Goal: Task Accomplishment & Management: Use online tool/utility

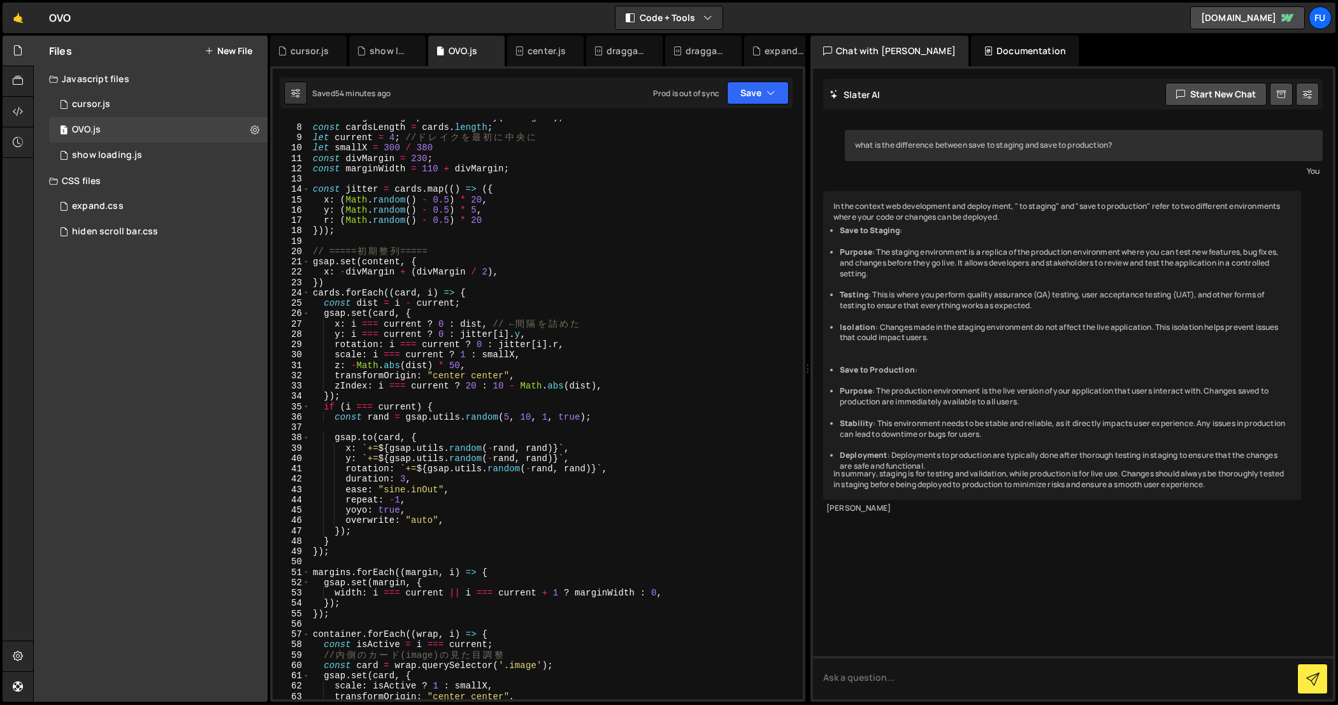
scroll to position [70, 0]
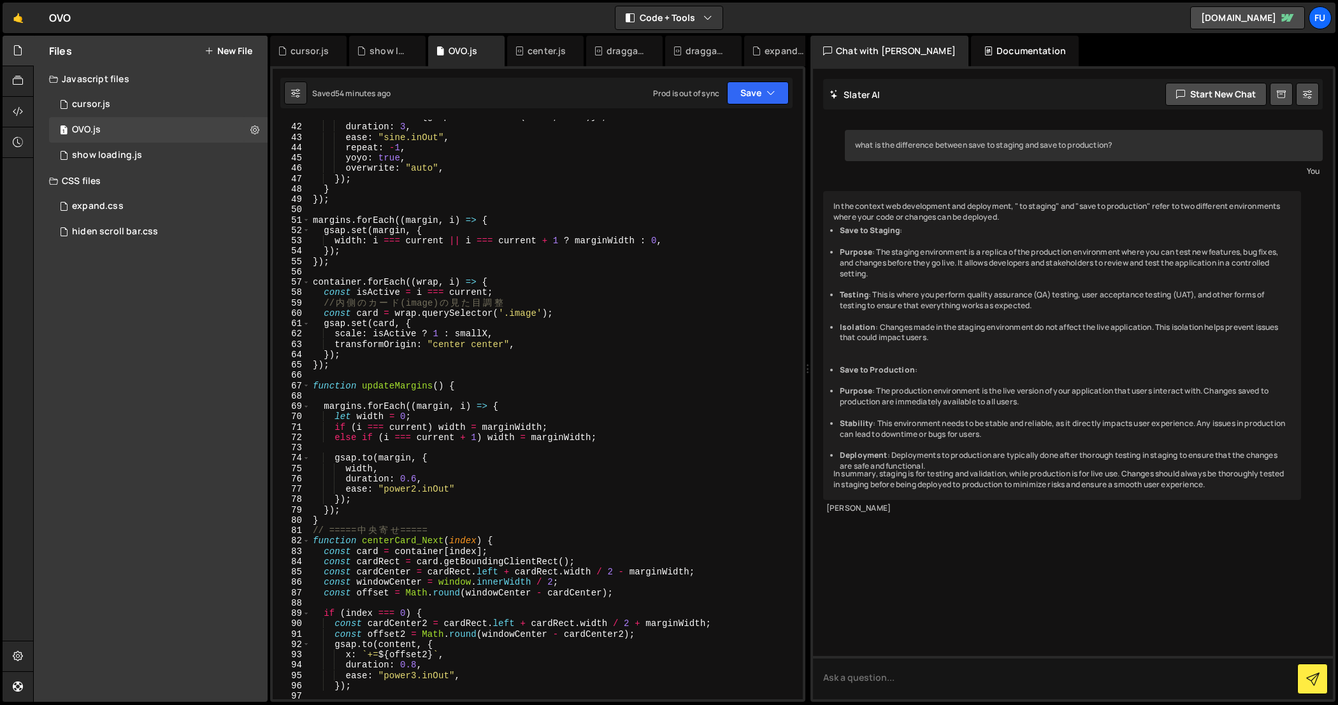
click at [431, 382] on div "rotation : ` += ${ gsap . utils . random ( - rand , rand ) } ` , duration : 3 ,…" at bounding box center [554, 411] width 489 height 601
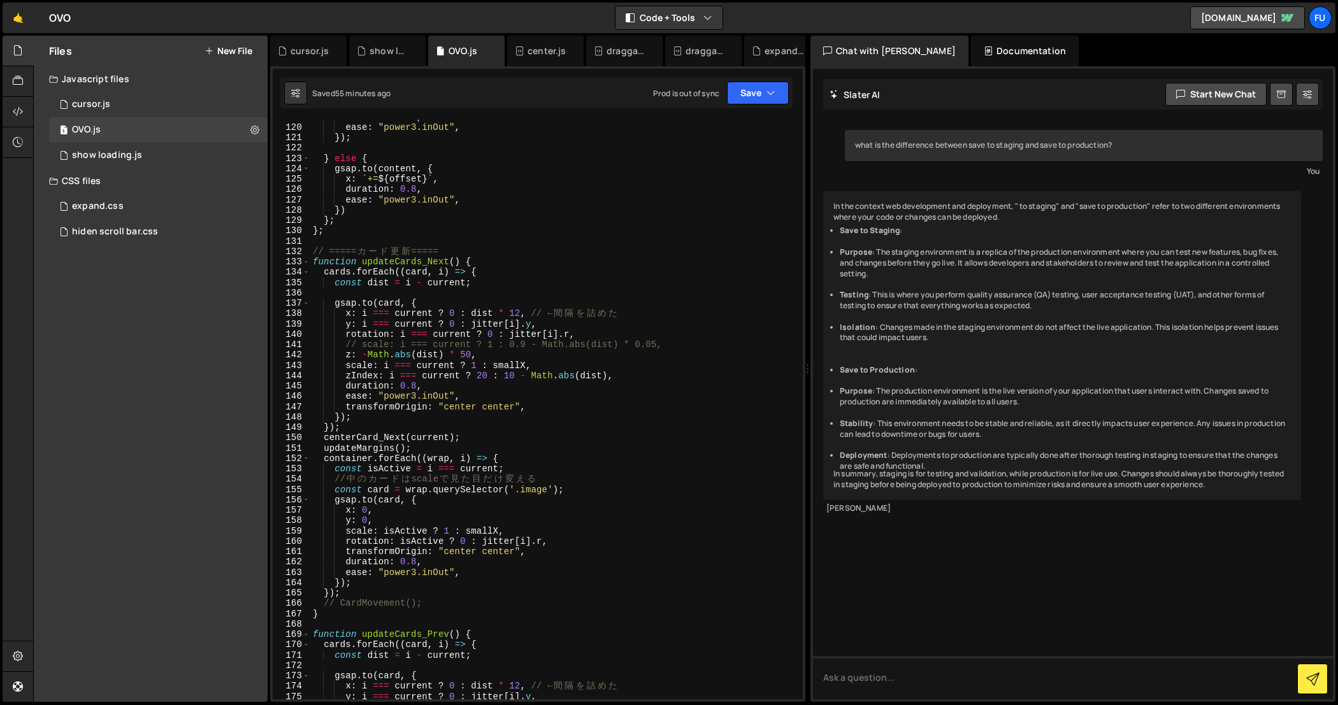
scroll to position [1303, 0]
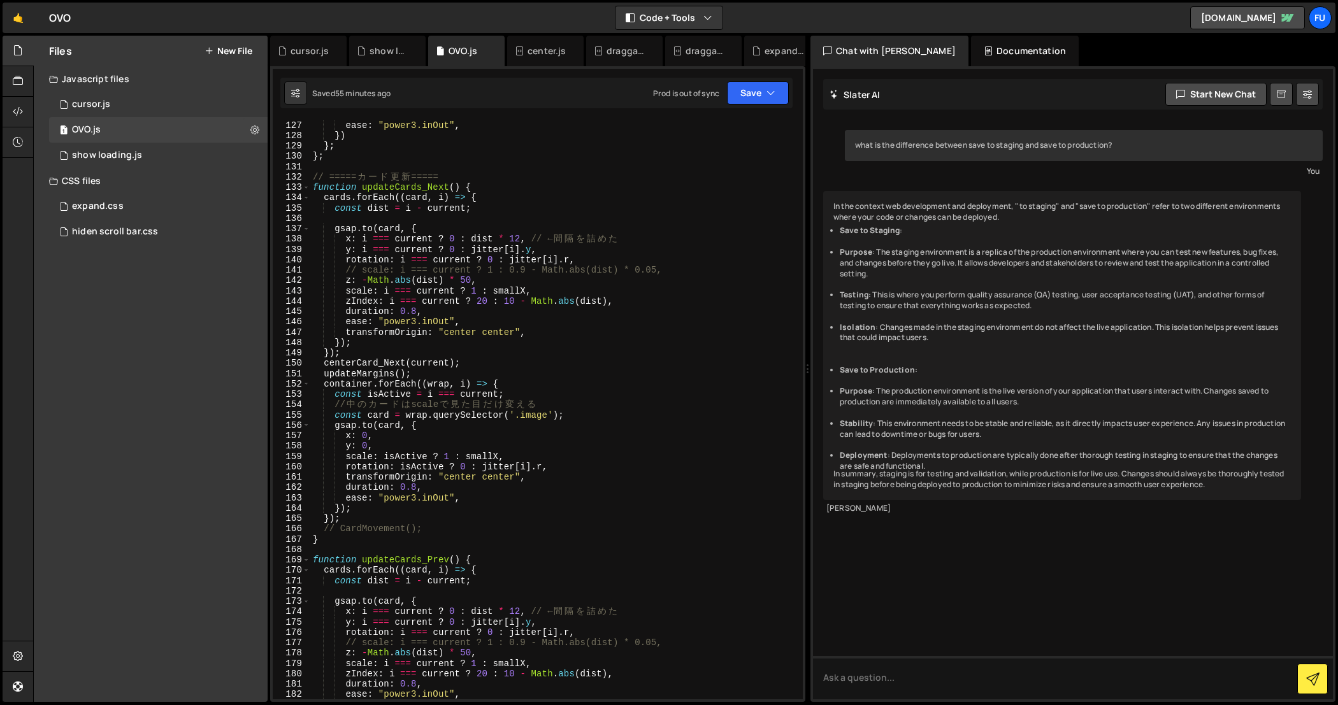
click at [432, 372] on div "duration : 0.8 , ease : "power3.inOut" , }) } ; } ; // ===== カ ー ド 更 新 ===== fu…" at bounding box center [554, 410] width 489 height 601
click at [503, 353] on div "duration : 0.8 , ease : "power3.inOut" , }) } ; } ; // ===== カ ー ド 更 新 ===== fu…" at bounding box center [554, 410] width 489 height 601
click at [501, 376] on div "duration : 0.8 , ease : "power3.inOut" , }) } ; } ; // ===== カ ー ド 更 新 ===== fu…" at bounding box center [554, 410] width 489 height 601
click at [525, 450] on div "duration : 0.8 , ease : "power3.inOut" , }) } ; } ; // ===== カ ー ド 更 新 ===== fu…" at bounding box center [554, 410] width 489 height 601
click at [525, 454] on div "duration : 0.8 , ease : "power3.inOut" , }) } ; } ; // ===== カ ー ド 更 新 ===== fu…" at bounding box center [554, 410] width 489 height 601
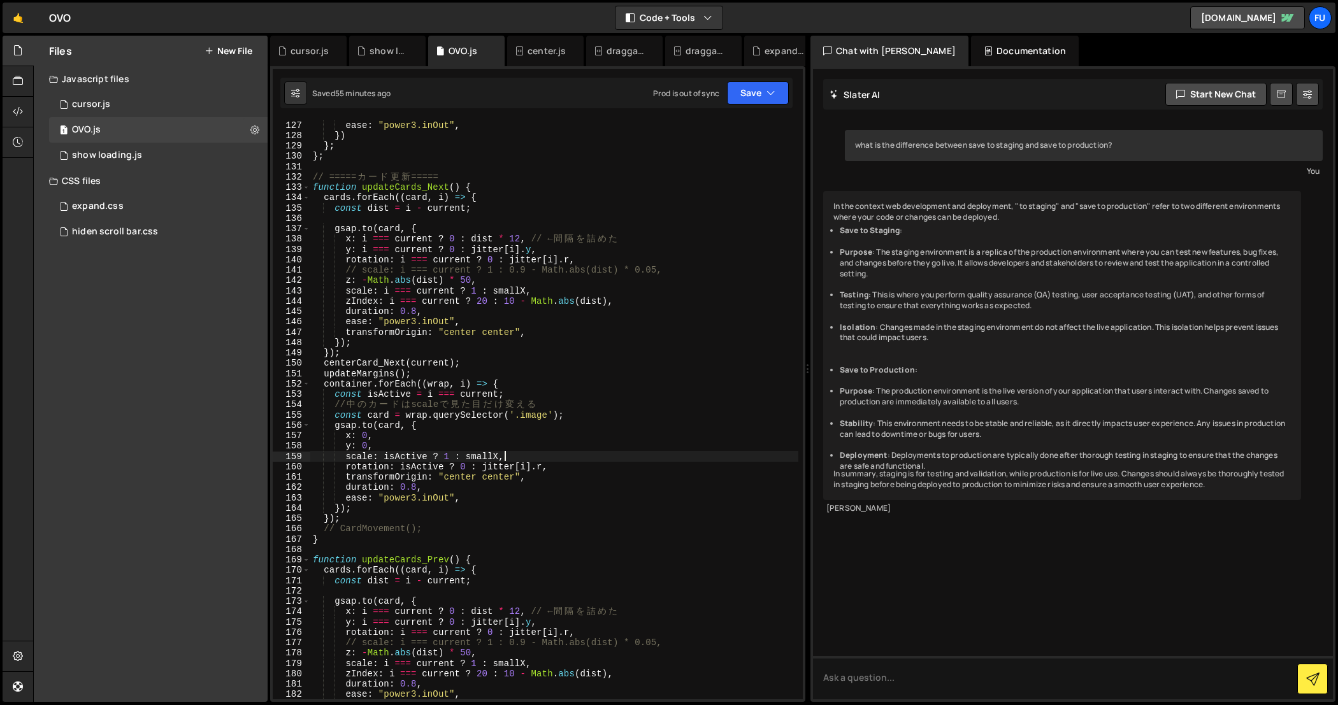
click at [517, 443] on div "duration : 0.8 , ease : "power3.inOut" , }) } ; } ; // ===== カ ー ド 更 新 ===== fu…" at bounding box center [554, 410] width 489 height 601
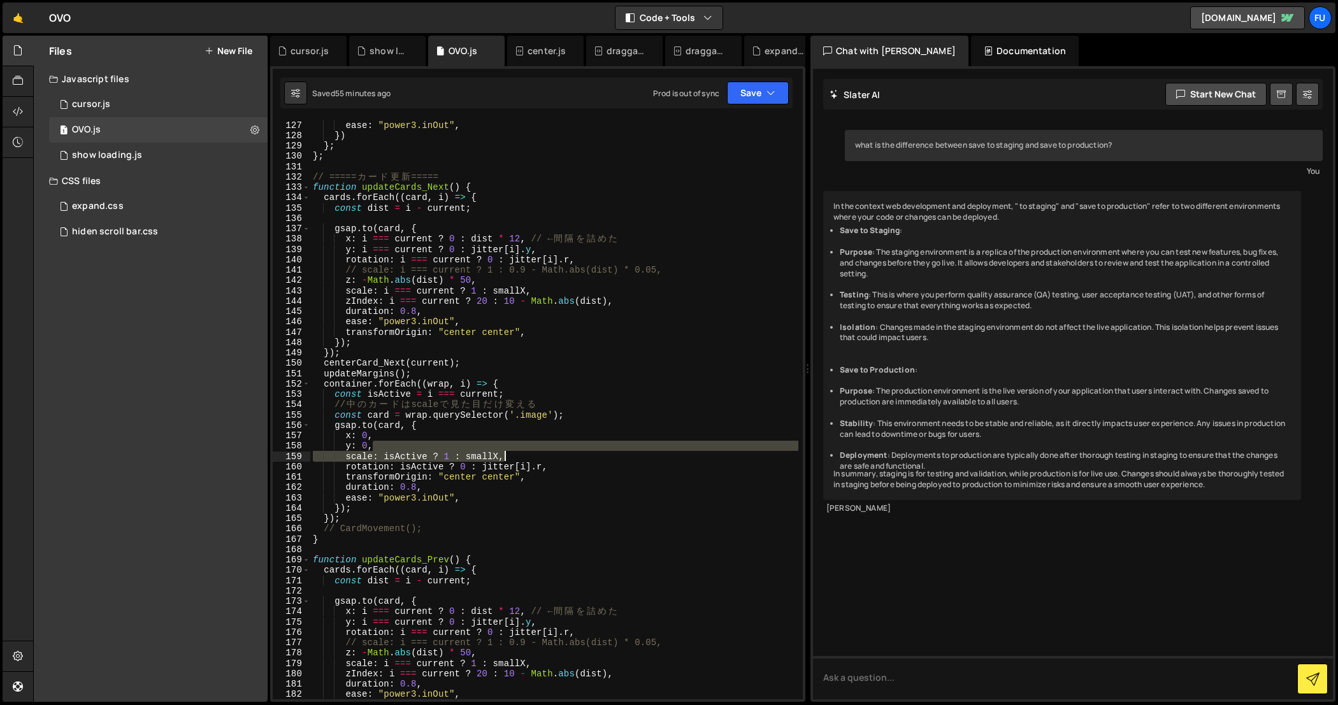
click at [511, 452] on div "duration : 0.8 , ease : "power3.inOut" , }) } ; } ; // ===== カ ー ド 更 新 ===== fu…" at bounding box center [554, 410] width 489 height 601
click at [511, 444] on div "duration : 0.8 , ease : "power3.inOut" , }) } ; } ; // ===== カ ー ド 更 新 ===== fu…" at bounding box center [554, 410] width 488 height 580
click at [513, 448] on div "duration : 0.8 , ease : "power3.inOut" , }) } ; } ; // ===== カ ー ド 更 新 ===== fu…" at bounding box center [554, 410] width 489 height 601
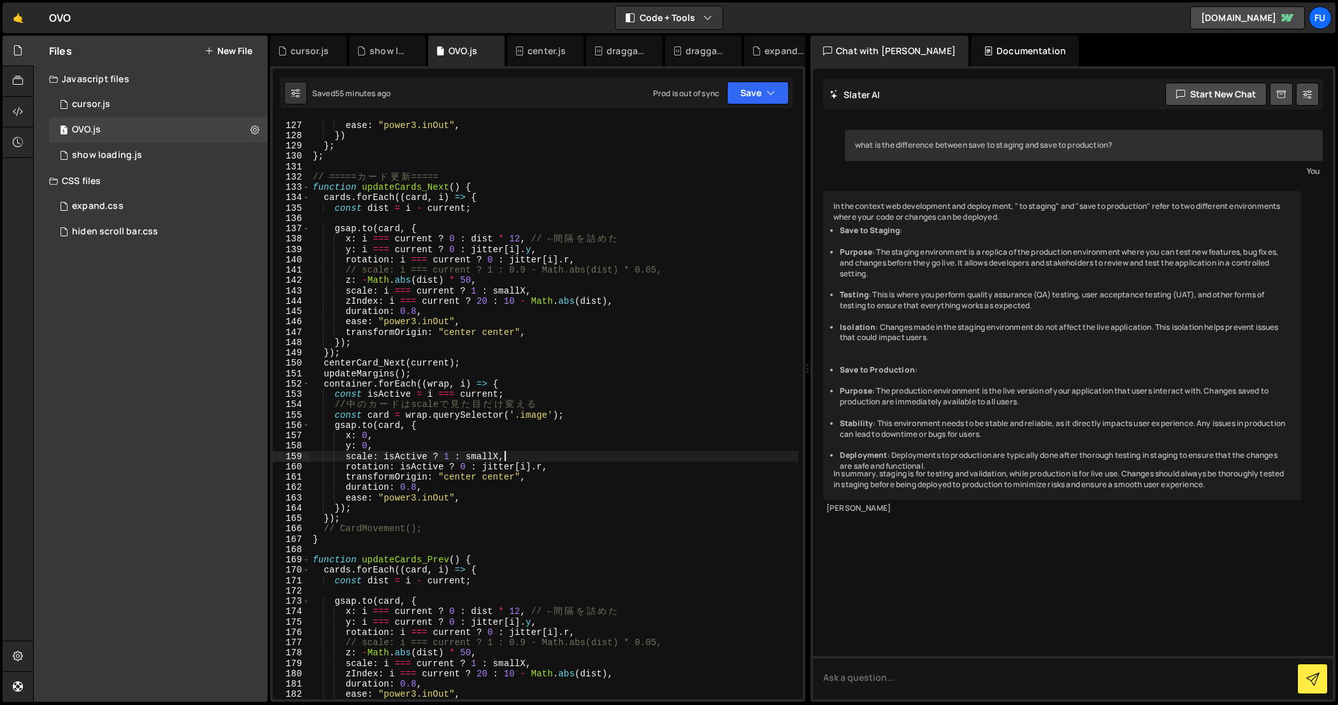
click at [513, 459] on div "duration : 0.8 , ease : "power3.inOut" , }) } ; } ; // ===== カ ー ド 更 新 ===== fu…" at bounding box center [554, 410] width 489 height 601
click at [559, 462] on div "ease : "power3.inOut" , }) } ; } ; // ===== カ ー ド 更 新 ===== function updateCard…" at bounding box center [554, 417] width 489 height 601
type textarea "rotation: isActive ? 0 : jitter[i].r,"
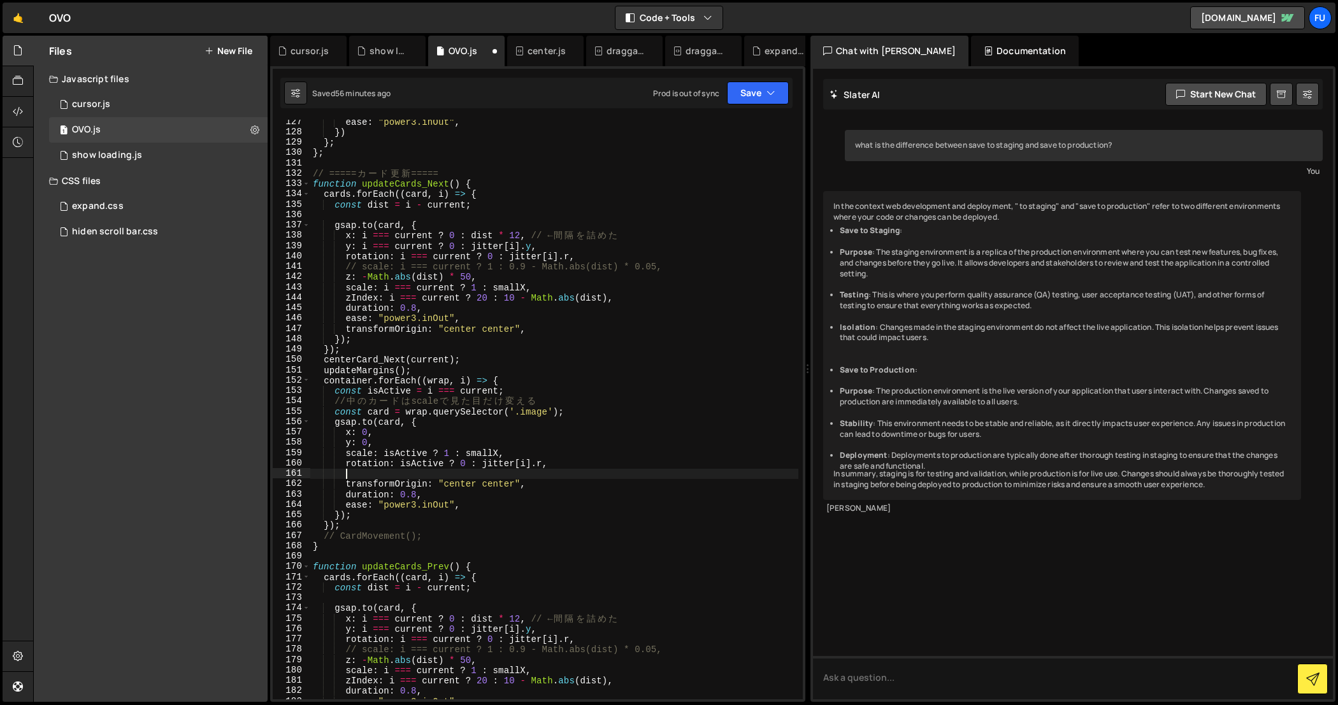
type textarea "o"
click at [611, 470] on div "ease : "power3.inOut" , }) } ; } ; // ===== カ ー ド 更 新 ===== function updateCard…" at bounding box center [554, 417] width 489 height 601
click at [755, 99] on button "Save" at bounding box center [758, 93] width 62 height 23
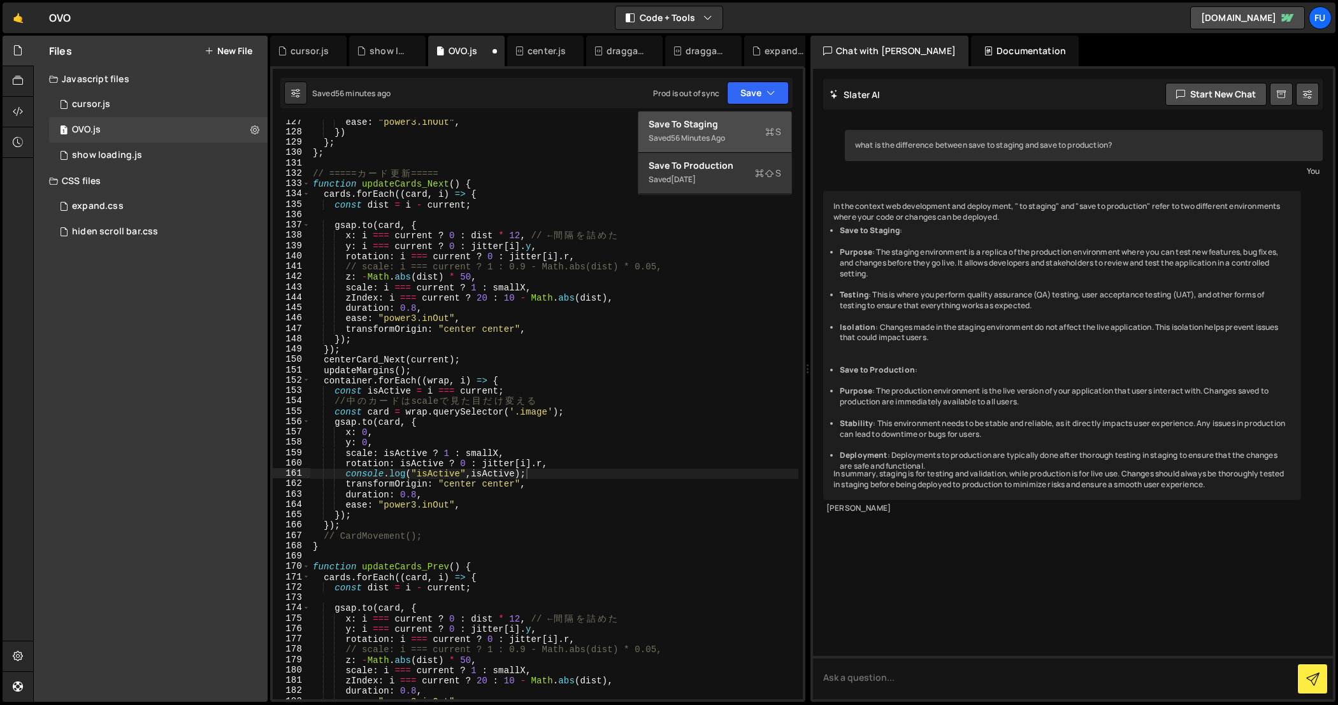
click at [753, 129] on div "Save to Staging S" at bounding box center [714, 124] width 132 height 13
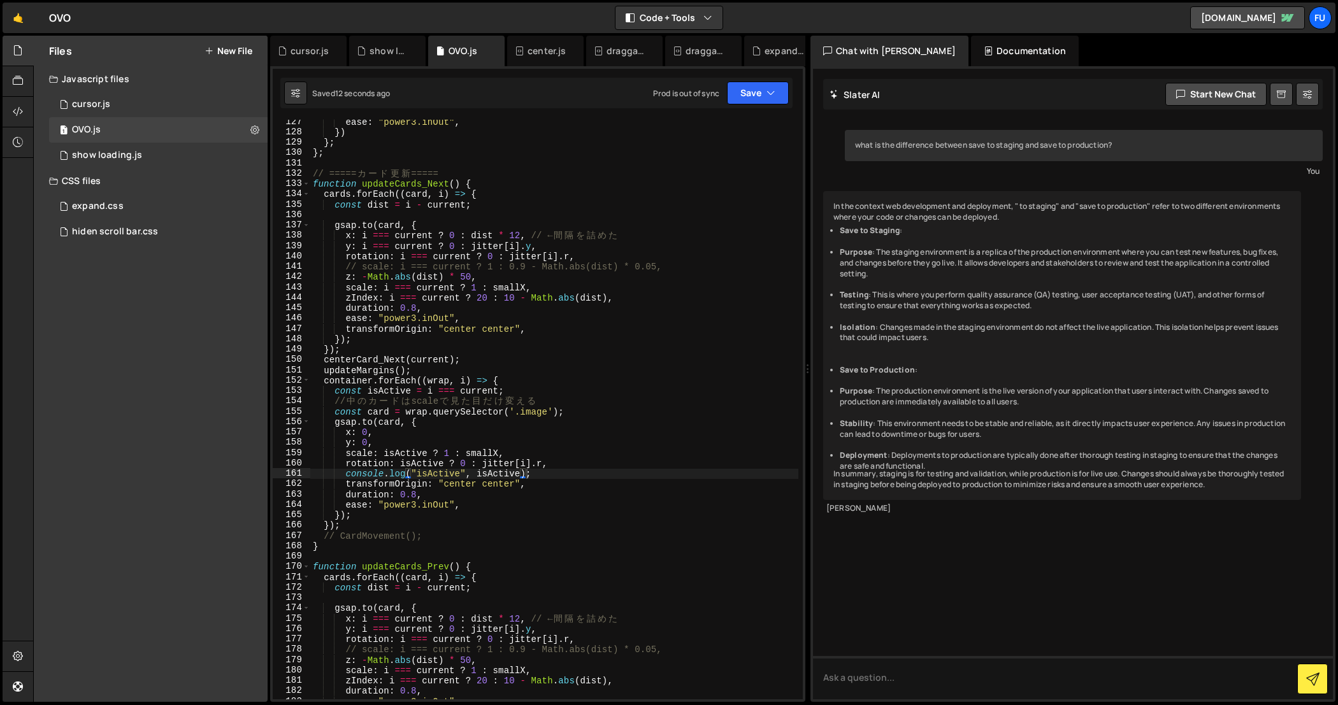
type textarea "console.log("isActive", isActive);"
drag, startPoint x: 564, startPoint y: 475, endPoint x: 318, endPoint y: 477, distance: 245.9
click at [318, 477] on div "ease : "power3.inOut" , }) } ; } ; // ===== カ ー ド 更 新 ===== function updateCard…" at bounding box center [554, 417] width 489 height 601
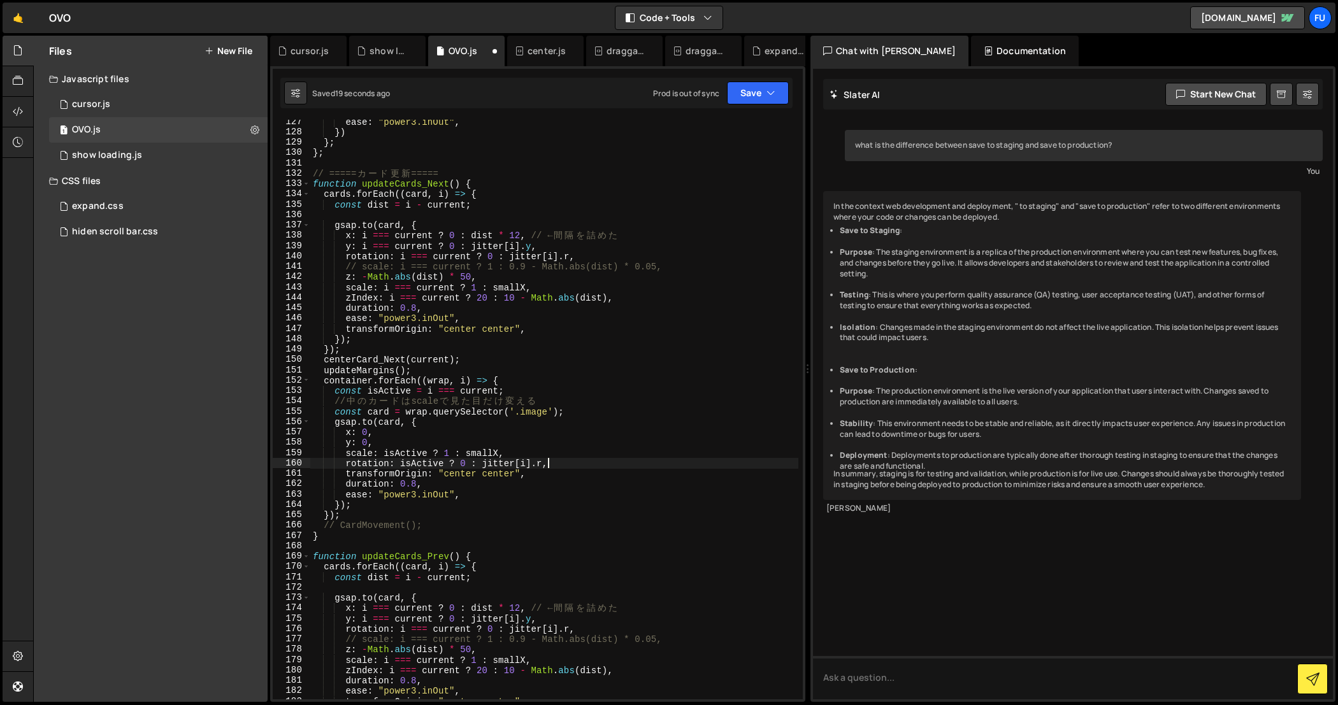
click at [613, 403] on div "ease : "power3.inOut" , }) } ; } ; // ===== カ ー ド 更 新 ===== function updateCard…" at bounding box center [554, 417] width 489 height 601
click at [610, 413] on div "ease : "power3.inOut" , }) } ; } ; // ===== カ ー ド 更 新 ===== function updateCard…" at bounding box center [554, 417] width 489 height 601
type textarea "const card = wrap.querySelector('.image');"
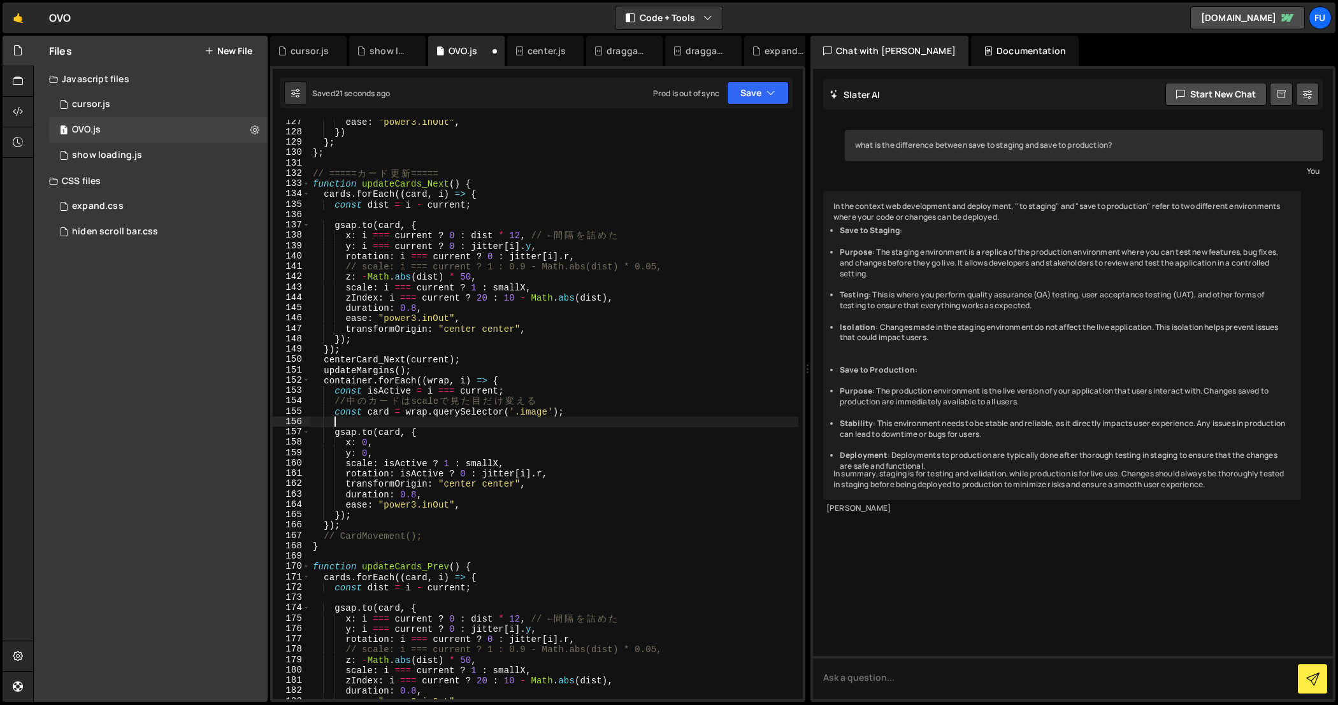
scroll to position [0, 1]
paste textarea "console.log("isActive", isActive);"
drag, startPoint x: 538, startPoint y: 417, endPoint x: 304, endPoint y: 423, distance: 233.8
click at [304, 423] on div "console.log("isActive", isActive); 127 128 129 130 131 132 133 134 135 136 137 …" at bounding box center [538, 410] width 530 height 580
click at [305, 423] on div "156" at bounding box center [292, 422] width 38 height 10
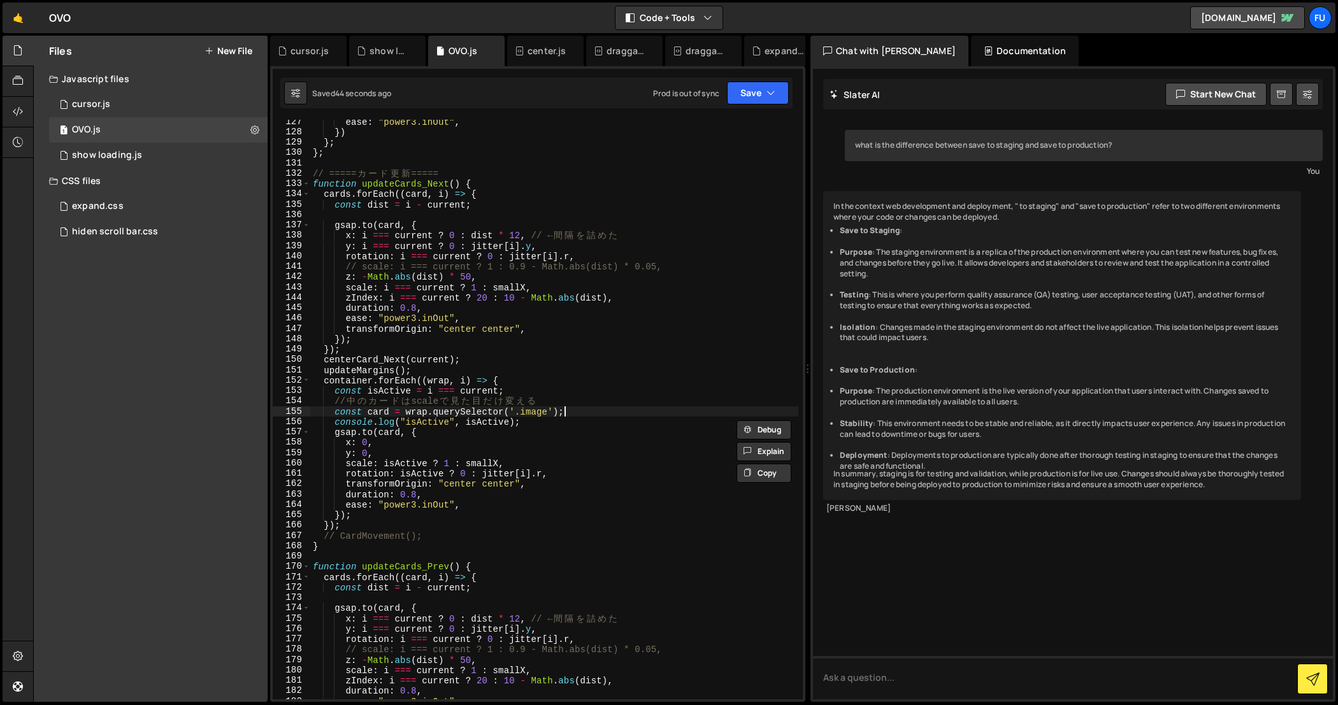
click at [564, 411] on div "ease : "power3.inOut" , }) } ; } ; // ===== カ ー ド 更 新 ===== function updateCard…" at bounding box center [554, 417] width 489 height 601
click at [594, 412] on div "ease : "power3.inOut" , }) } ; } ; // ===== カ ー ド 更 新 ===== function updateCard…" at bounding box center [554, 417] width 489 height 601
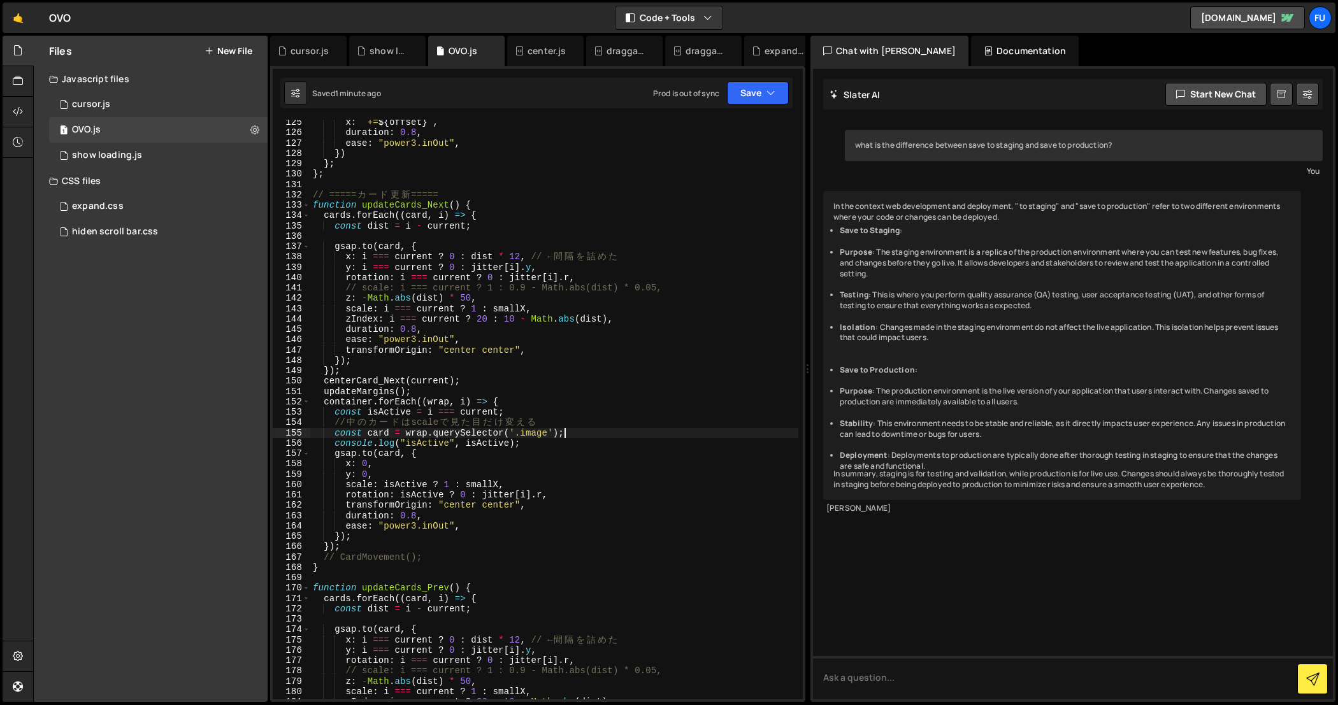
scroll to position [1285, 0]
drag, startPoint x: 583, startPoint y: 431, endPoint x: 358, endPoint y: 438, distance: 224.9
click at [358, 438] on div "x : ` += ${ offset } ` , duration : 0.8 , ease : "power3.inOut" , }) } ; } ; //…" at bounding box center [554, 417] width 489 height 601
click at [569, 425] on div "x : ` += ${ offset } ` , duration : 0.8 , ease : "power3.inOut" , }) } ; } ; //…" at bounding box center [554, 417] width 489 height 601
click at [583, 432] on div "x : ` += ${ offset } ` , duration : 0.8 , ease : "power3.inOut" , }) } ; } ; //…" at bounding box center [554, 417] width 489 height 601
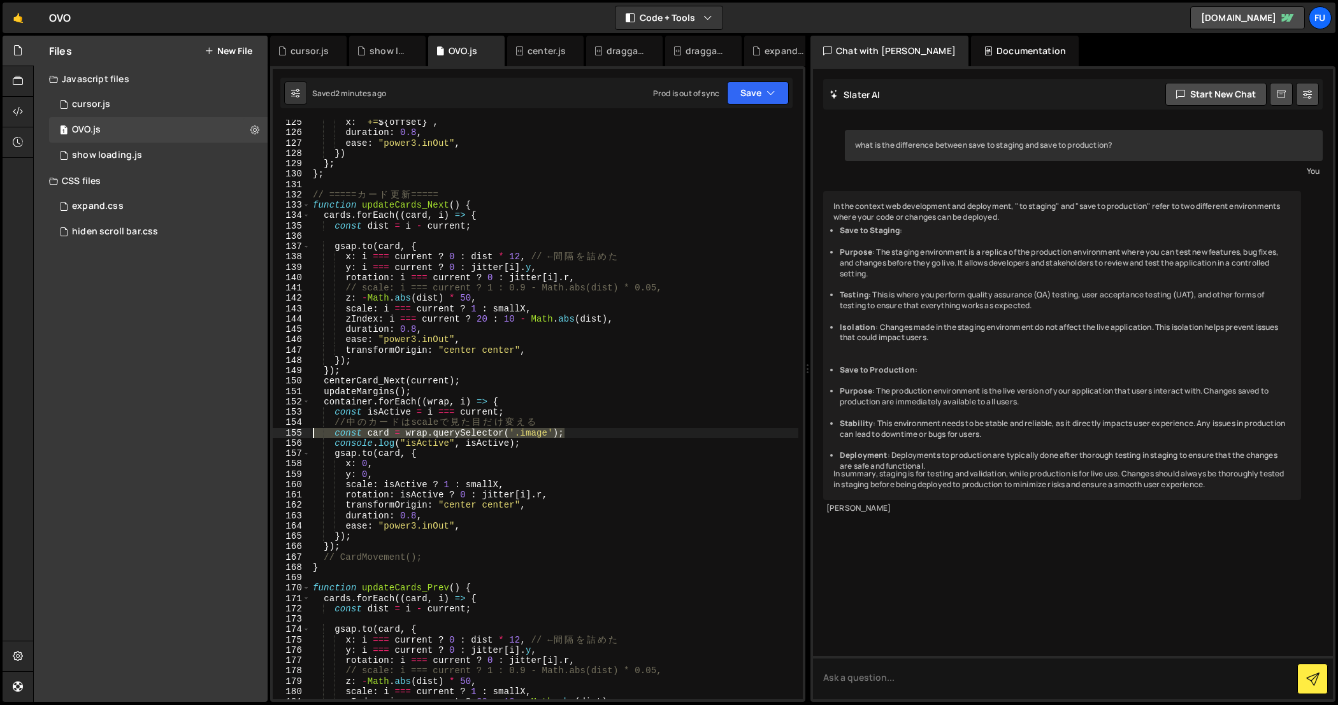
drag, startPoint x: 551, startPoint y: 439, endPoint x: 254, endPoint y: 432, distance: 296.9
click at [254, 432] on div "Files New File Javascript files 1 cursor.js 0 1 OVO.js 0 1 show loading.js 0" at bounding box center [685, 369] width 1304 height 667
drag, startPoint x: 520, startPoint y: 445, endPoint x: 279, endPoint y: 443, distance: 241.4
click at [279, 443] on div "const card = wrap.querySelector('.image'); 125 126 127 128 129 130 131 132 133 …" at bounding box center [538, 410] width 530 height 580
type textarea "console.log("isActive", isActive);"
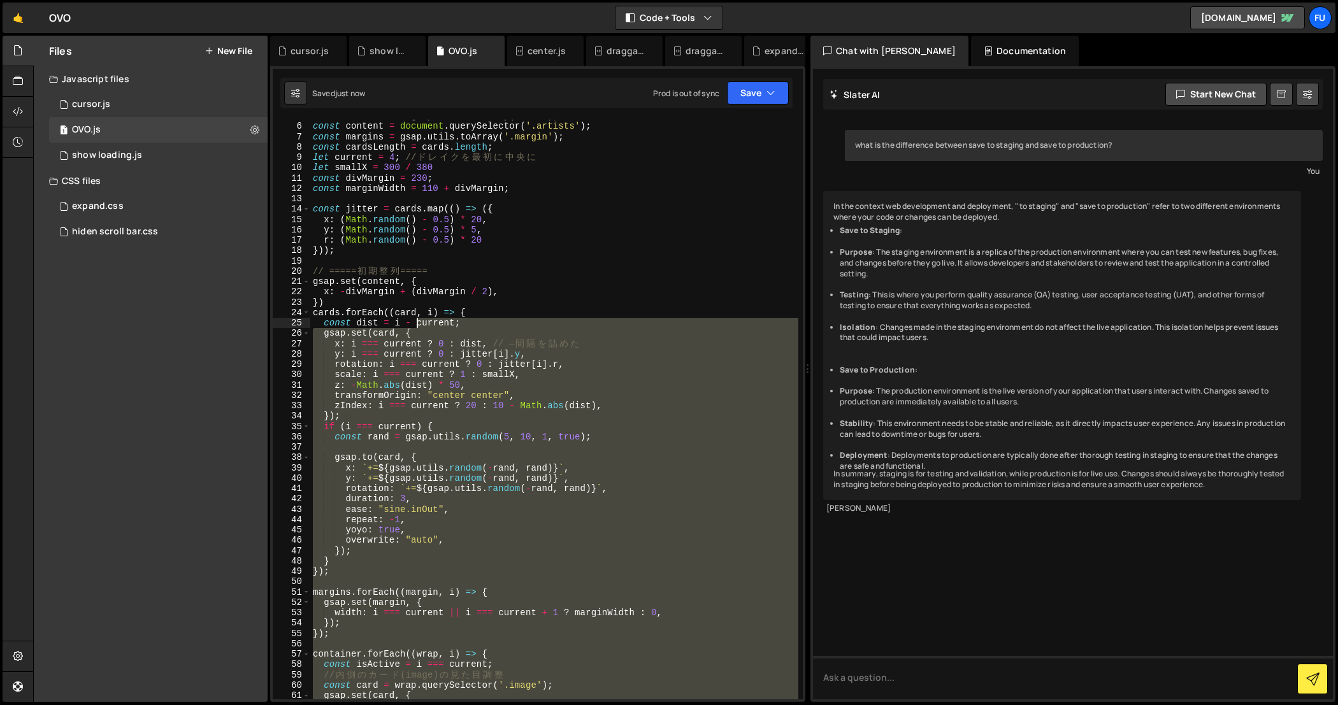
scroll to position [0, 0]
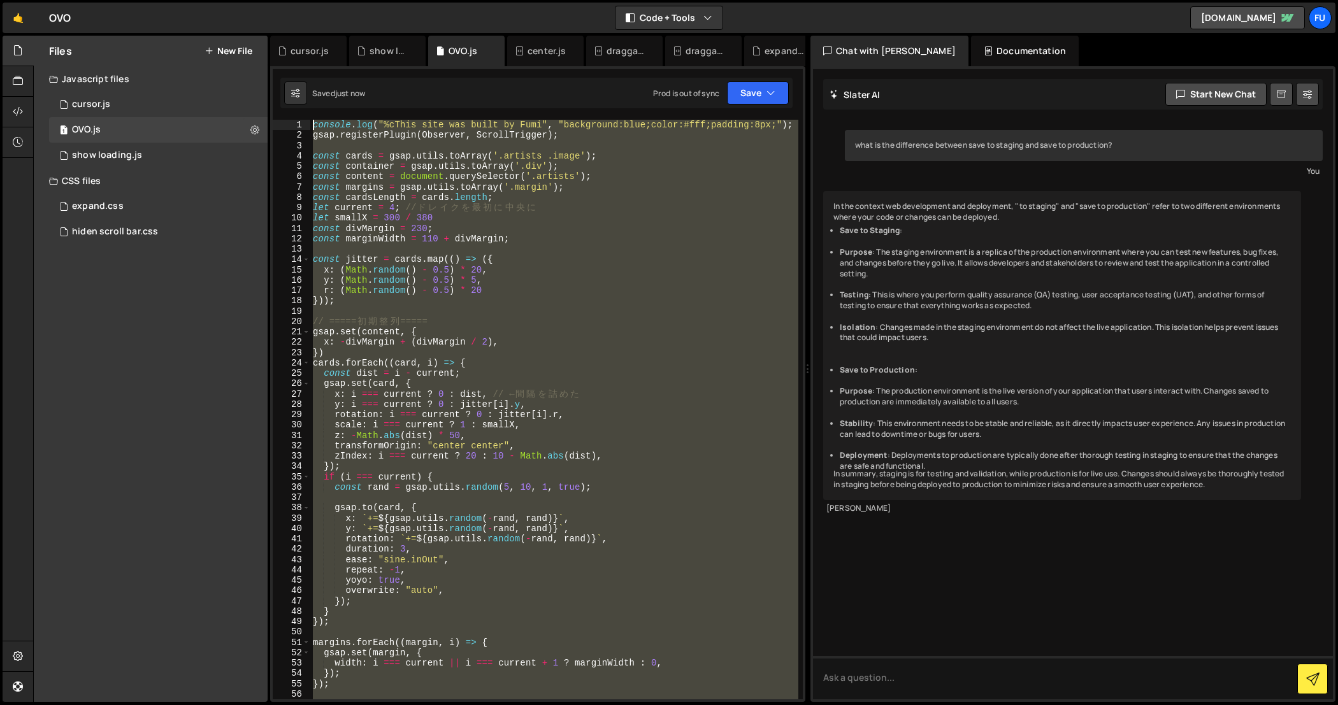
drag, startPoint x: 462, startPoint y: 444, endPoint x: 273, endPoint y: 80, distance: 409.9
click at [273, 80] on div "XXXXXXXXXXXXXXXXXXXXXXXXXXXXXXXXXXXXXXXXXXXXXXXXXXXXXXXXXXXXXXXXXXXXXXXXXXXXXXX…" at bounding box center [537, 384] width 535 height 636
click at [349, 295] on div "console . log ( "%cThis site was built by Fumi" , "background:blue;color:#fff;p…" at bounding box center [554, 410] width 488 height 580
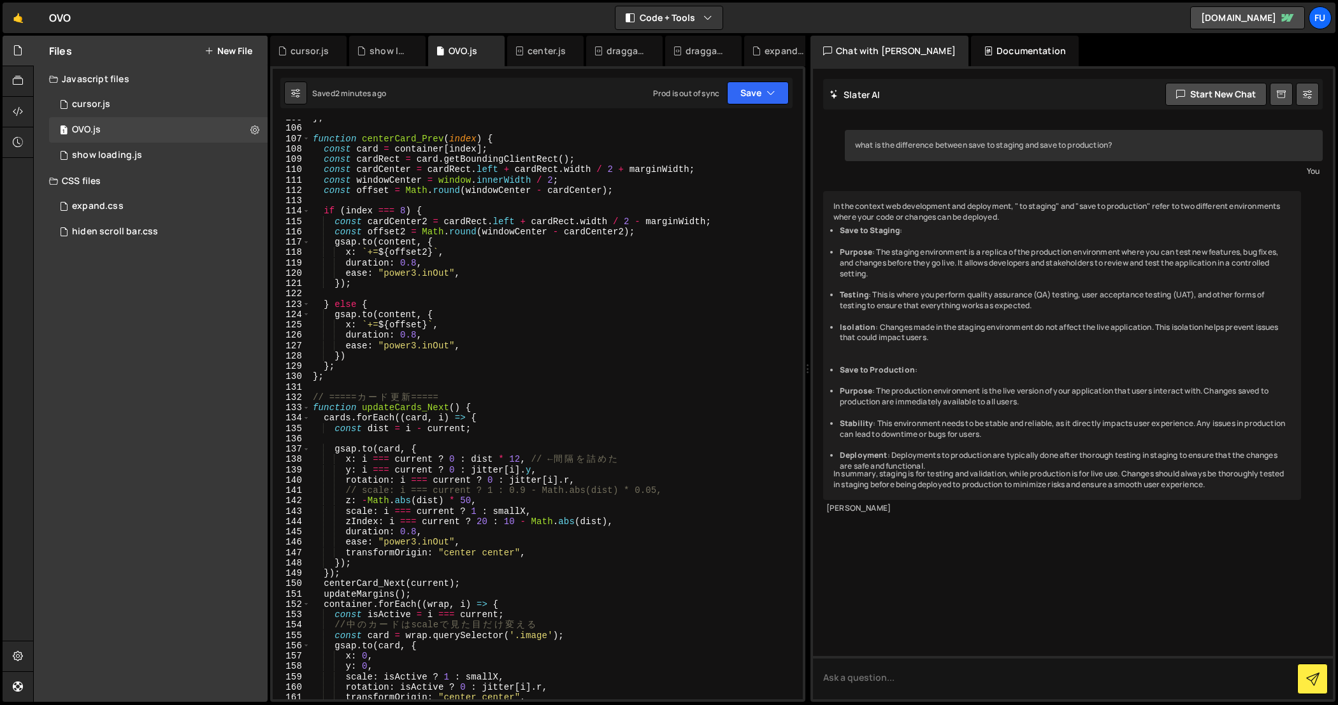
scroll to position [1139, 0]
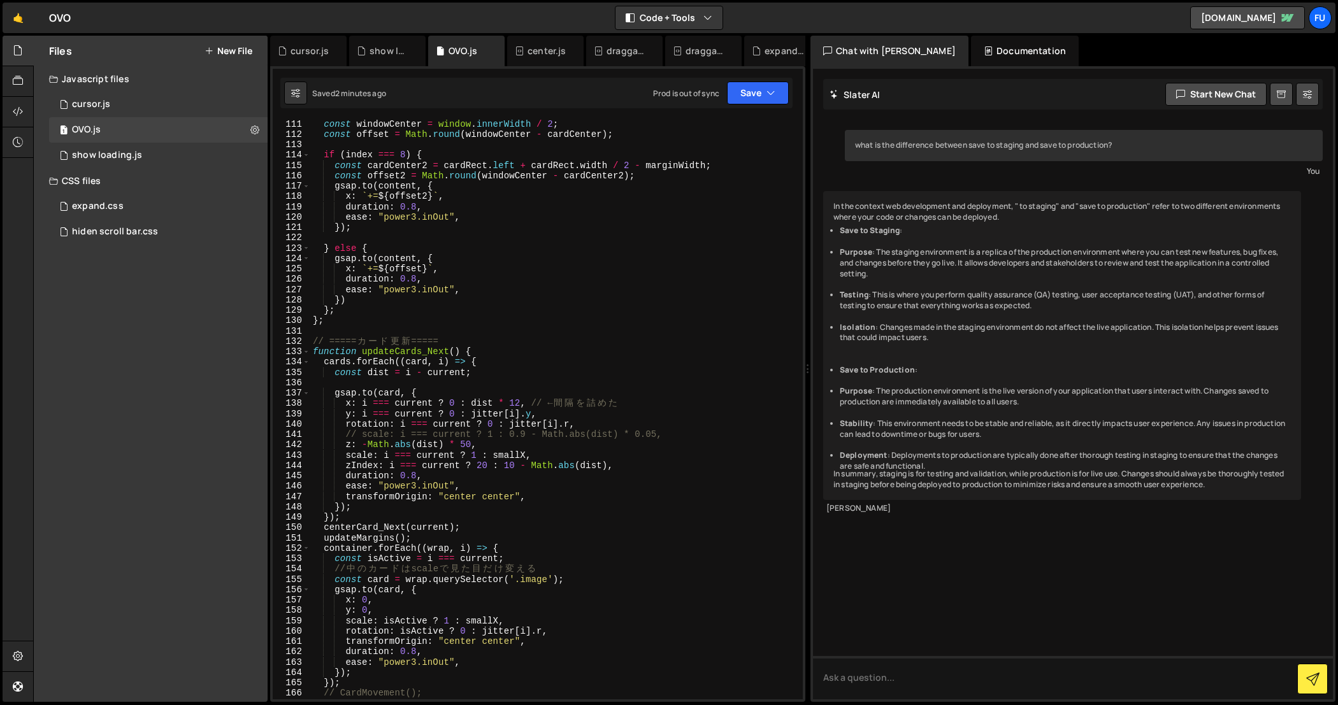
click at [494, 375] on div "const windowCenter = window . innerWidth / 2 ; const offset = Math . round ( wi…" at bounding box center [554, 418] width 489 height 601
type textarea "const dist = i - current;"
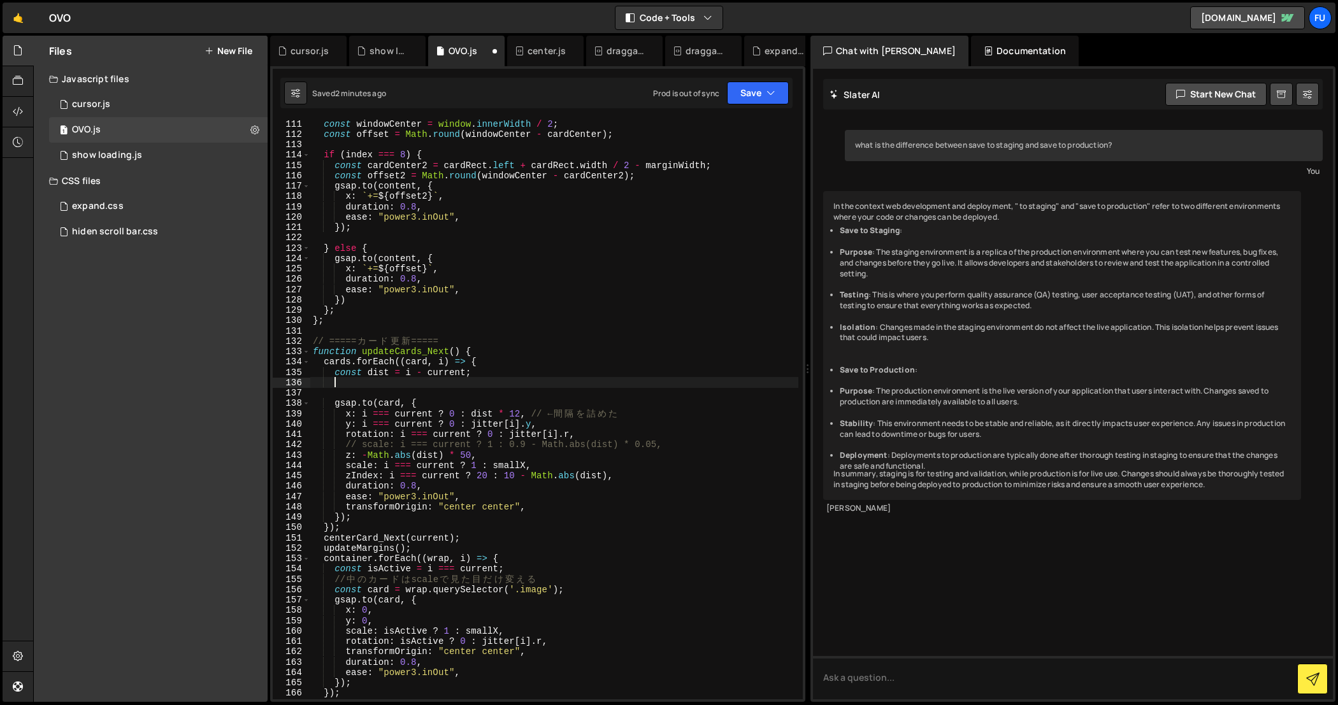
scroll to position [0, 1]
paste textarea "gsap.killTweensOf(card);"
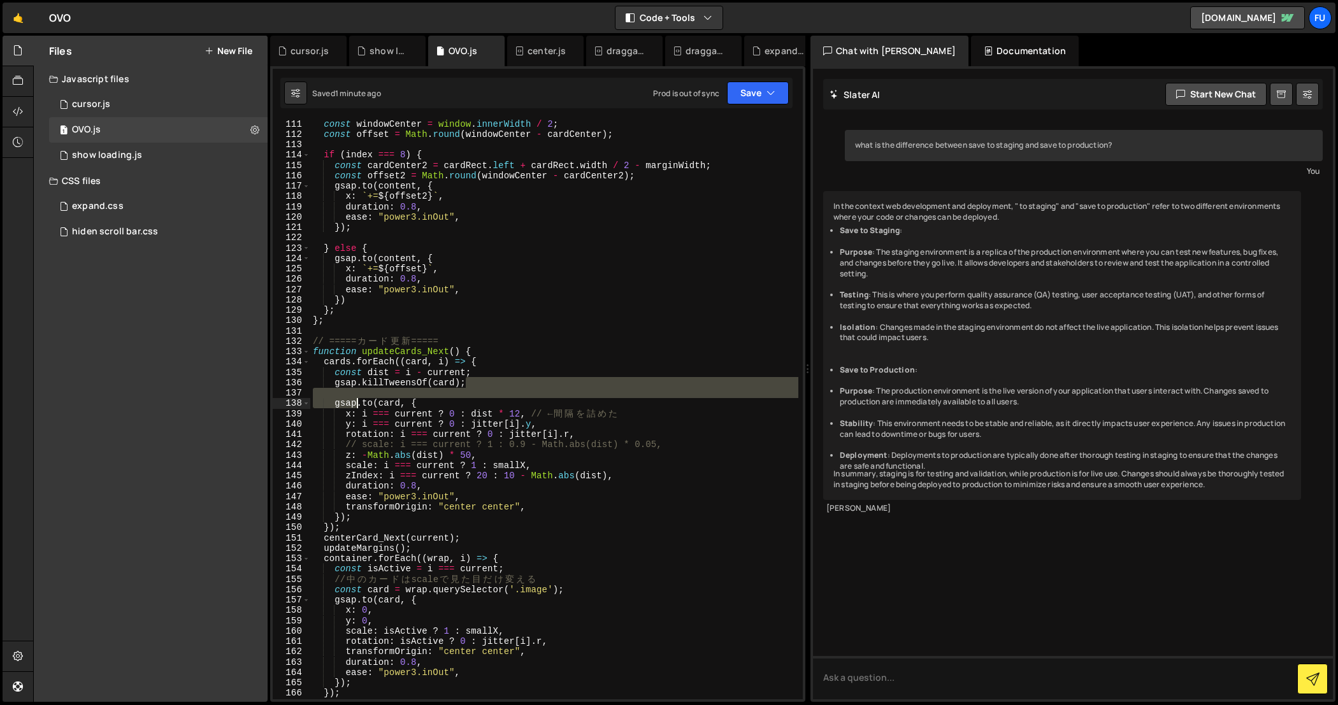
drag, startPoint x: 468, startPoint y: 387, endPoint x: 358, endPoint y: 399, distance: 110.9
click at [358, 399] on div "const windowCenter = window . innerWidth / 2 ; const offset = Math . round ( wi…" at bounding box center [554, 418] width 489 height 601
click at [485, 384] on div "const windowCenter = window . innerWidth / 2 ; const offset = Math . round ( wi…" at bounding box center [554, 410] width 488 height 580
type textarea "gsap.killTweensOf(card);"
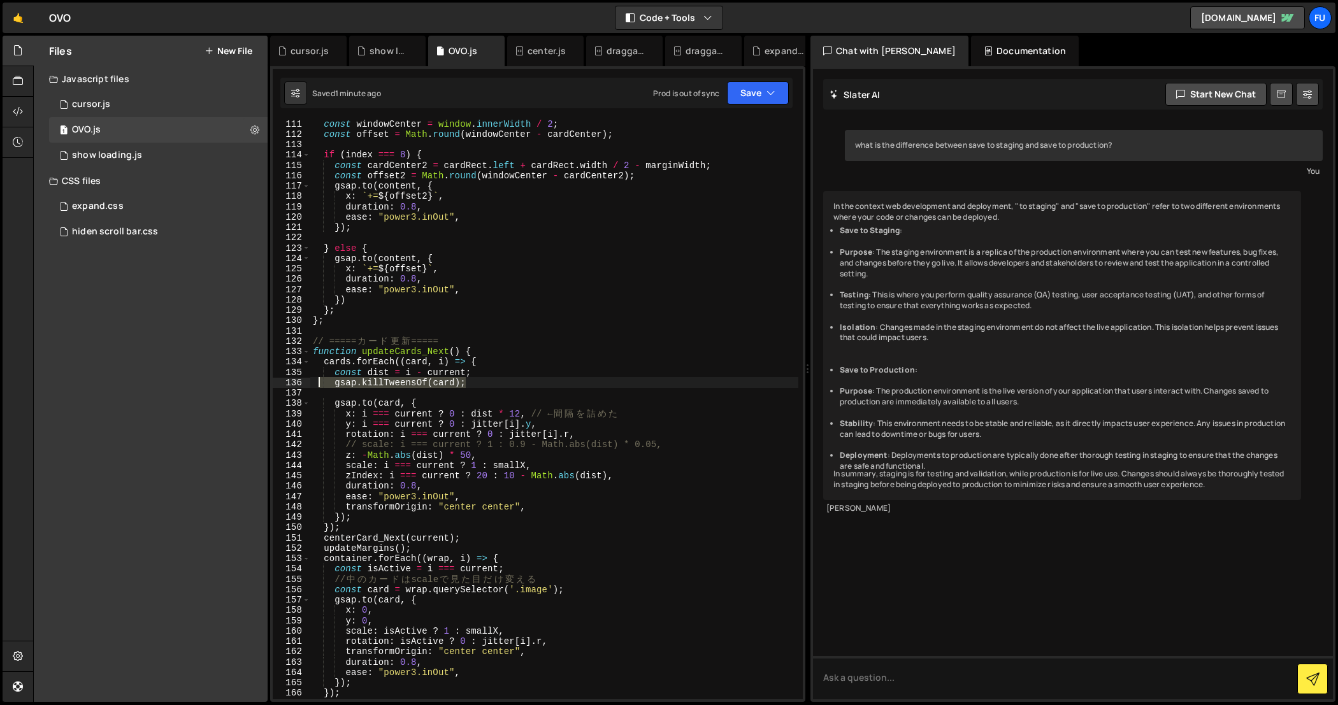
drag, startPoint x: 485, startPoint y: 384, endPoint x: 320, endPoint y: 381, distance: 164.4
click at [320, 381] on div "const windowCenter = window . innerWidth / 2 ; const offset = Math . round ( wi…" at bounding box center [554, 418] width 489 height 601
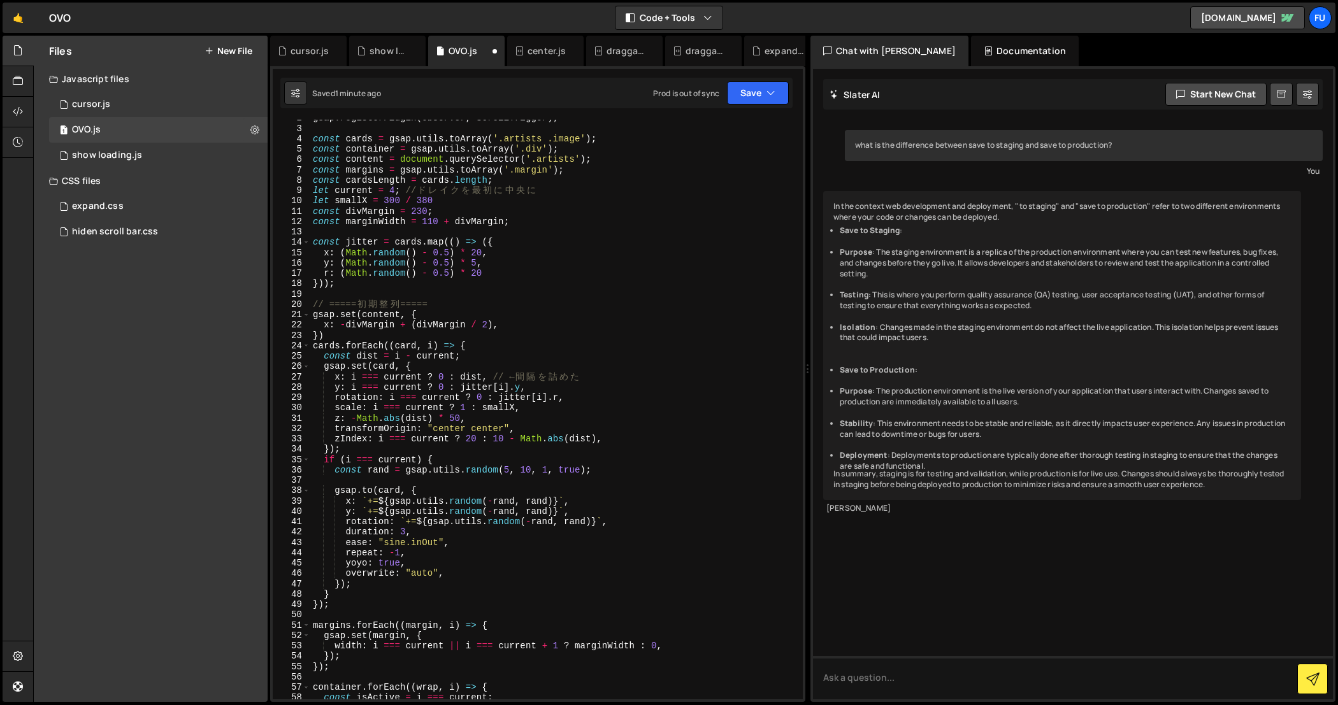
scroll to position [17, 0]
click at [401, 492] on div "gsap . registerPlugin ( Observer , ScrollTrigger ) ; const cards = gsap . utils…" at bounding box center [554, 413] width 489 height 601
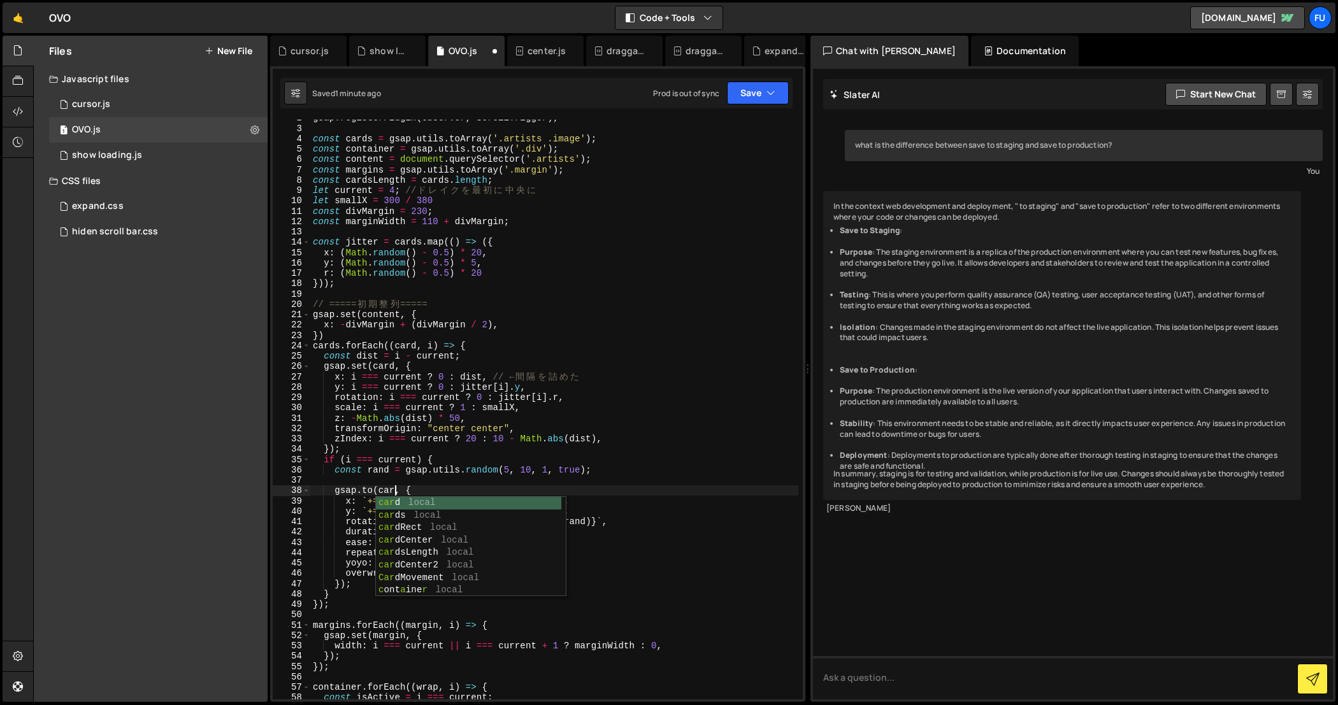
scroll to position [0, 6]
click at [485, 433] on div "gsap . registerPlugin ( Observer , ScrollTrigger ) ; const cards = gsap . utils…" at bounding box center [554, 413] width 489 height 601
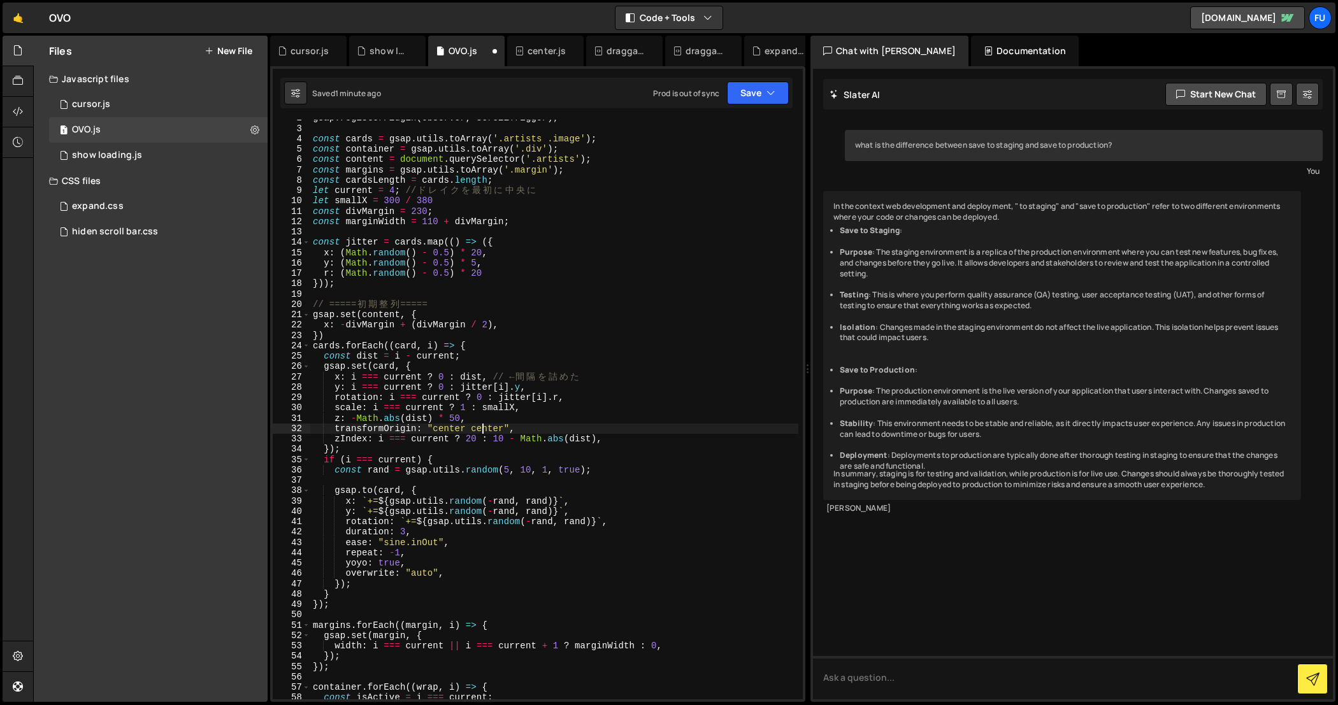
click at [480, 446] on div "gsap . registerPlugin ( Observer , ScrollTrigger ) ; const cards = gsap . utils…" at bounding box center [554, 413] width 489 height 601
click at [480, 452] on div "gsap . registerPlugin ( Observer , ScrollTrigger ) ; const cards = gsap . utils…" at bounding box center [554, 413] width 489 height 601
click at [476, 461] on div "gsap . registerPlugin ( Observer , ScrollTrigger ) ; const cards = gsap . utils…" at bounding box center [554, 413] width 489 height 601
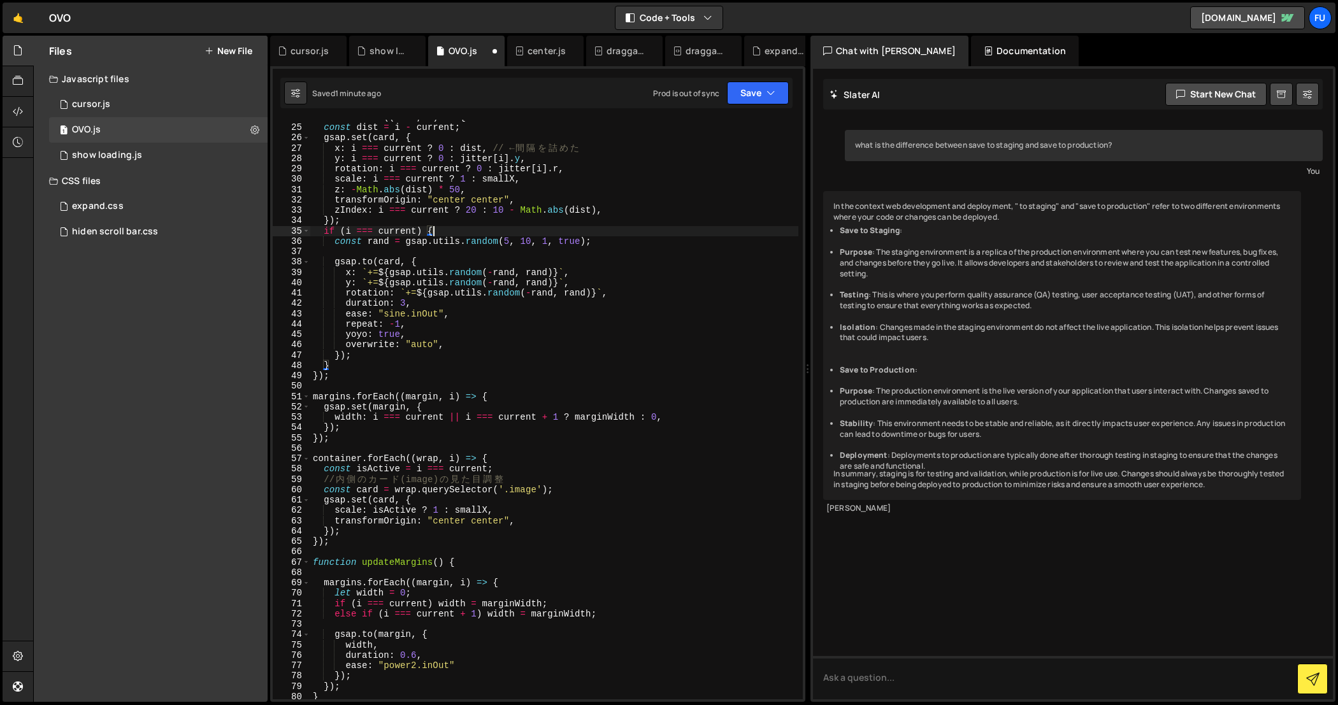
scroll to position [178, 0]
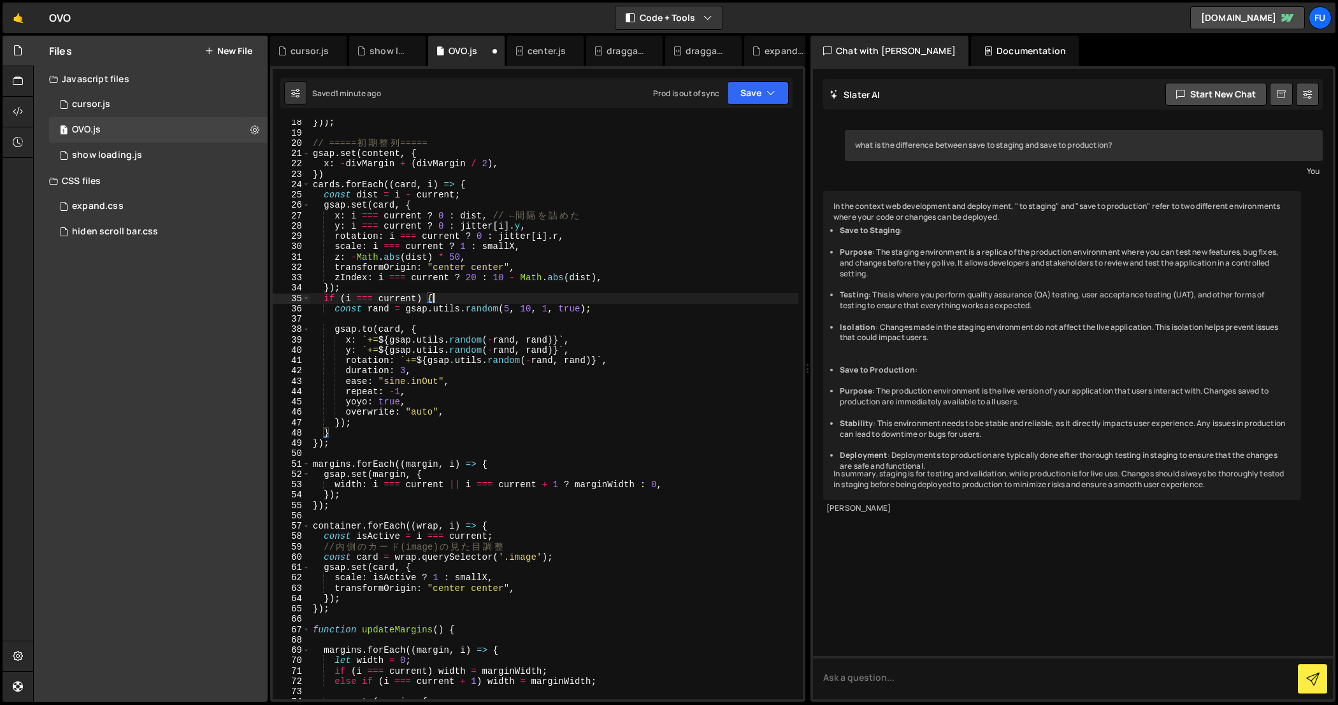
click at [639, 351] on div "})) ; // ===== 初 期 整 列 ===== gsap . set ( content , { x : - divMargin + ( divMa…" at bounding box center [554, 417] width 489 height 601
click at [629, 357] on div "})) ; // ===== 初 期 整 列 ===== gsap . set ( content , { x : - divMargin + ( divMa…" at bounding box center [554, 417] width 489 height 601
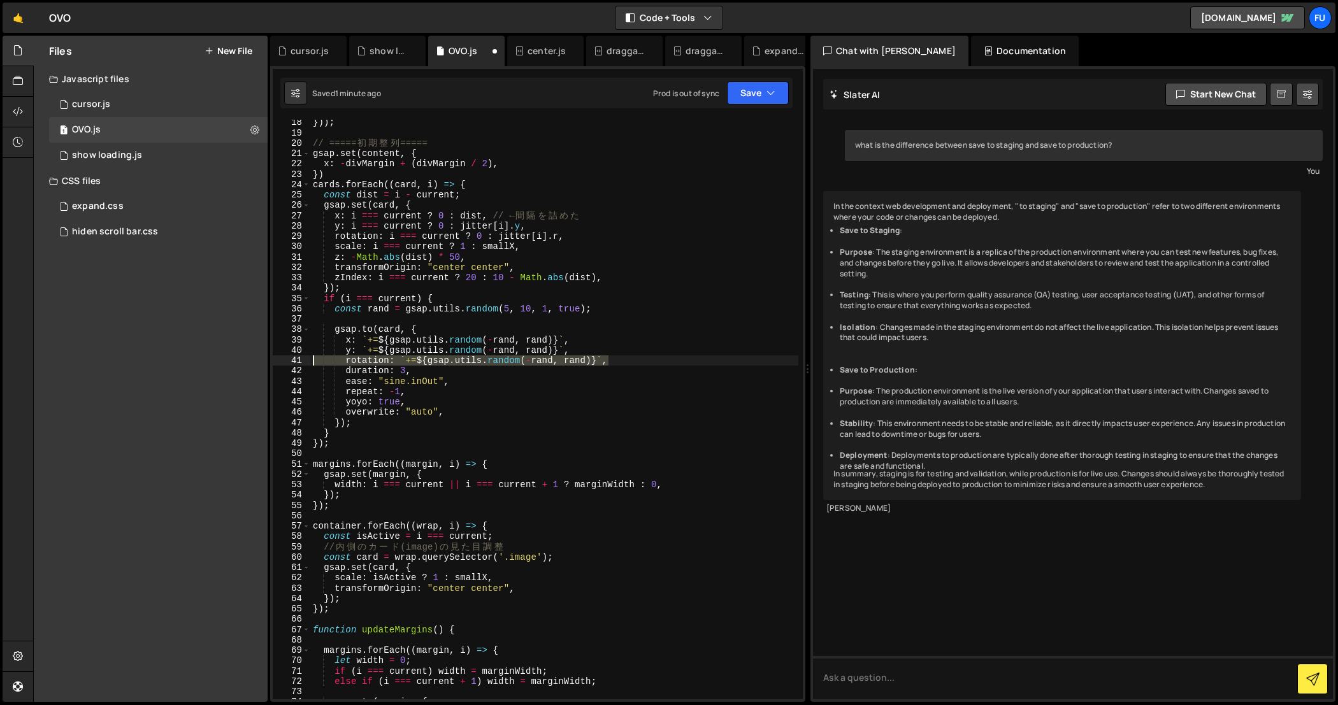
drag, startPoint x: 623, startPoint y: 361, endPoint x: 304, endPoint y: 361, distance: 319.1
click at [304, 361] on div "rotation: `+=${gsap.utils.random(-[PERSON_NAME])}`, 18 19 20 21 22 23 24 25 26 …" at bounding box center [538, 410] width 530 height 580
click at [608, 352] on div "})) ; // ===== 初 期 整 列 ===== gsap . set ( content , { x : - divMargin + ( divMa…" at bounding box center [554, 417] width 489 height 601
click at [608, 354] on div "})) ; // ===== 初 期 整 列 ===== gsap . set ( content , { x : - divMargin + ( divMa…" at bounding box center [554, 417] width 489 height 601
click at [612, 361] on div "})) ; // ===== 初 期 整 列 ===== gsap . set ( content , { x : - divMargin + ( divMa…" at bounding box center [554, 417] width 489 height 601
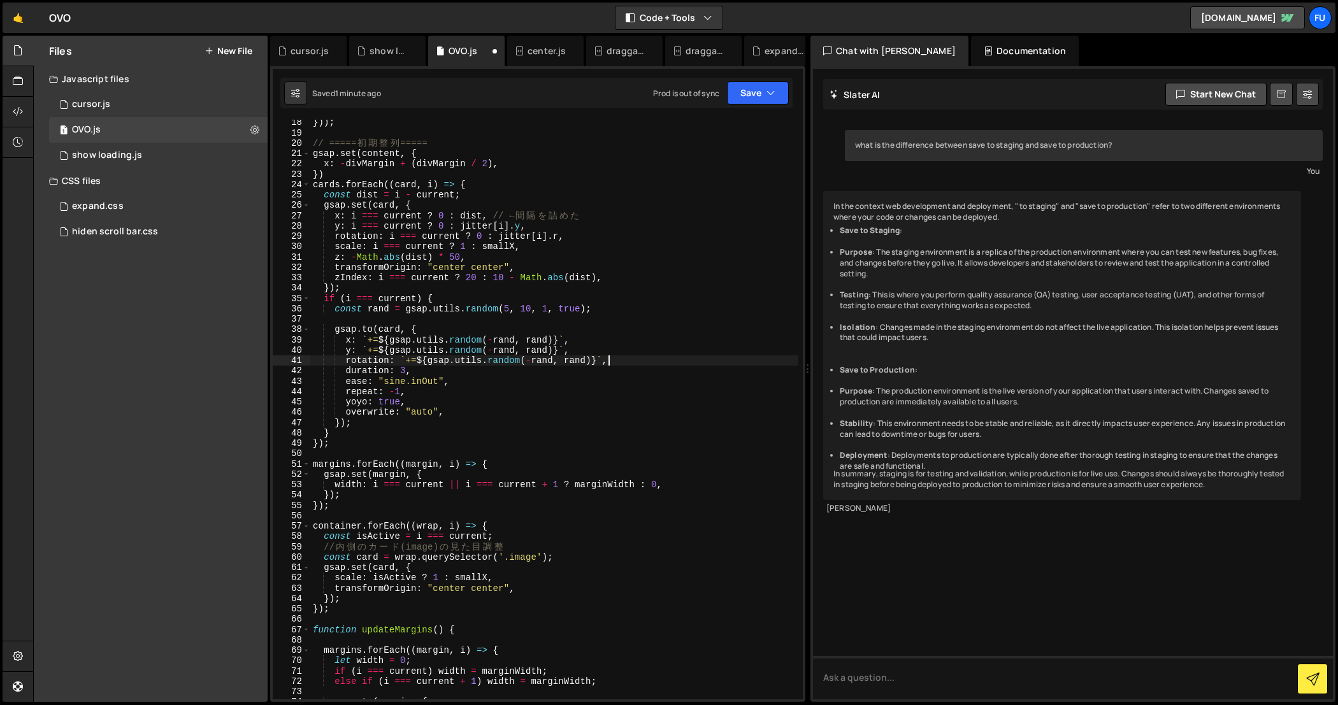
type textarea "// rotation: `+=${gsap.utils.random(-rand, rand)}`,"
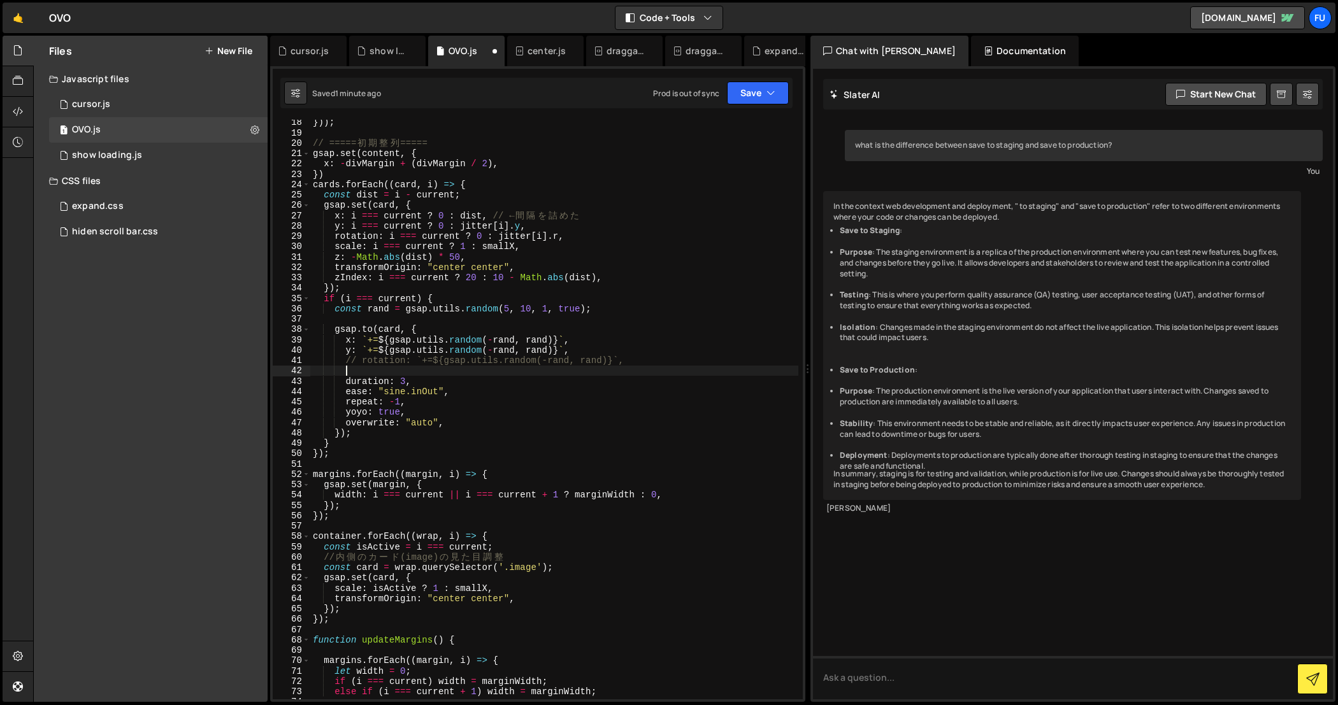
scroll to position [0, 1]
paste textarea "rotation: `+=${gsap.utils.random(-rand, rand)}`,"
type textarea "rotation: `+=${gsap.utils.random(-rand, rand)}`,"
paste textarea "rotation: `+=${gsap.utils.random(-rand, rand)}`,"
click at [599, 373] on div "})) ; // ===== 初 期 整 列 ===== gsap . set ( content , { x : - divMargin + ( divMa…" at bounding box center [554, 417] width 489 height 601
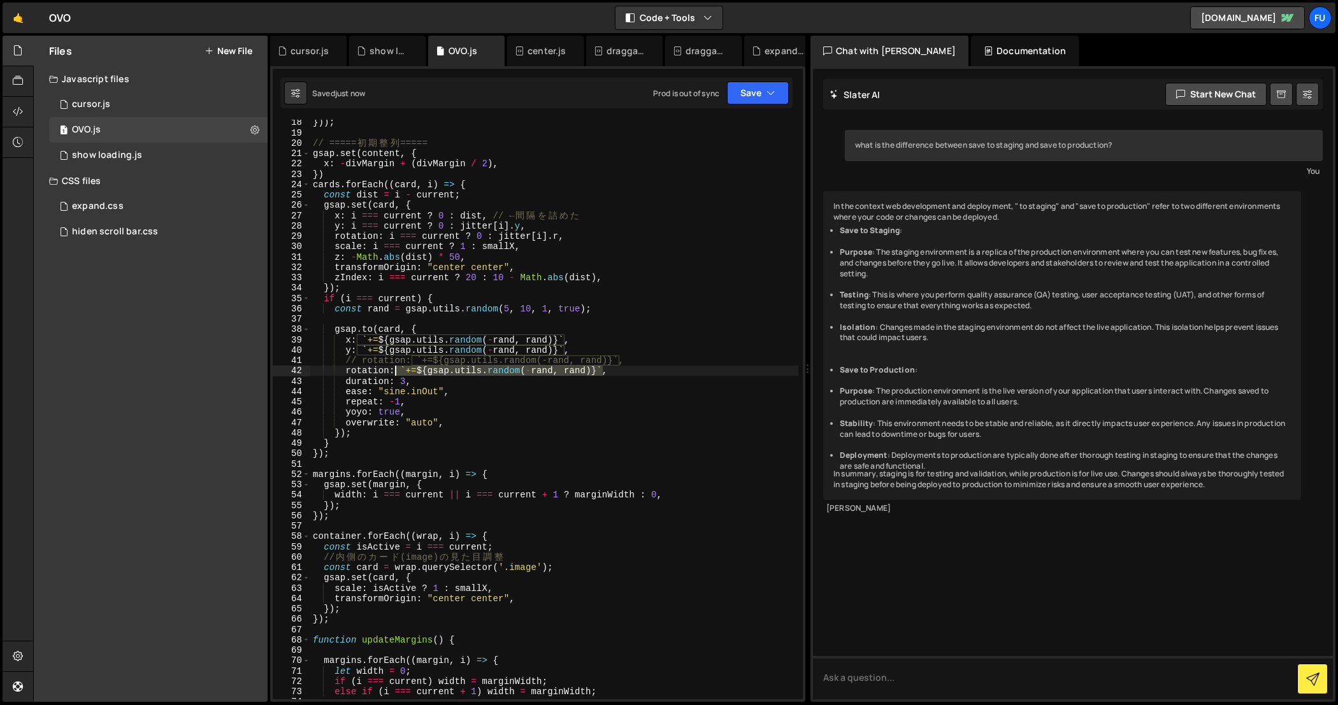
drag, startPoint x: 603, startPoint y: 369, endPoint x: 396, endPoint y: 370, distance: 207.0
click at [396, 370] on div "})) ; // ===== 初 期 整 列 ===== gsap . set ( content , { x : - divMargin + ( divMa…" at bounding box center [554, 417] width 489 height 601
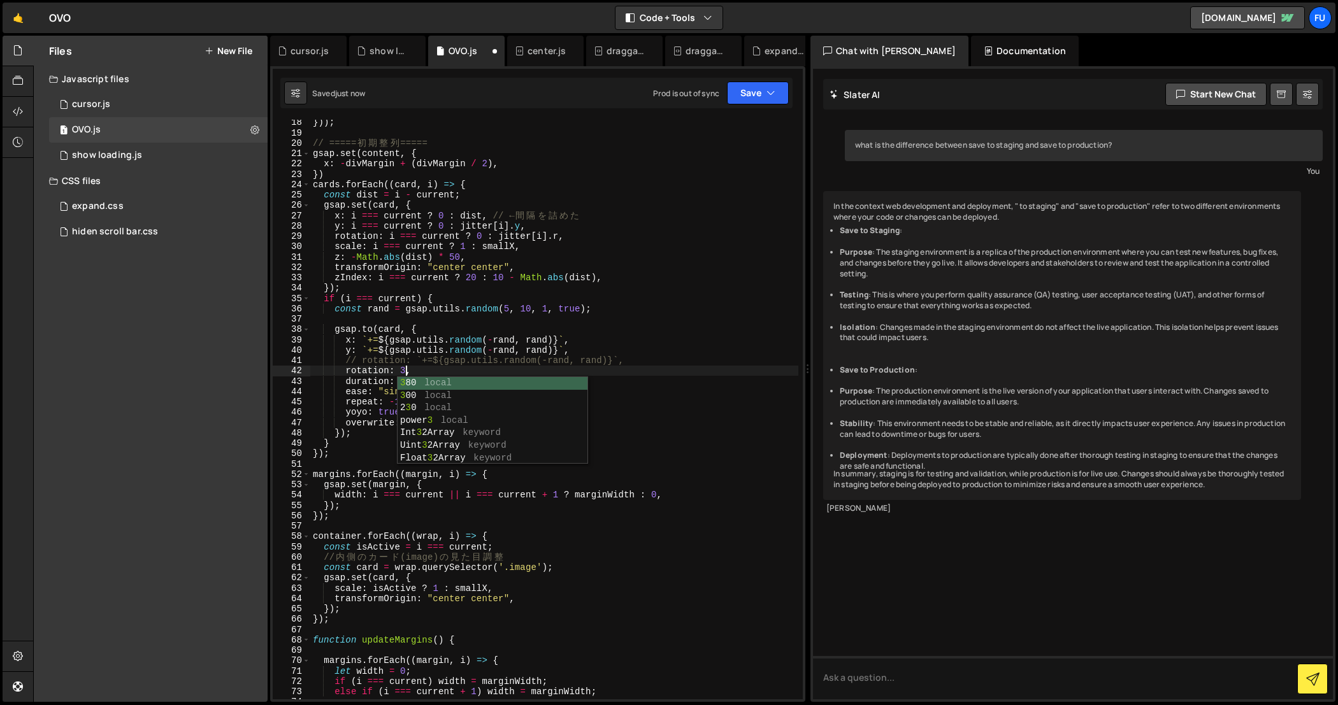
scroll to position [0, 6]
click at [641, 361] on div "})) ; // ===== 初 期 整 列 ===== gsap . set ( content , { x : - divMargin + ( divMa…" at bounding box center [554, 417] width 489 height 601
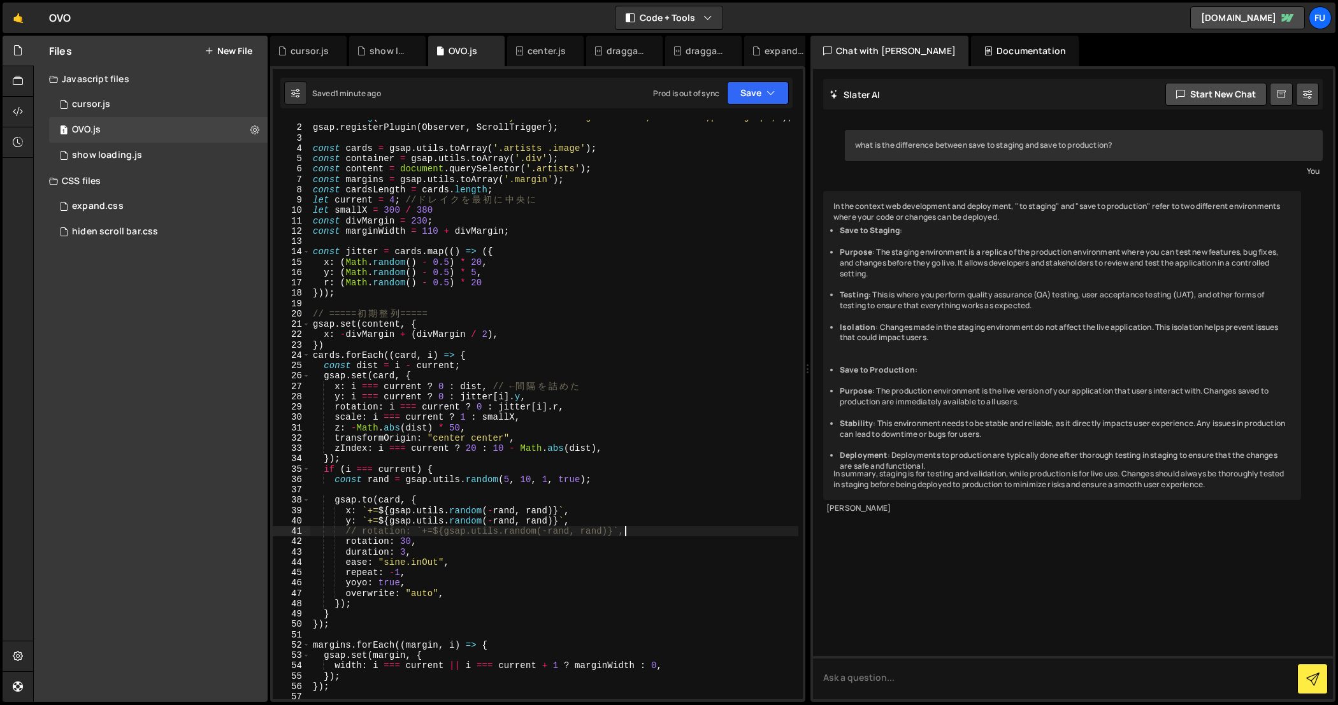
scroll to position [0, 0]
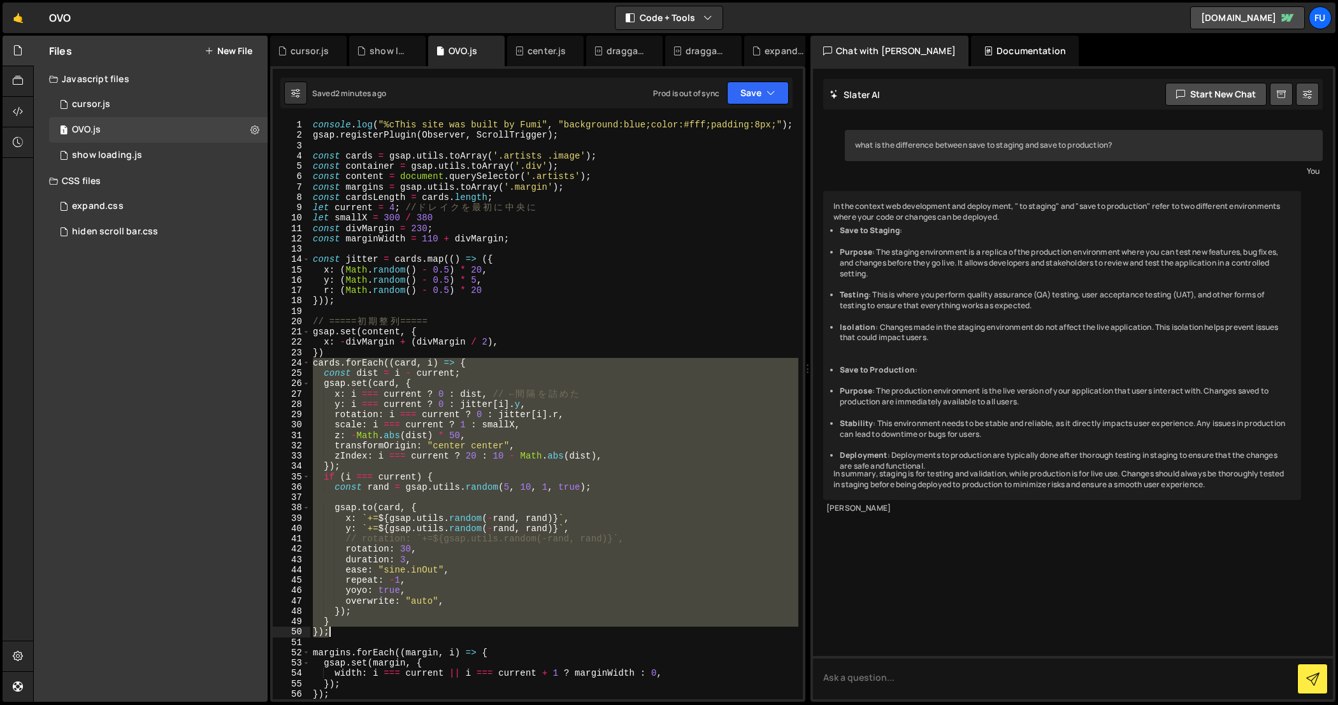
drag, startPoint x: 313, startPoint y: 362, endPoint x: 334, endPoint y: 634, distance: 272.1
click at [334, 634] on div "console . log ( "%cThis site was built by Fumi" , "background:blue;color:#fff;p…" at bounding box center [554, 420] width 489 height 601
click at [522, 438] on div "console . log ( "%cThis site was built by Fumi" , "background:blue;color:#fff;p…" at bounding box center [554, 410] width 488 height 580
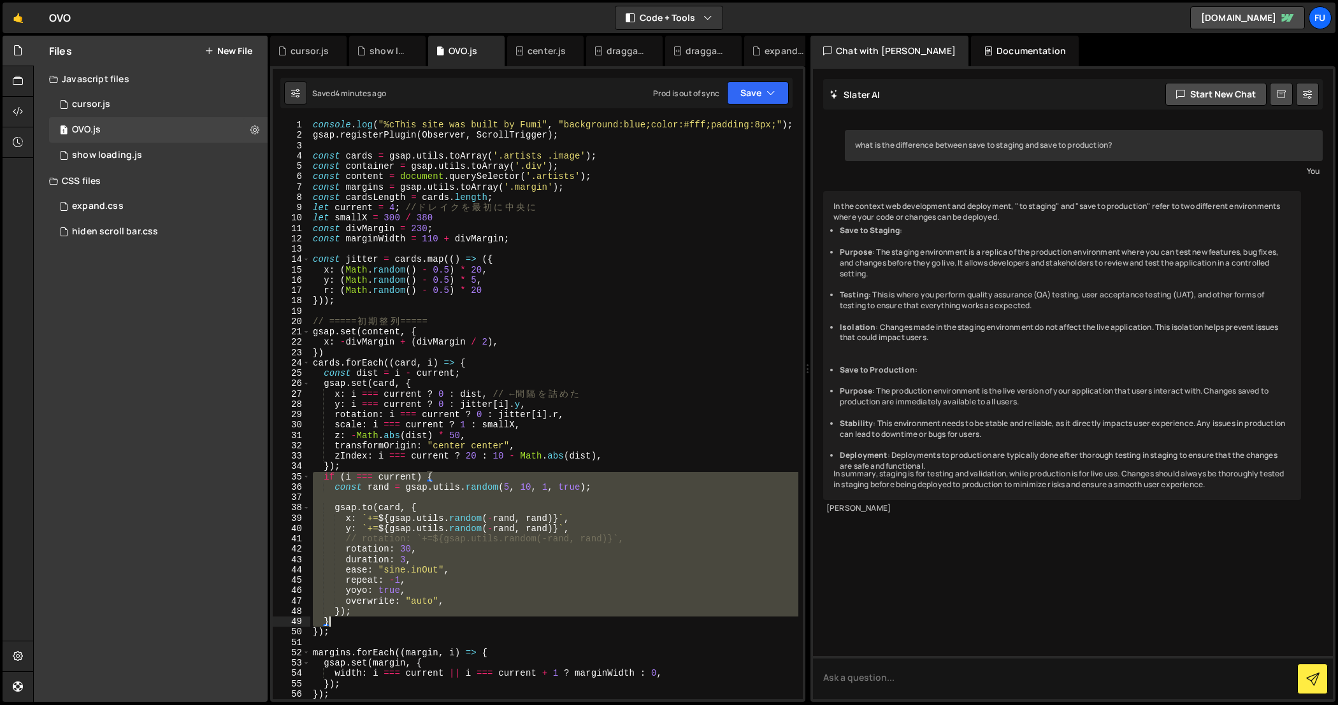
drag, startPoint x: 313, startPoint y: 476, endPoint x: 362, endPoint y: 622, distance: 153.9
click at [362, 622] on div "console . log ( "%cThis site was built by Fumi" , "background:blue;color:#fff;p…" at bounding box center [554, 420] width 489 height 601
paste textarea
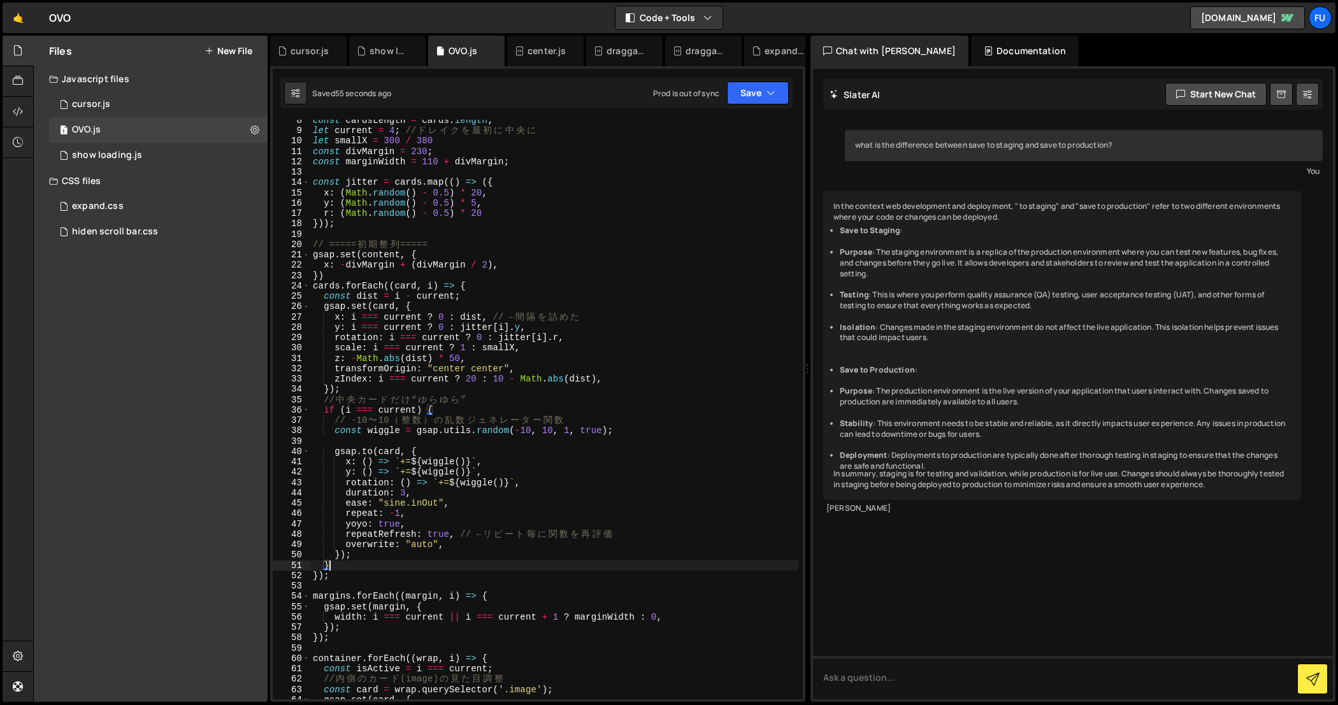
scroll to position [77, 0]
click at [407, 490] on div "const cardsLength = cards . length ; let current = 4 ; // ド レ イ ク を 最 初 に 中 央 に…" at bounding box center [554, 415] width 489 height 601
click at [716, 392] on div "const cardsLength = cards . length ; let current = 4 ; // ド レ イ ク を 最 初 に 中 央 に…" at bounding box center [554, 415] width 489 height 601
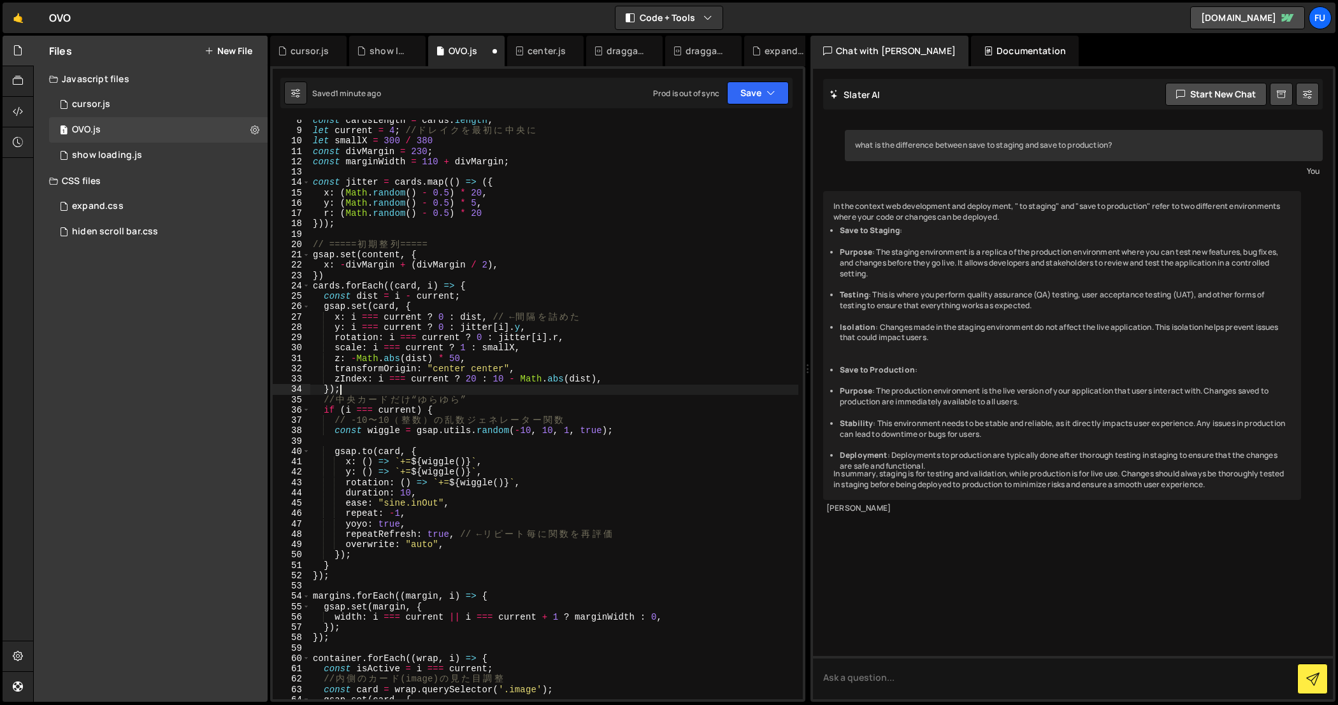
click at [638, 464] on div "const cardsLength = cards . length ; let current = 4 ; // ド レ イ ク を 最 初 に 中 央 に…" at bounding box center [554, 415] width 489 height 601
click at [647, 531] on div "const cardsLength = cards . length ; let current = 4 ; // ド レ イ ク を 最 初 に 中 央 に…" at bounding box center [554, 415] width 489 height 601
click at [762, 91] on button "Save" at bounding box center [758, 93] width 62 height 23
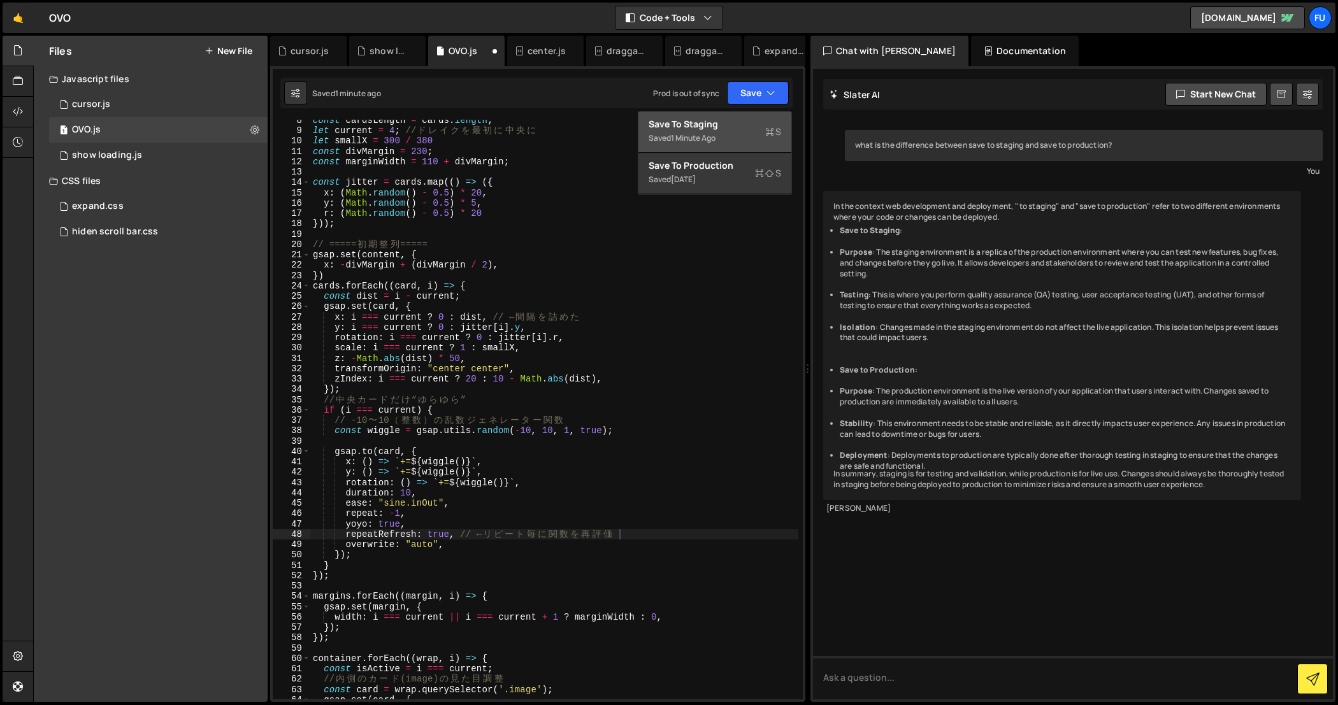
click at [736, 148] on button "Save to Staging S Saved 1 minute ago" at bounding box center [714, 131] width 153 height 41
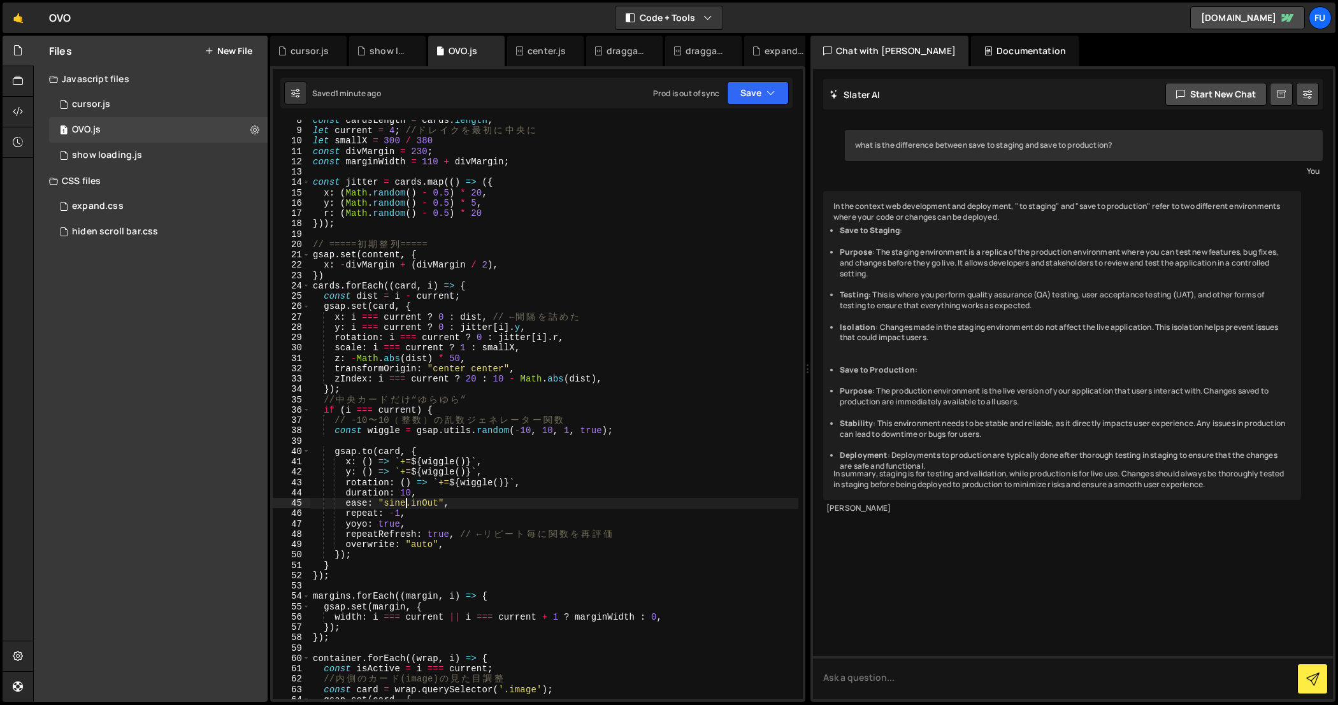
click at [406, 506] on div "const cardsLength = cards . length ; let current = 4 ; // ド レ イ ク を 最 初 に 中 央 に…" at bounding box center [554, 415] width 489 height 601
click at [436, 501] on div "const cardsLength = cards . length ; let current = 4 ; // ド レ イ ク を 最 初 に 中 央 に…" at bounding box center [554, 415] width 489 height 601
click at [761, 101] on button "Save" at bounding box center [758, 93] width 62 height 23
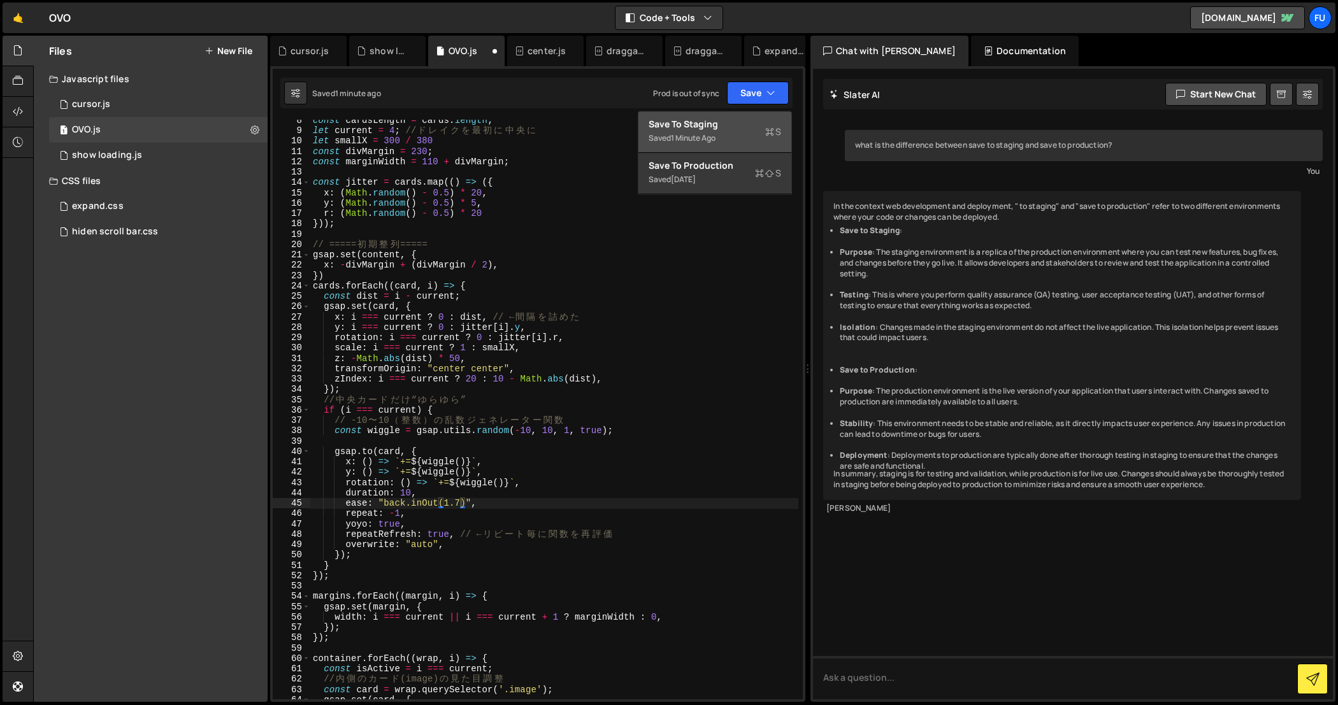
click at [755, 113] on button "Save to Staging S Saved 1 minute ago" at bounding box center [714, 131] width 153 height 41
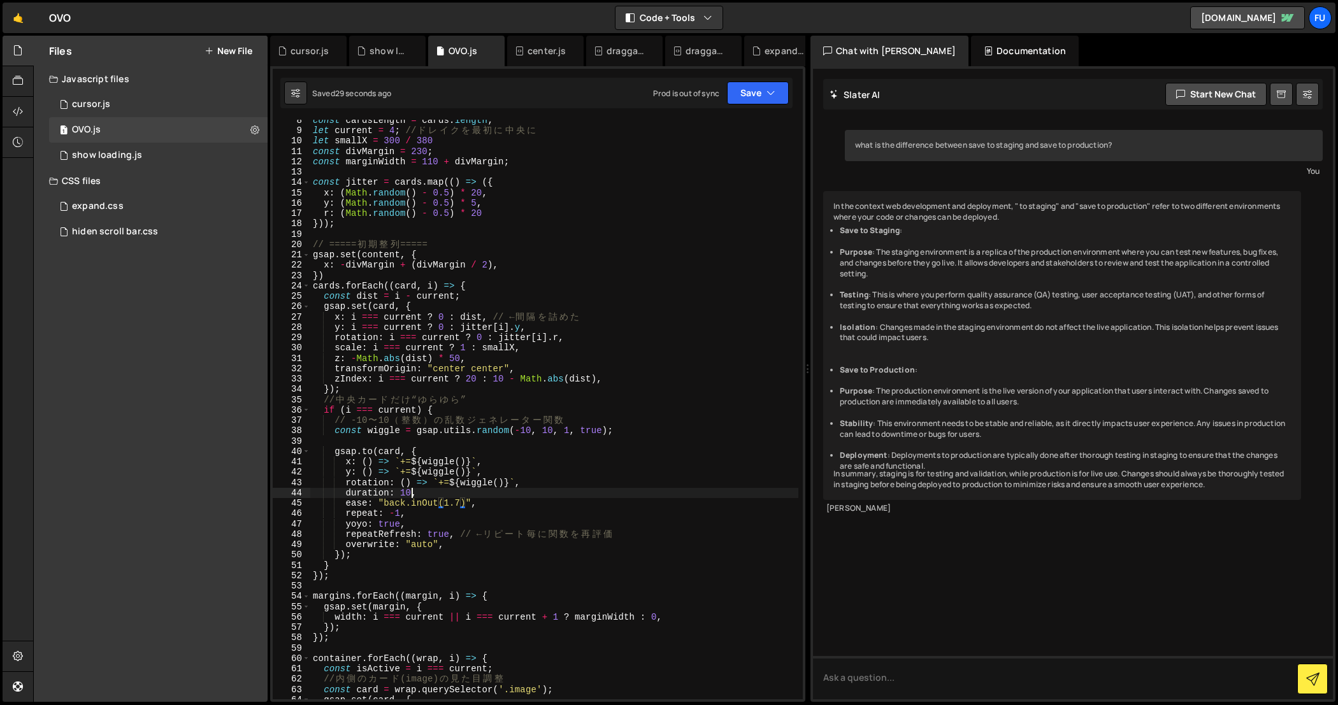
click at [409, 496] on div "const cardsLength = cards . length ; let current = 4 ; // ド レ イ ク を 最 初 に 中 央 に…" at bounding box center [554, 415] width 489 height 601
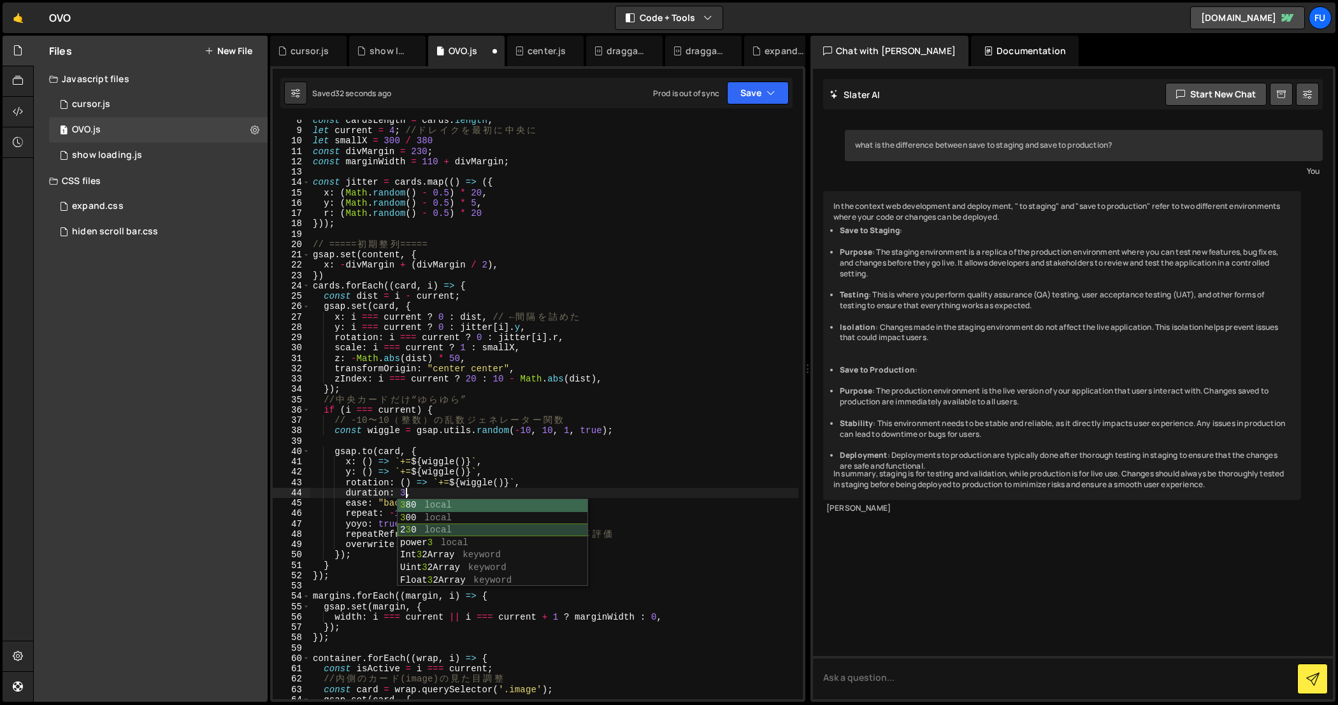
scroll to position [0, 6]
click at [380, 498] on div "const cardsLength = cards . length ; let current = 4 ; // ド レ イ ク を 最 初 に 中 央 に…" at bounding box center [554, 415] width 489 height 601
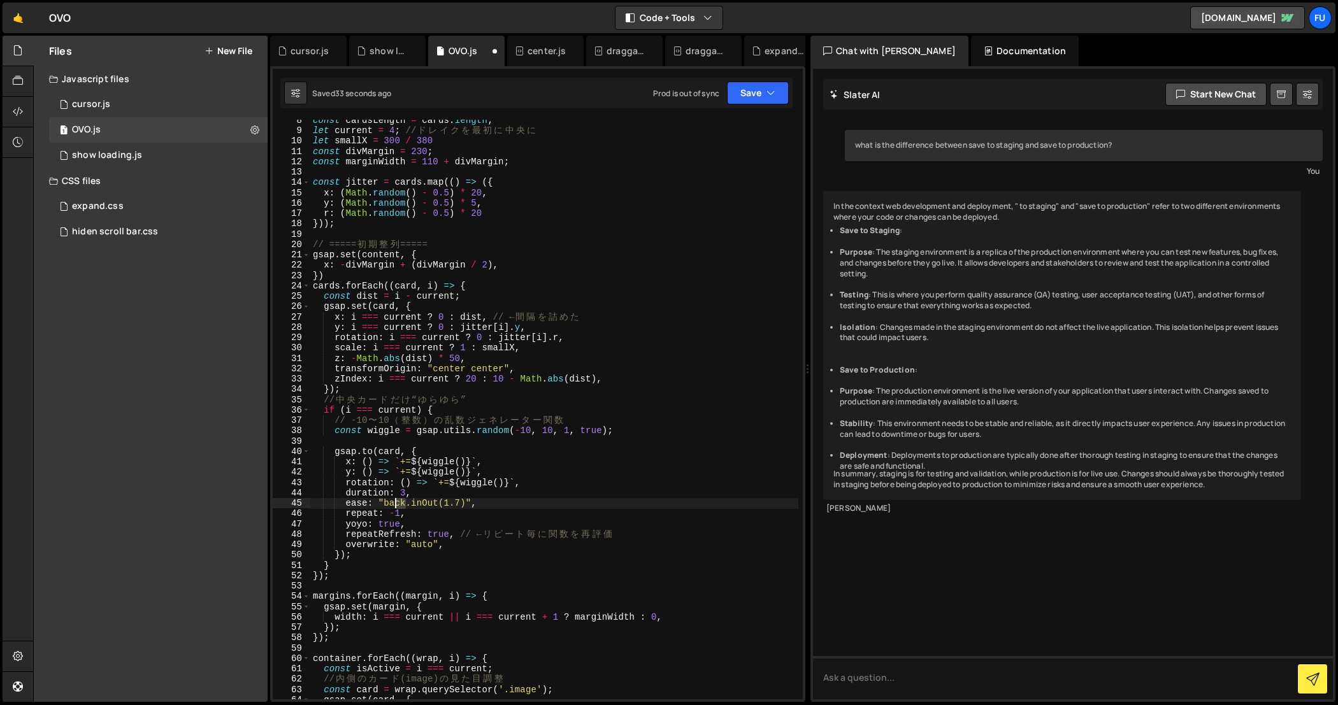
drag, startPoint x: 404, startPoint y: 501, endPoint x: 391, endPoint y: 501, distance: 13.4
click at [391, 501] on div "const cardsLength = cards . length ; let current = 4 ; // ド レ イ ク を 最 初 に 中 央 に…" at bounding box center [554, 415] width 489 height 601
click at [478, 489] on div "const cardsLength = cards . length ; let current = 4 ; // ド レ イ ク を 最 初 に 中 央 に…" at bounding box center [554, 415] width 489 height 601
drag, startPoint x: 464, startPoint y: 502, endPoint x: 440, endPoint y: 503, distance: 24.2
click at [440, 503] on div "const cardsLength = cards . length ; let current = 4 ; // ド レ イ ク を 最 初 に 中 央 に…" at bounding box center [554, 415] width 489 height 601
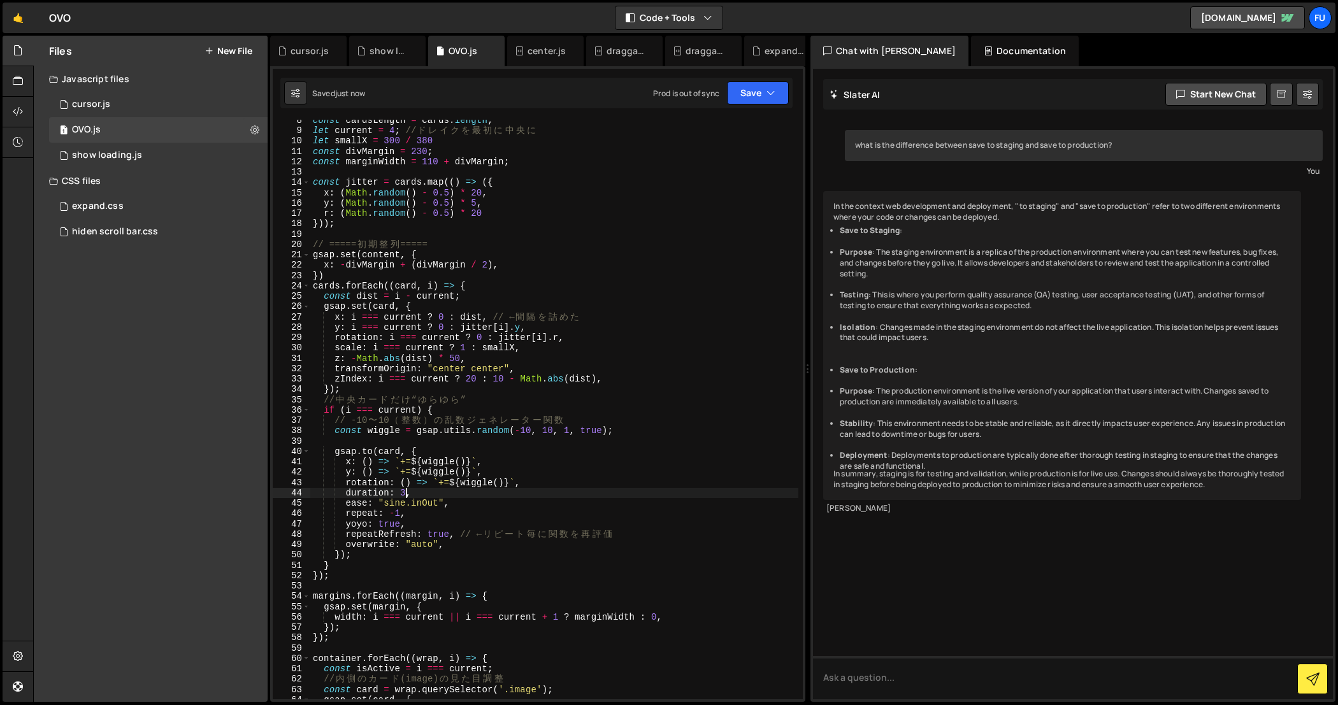
drag, startPoint x: 404, startPoint y: 494, endPoint x: 488, endPoint y: 481, distance: 85.0
click at [404, 494] on div "const cardsLength = cards . length ; let current = 4 ; // ド レ イ ク を 最 初 に 中 央 に…" at bounding box center [554, 415] width 489 height 601
click at [746, 107] on div "Saved 12 seconds ago Prod is out of sync Upgrade to Edit Save Save to Staging S…" at bounding box center [536, 93] width 512 height 31
click at [746, 100] on button "Save" at bounding box center [758, 93] width 62 height 23
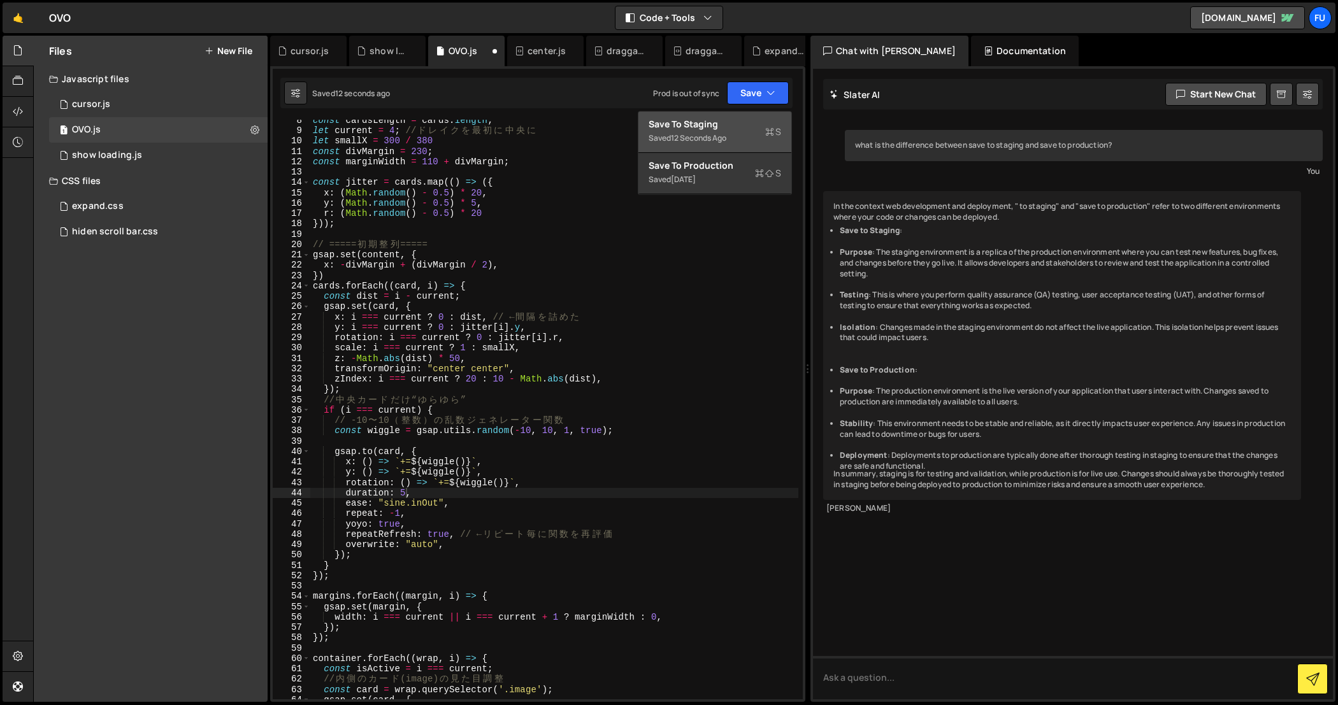
click at [734, 126] on div "Save to Staging S" at bounding box center [714, 124] width 132 height 13
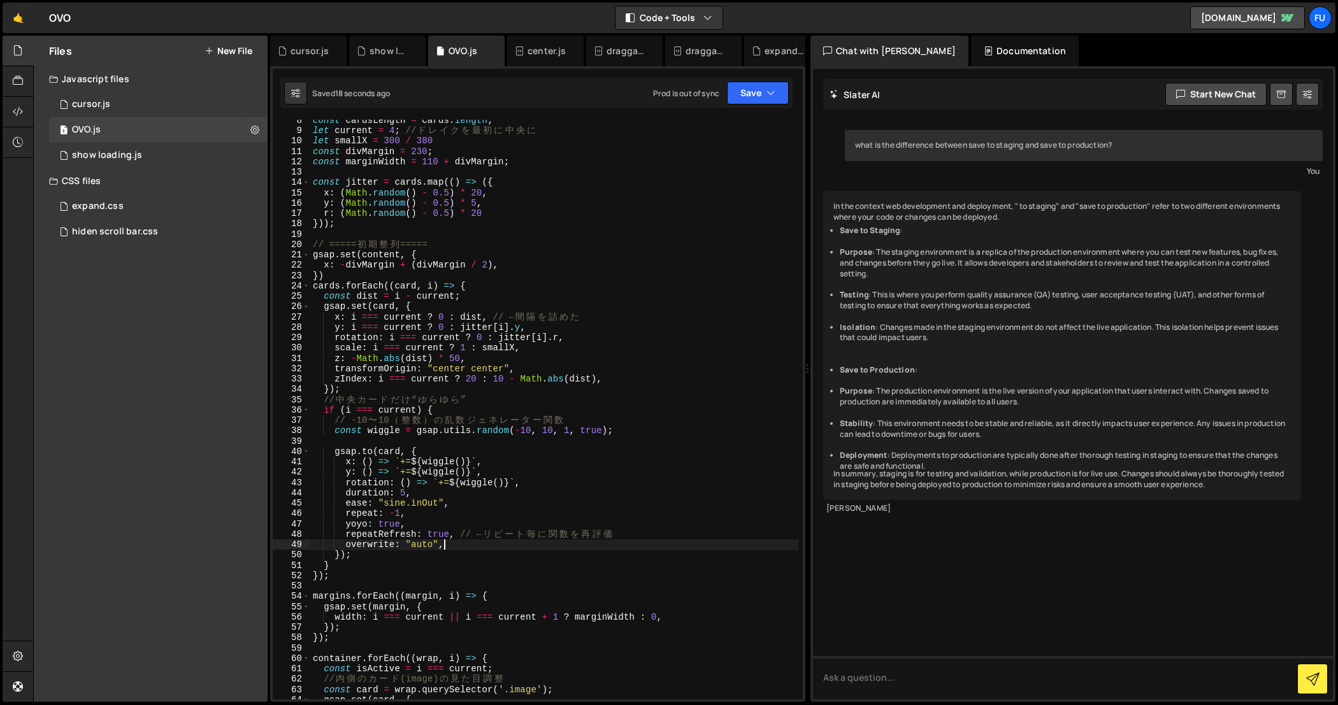
click at [562, 543] on div "const cardsLength = cards . length ; let current = 4 ; // ド レ イ ク を 最 初 に 中 央 に…" at bounding box center [554, 415] width 489 height 601
click at [558, 518] on div "const cardsLength = cards . length ; let current = 4 ; // ド レ イ ク を 最 初 に 中 央 に…" at bounding box center [554, 415] width 489 height 601
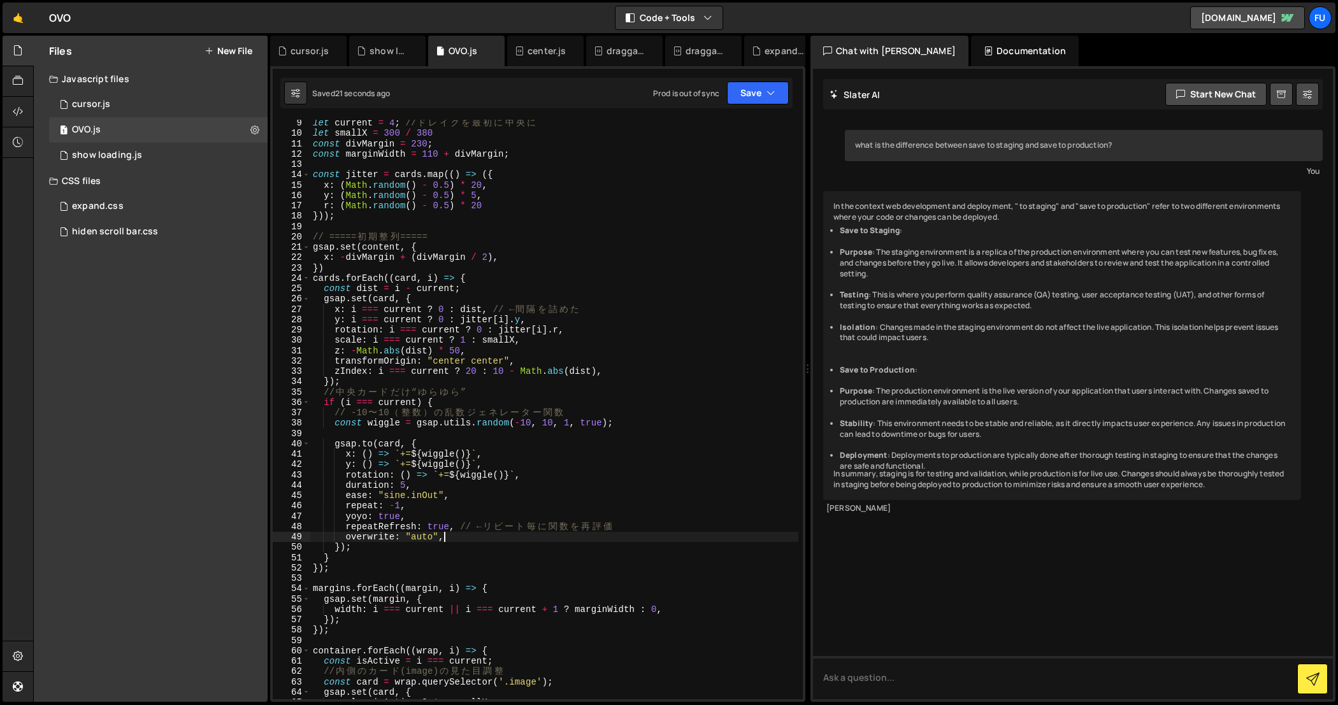
click at [656, 533] on div "let current = 4 ; // ド レ イ ク を 最 初 に 中 央 に let smallX = 300 / 380 const divMarg…" at bounding box center [554, 418] width 489 height 601
click at [657, 523] on div "let current = 4 ; // ド レ イ ク を 最 初 に 中 央 に let smallX = 300 / 380 const divMarg…" at bounding box center [554, 418] width 489 height 601
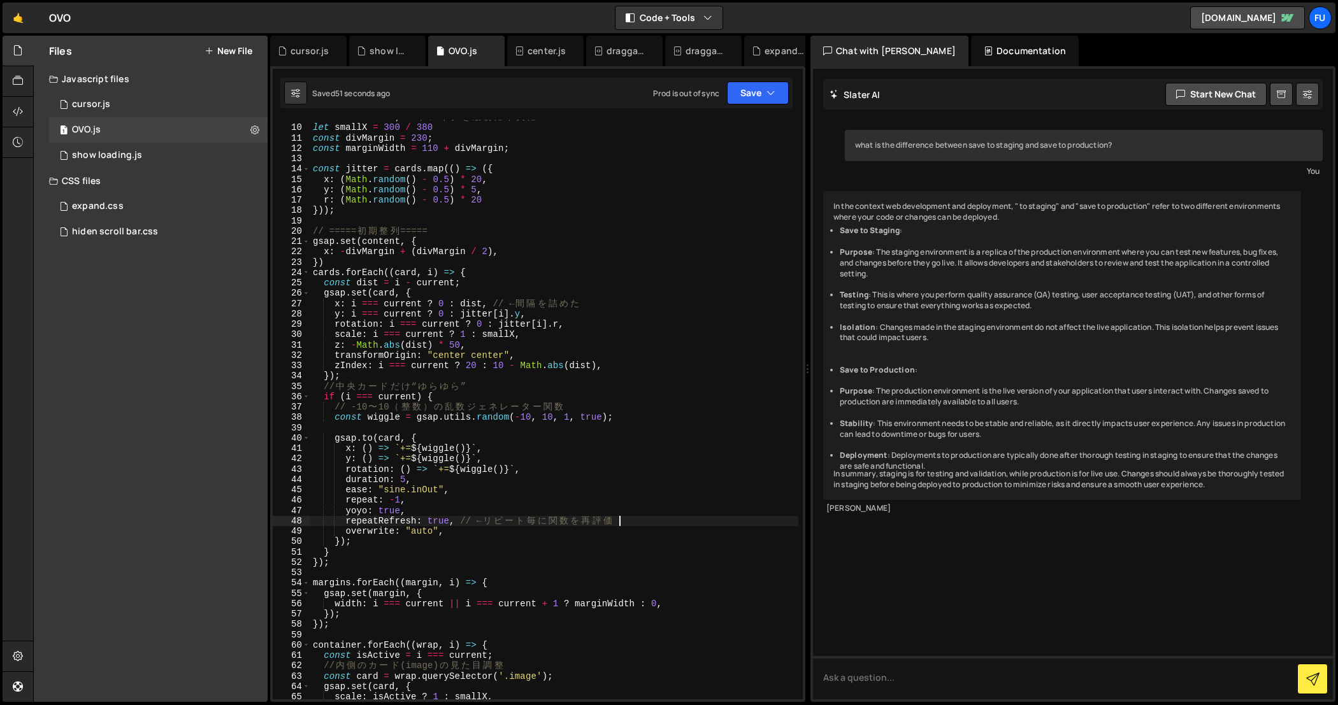
scroll to position [96, 0]
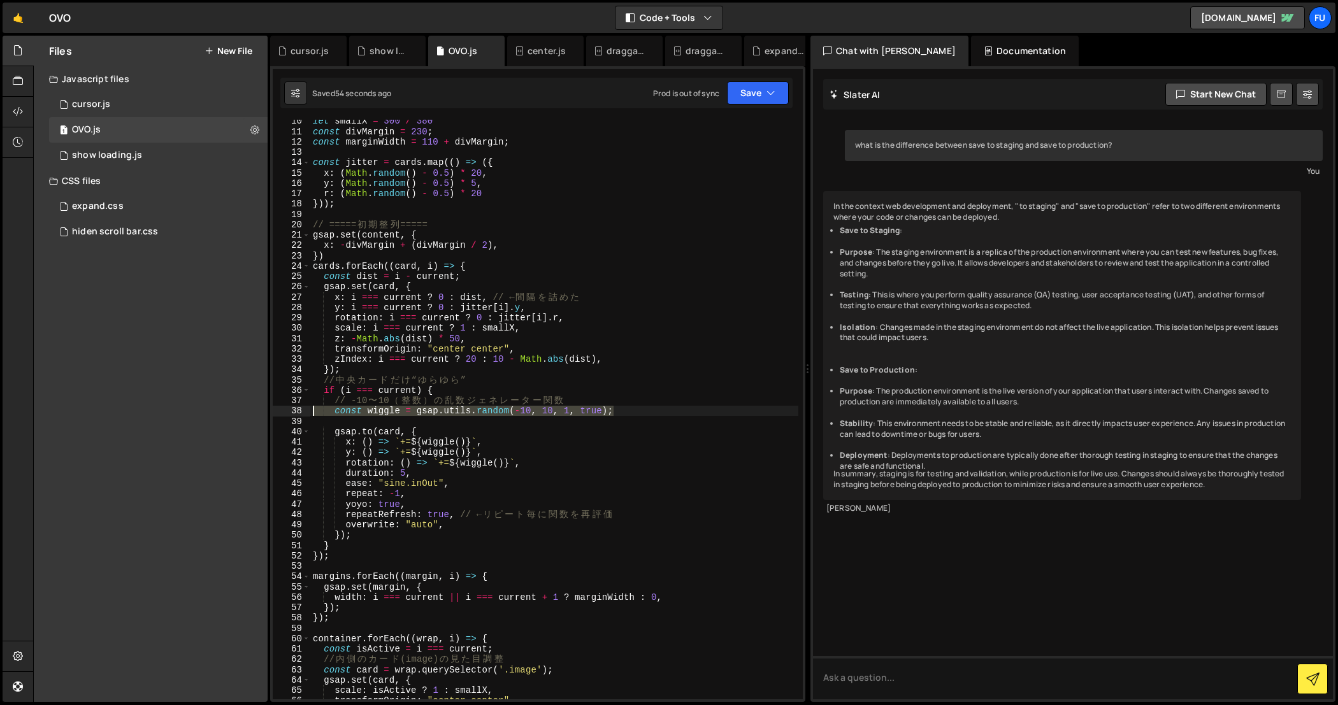
drag, startPoint x: 629, startPoint y: 410, endPoint x: 285, endPoint y: 409, distance: 344.6
click at [285, 409] on div "repeatRefresh: true, // ← リピート毎に関数を再評価 10 11 12 13 14 15 16 17 18 19 20 21 22 2…" at bounding box center [538, 410] width 530 height 580
paste textarea "const wiggle = () => gsap.utils.random(-amp(), amp()); // 毎回 ±amp でランダム"
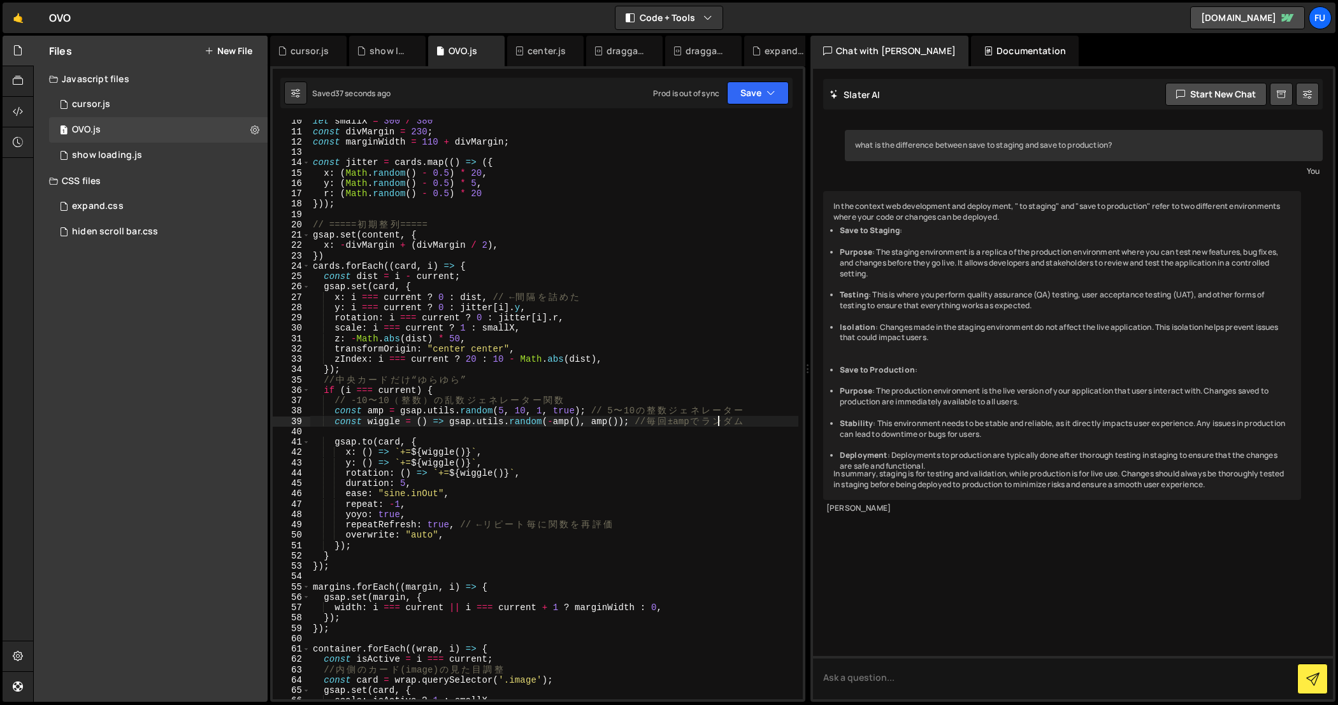
click at [513, 473] on div "let smallX = 300 / 380 const divMargin = 230 ; const marginWidth = 110 + divMar…" at bounding box center [554, 416] width 489 height 601
click at [511, 500] on div "let smallX = 300 / 380 const divMargin = 230 ; const marginWidth = 110 + divMar…" at bounding box center [554, 416] width 489 height 601
click at [405, 483] on div "let smallX = 300 / 380 const divMargin = 230 ; const marginWidth = 110 + divMar…" at bounding box center [554, 416] width 489 height 601
click at [522, 485] on div "let smallX = 300 / 380 const divMargin = 230 ; const marginWidth = 110 + divMar…" at bounding box center [554, 416] width 489 height 601
click at [641, 524] on div "let smallX = 300 / 380 const divMargin = 230 ; const marginWidth = 110 + divMar…" at bounding box center [554, 416] width 489 height 601
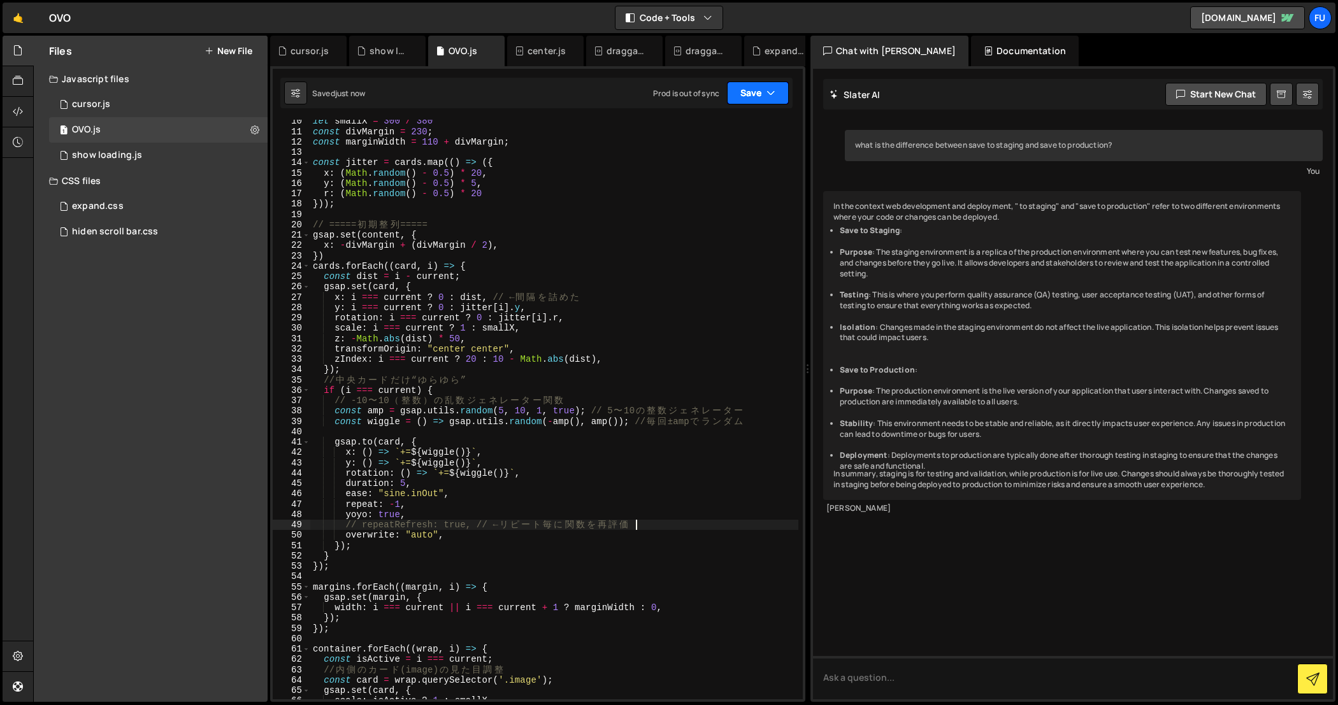
click at [742, 101] on button "Save" at bounding box center [758, 93] width 62 height 23
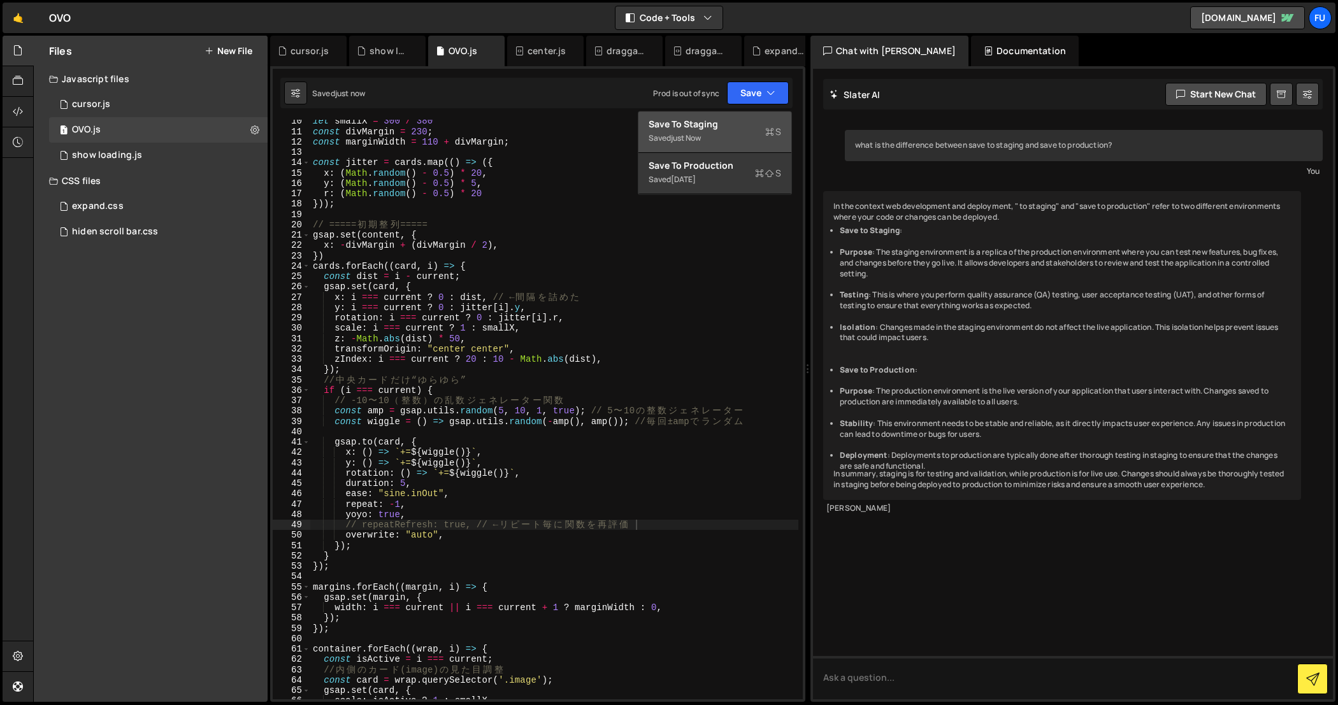
click at [739, 143] on div "Saved just now" at bounding box center [714, 138] width 132 height 15
click at [414, 516] on div "let smallX = 300 / 380 const divMargin = 230 ; const marginWidth = 110 + divMar…" at bounding box center [554, 416] width 489 height 601
click at [645, 522] on div "let smallX = 300 / 380 const divMargin = 230 ; const marginWidth = 110 + divMar…" at bounding box center [554, 416] width 489 height 601
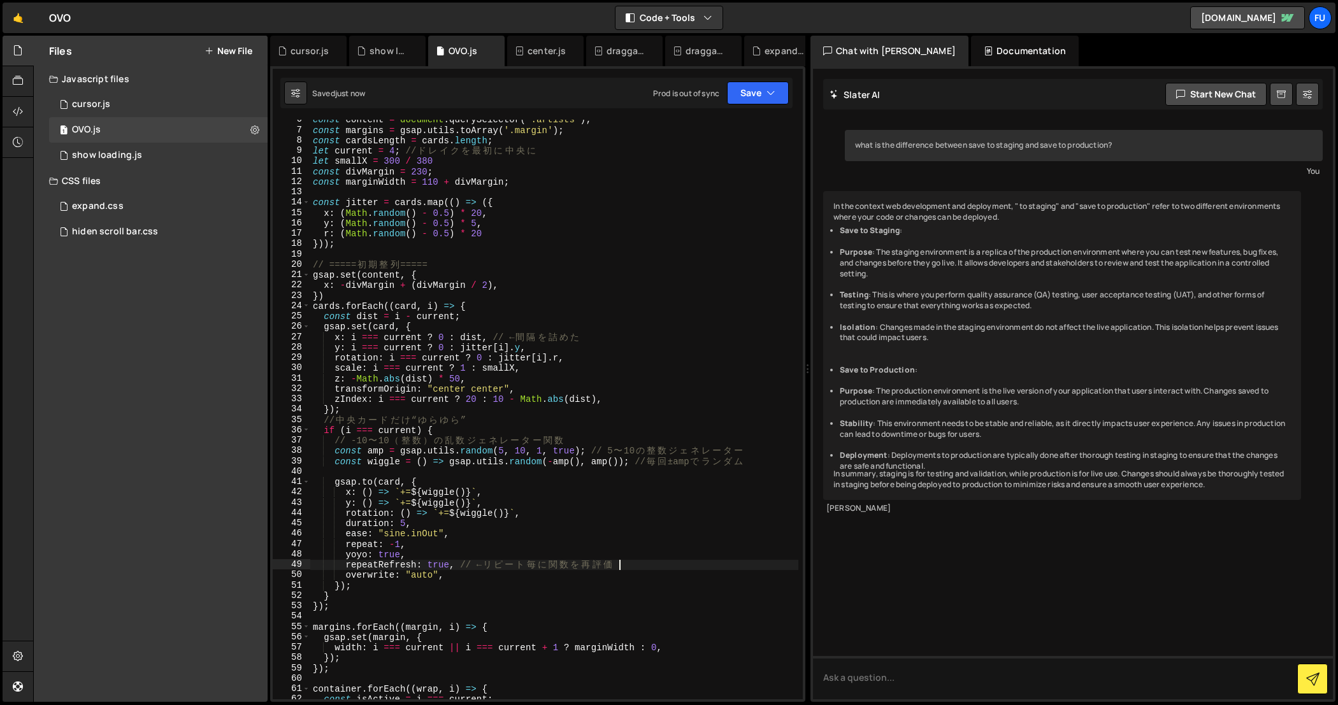
scroll to position [45, 0]
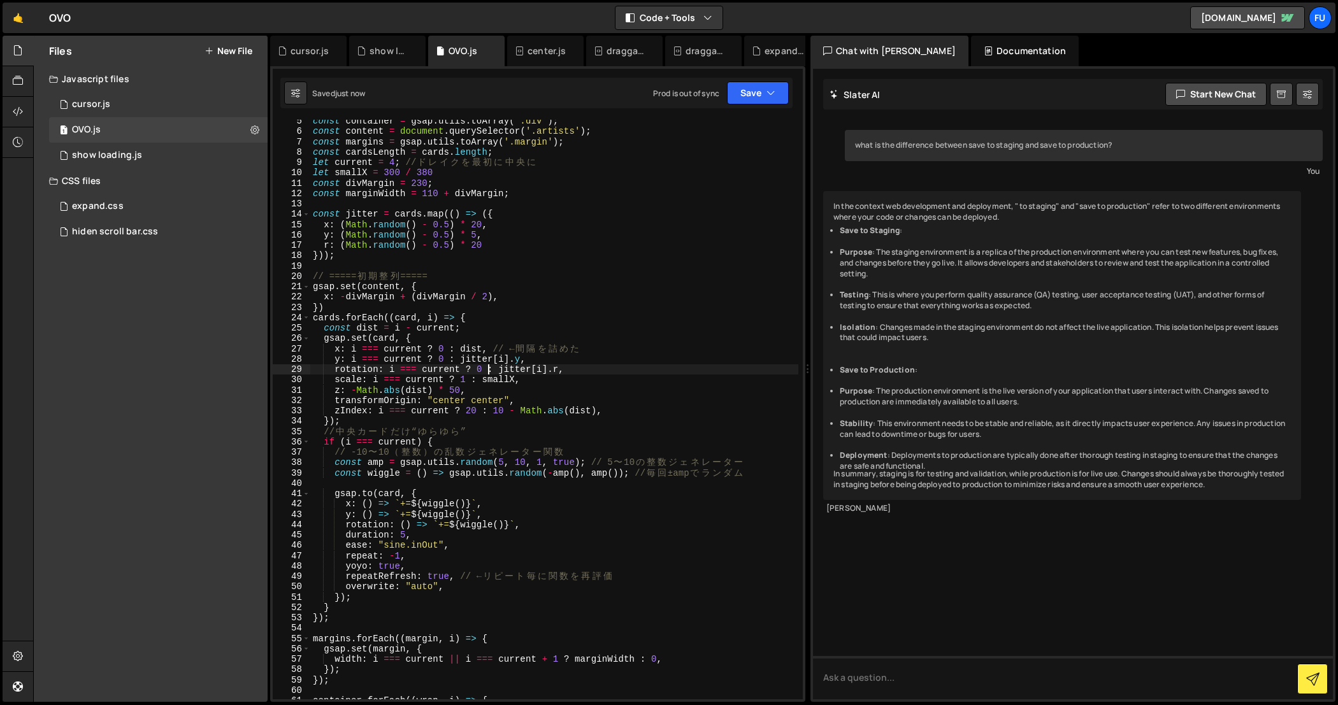
click at [485, 371] on div "const container = gsap . utils . toArray ( '.div' ) ; const content = document …" at bounding box center [554, 416] width 489 height 601
click at [483, 365] on div "const container = gsap . utils . toArray ( '.div' ) ; const content = document …" at bounding box center [554, 416] width 489 height 601
type textarea "rotation: i === current ? 0 : jitter[i].r,"
click at [396, 263] on div "const container = gsap . utils . toArray ( '.div' ) ; const content = document …" at bounding box center [554, 416] width 489 height 601
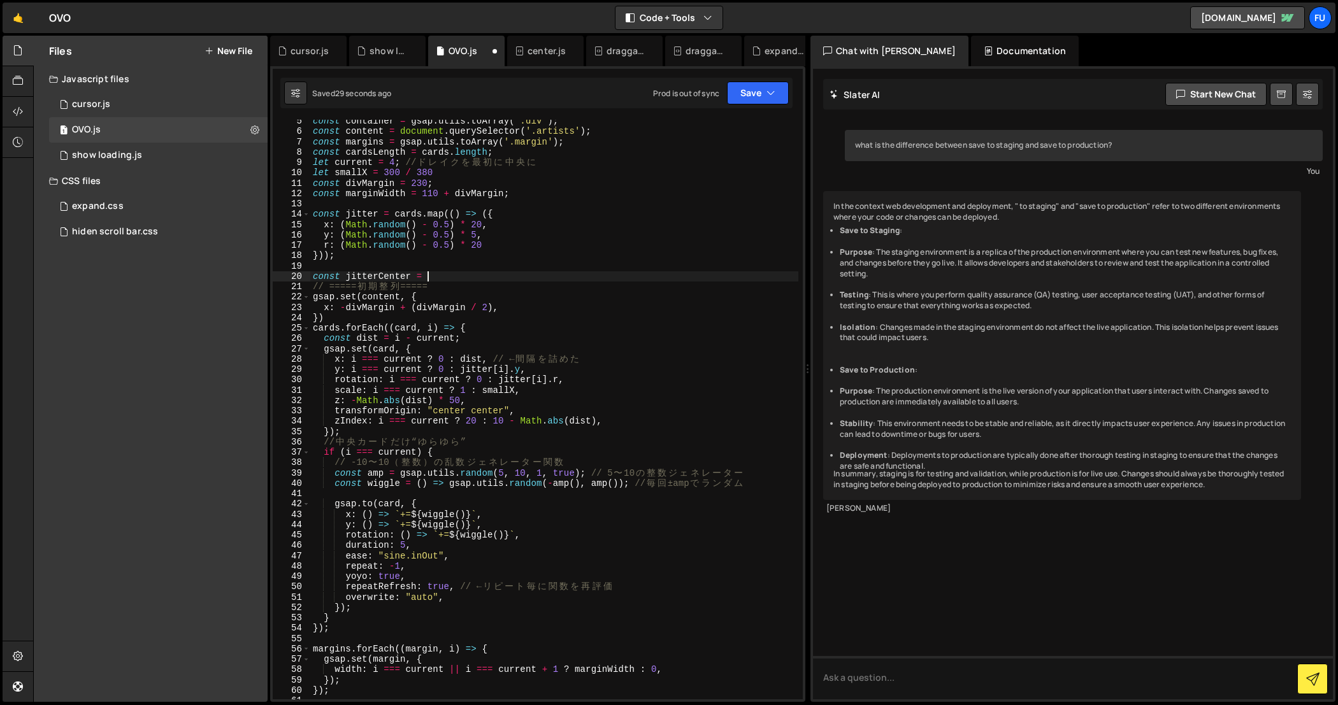
scroll to position [0, 7]
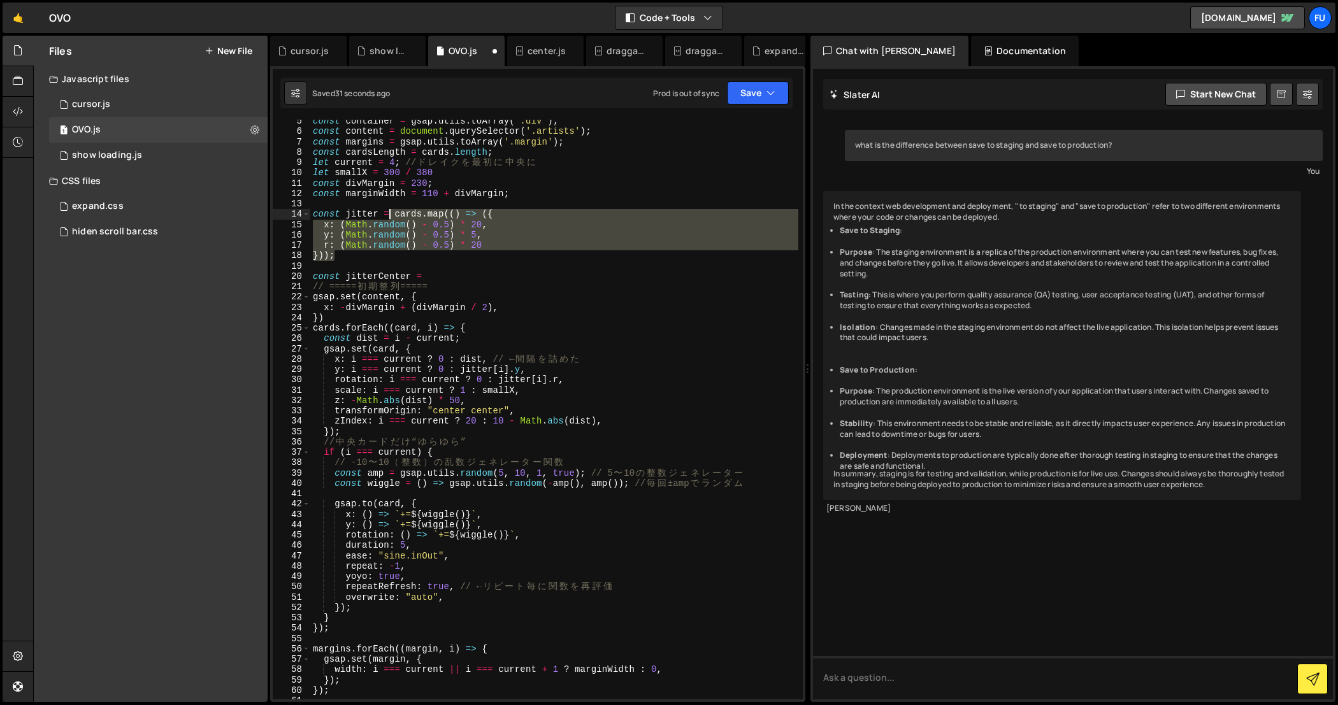
drag, startPoint x: 341, startPoint y: 261, endPoint x: 390, endPoint y: 217, distance: 66.3
click at [390, 217] on div "const container = gsap . utils . toArray ( '.div' ) ; const content = document …" at bounding box center [554, 416] width 489 height 601
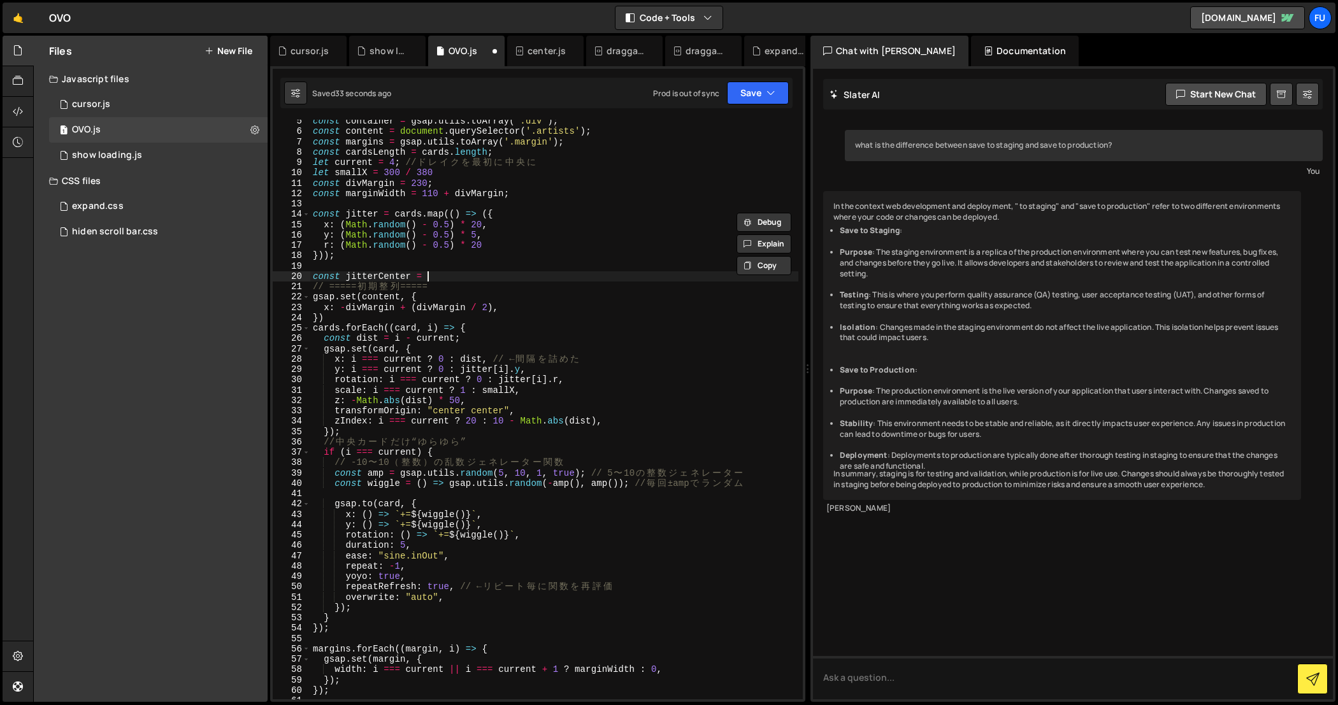
click at [438, 282] on div "const container = gsap . utils . toArray ( '.div' ) ; const content = document …" at bounding box center [554, 416] width 489 height 601
paste textarea "}));"
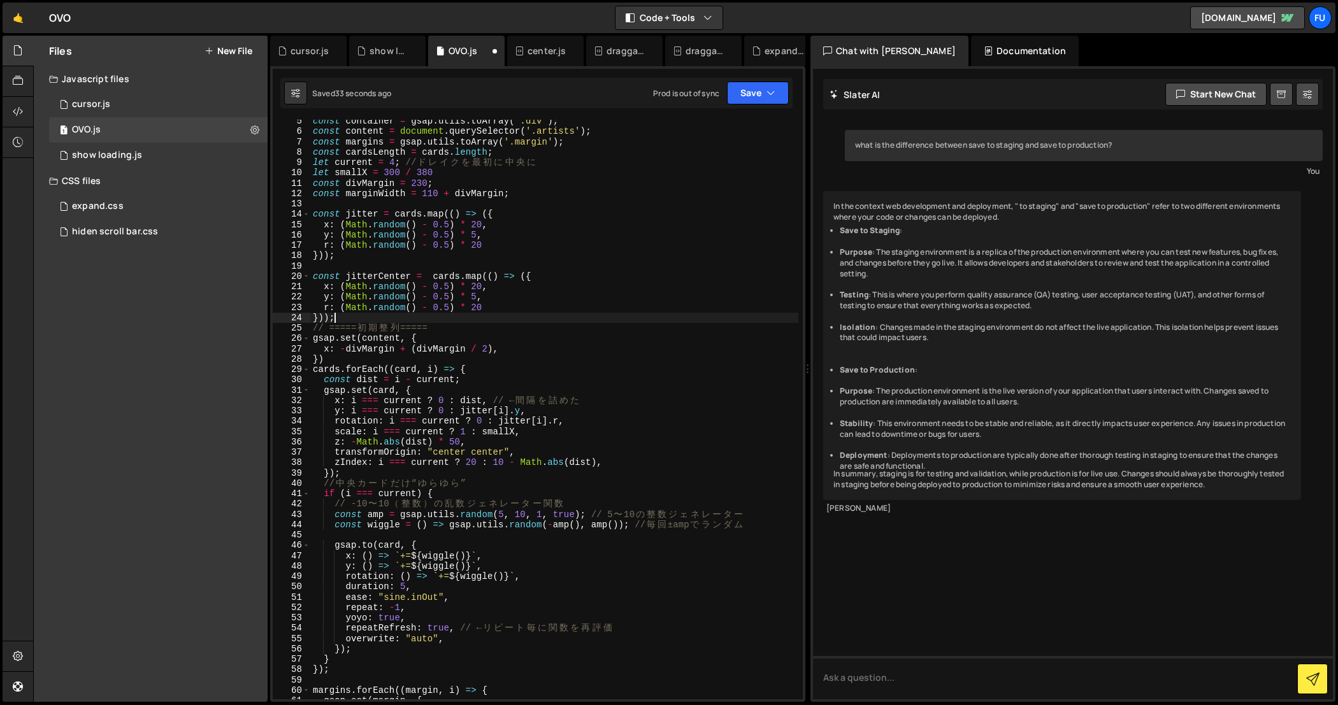
scroll to position [0, 1]
click at [481, 306] on div "const container = gsap . utils . toArray ( '.div' ) ; const content = document …" at bounding box center [554, 416] width 489 height 601
click at [475, 298] on div "const container = gsap . utils . toArray ( '.div' ) ; const content = document …" at bounding box center [554, 416] width 489 height 601
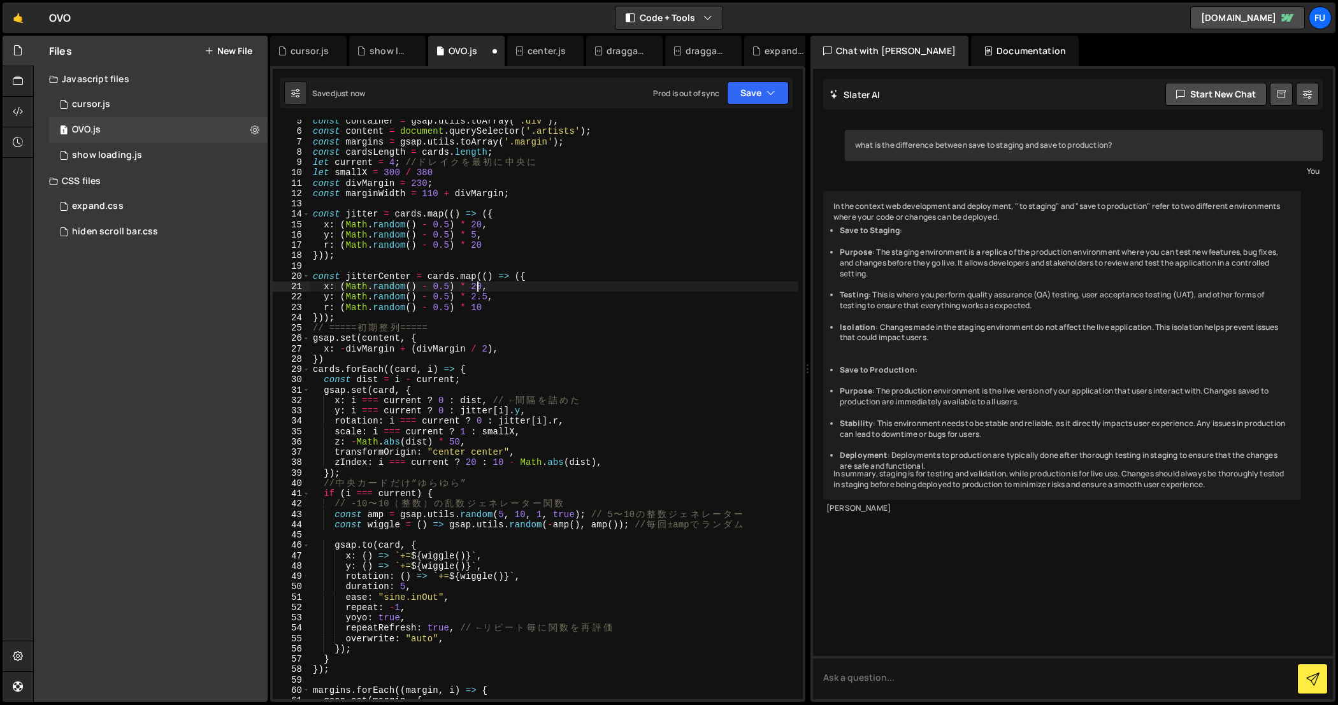
click at [477, 285] on div "const container = gsap . utils . toArray ( '.div' ) ; const content = document …" at bounding box center [554, 416] width 489 height 601
click at [524, 273] on div "const container = gsap . utils . toArray ( '.div' ) ; const content = document …" at bounding box center [554, 416] width 489 height 601
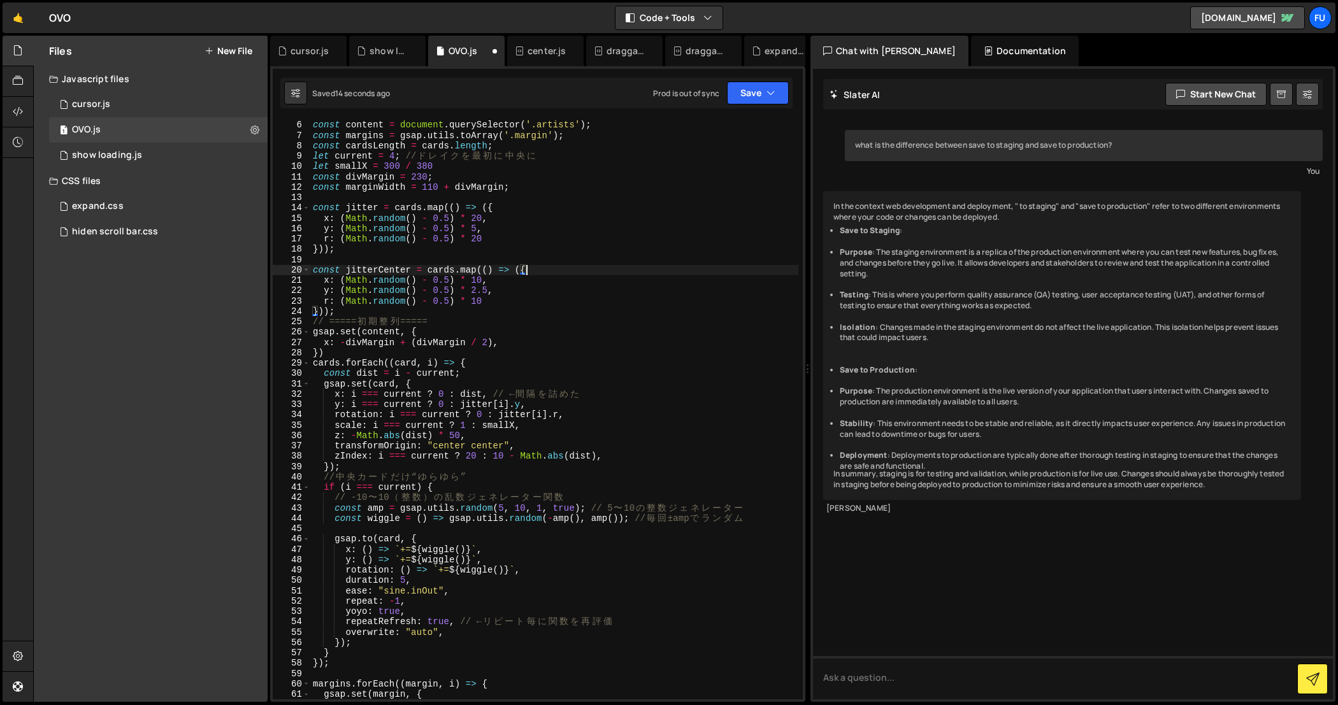
scroll to position [54, 0]
click at [481, 413] on div "const content = document . querySelector ( '.artists' ) ; const margins = gsap …" at bounding box center [554, 417] width 489 height 601
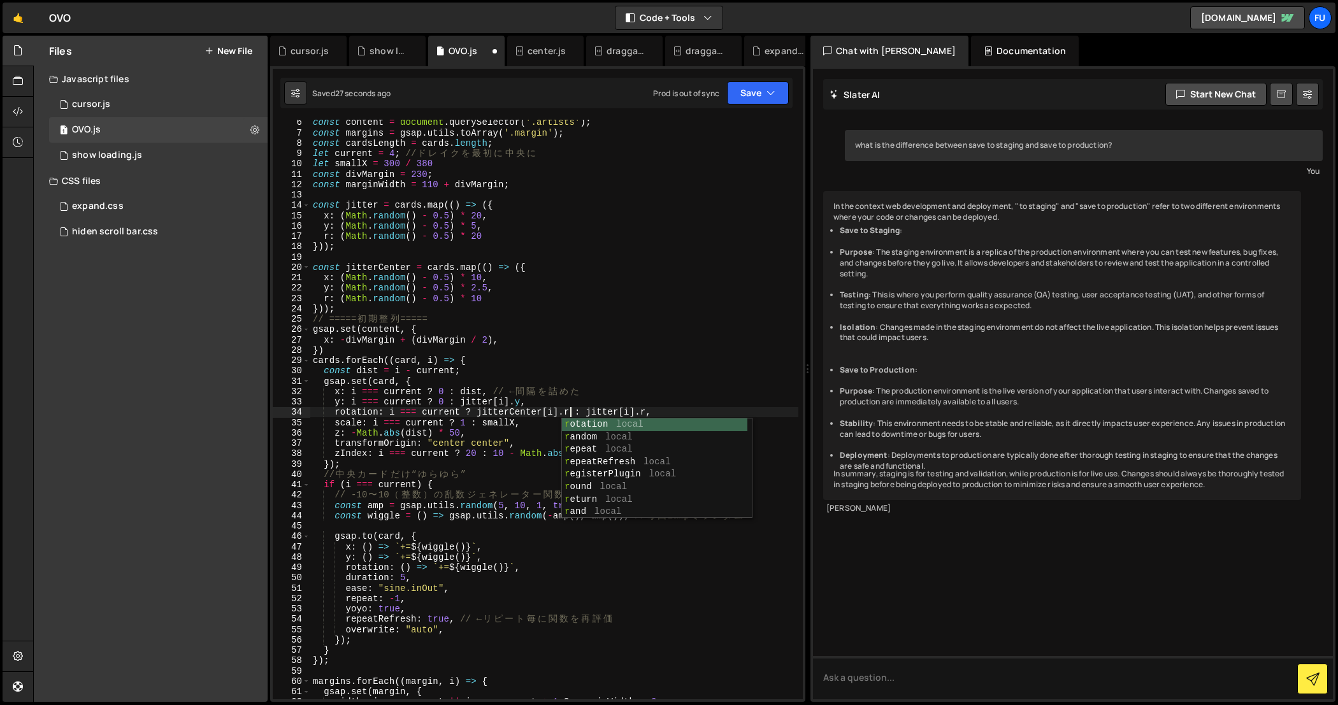
scroll to position [0, 18]
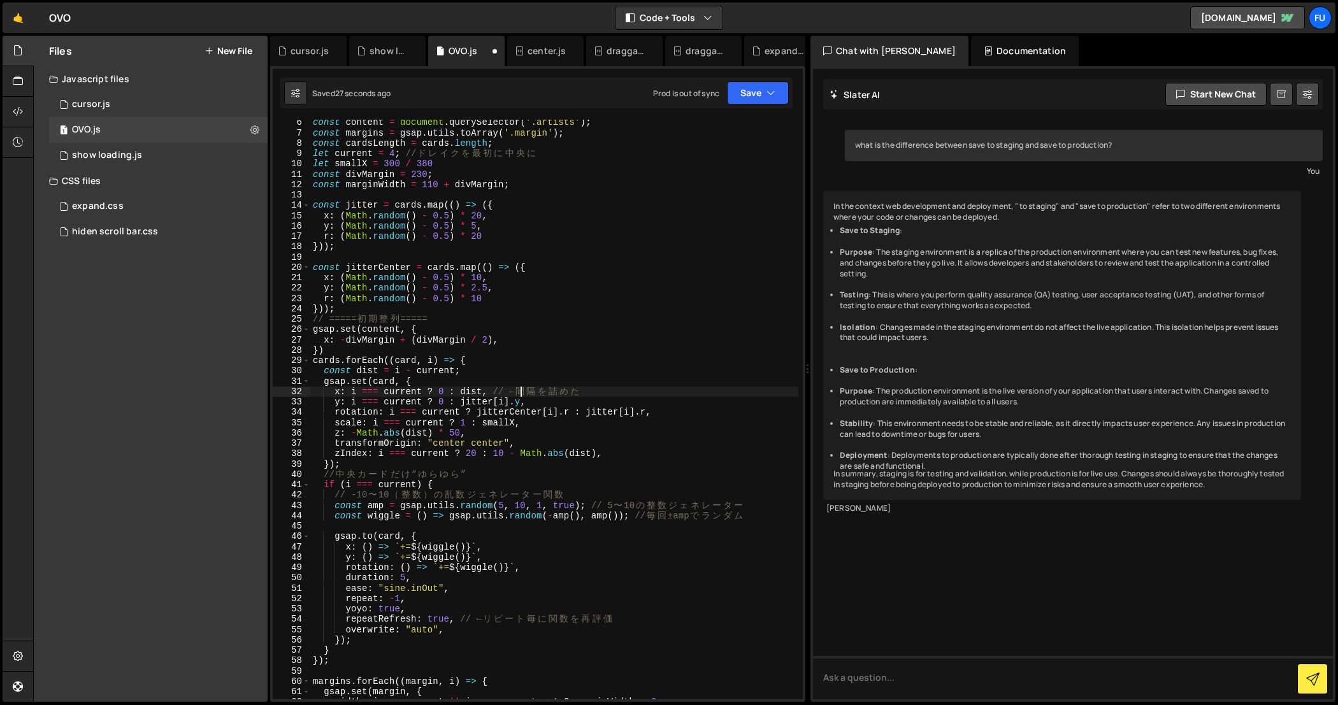
click at [524, 394] on div "const content = document . querySelector ( '.artists' ) ; const margins = gsap …" at bounding box center [554, 417] width 489 height 601
drag, startPoint x: 573, startPoint y: 411, endPoint x: 477, endPoint y: 412, distance: 95.5
click at [477, 412] on div "const content = document . querySelector ( '.artists' ) ; const margins = gsap …" at bounding box center [554, 417] width 489 height 601
click at [444, 403] on div "const content = document . querySelector ( '.artists' ) ; const margins = gsap …" at bounding box center [554, 417] width 489 height 601
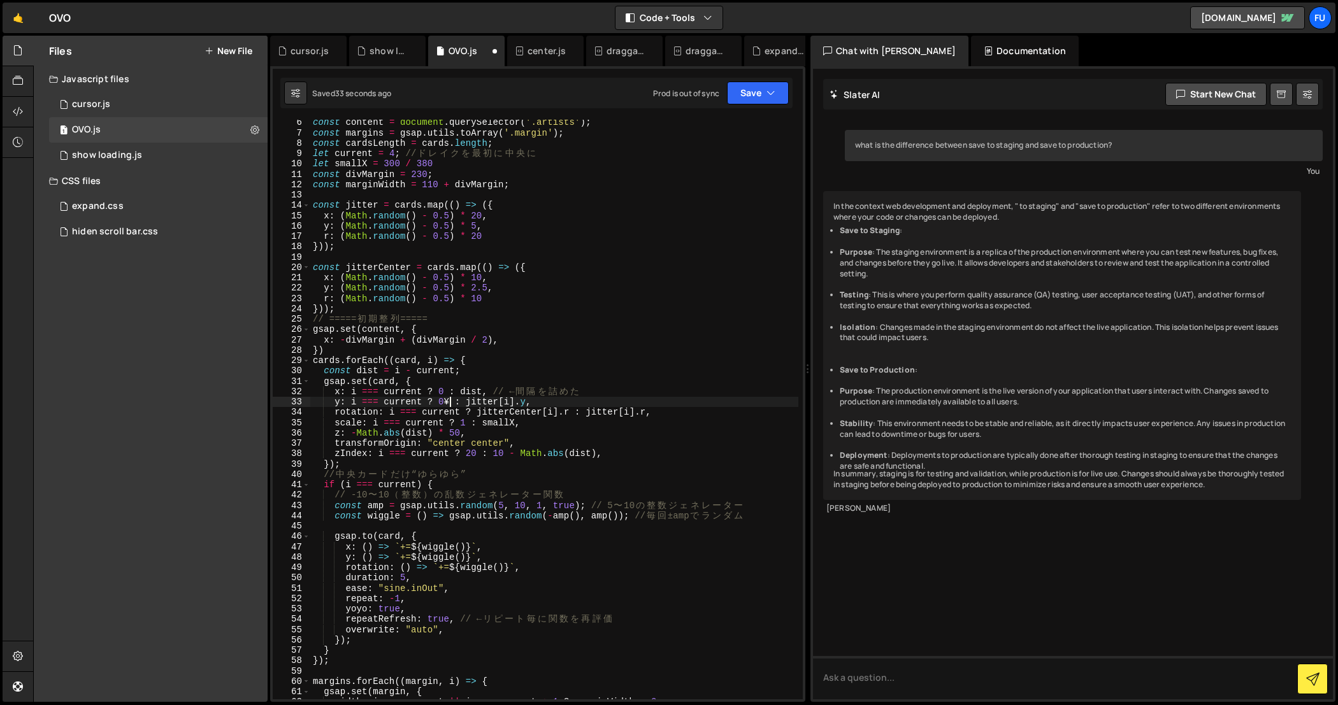
paste textarea "jitterCenter[i].r"
click at [531, 400] on div "const content = document . querySelector ( '.artists' ) ; const margins = gsap …" at bounding box center [554, 417] width 489 height 601
click at [441, 392] on div "const content = document . querySelector ( '.artists' ) ; const margins = gsap …" at bounding box center [554, 417] width 489 height 601
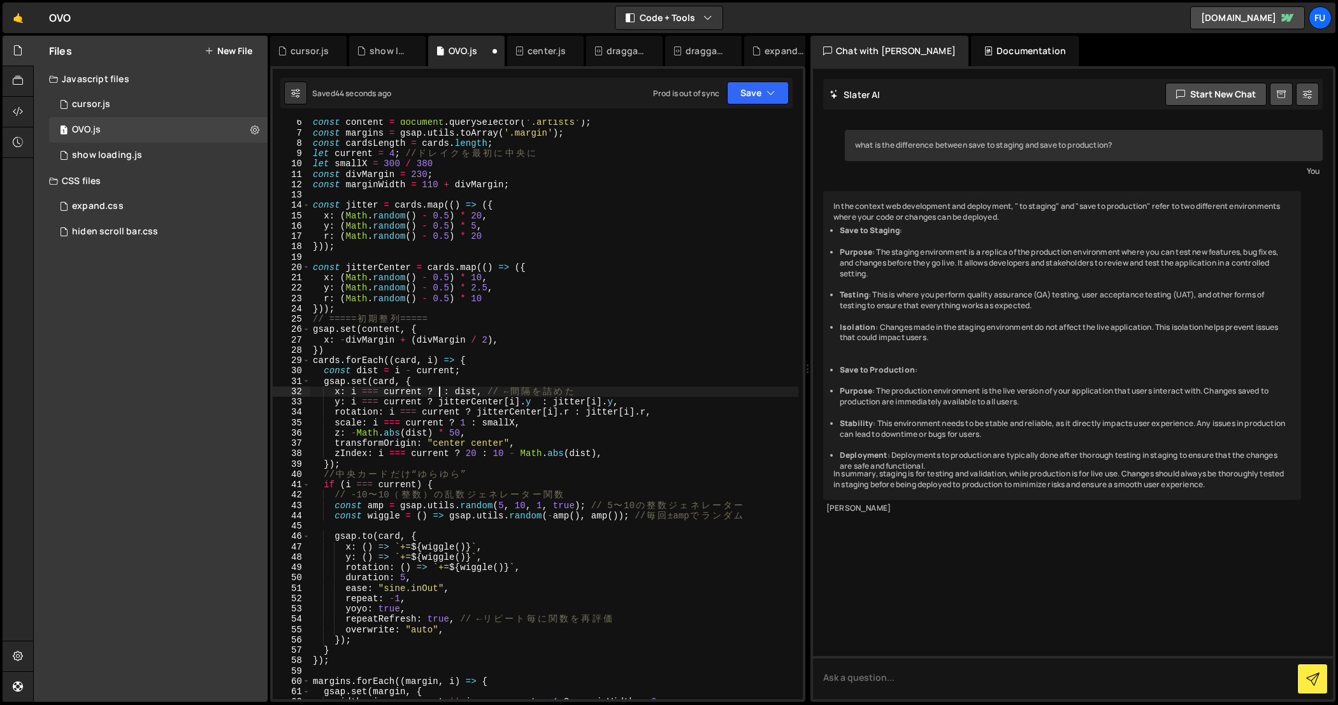
paste textarea "jitterCenter[i].r"
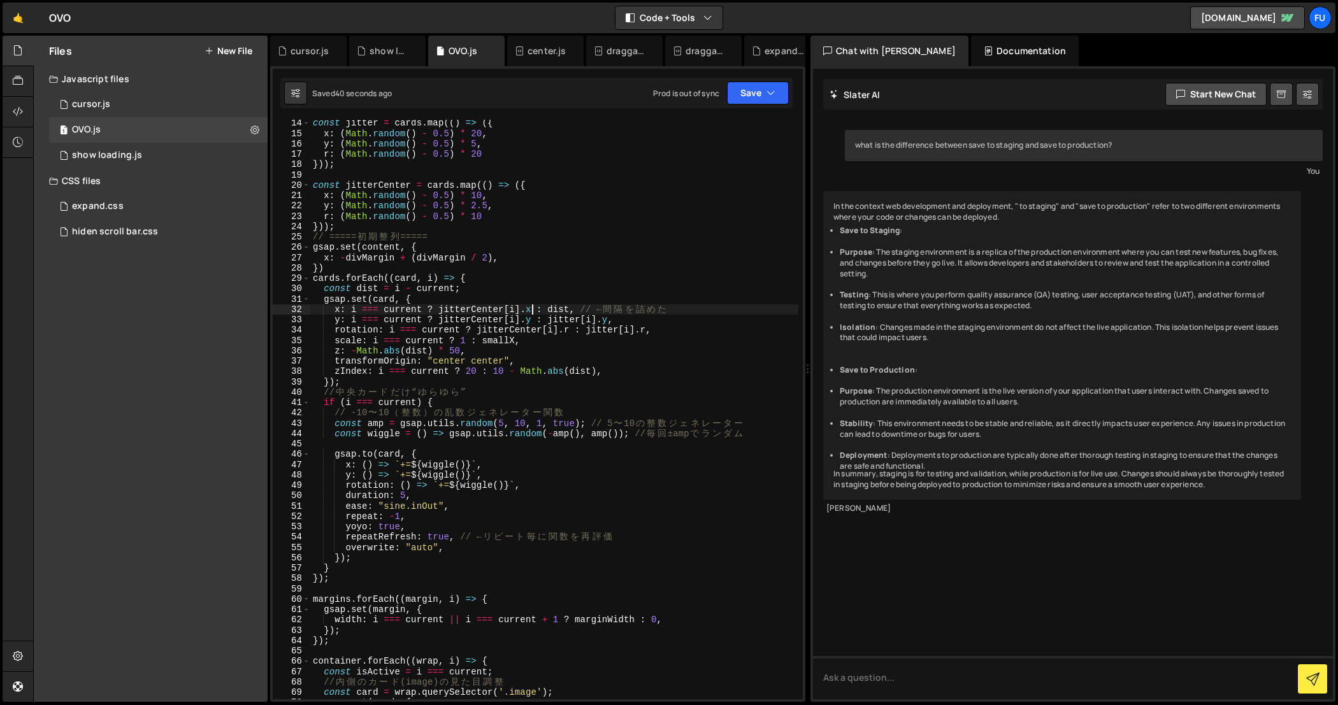
scroll to position [136, 0]
click at [439, 507] on div "const jitter = cards . map (( ) => ({ x : ( Math . random ( ) - 0.5 ) * 20 , y …" at bounding box center [554, 418] width 489 height 601
click at [786, 83] on button "Save" at bounding box center [758, 93] width 62 height 23
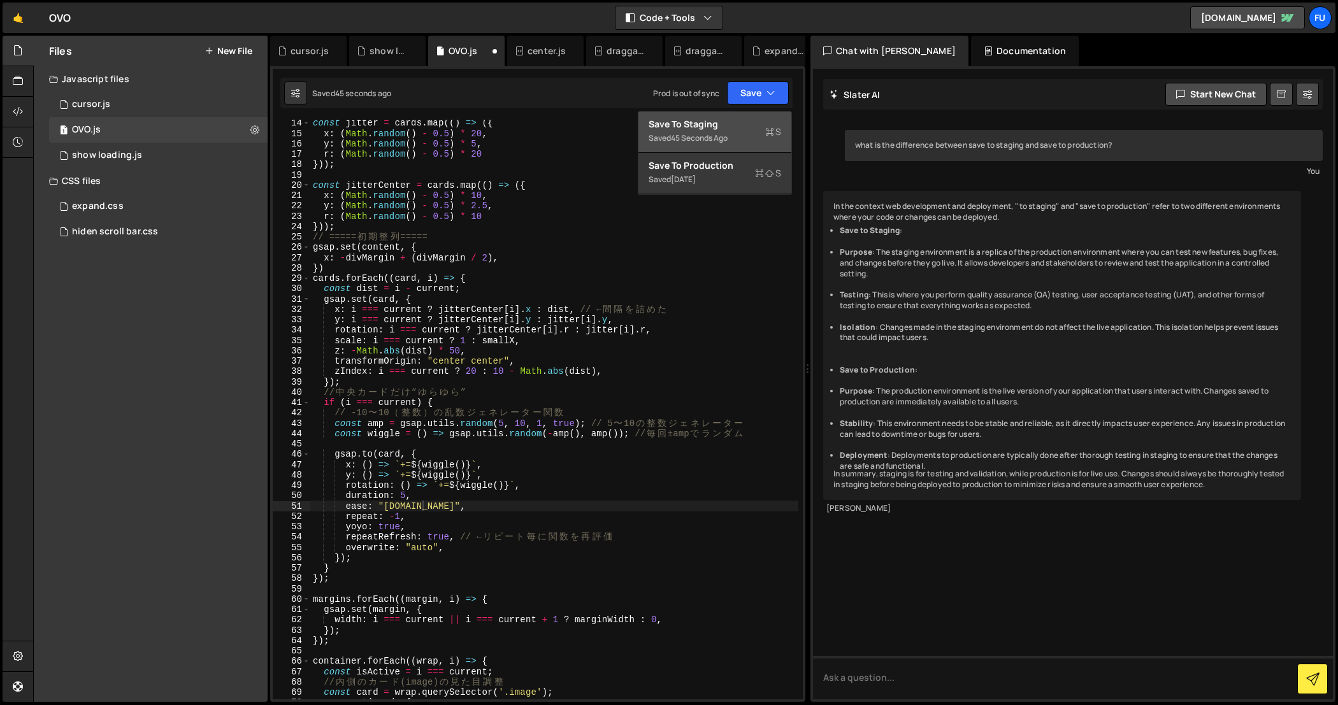
click at [731, 143] on div "Saved 45 seconds ago" at bounding box center [714, 138] width 132 height 15
click at [421, 503] on div "const jitter = cards . map (( ) => ({ x : ( Math . random ( ) - 0.5 ) * 20 , y …" at bounding box center [554, 418] width 489 height 601
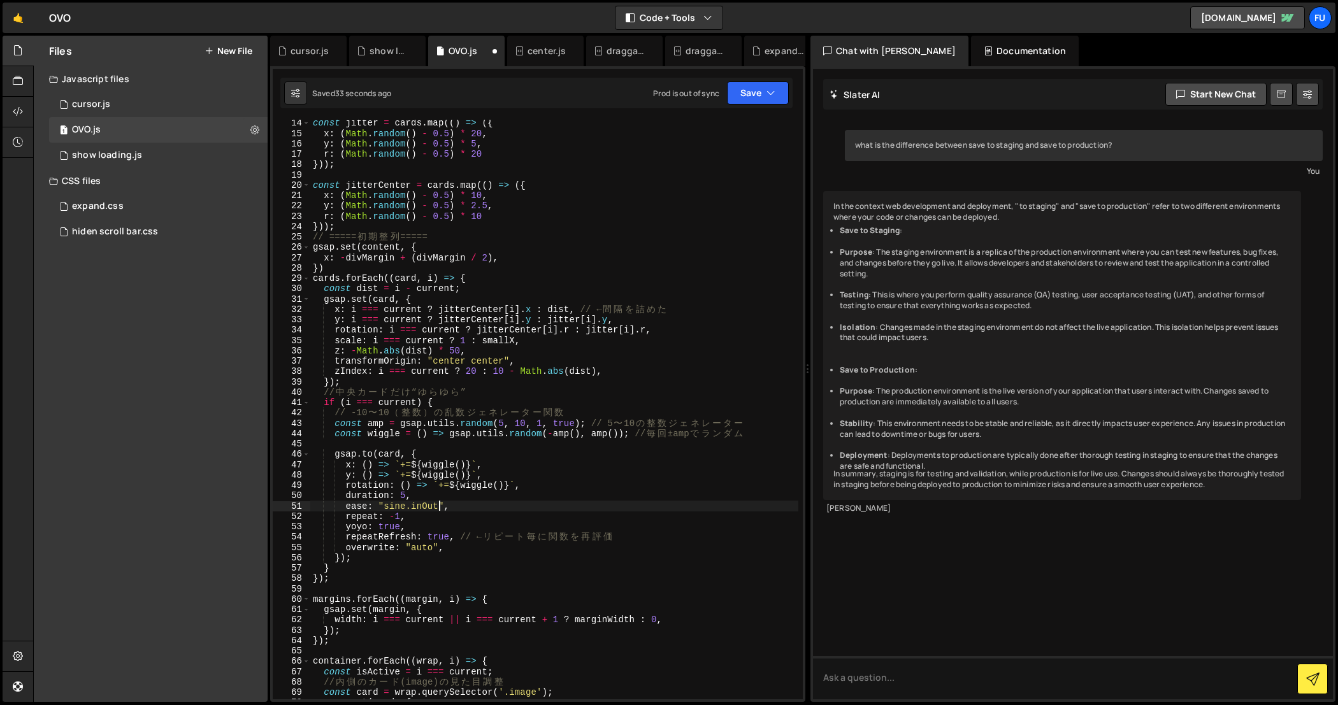
scroll to position [0, 8]
click at [517, 450] on div "const jitter = cards . map (( ) => ({ x : ( Math . random ( ) - 0.5 ) * 20 , y …" at bounding box center [554, 418] width 489 height 601
click at [538, 218] on div "const jitter = cards . map (( ) => ({ x : ( Math . random ( ) - 0.5 ) * 20 , y …" at bounding box center [554, 418] width 489 height 601
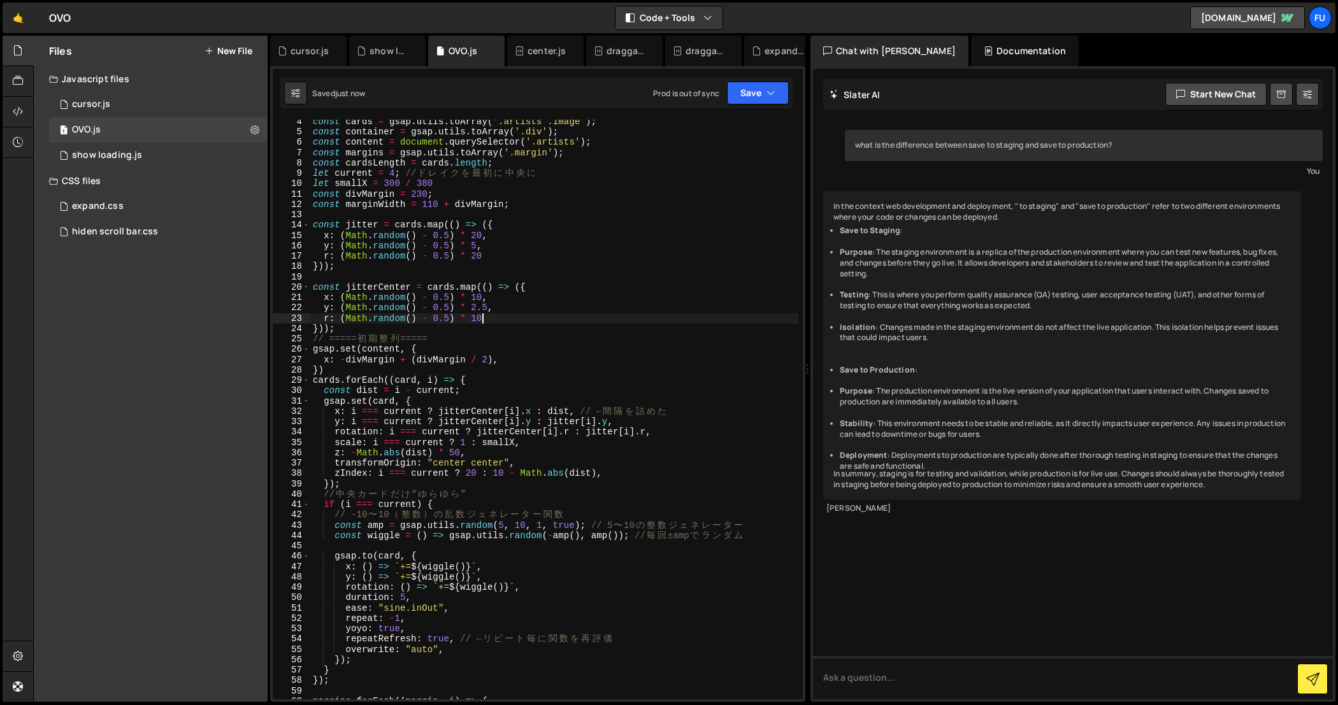
scroll to position [45, 0]
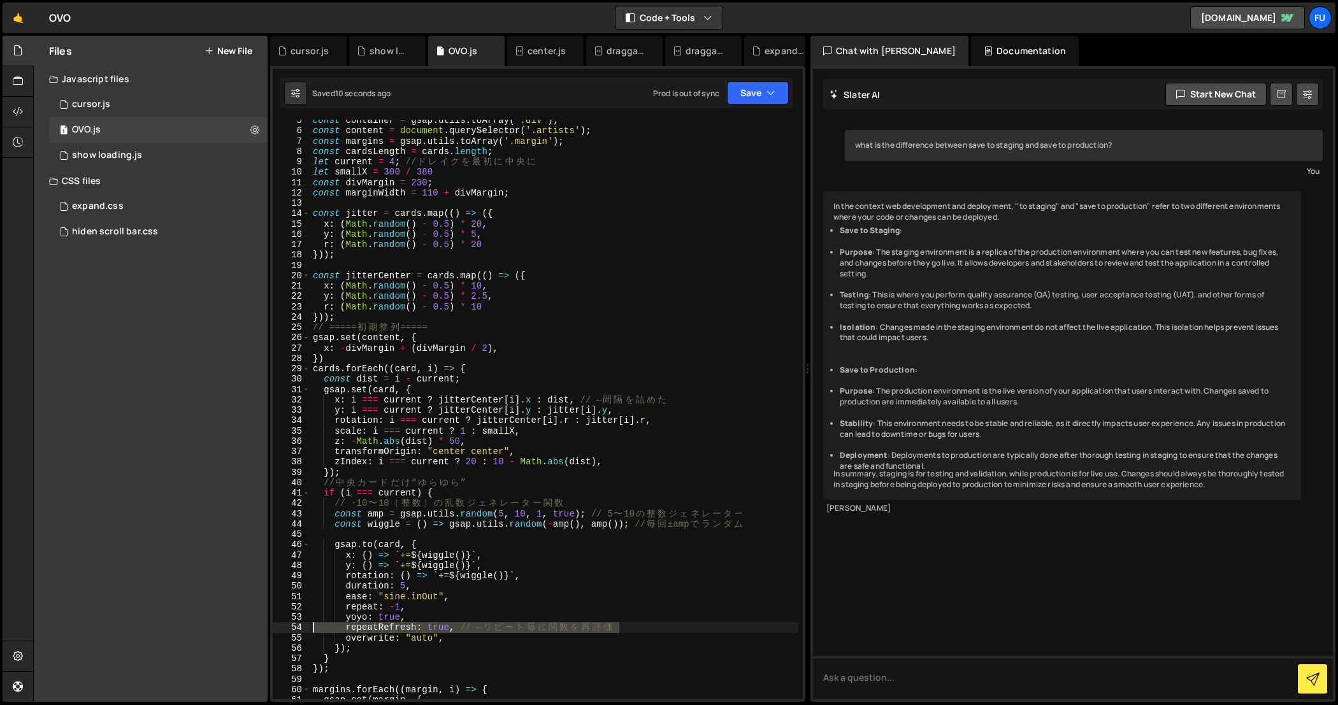
drag, startPoint x: 638, startPoint y: 624, endPoint x: 301, endPoint y: 630, distance: 337.0
click at [301, 630] on div "r: (Math.random() - 0.5) * 10 5 6 7 8 9 10 11 12 13 14 15 16 17 18 19 20 21 22 …" at bounding box center [538, 410] width 530 height 580
click at [503, 305] on div "const container = gsap . utils . toArray ( '.div' ) ; const content = document …" at bounding box center [554, 415] width 489 height 601
type textarea "r: (Math.random() - 0.5) * 10"
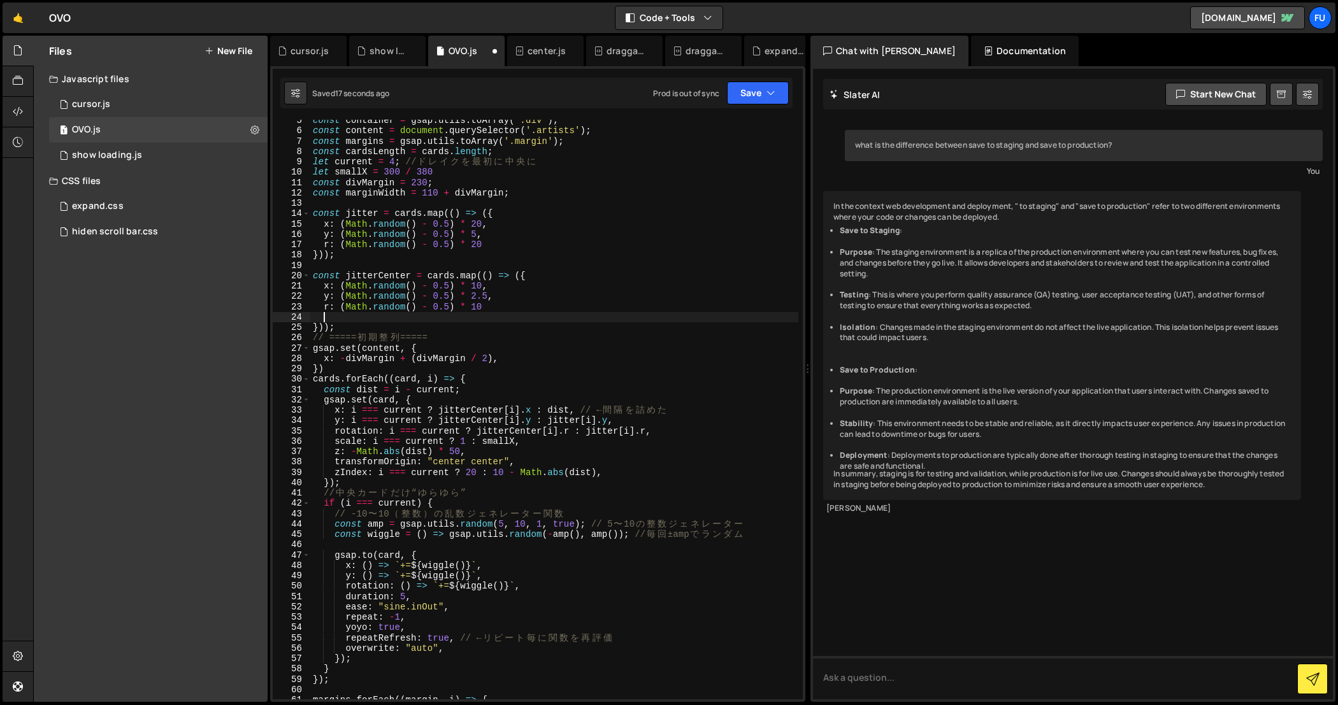
scroll to position [0, 0]
paste textarea "repeatRefresh: true, // ← リピート毎に関数を再評価"
type textarea "repeatRefresh: true, // ← リピート毎に関数を再評価"
drag, startPoint x: 606, startPoint y: 313, endPoint x: 278, endPoint y: 312, distance: 327.4
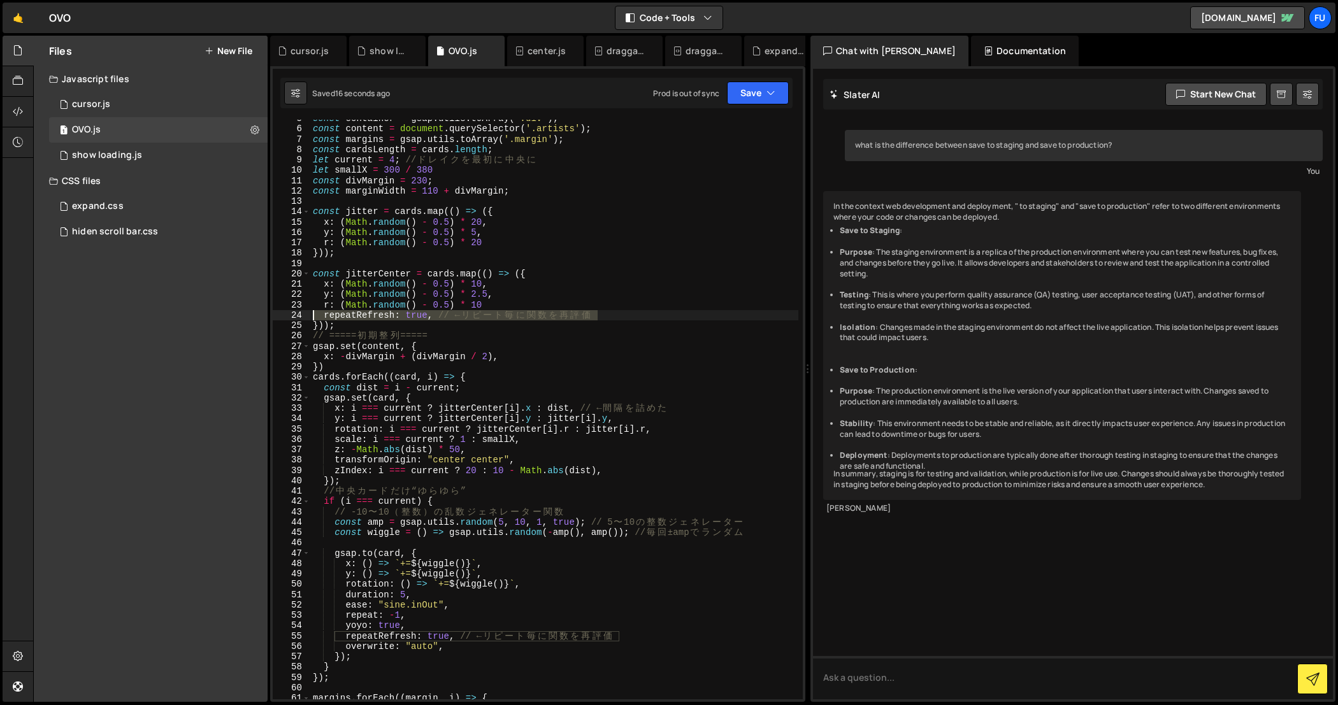
click at [278, 312] on div "repeatRefresh: true, // ← リピート毎に関数を再評価 5 6 7 8 9 10 11 12 13 14 15 16 17 18 19 …" at bounding box center [538, 410] width 530 height 580
click at [690, 424] on div "const container = gsap . utils . toArray ( '.div' ) ; const content = document …" at bounding box center [554, 411] width 489 height 601
type textarea "rotation: i === current ? jitterCenter[i].r : jitter[i].r,"
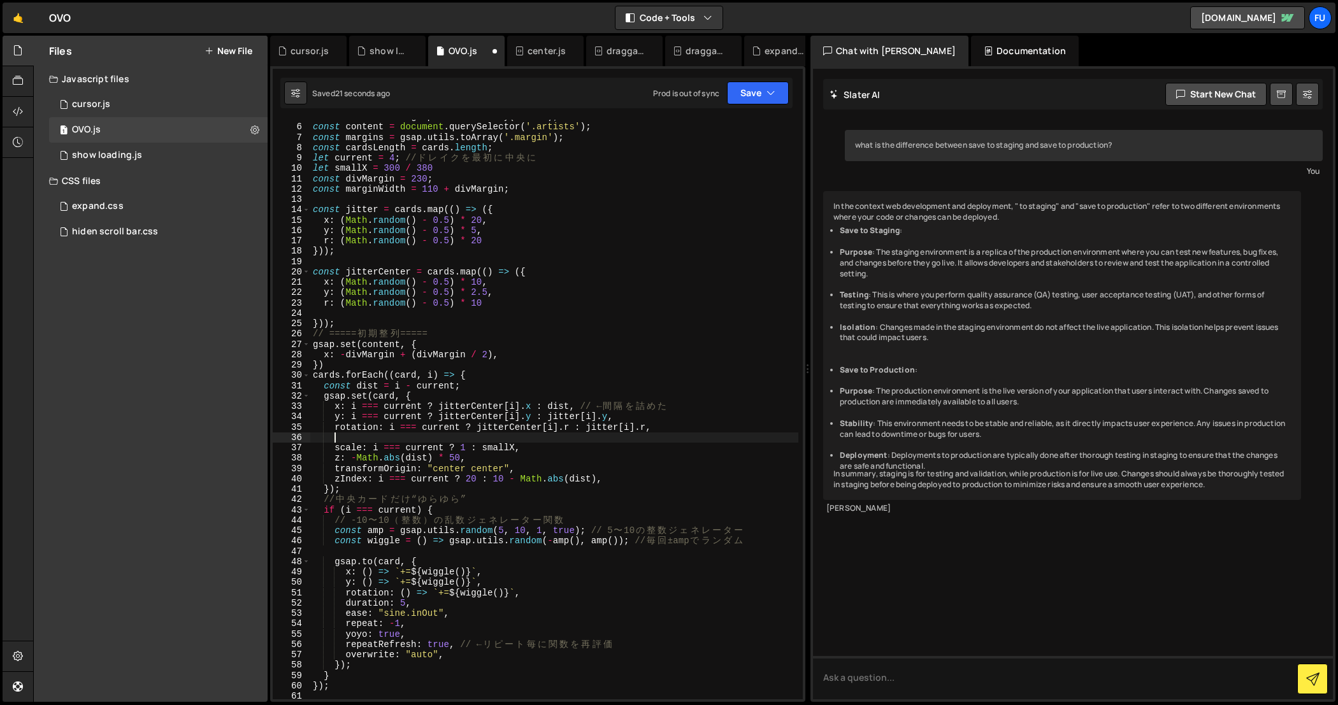
scroll to position [0, 0]
paste textarea "repeatRefresh: true, // ← リピート毎に関数を再評価"
type textarea "});"
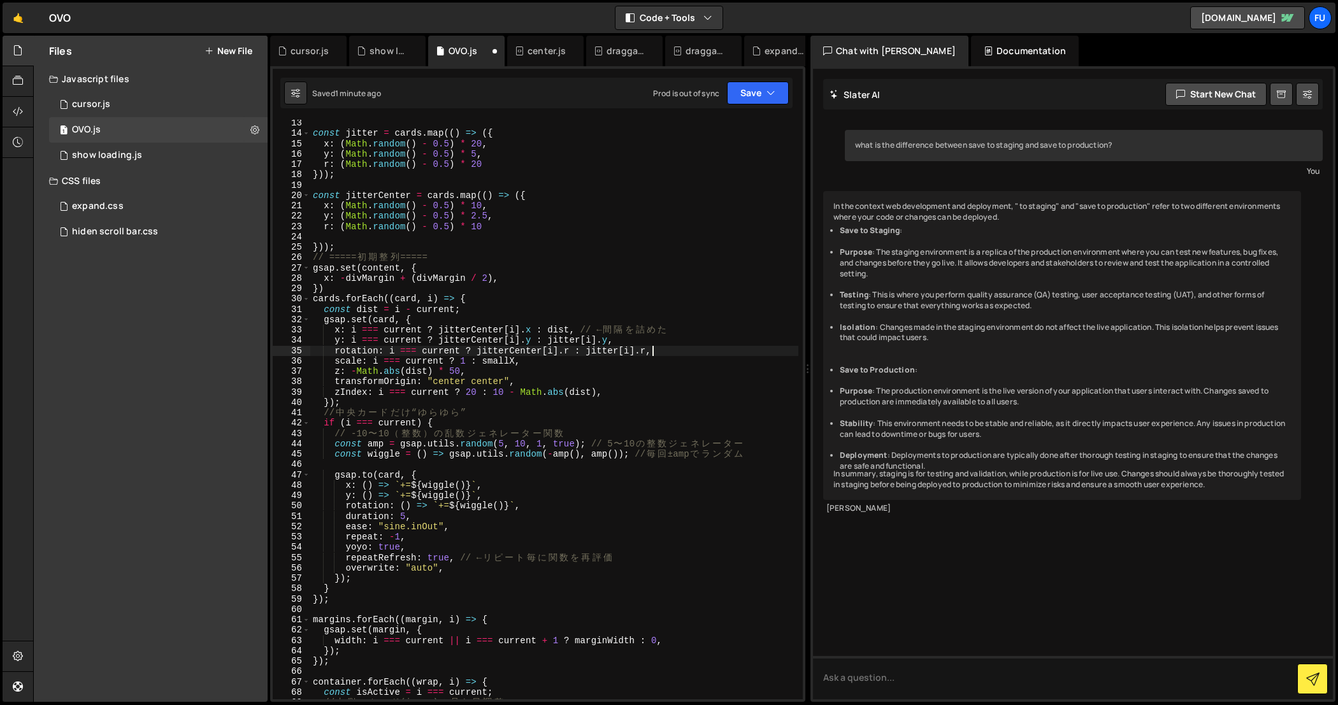
scroll to position [163, 0]
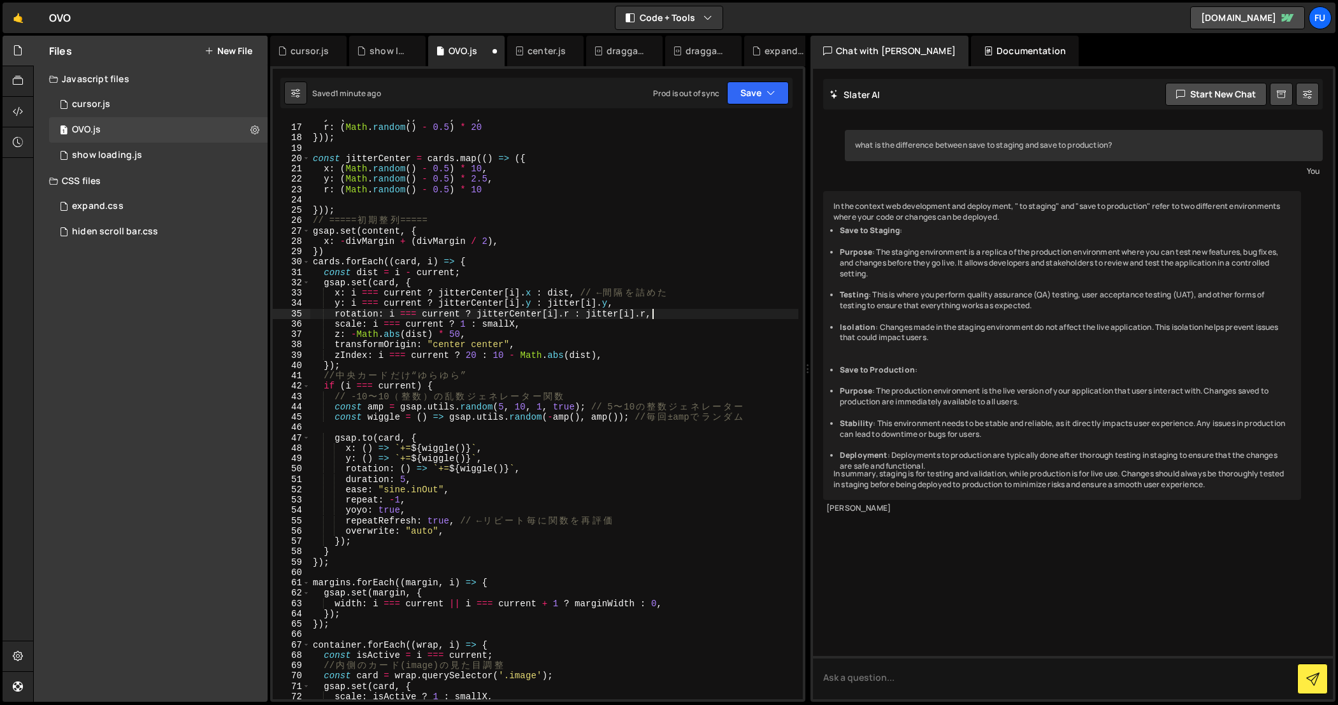
click at [557, 468] on div "y : ( Math . random ( ) - 0.5 ) * 5 , r : ( Math . random ( ) - 0.5 ) * 20 })) …" at bounding box center [554, 412] width 489 height 601
click at [495, 446] on div "y : ( Math . random ( ) - 0.5 ) * 5 , r : ( Math . random ( ) - 0.5 ) * 20 })) …" at bounding box center [554, 412] width 489 height 601
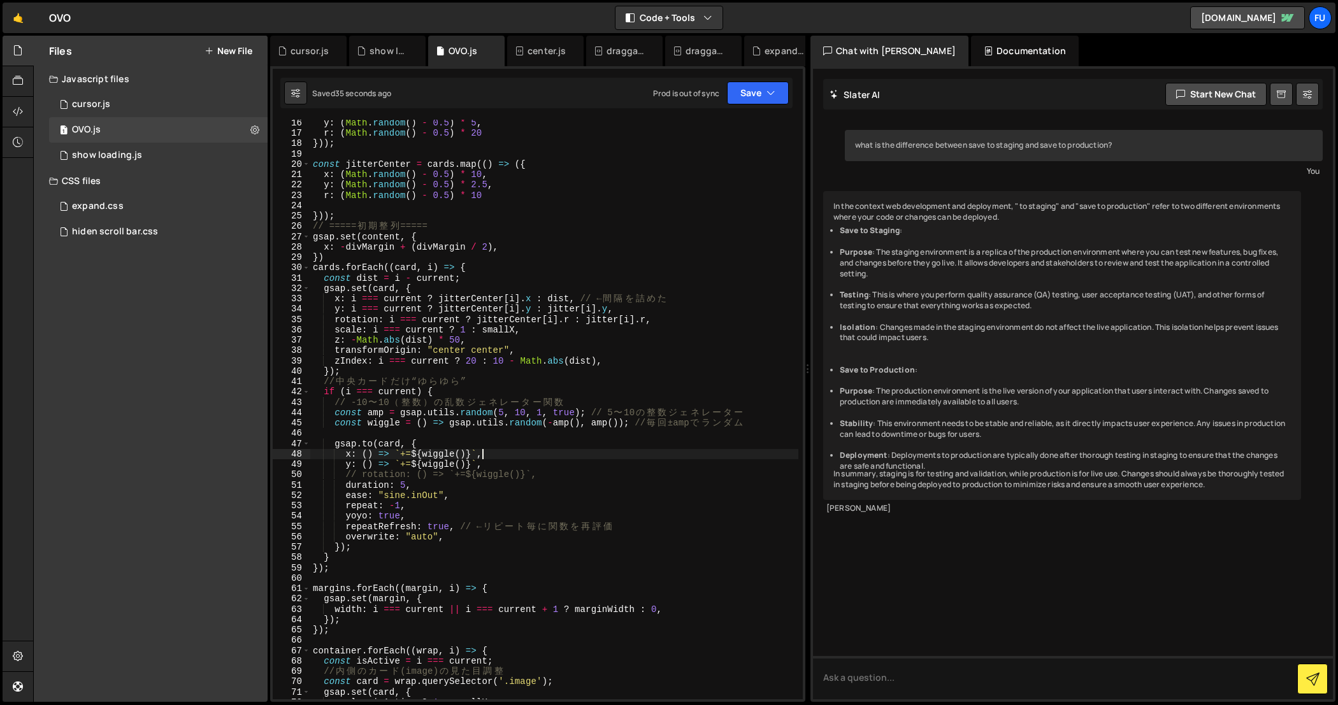
click at [554, 480] on div "y : ( Math . random ( ) - 0.5 ) * 5 , r : ( Math . random ( ) - 0.5 ) * 20 })) …" at bounding box center [554, 418] width 489 height 601
click at [555, 469] on div "y : ( Math . random ( ) - 0.5 ) * 5 , r : ( Math . random ( ) - 0.5 ) * 20 })) …" at bounding box center [554, 418] width 489 height 601
click at [542, 473] on div "y : ( Math . random ( ) - 0.5 ) * 5 , r : ( Math . random ( ) - 0.5 ) * 20 })) …" at bounding box center [554, 418] width 489 height 601
click at [525, 410] on div "y : ( Math . random ( ) - 0.5 ) * 5 , r : ( Math . random ( ) - 0.5 ) * 20 })) …" at bounding box center [554, 418] width 489 height 601
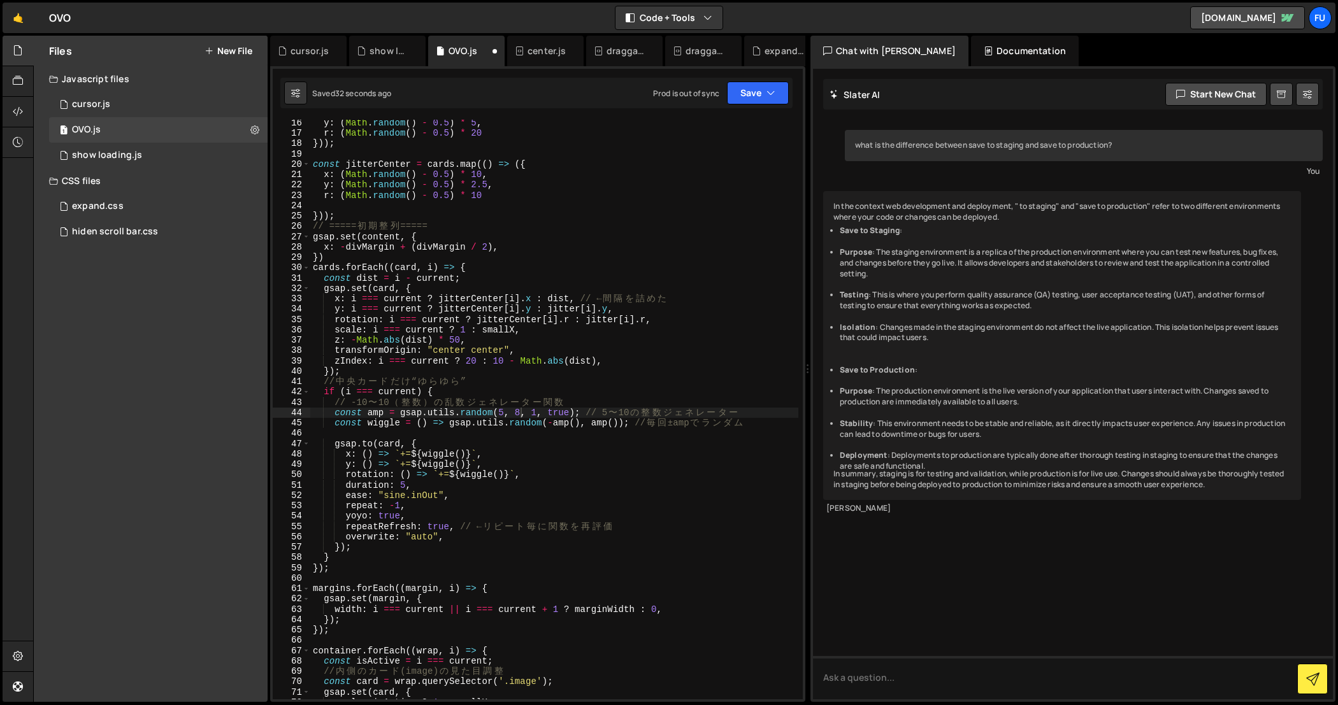
click at [768, 115] on div "XXXXXXXXXXXXXXXXXXXXXXXXXXXXXXXXXXXXXXXXXXXXXXXXXXXXXXXXXXXXXXXXXXXXXXXXXXXXXXX…" at bounding box center [537, 384] width 535 height 636
click at [769, 101] on button "Save" at bounding box center [758, 93] width 62 height 23
click at [748, 132] on div "Saved 33 seconds ago" at bounding box center [714, 138] width 132 height 15
click at [453, 530] on div "y : ( Math . random ( ) - 0.5 ) * 5 , r : ( Math . random ( ) - 0.5 ) * 20 })) …" at bounding box center [554, 418] width 489 height 601
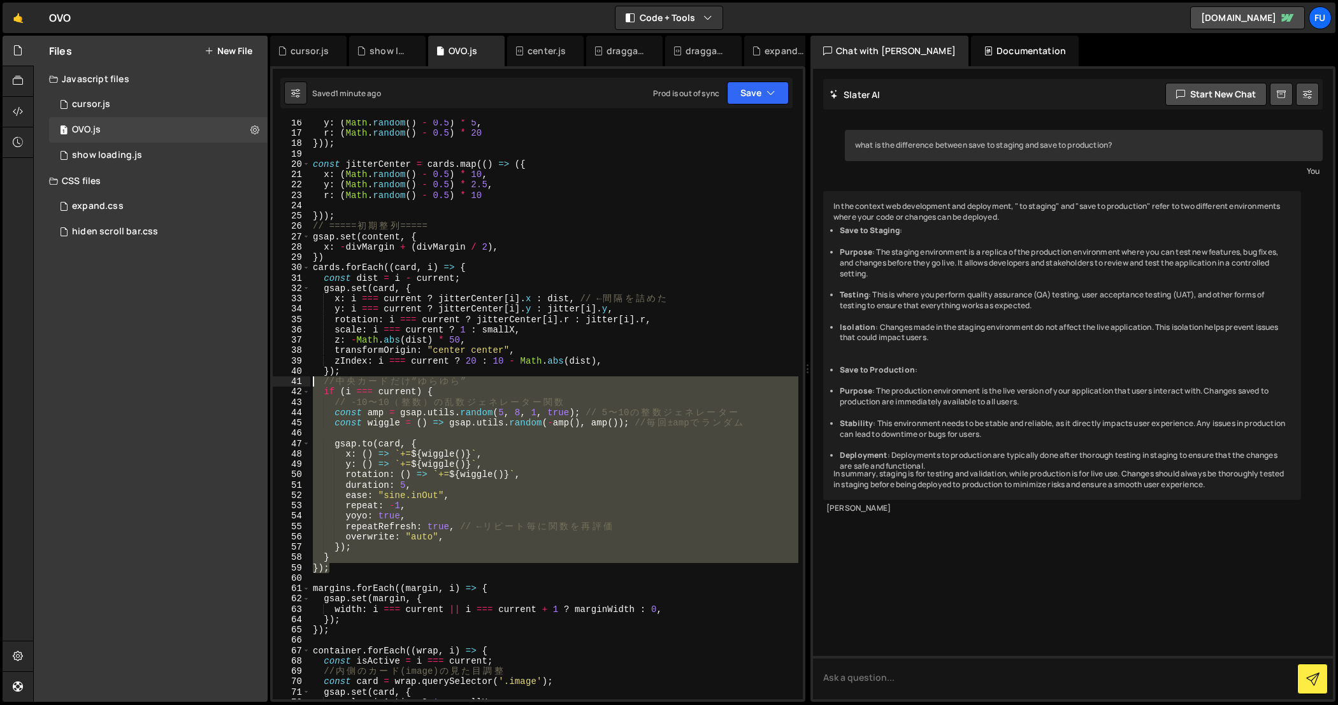
drag, startPoint x: 361, startPoint y: 571, endPoint x: 275, endPoint y: 385, distance: 205.2
click at [275, 385] on div "repeatRefresh: true, // ← リピート毎に関数を再評価 16 17 18 19 20 21 22 23 24 25 26 27 28 2…" at bounding box center [538, 410] width 530 height 580
type textarea "// 中央カードだけ “ゆらゆら” if (i === current) {"
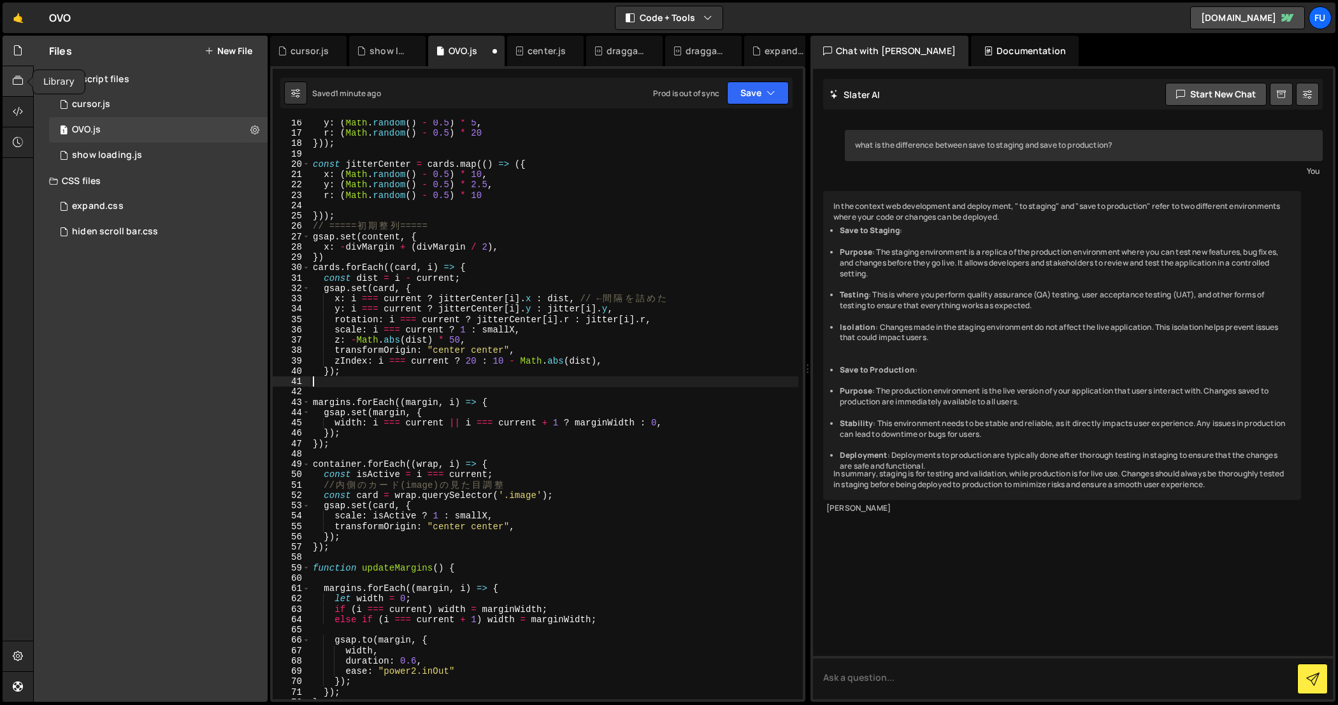
click at [20, 71] on div at bounding box center [18, 81] width 31 height 31
click at [245, 47] on button "New Resource" at bounding box center [215, 51] width 75 height 10
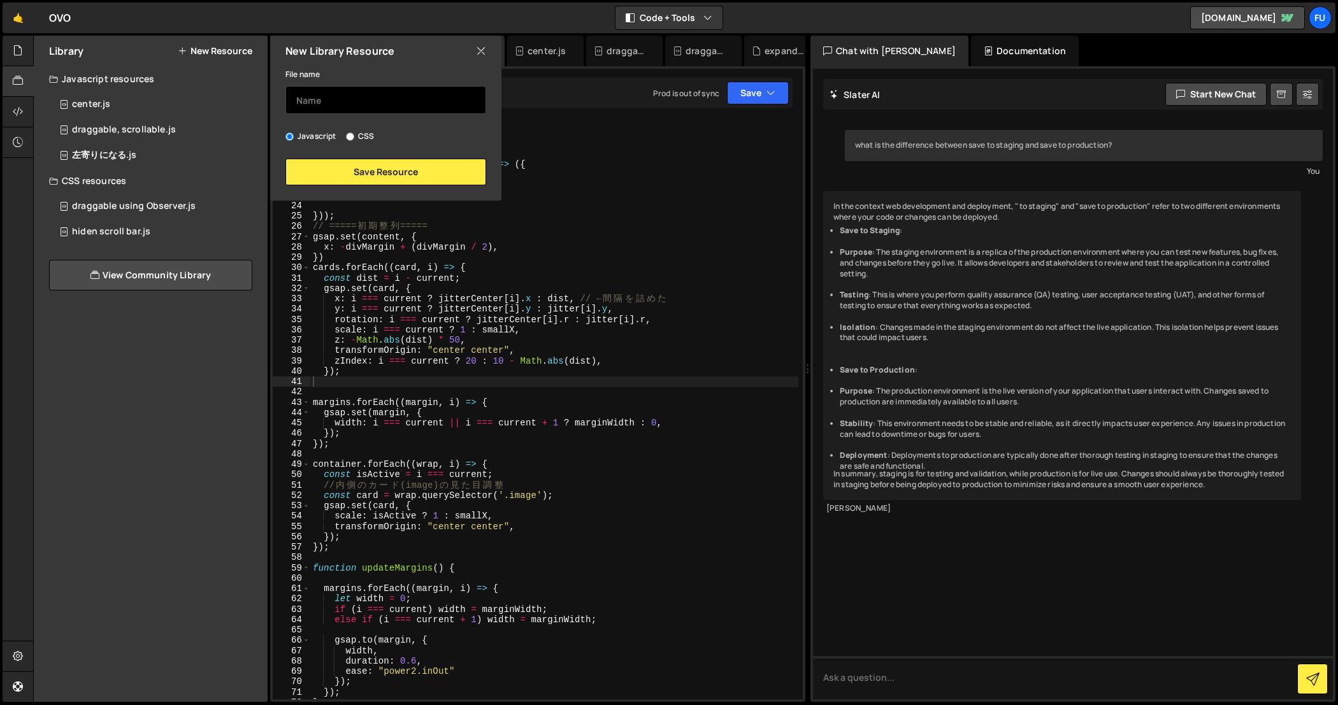
click at [341, 104] on input "text" at bounding box center [385, 100] width 201 height 28
type input "中央カードゆらゆら"
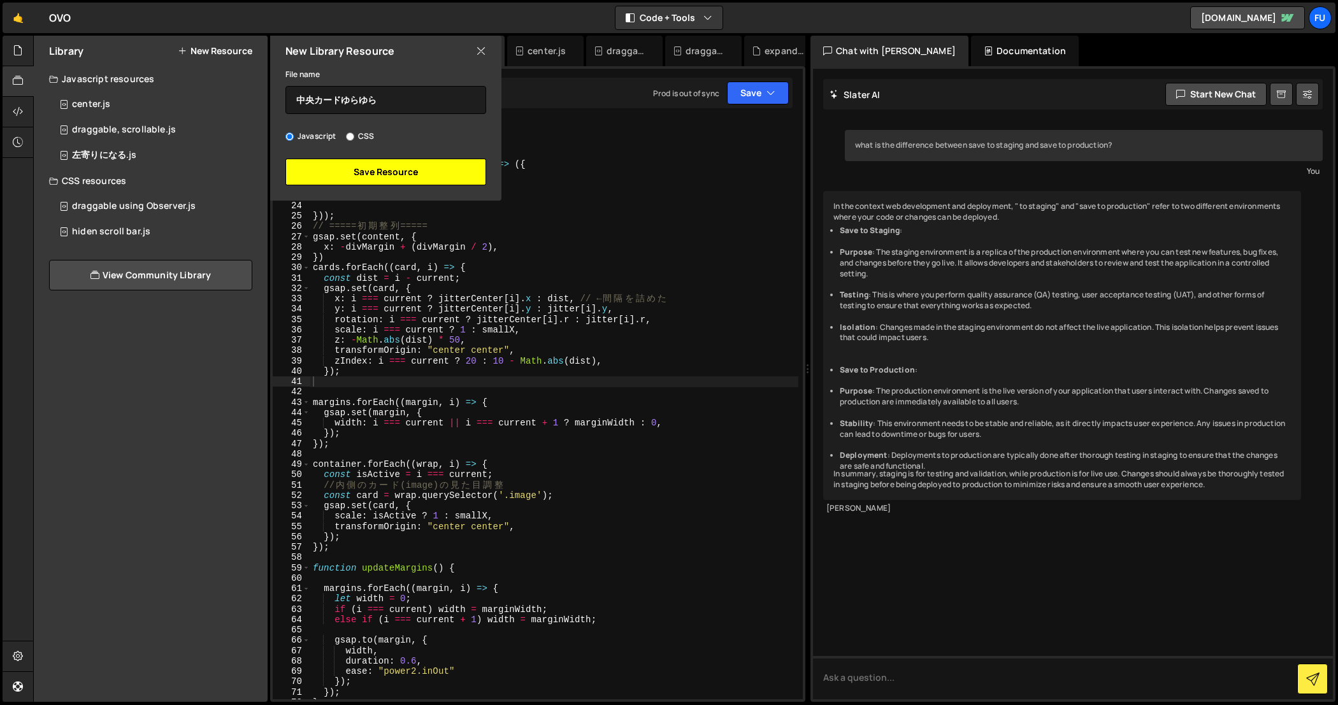
click at [350, 177] on button "Save Resource" at bounding box center [385, 172] width 201 height 27
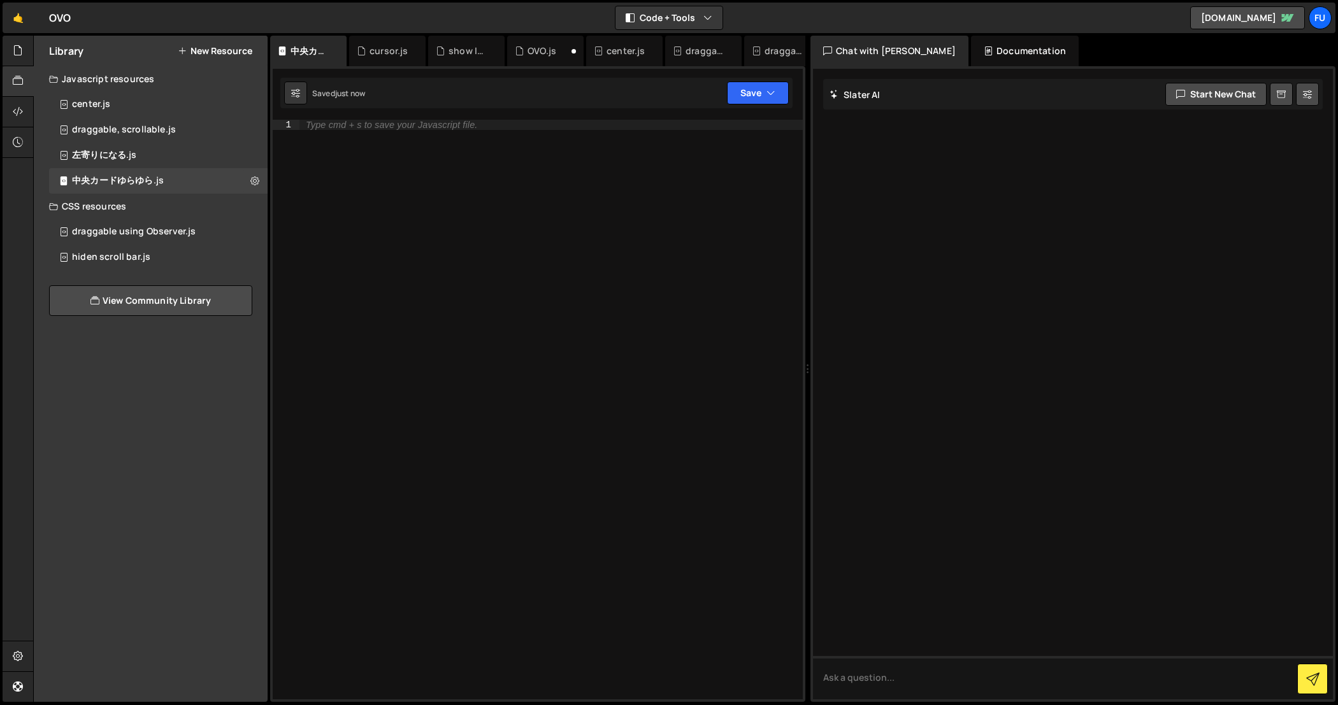
click at [400, 123] on div "Type cmd + s to save your Javascript file." at bounding box center [391, 125] width 171 height 10
paste textarea "});"
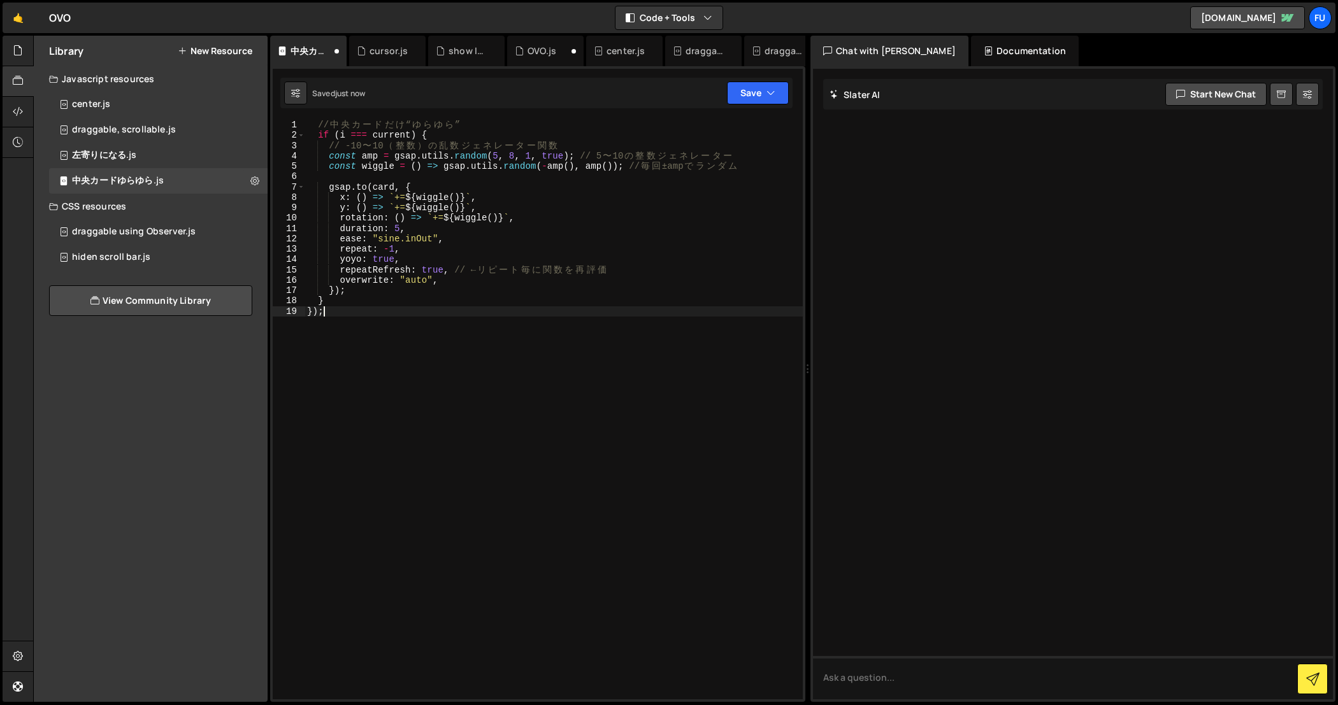
type textarea "});"
click at [29, 64] on div at bounding box center [18, 51] width 31 height 31
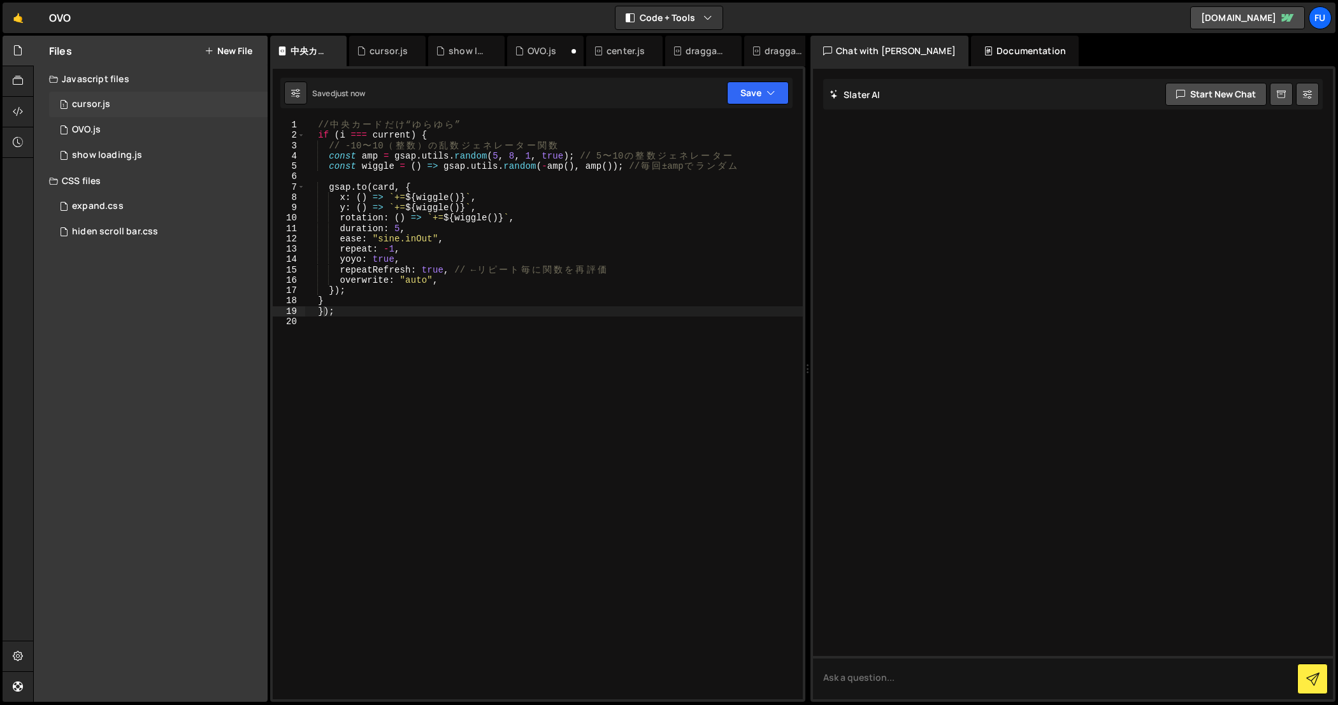
click at [137, 97] on div "1 cursor.js 0" at bounding box center [158, 104] width 218 height 25
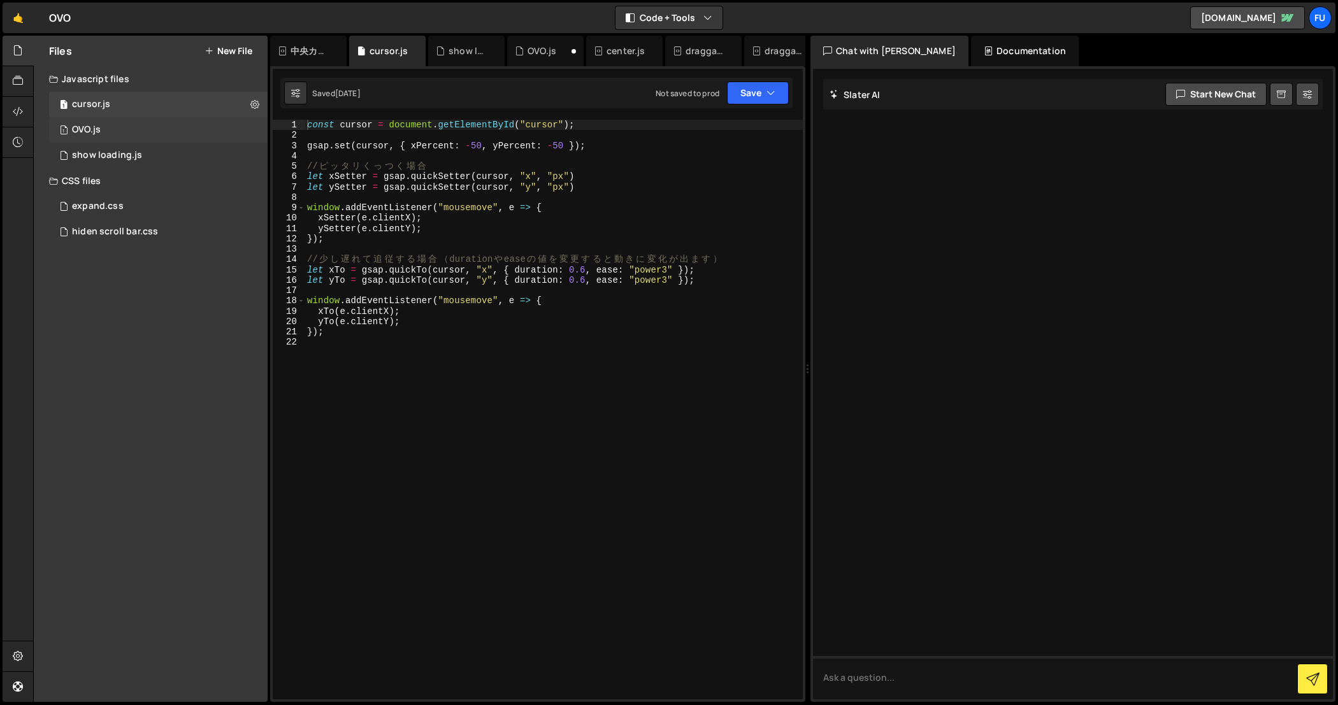
click at [134, 132] on div "1 OVO.js 0" at bounding box center [158, 129] width 218 height 25
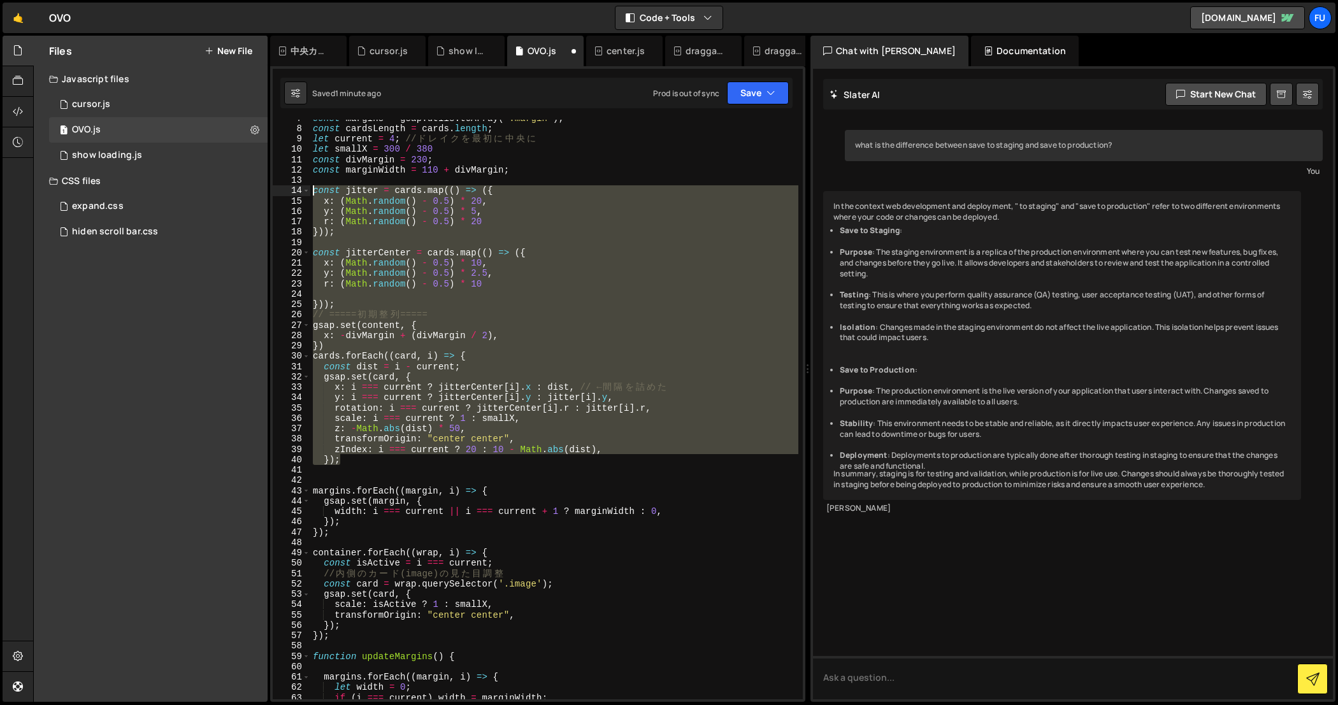
scroll to position [69, 0]
drag, startPoint x: 368, startPoint y: 373, endPoint x: 279, endPoint y: 192, distance: 202.2
click at [279, 192] on div "}); 7 8 9 10 11 12 13 14 15 16 17 18 19 20 21 22 23 24 25 26 27 28 29 30 31 32 …" at bounding box center [538, 410] width 530 height 580
type textarea "const jitter = [DOMAIN_NAME](() => ({ x: (Math.random() - 0.5) * 20,"
click at [20, 86] on icon at bounding box center [18, 81] width 10 height 14
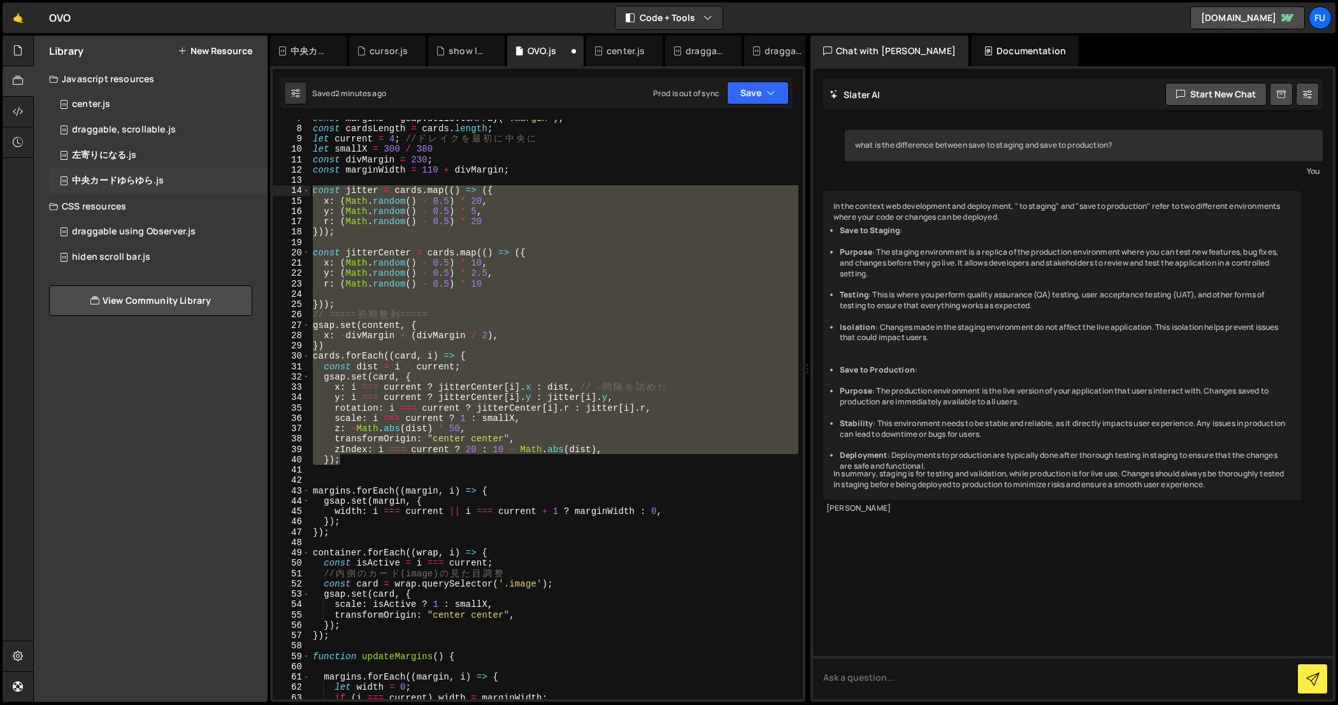
click at [117, 182] on div "中央カードゆらゆら.js" at bounding box center [118, 180] width 92 height 11
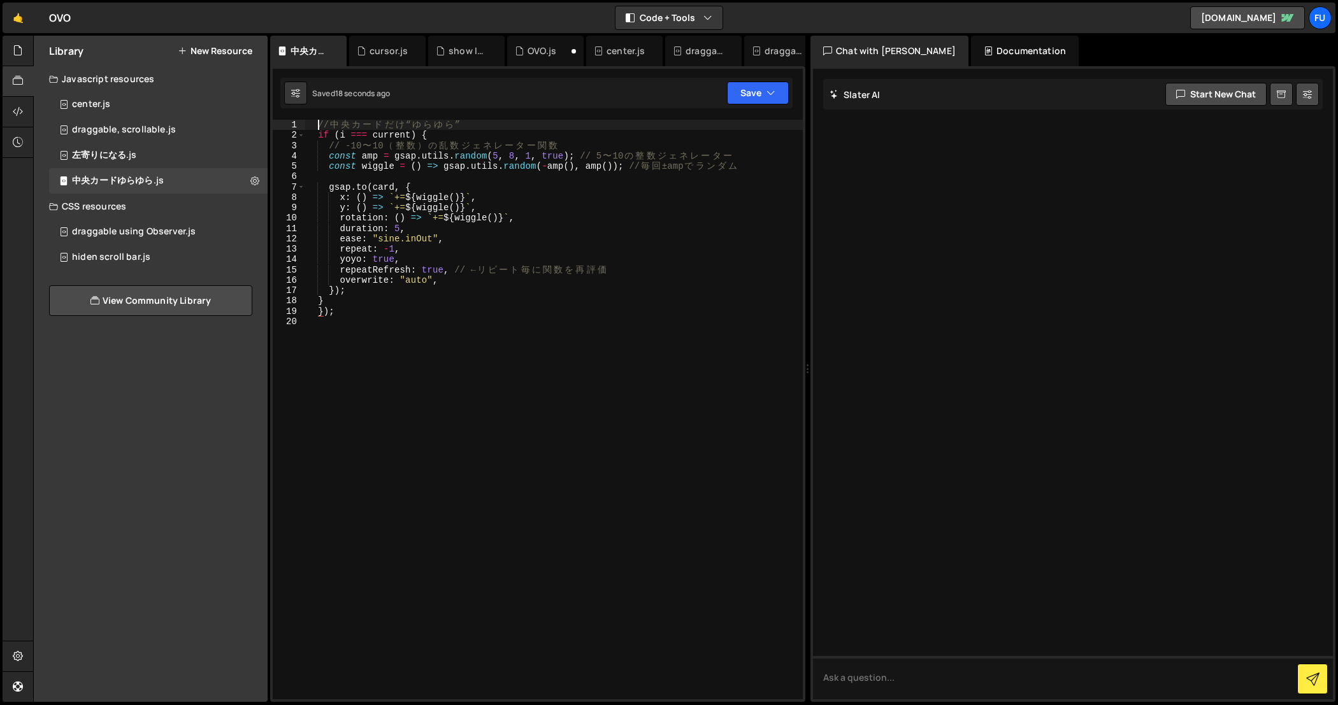
click at [316, 124] on div "// 中 央 カ ー ド だ け “ ゆ ら ゆ ら ” if ( i === current ) { // -10 〜 10 （ 整 数 ） の 乱 数 ジ…" at bounding box center [553, 420] width 499 height 601
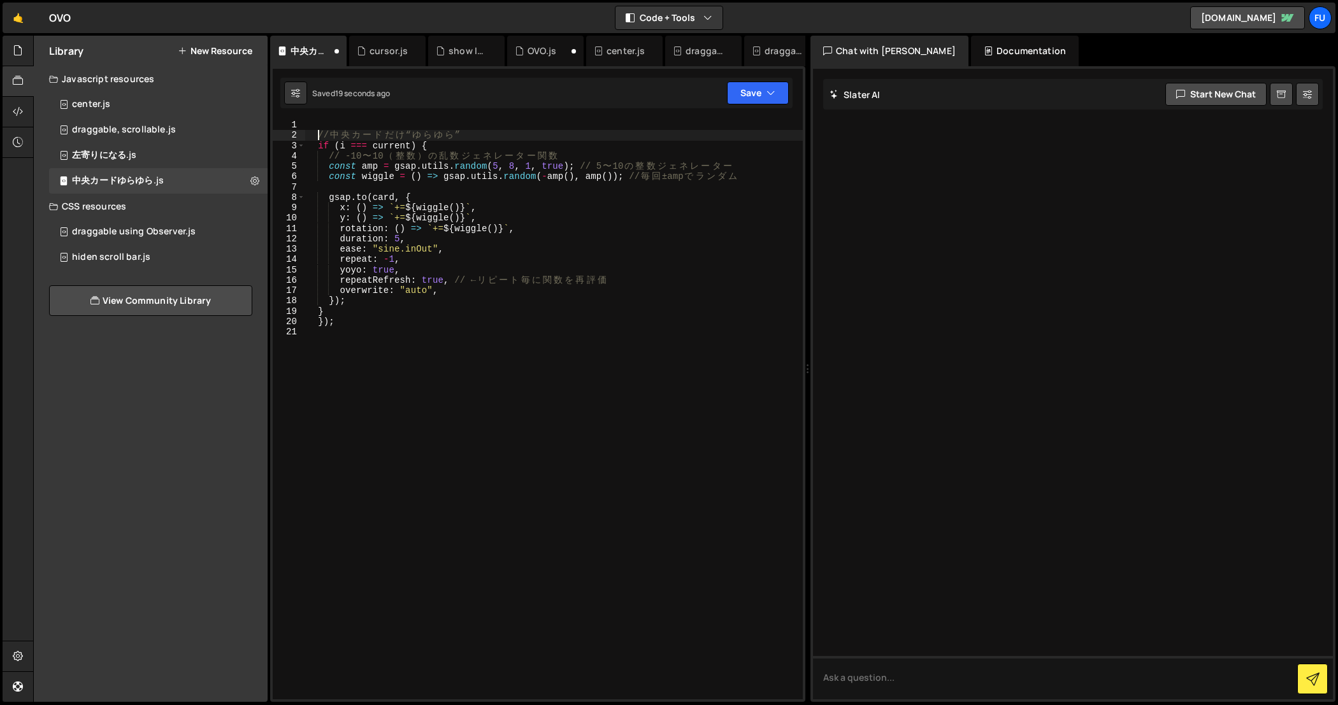
scroll to position [0, 0]
type textarea "// 中央カードだけ “ゆらゆら”"
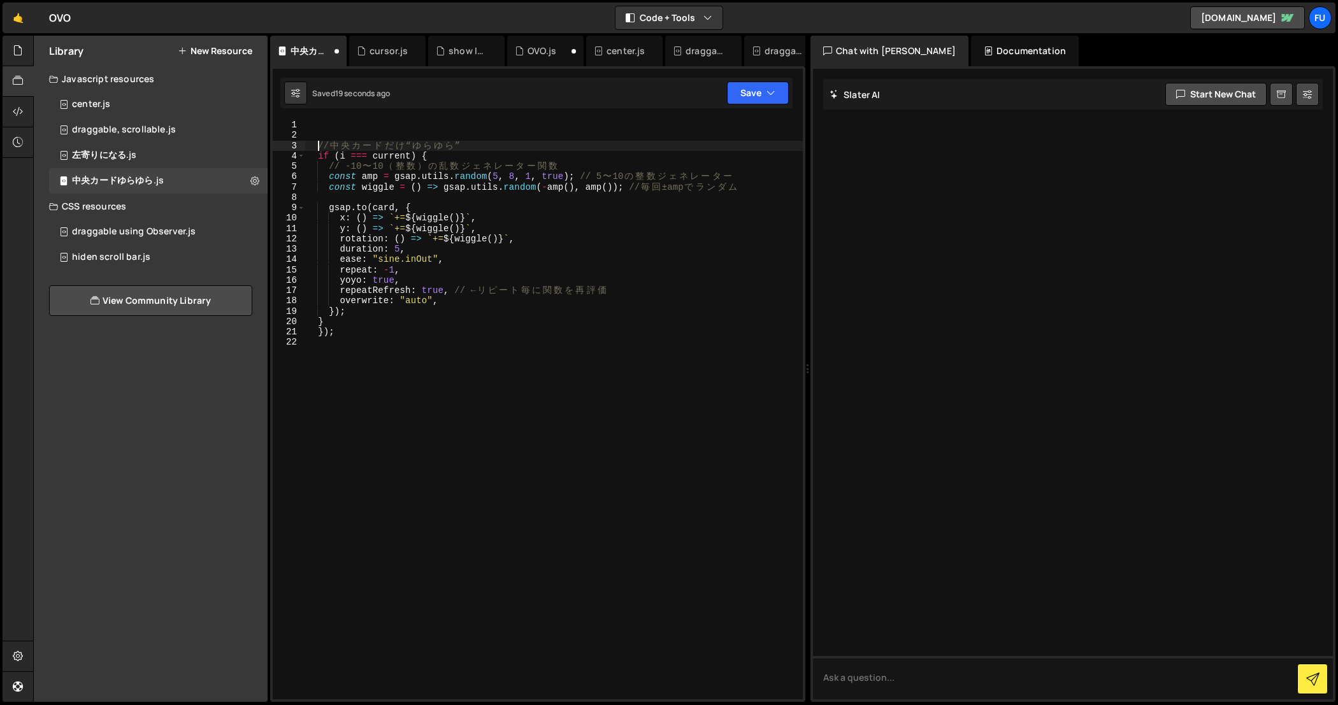
click at [394, 122] on div "// 中 央 カ ー ド だ け “ ゆ ら ゆ ら ” if ( i === current ) { // -10 〜 10 （ 整 数 ） の 乱 数 ジ…" at bounding box center [553, 420] width 499 height 601
paste textarea "});"
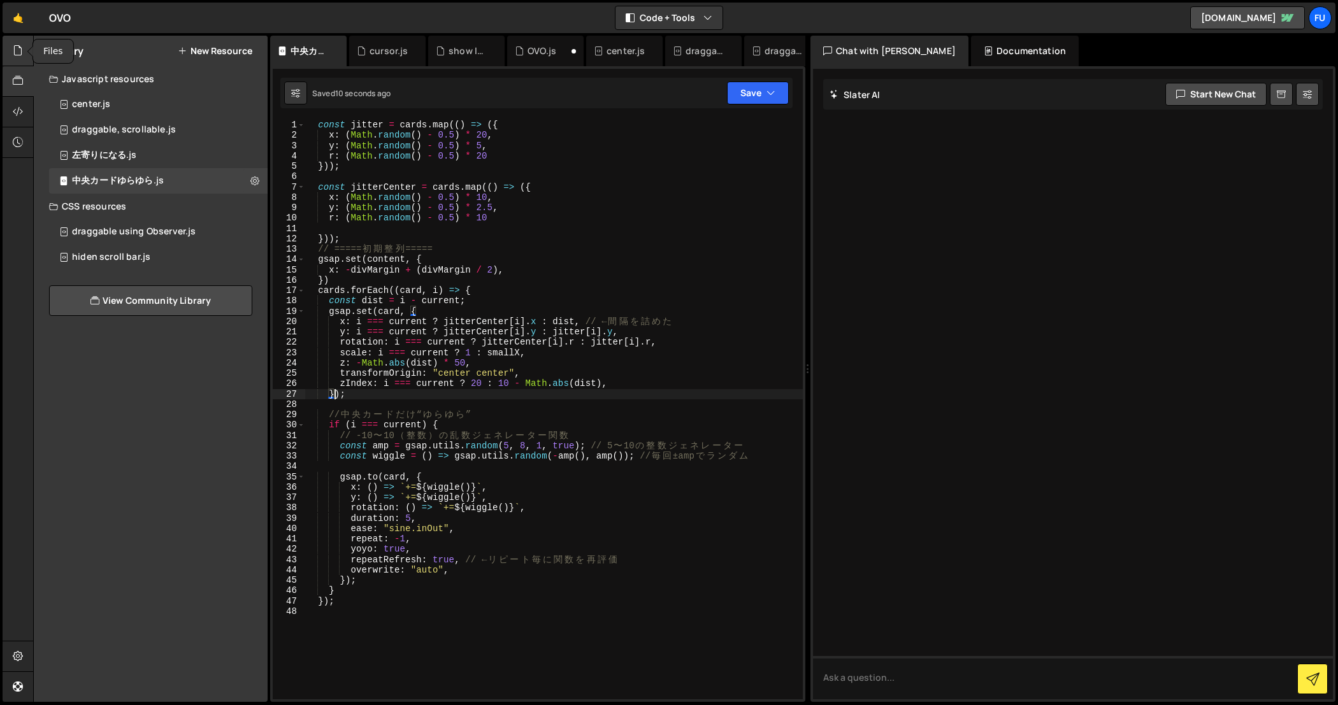
type textarea "});"
click at [17, 50] on icon at bounding box center [18, 50] width 10 height 14
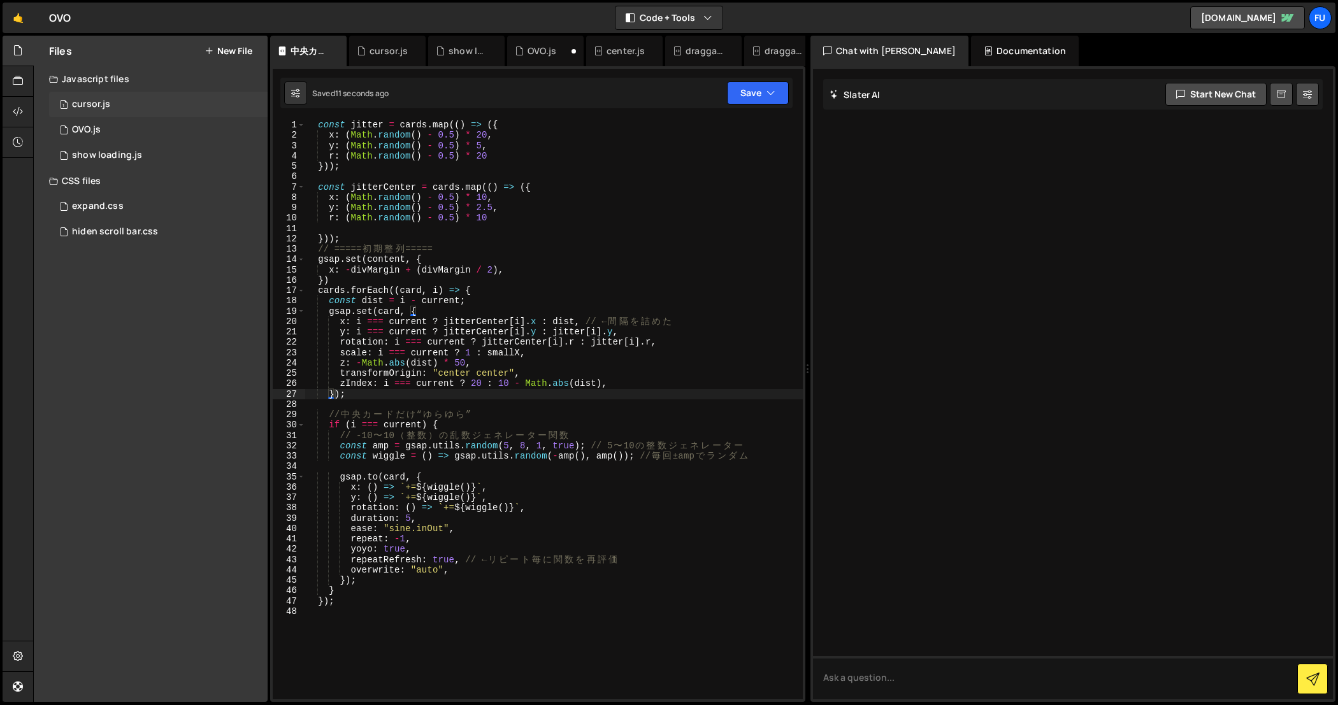
click at [139, 105] on div "1 cursor.js 0" at bounding box center [158, 104] width 218 height 25
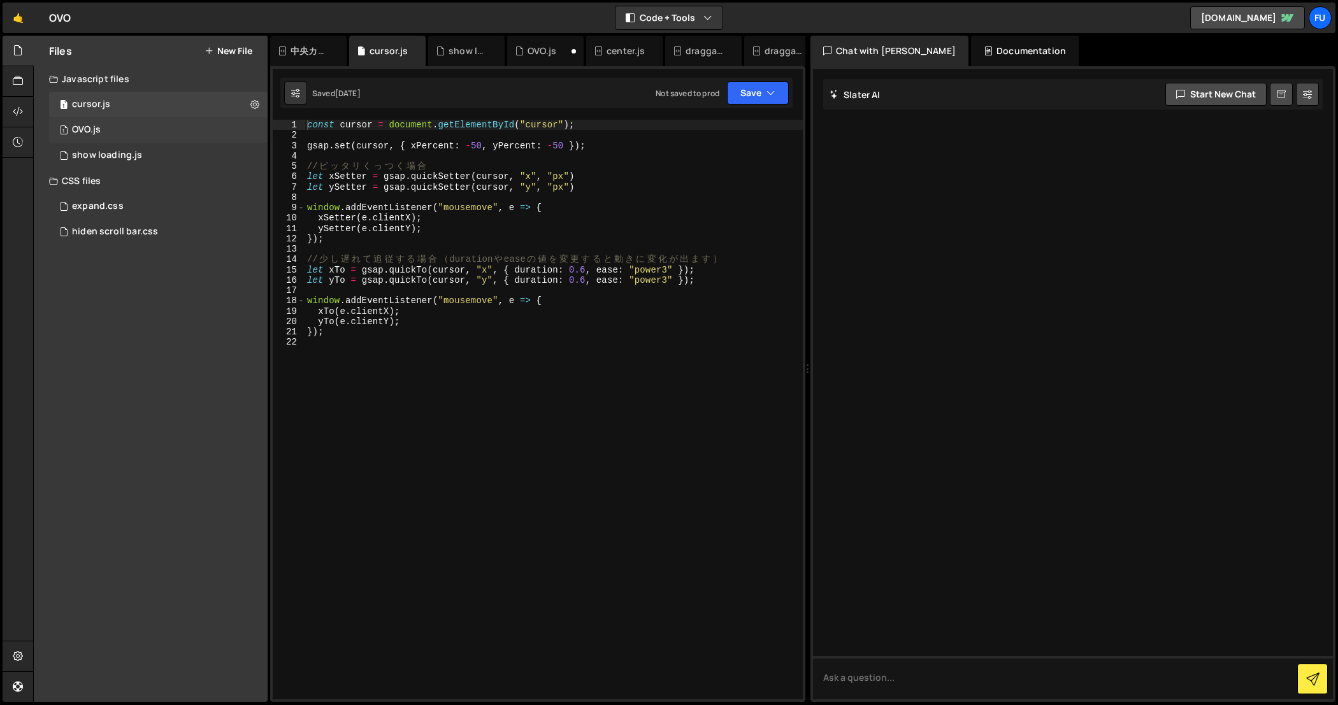
click at [138, 124] on div "1 OVO.js 0" at bounding box center [158, 129] width 218 height 25
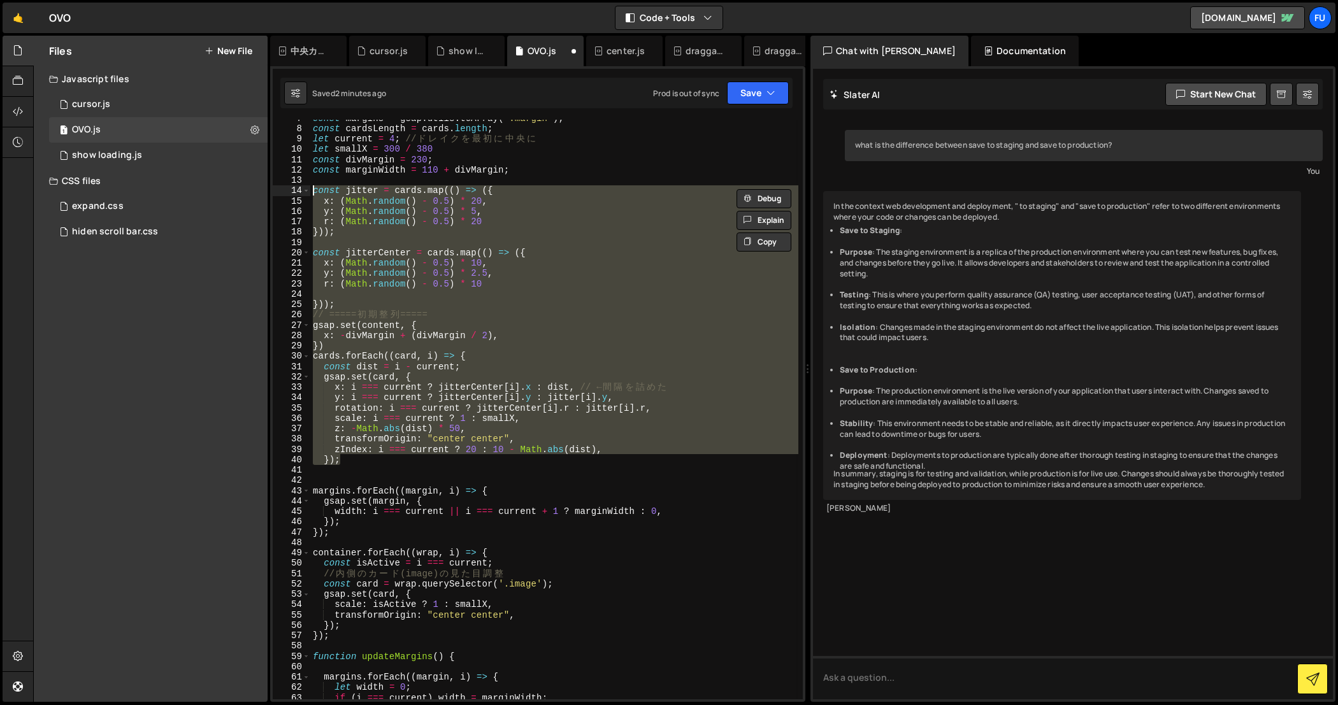
click at [661, 440] on div "const margins = gsap . utils . toArray ( '.margin' ) ; const cardsLength = card…" at bounding box center [554, 410] width 488 height 580
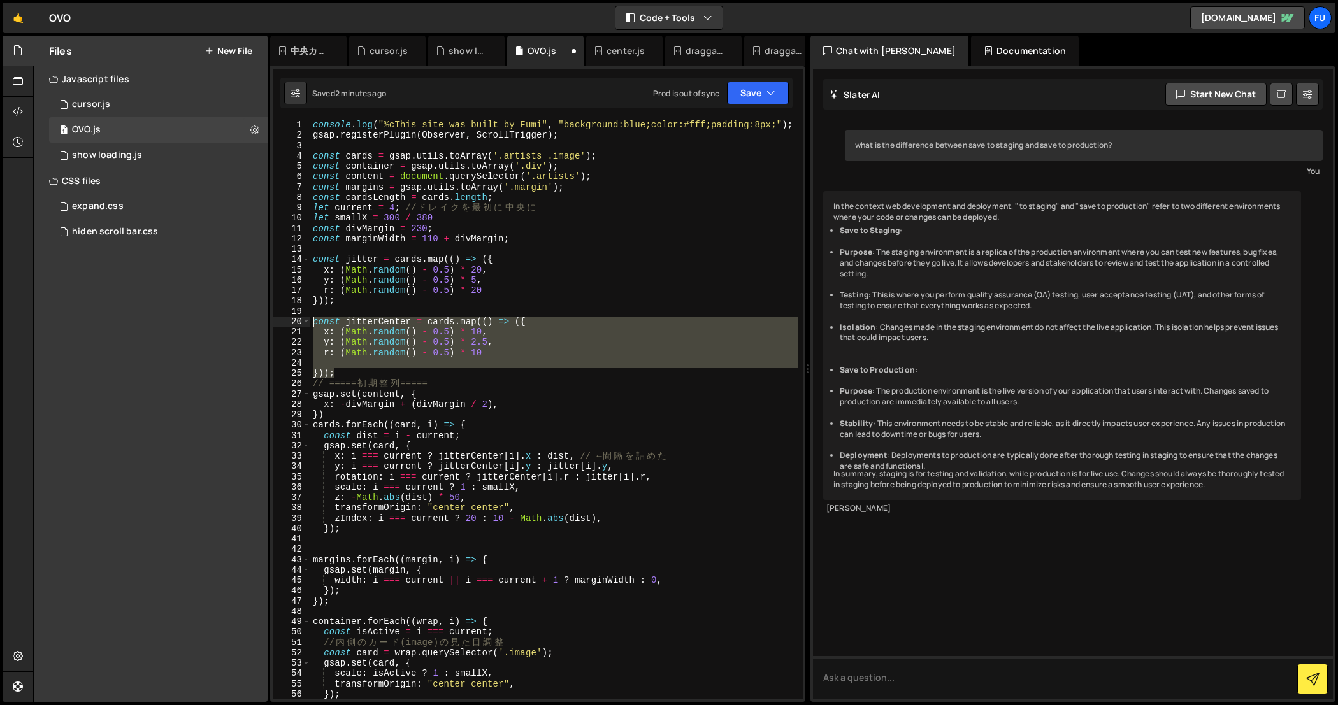
drag, startPoint x: 334, startPoint y: 374, endPoint x: 296, endPoint y: 318, distance: 67.8
click at [296, 318] on div "transformOrigin: "center center", 1 2 3 4 5 6 7 8 9 10 11 12 13 14 15 16 17 18 …" at bounding box center [538, 410] width 530 height 580
click at [580, 409] on div "console . log ( "%cThis site was built by Fumi" , "background:blue;color:#fff;p…" at bounding box center [554, 420] width 489 height 601
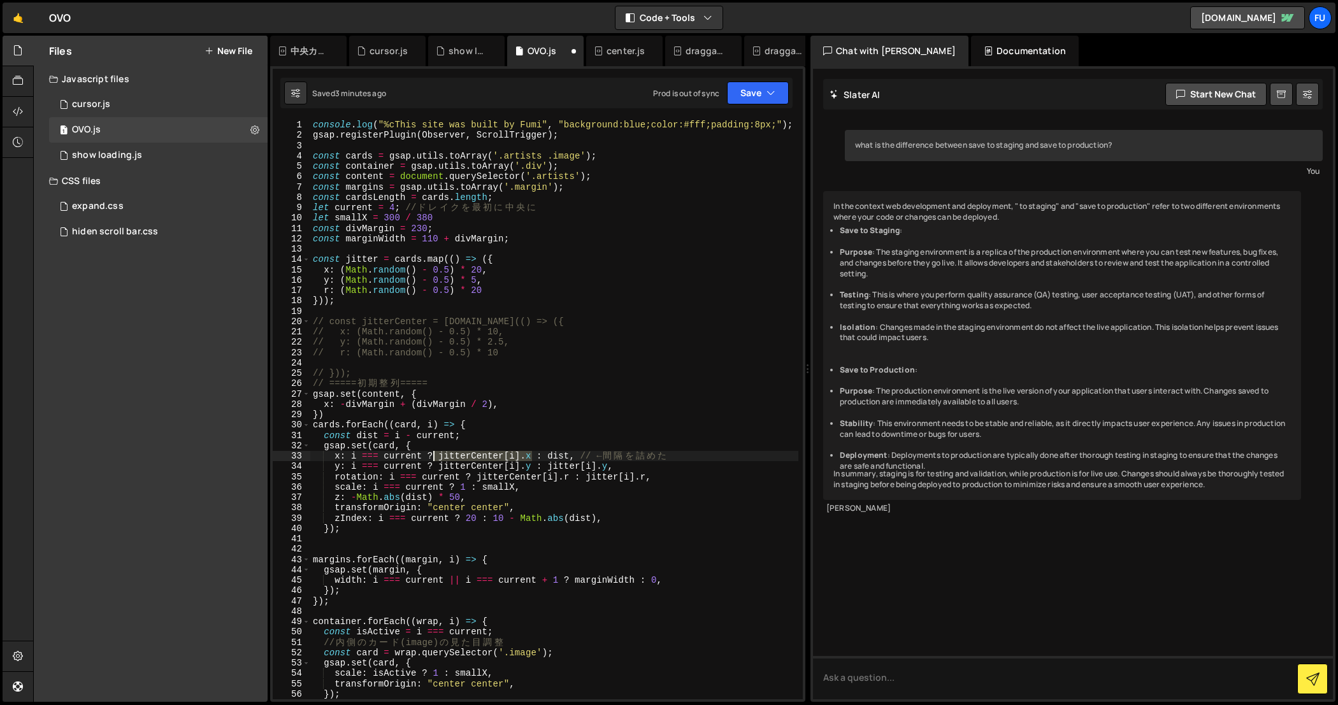
drag, startPoint x: 530, startPoint y: 457, endPoint x: 434, endPoint y: 459, distance: 96.2
click at [434, 459] on div "console . log ( "%cThis site was built by Fumi" , "background:blue;color:#fff;p…" at bounding box center [554, 420] width 489 height 601
click at [622, 354] on div "console . log ( "%cThis site was built by Fumi" , "background:blue;color:#fff;p…" at bounding box center [554, 420] width 489 height 601
drag, startPoint x: 533, startPoint y: 470, endPoint x: 440, endPoint y: 470, distance: 93.0
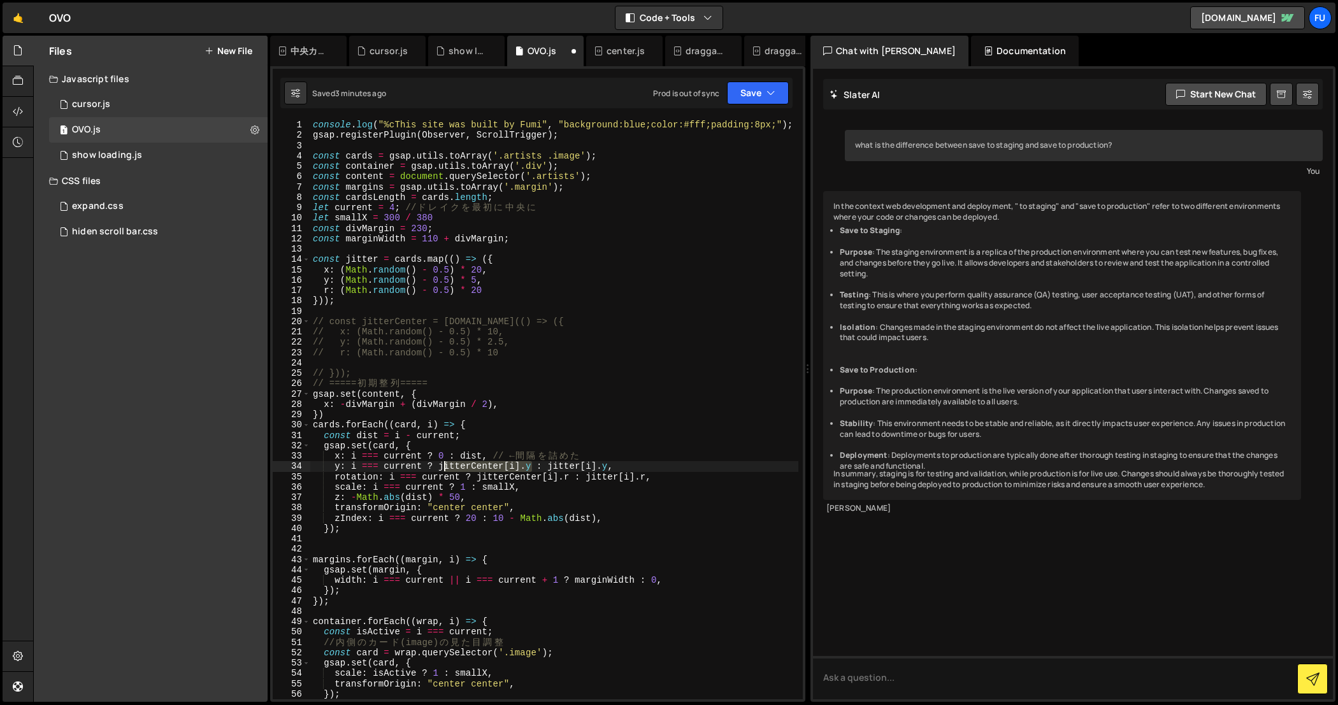
click at [440, 470] on div "console . log ( "%cThis site was built by Fumi" , "background:blue;color:#fff;p…" at bounding box center [554, 420] width 489 height 601
click at [617, 429] on div "console . log ( "%cThis site was built by Fumi" , "background:blue;color:#fff;p…" at bounding box center [554, 420] width 489 height 601
click at [515, 467] on div "console . log ( "%cThis site was built by Fumi" , "background:blue;color:#fff;p…" at bounding box center [554, 420] width 489 height 601
drag, startPoint x: 530, startPoint y: 468, endPoint x: 442, endPoint y: 467, distance: 87.9
click at [442, 467] on div "console . log ( "%cThis site was built by Fumi" , "background:blue;color:#fff;p…" at bounding box center [554, 420] width 489 height 601
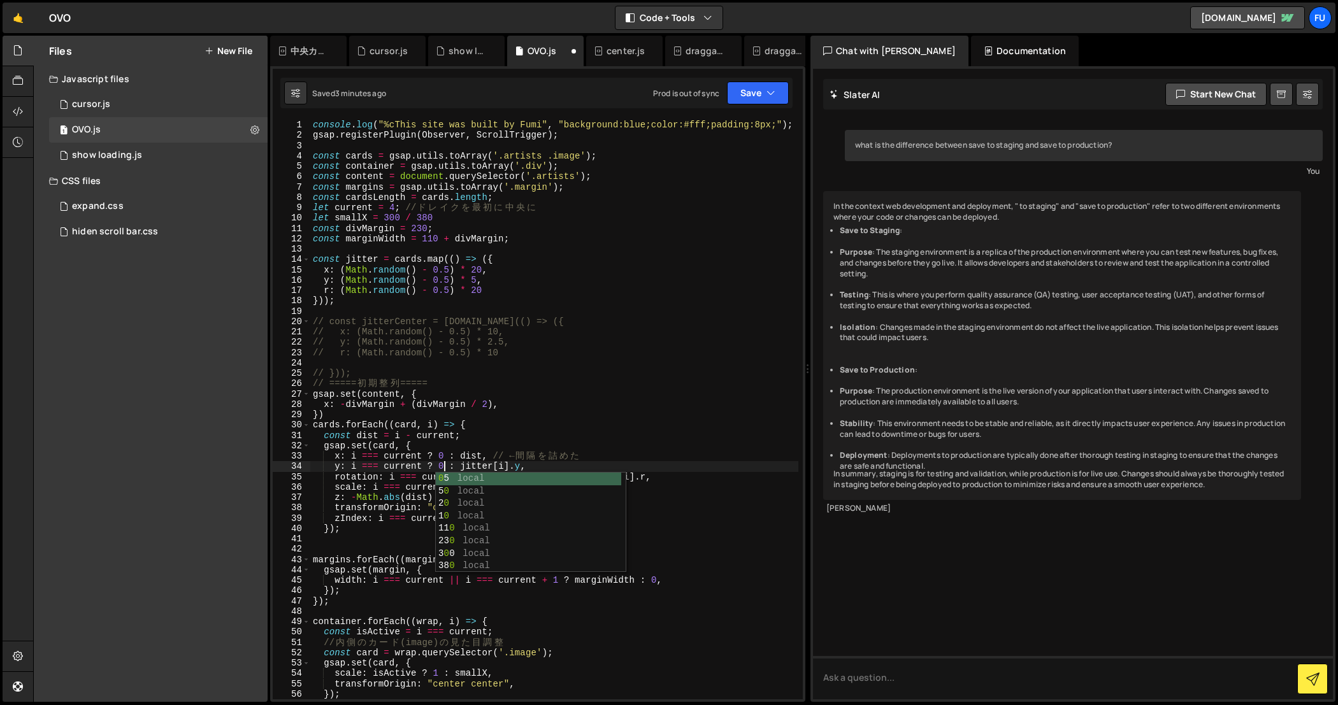
scroll to position [0, 9]
click at [619, 420] on div "console . log ( "%cThis site was built by Fumi" , "background:blue;color:#fff;p…" at bounding box center [554, 420] width 489 height 601
click at [571, 473] on div "console . log ( "%cThis site was built by Fumi" , "background:blue;color:#fff;p…" at bounding box center [554, 420] width 489 height 601
click at [541, 473] on div "console . log ( "%cThis site was built by Fumi" , "background:blue;color:#fff;p…" at bounding box center [554, 420] width 489 height 601
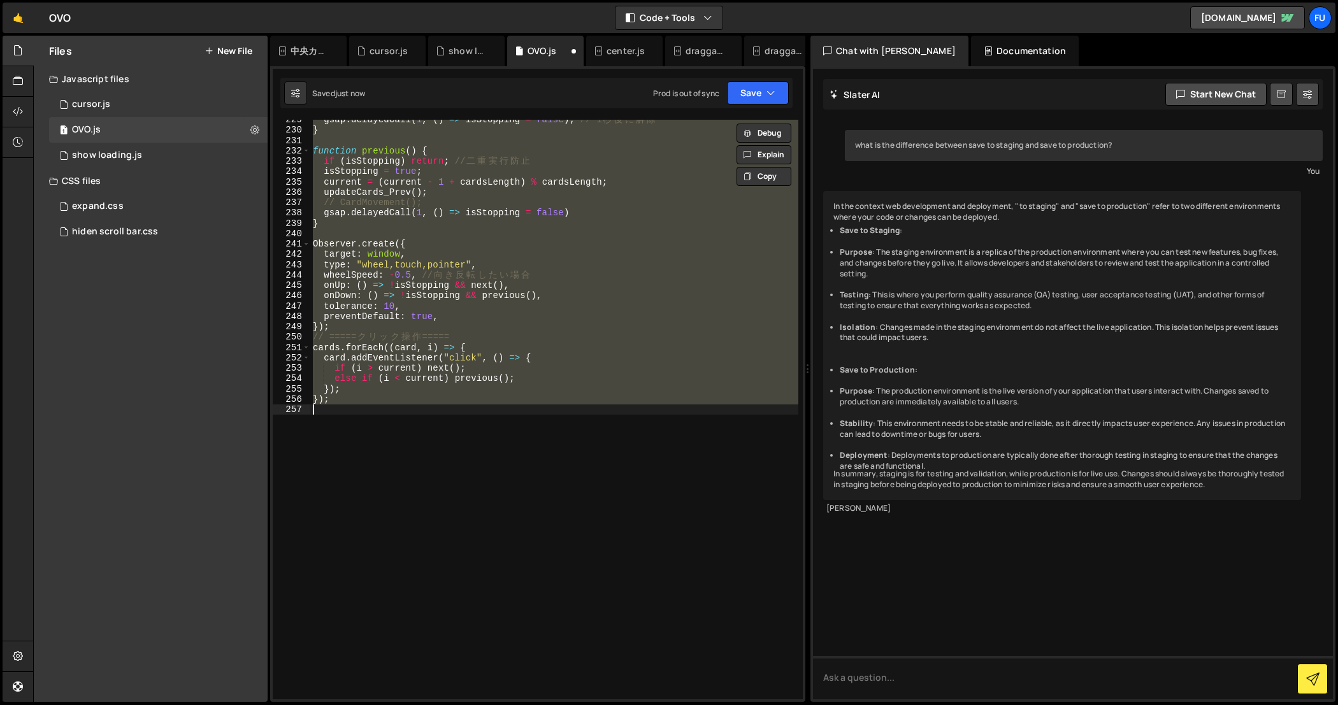
scroll to position [61, 0]
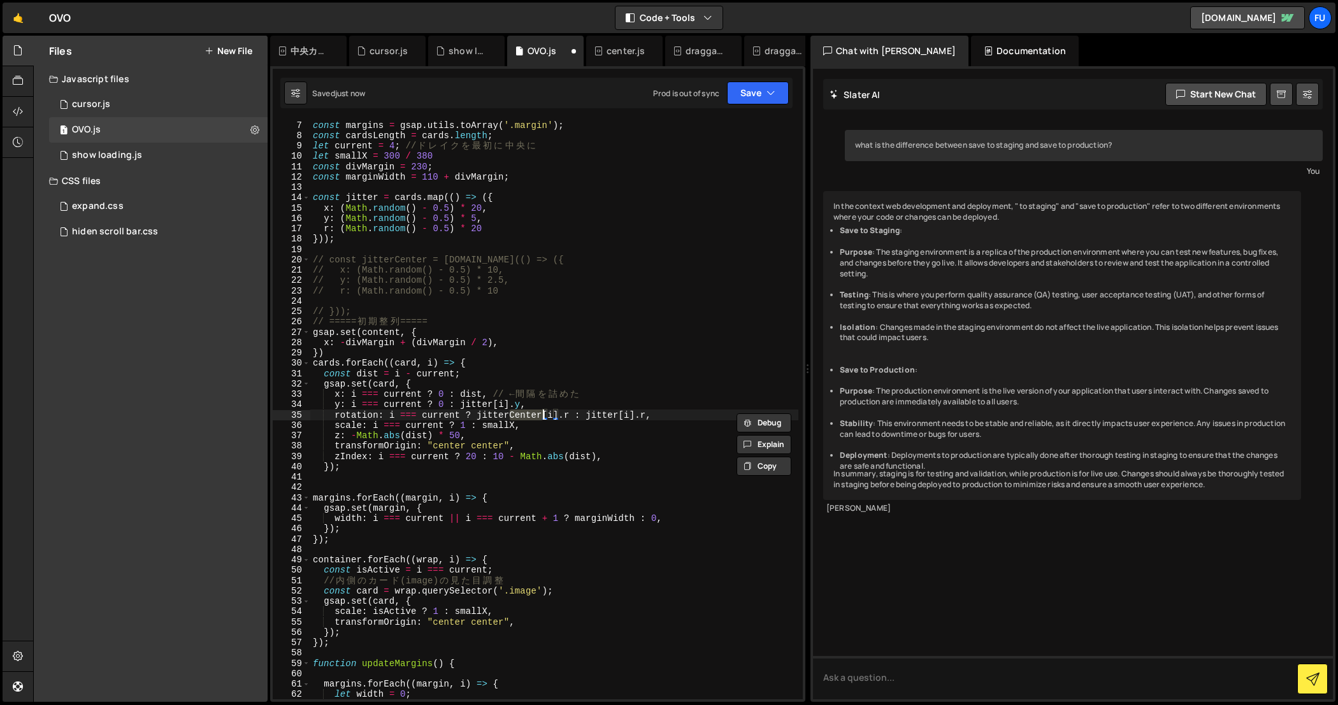
click at [330, 461] on div "const content = document . querySelector ( '.artists' ) ; const margins = gsap …" at bounding box center [554, 410] width 489 height 601
type textarea "zIndex: i === current ? 20 : 10 - Math.abs(dist),"
click at [332, 475] on div "const content = document . querySelector ( '.artists' ) ; const margins = gsap …" at bounding box center [554, 410] width 489 height 601
click at [330, 464] on div "const content = document . querySelector ( '.artists' ) ; const margins = gsap …" at bounding box center [554, 410] width 489 height 601
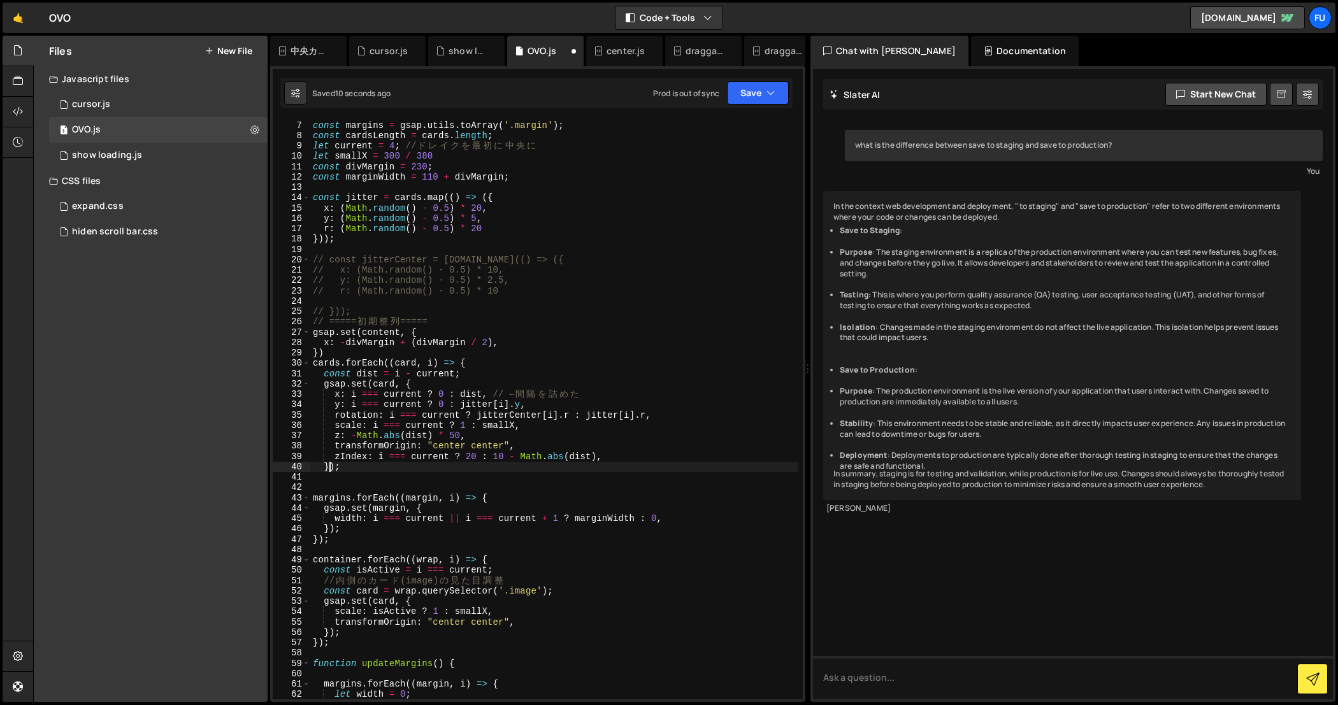
type textarea "});"
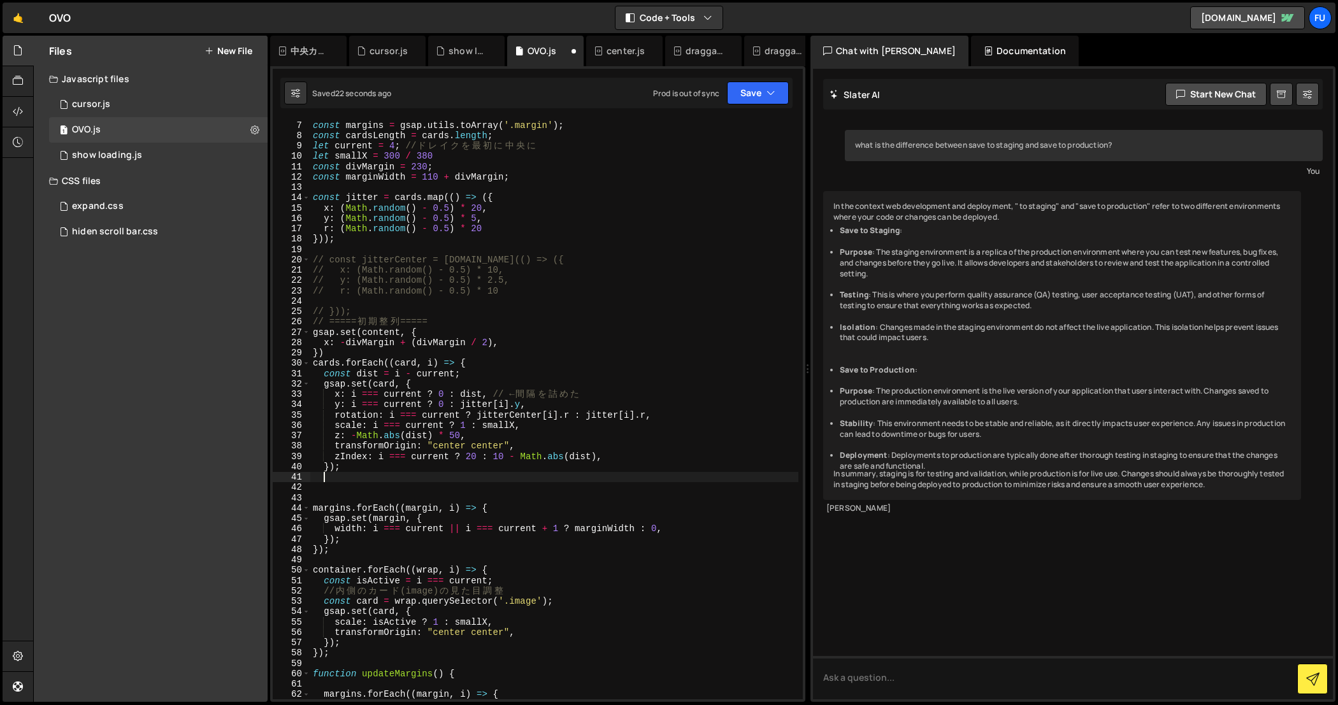
type textarea "});"
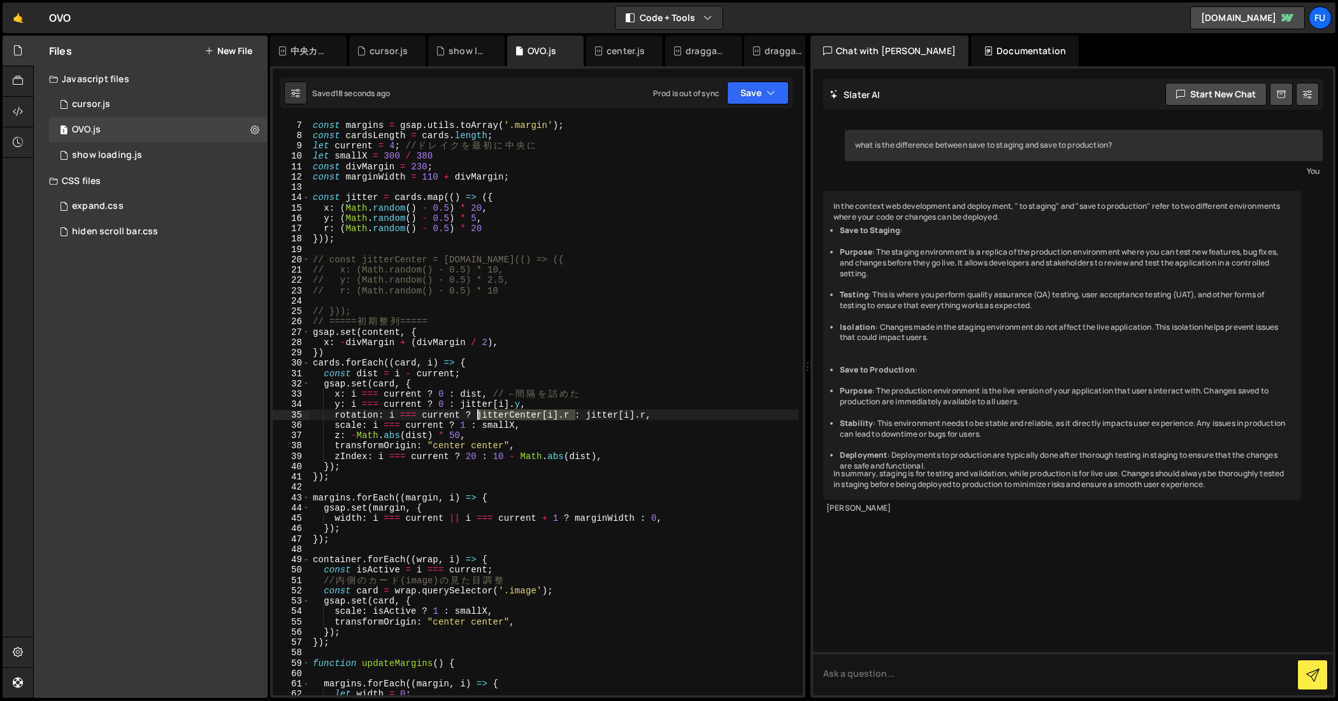
drag, startPoint x: 573, startPoint y: 415, endPoint x: 476, endPoint y: 413, distance: 97.5
click at [476, 413] on div "const content = document . querySelector ( '.artists' ) ; const margins = gsap …" at bounding box center [554, 408] width 489 height 597
click at [471, 462] on div "const content = document . querySelector ( '.artists' ) ; const margins = gsap …" at bounding box center [554, 408] width 489 height 597
drag, startPoint x: 338, startPoint y: 478, endPoint x: 310, endPoint y: 478, distance: 28.0
click at [310, 478] on div "const content = document . querySelector ( '.artists' ) ; const margins = gsap …" at bounding box center [554, 408] width 489 height 597
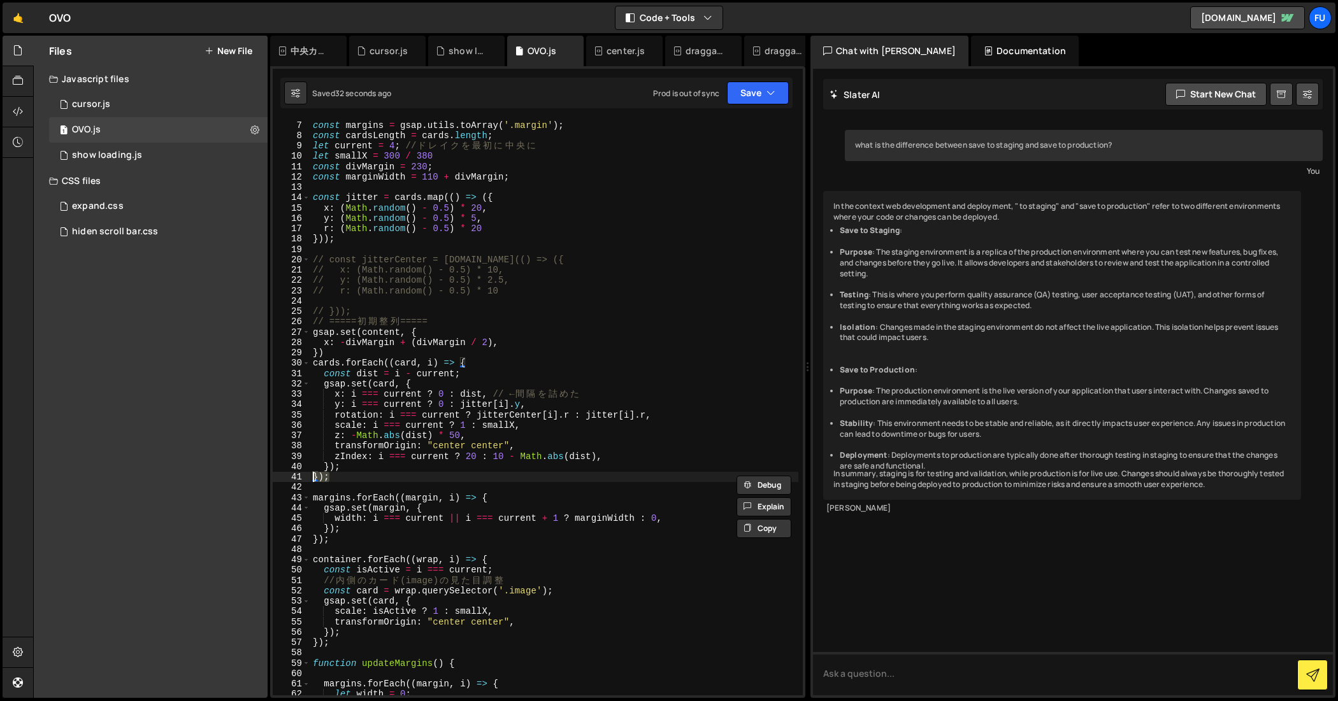
click at [327, 468] on div "const content = document . querySelector ( '.artists' ) ; const margins = gsap …" at bounding box center [554, 408] width 489 height 597
type textarea "});"
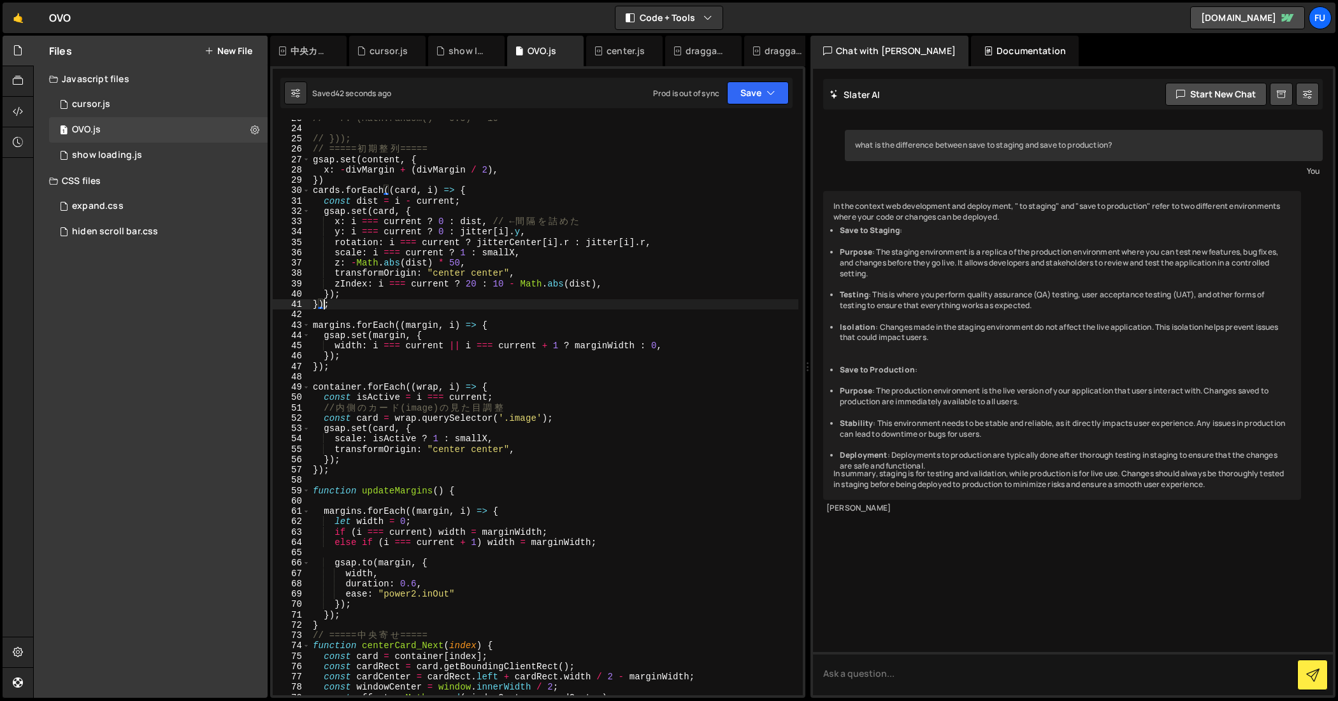
scroll to position [234, 0]
click at [326, 466] on div "// r: (Math.random() - 0.5) * 10 // })); // ===== 初 期 整 列 ===== gsap . set ( co…" at bounding box center [554, 411] width 489 height 597
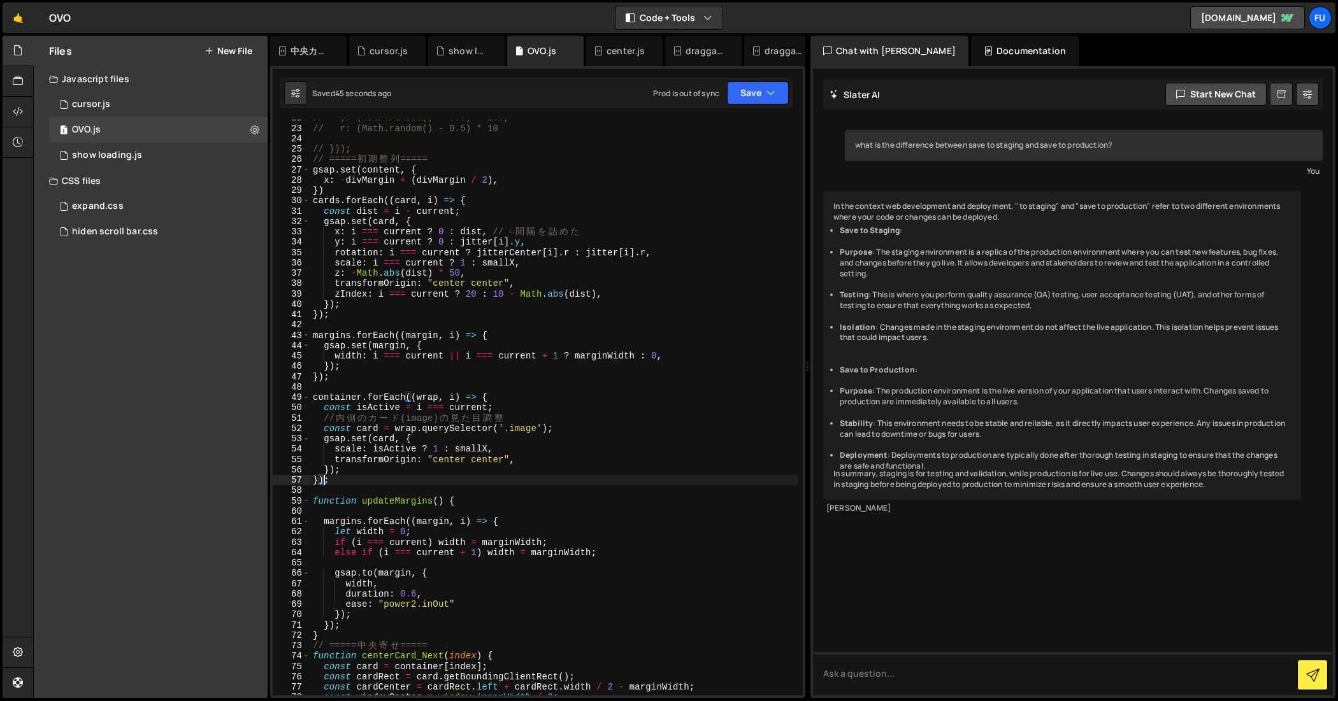
scroll to position [224, 0]
click at [780, 92] on button "Save" at bounding box center [758, 93] width 62 height 23
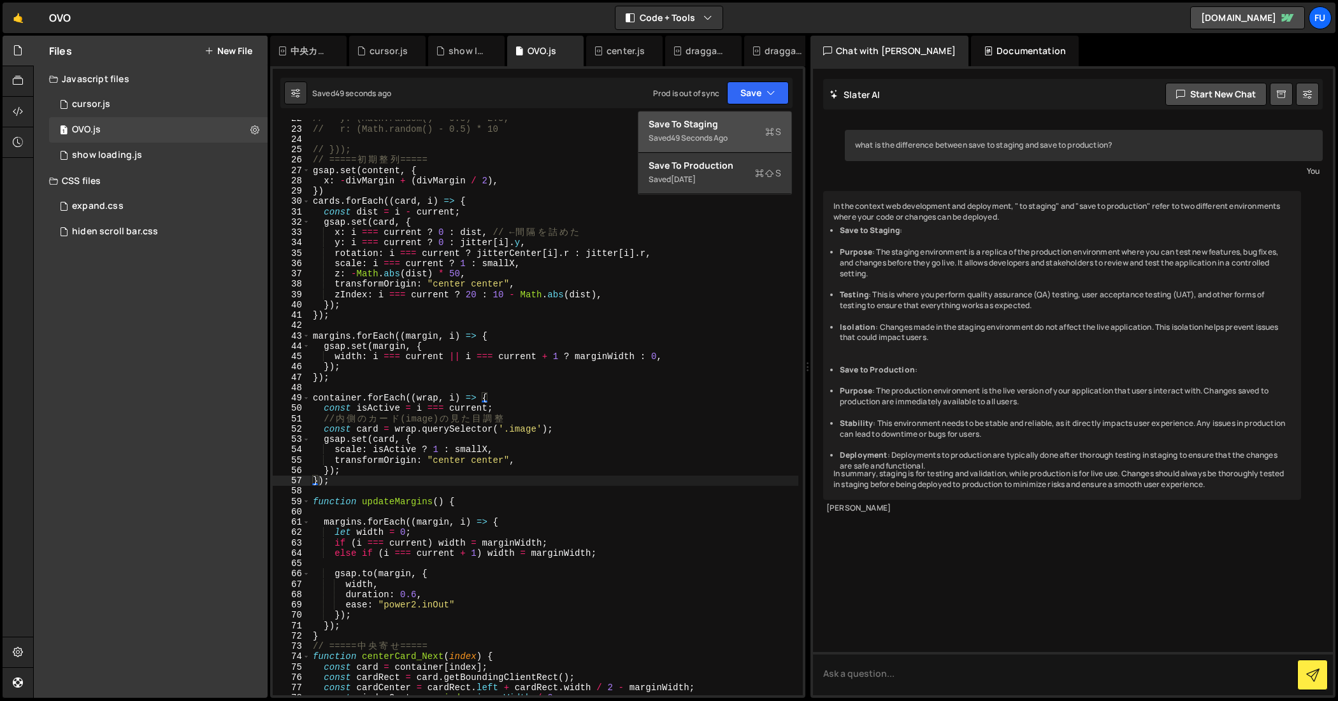
click at [760, 118] on div "Save to Staging S" at bounding box center [714, 124] width 132 height 13
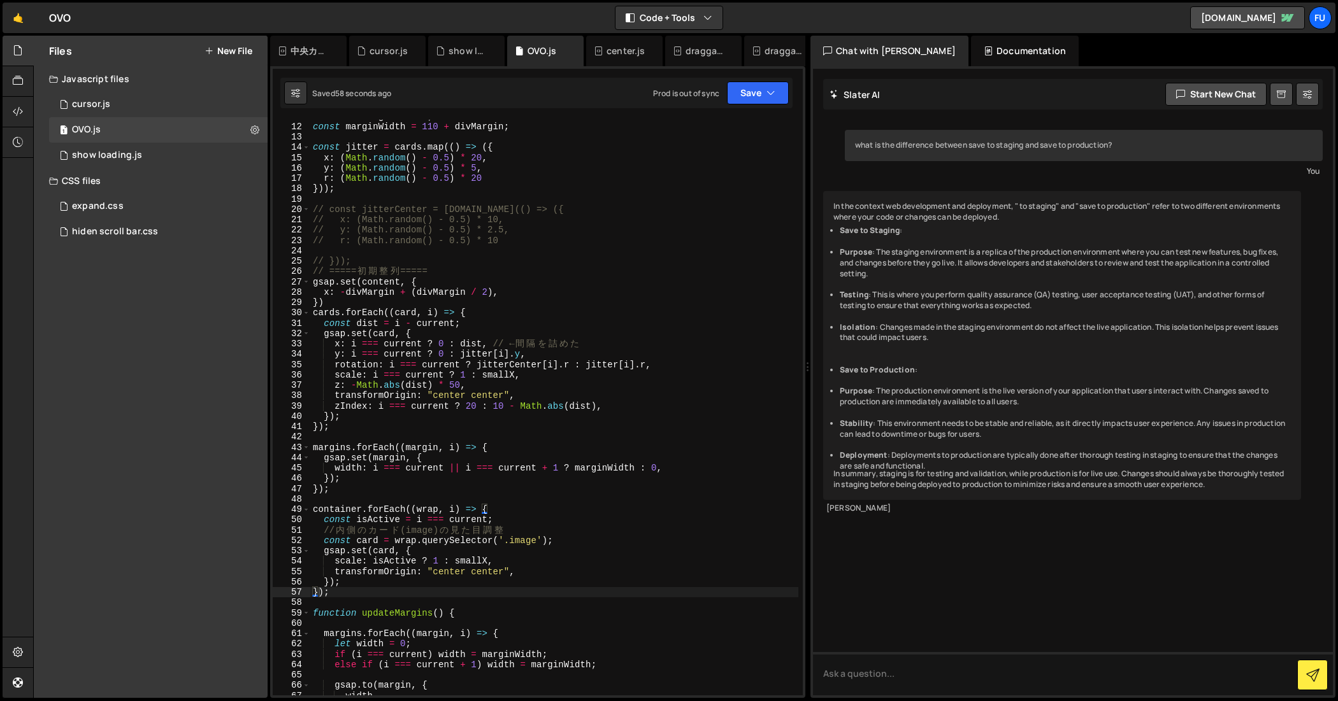
scroll to position [0, 0]
drag, startPoint x: 346, startPoint y: 432, endPoint x: 285, endPoint y: 433, distance: 61.2
click at [286, 433] on div "11 12 13 14 15 16 17 18 19 20 21 22 23 24 25 26 27 28 29 30 31 32 33 34 35 36 3…" at bounding box center [538, 408] width 530 height 576
drag, startPoint x: 360, startPoint y: 432, endPoint x: 292, endPoint y: 425, distance: 67.9
click at [292, 425] on div "11 12 13 14 15 16 17 18 19 20 21 22 23 24 25 26 27 28 29 30 31 32 33 34 35 36 3…" at bounding box center [538, 408] width 530 height 576
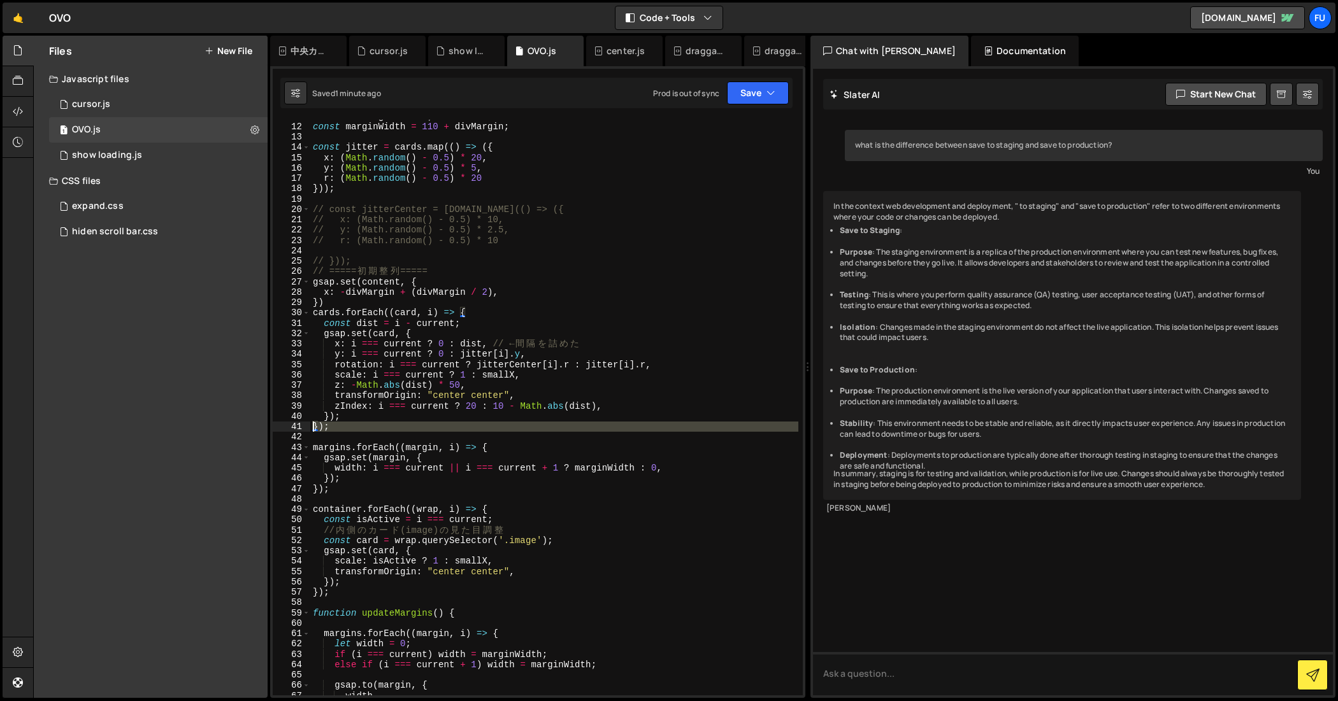
type textarea "});"
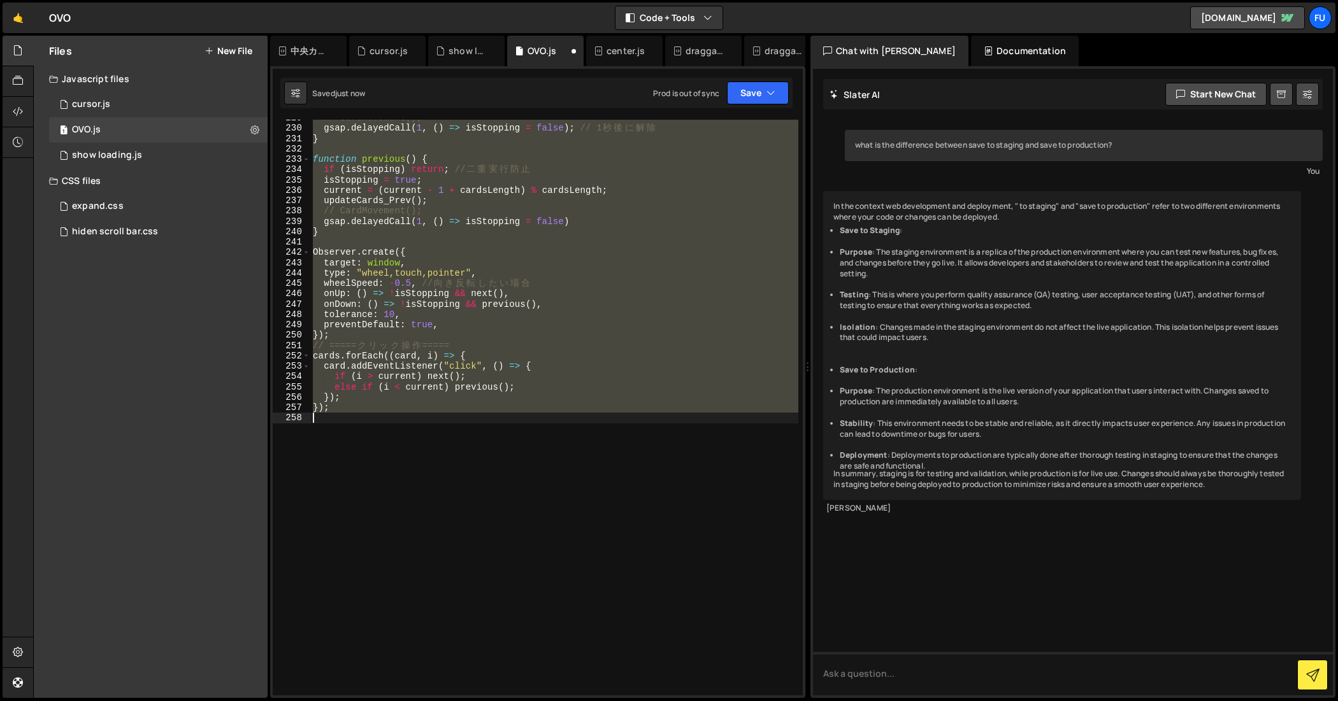
scroll to position [125, 0]
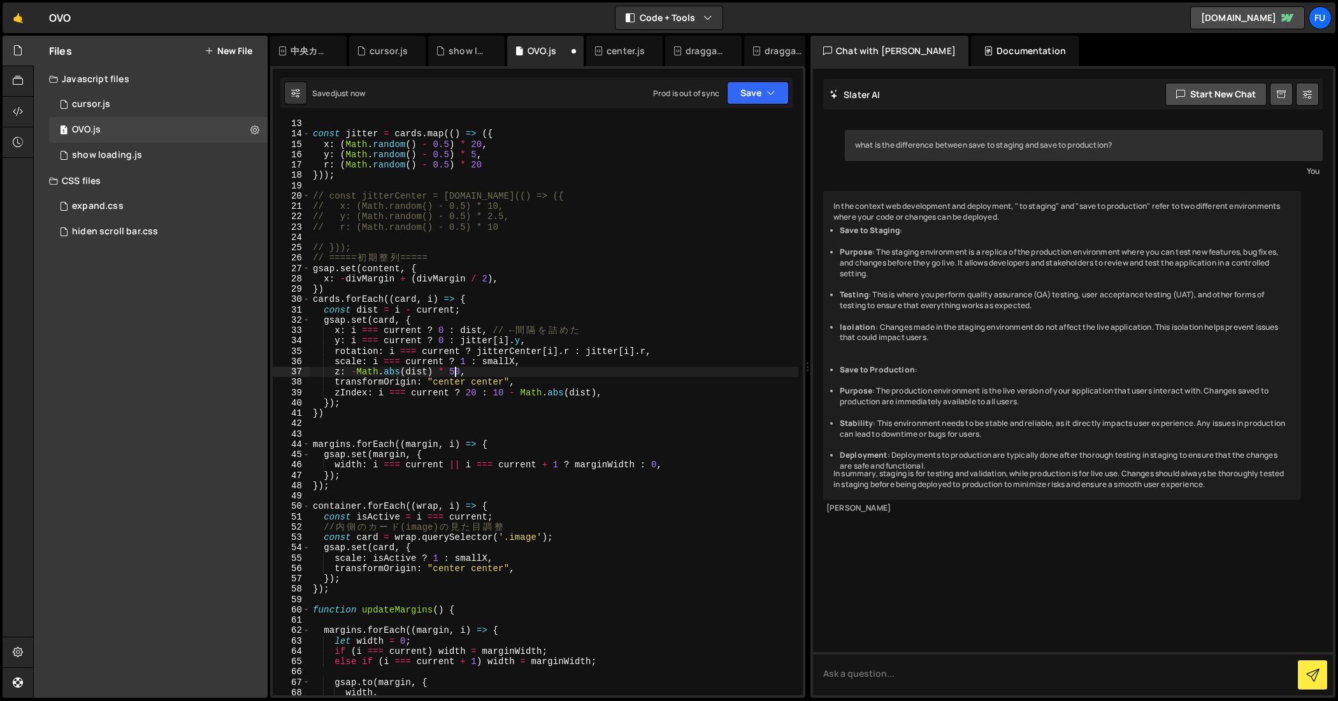
click at [456, 376] on div "const jitter = cards . map (( ) => ({ x : ( Math . random ( ) - 0.5 ) * 20 , y …" at bounding box center [554, 416] width 489 height 597
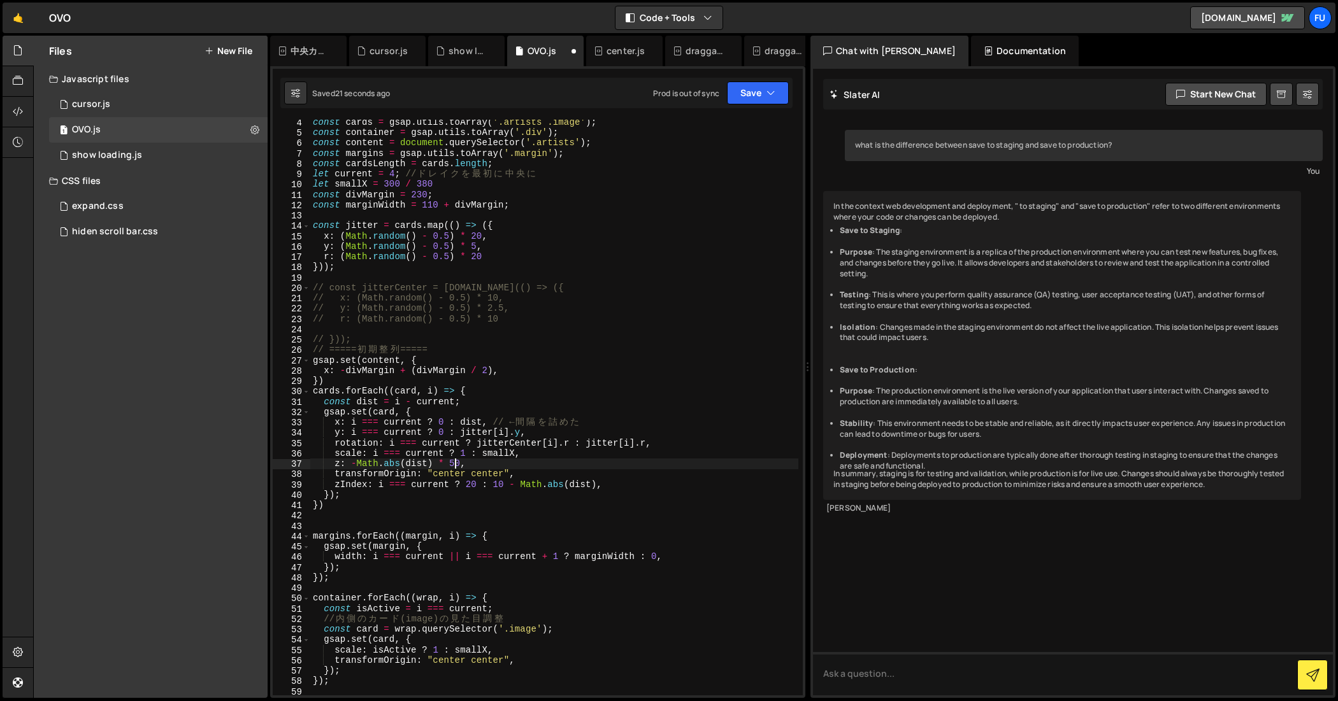
scroll to position [43, 0]
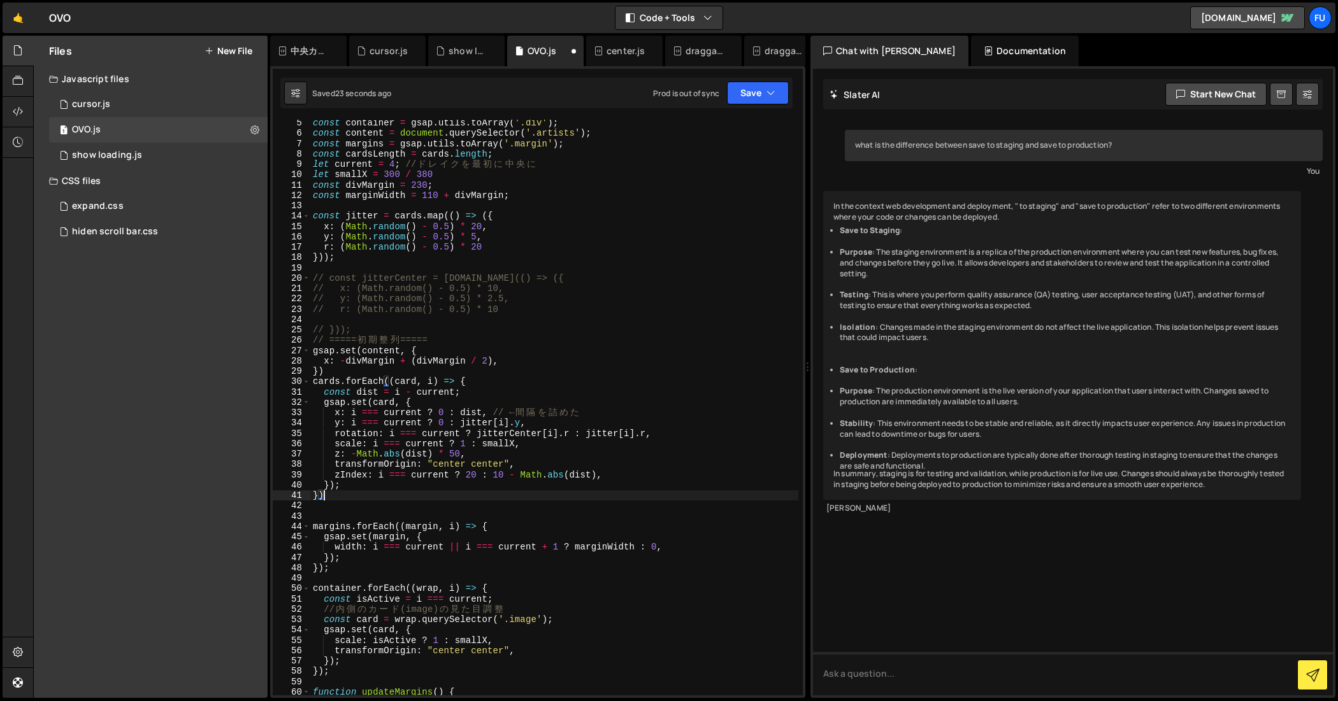
click at [338, 499] on div "const container = gsap . utils . toArray ( '.div' ) ; const content = document …" at bounding box center [554, 416] width 489 height 597
drag, startPoint x: 573, startPoint y: 434, endPoint x: 478, endPoint y: 434, distance: 94.9
click at [478, 434] on div "const container = gsap . utils . toArray ( '.div' ) ; const content = document …" at bounding box center [554, 416] width 489 height 597
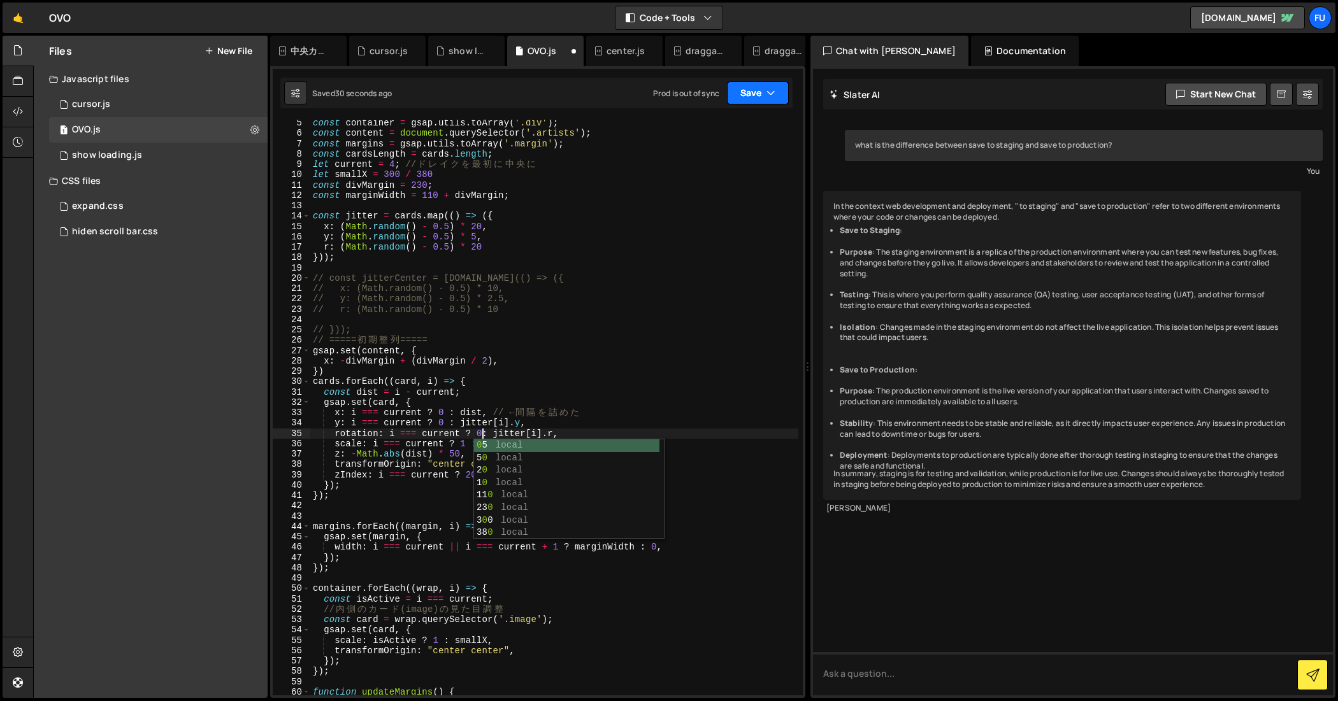
click at [757, 92] on button "Save" at bounding box center [758, 93] width 62 height 23
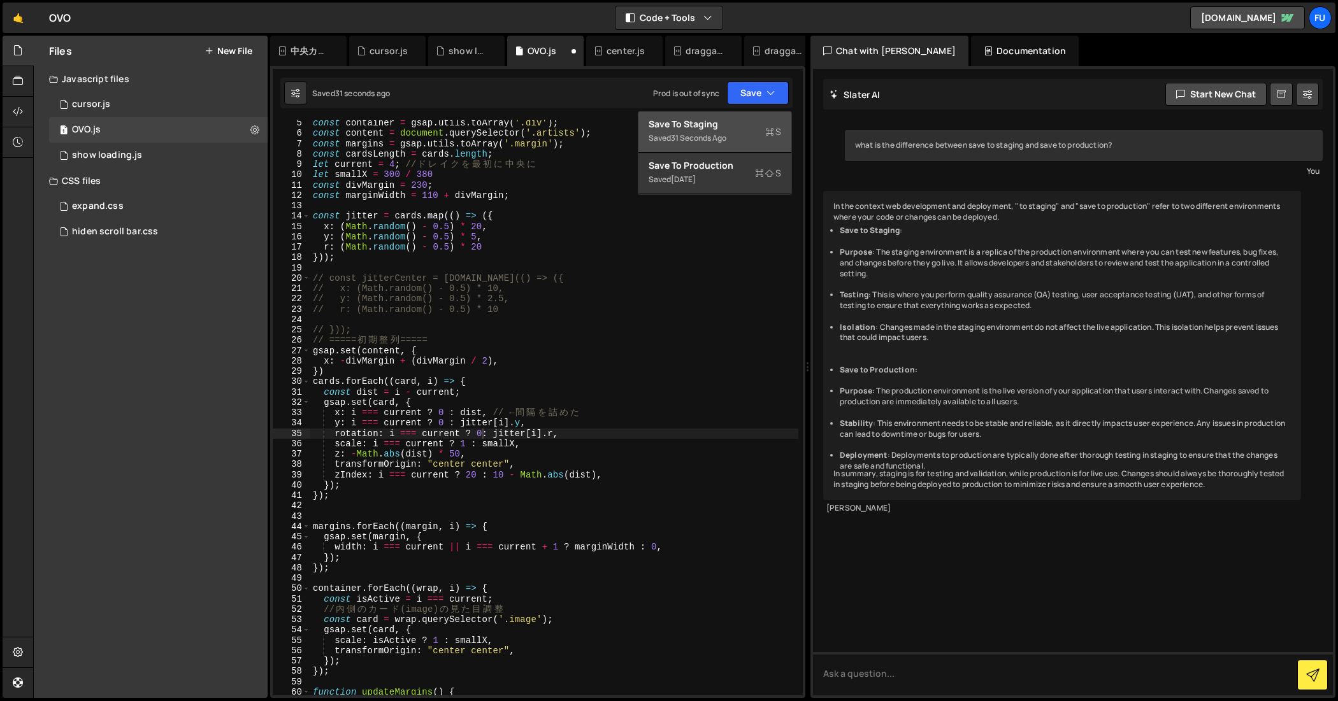
click at [757, 138] on div "Saved 31 seconds ago" at bounding box center [714, 138] width 132 height 15
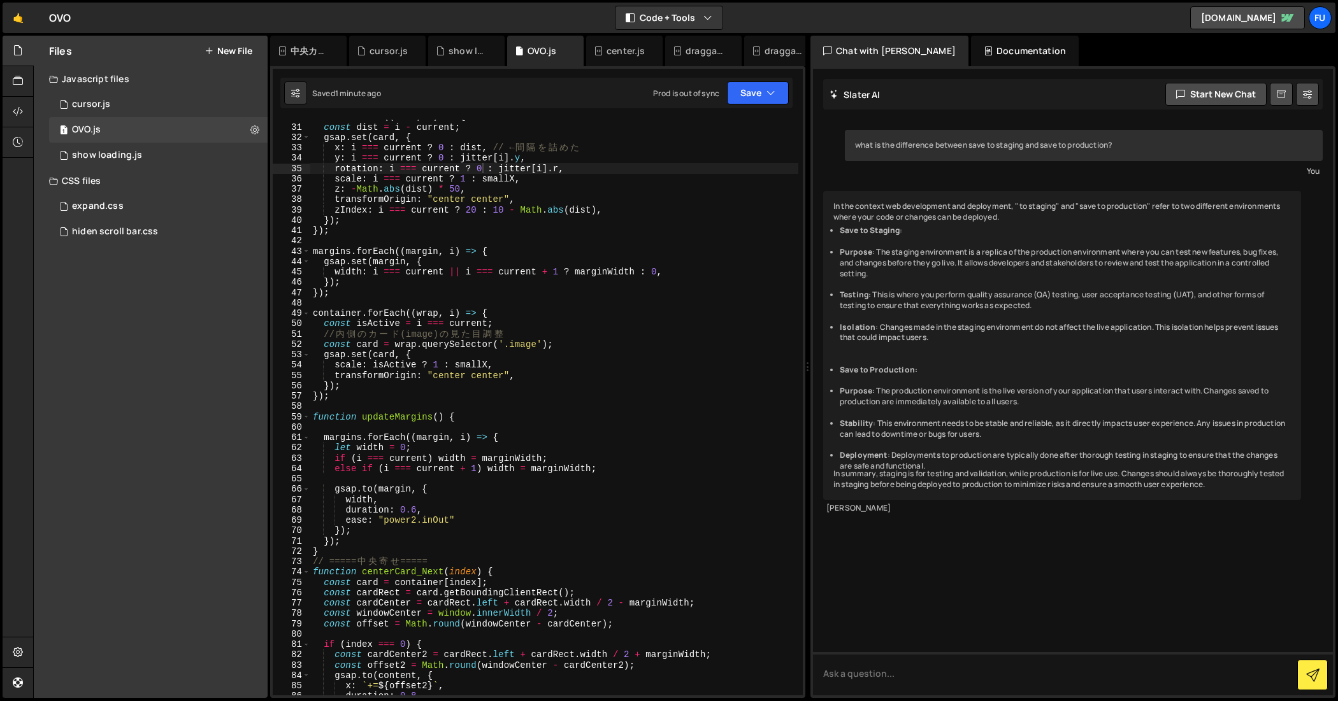
scroll to position [0, 0]
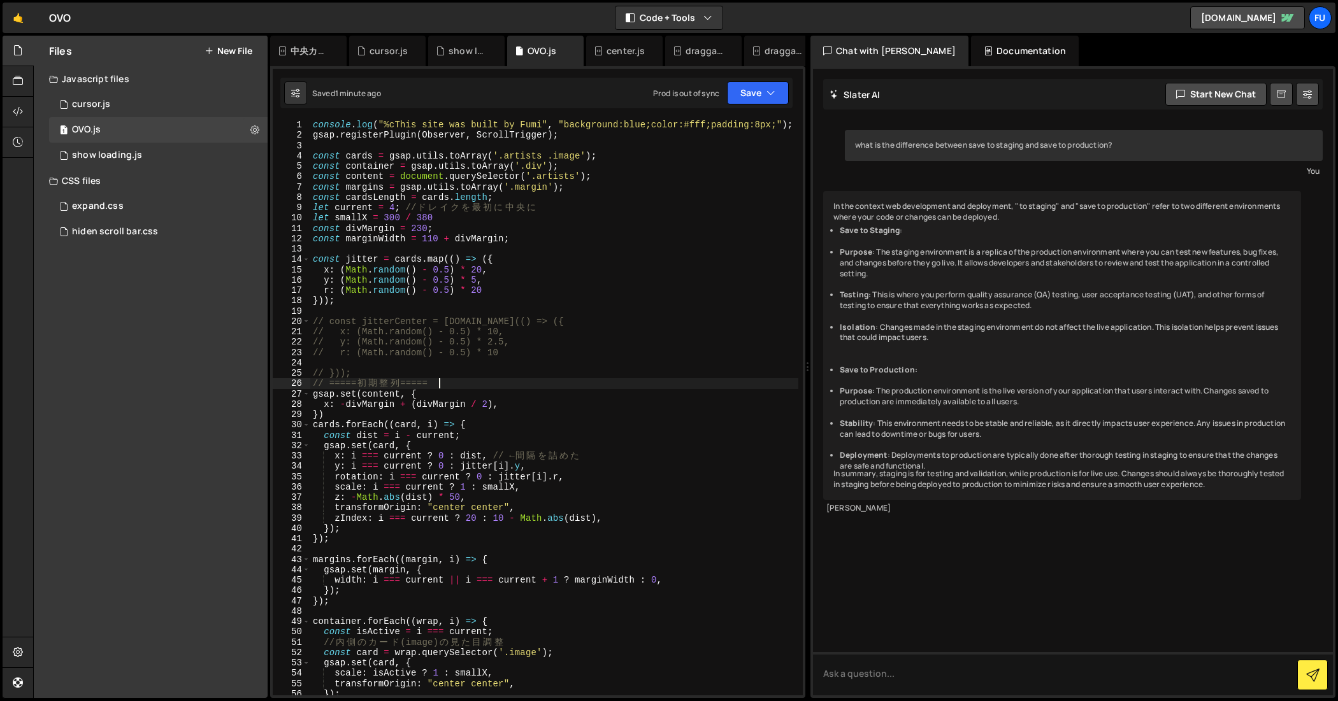
click at [479, 379] on div "console . log ( "%cThis site was built by Fumi" , "background:blue;color:#fff;p…" at bounding box center [554, 418] width 489 height 597
click at [479, 375] on div "console . log ( "%cThis site was built by Fumi" , "background:blue;color:#fff;p…" at bounding box center [554, 418] width 489 height 597
type textarea "// }));"
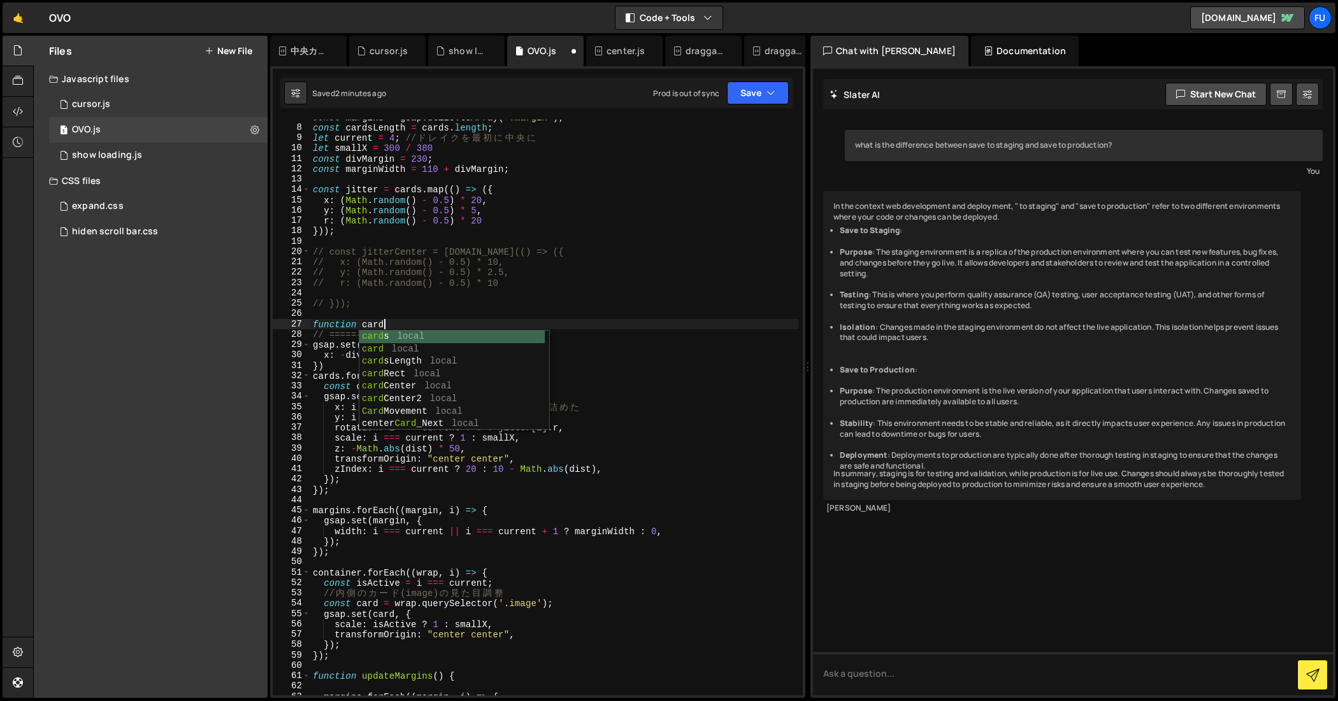
scroll to position [0, 0]
type textarea "S"
type textarea "function card3D(){}"
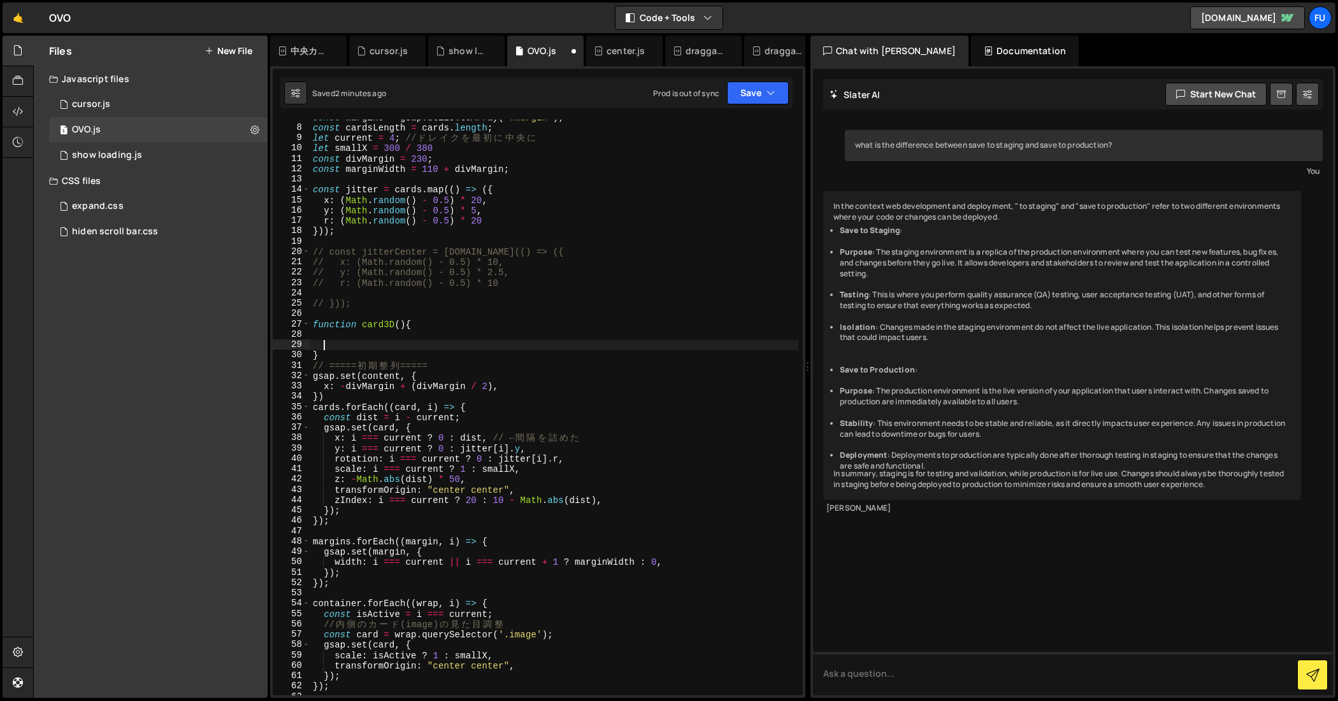
click at [431, 337] on div "const margins = gsap . utils . toArray ( '.margin' ) ; const cardsLength = card…" at bounding box center [554, 410] width 489 height 597
paste textarea "})"
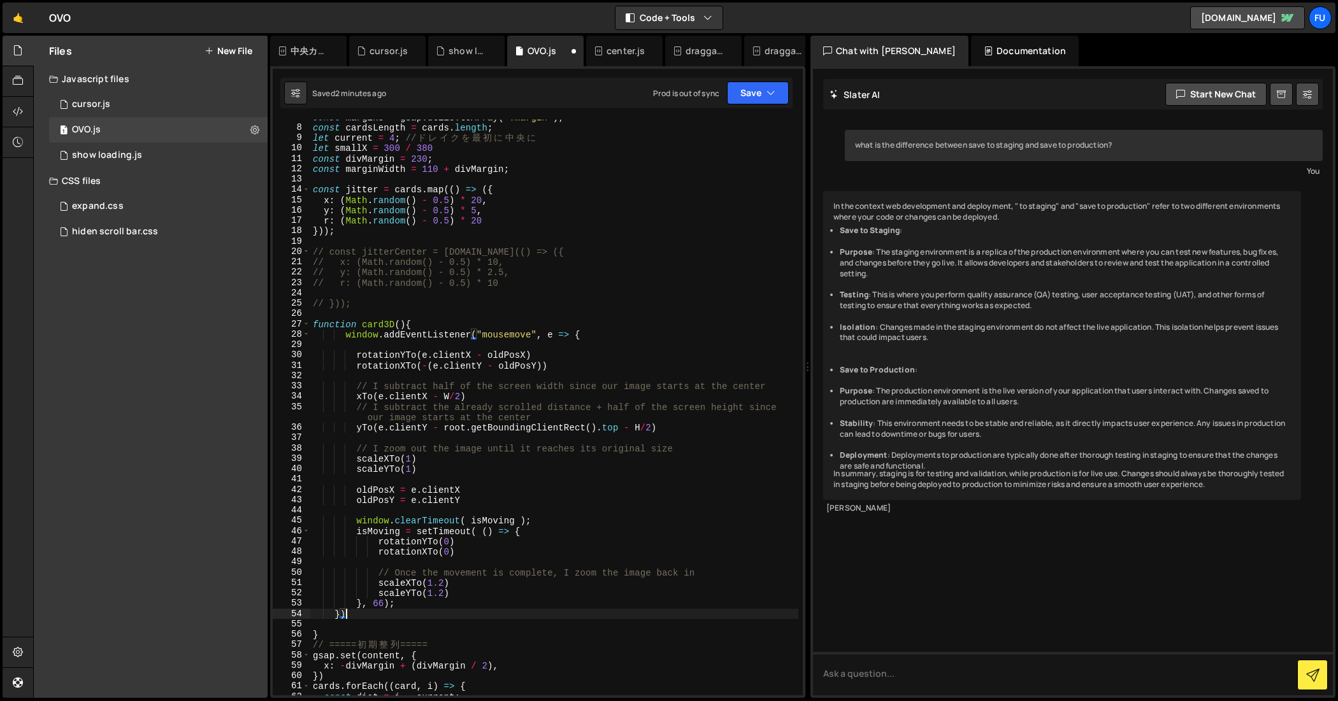
type textarea "})"
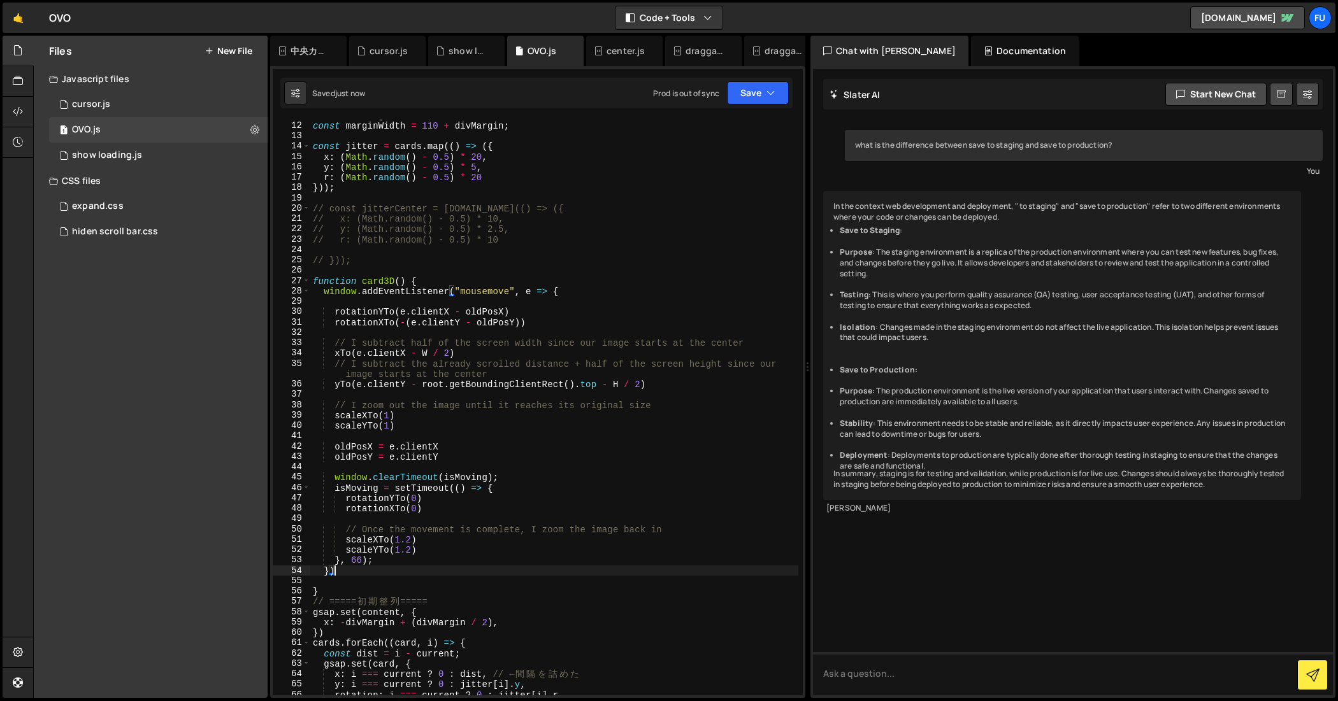
scroll to position [125, 0]
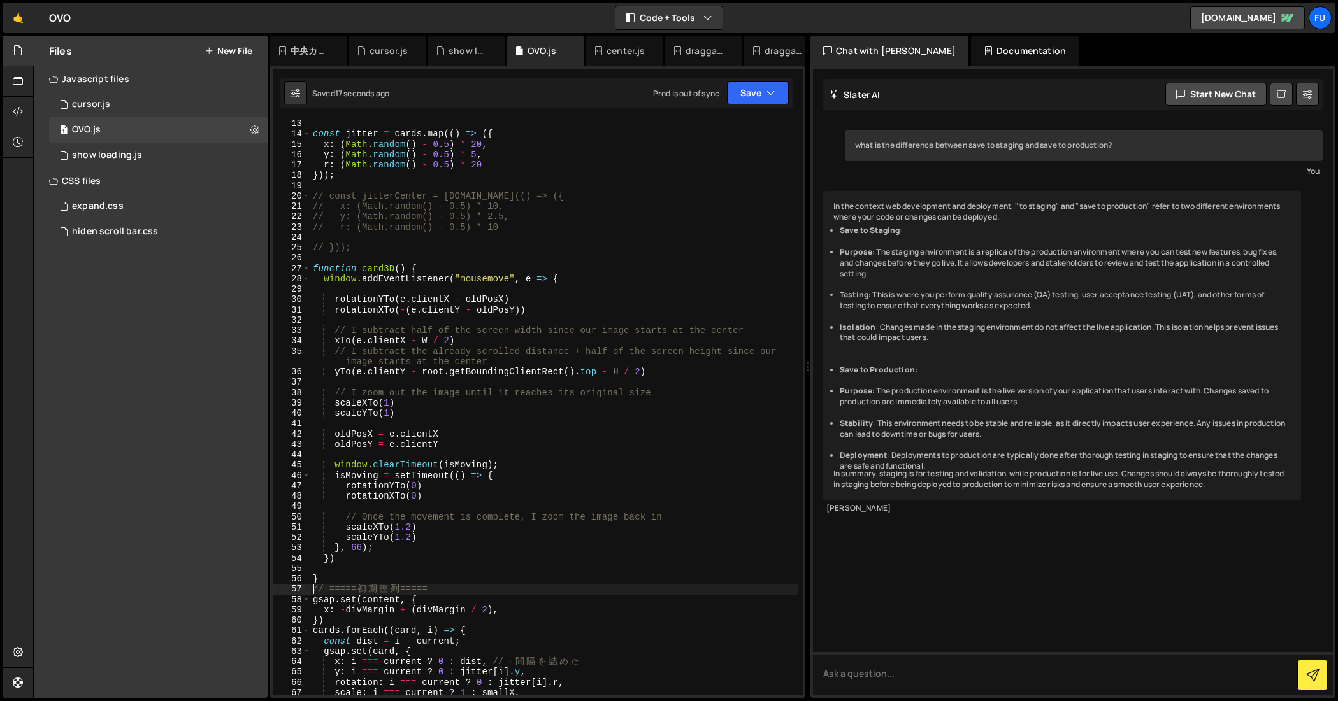
type textarea "}"
type textarea "// Once the movement is complete, I zoom the image back in"
type textarea "window.clearTimeout(isMoving);"
type textarea "oldPosX = e.clientX"
type textarea "// I zoom out the image until it reaches its original size"
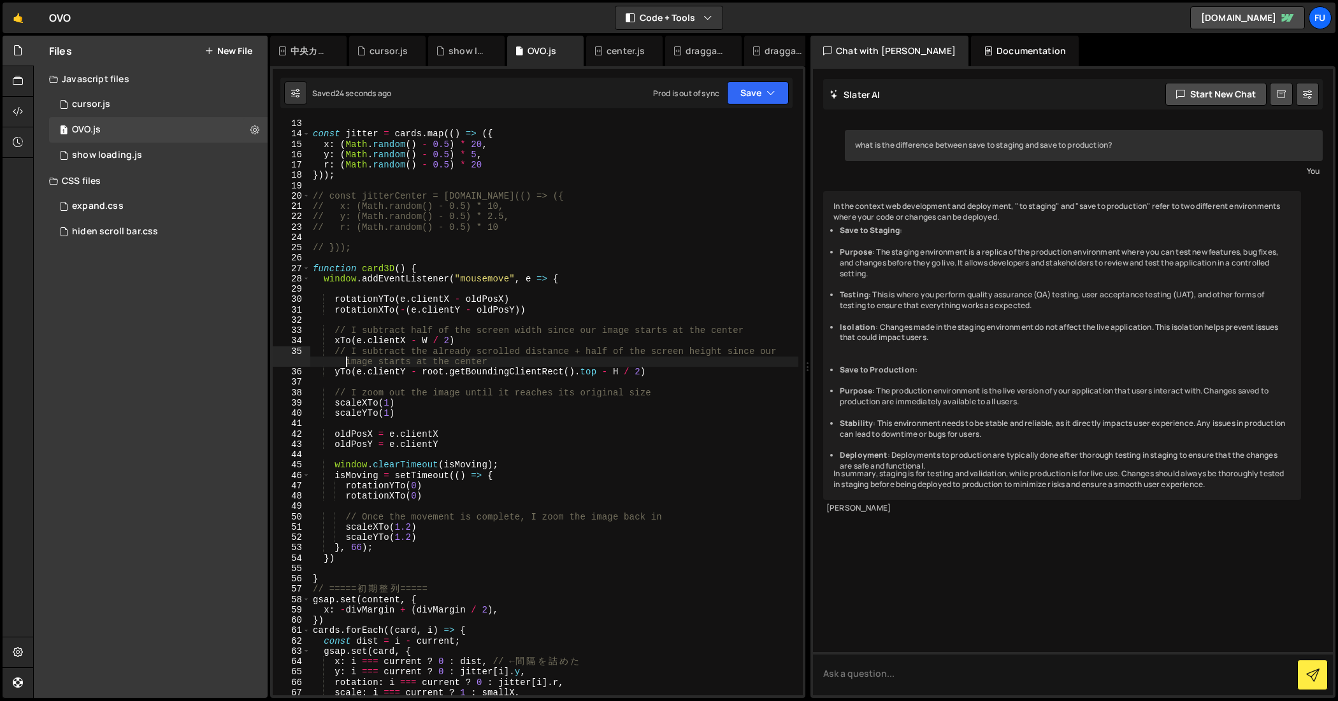
type textarea "yTo(e.clientY - root.getBoundingClientRect().top - H / 2)"
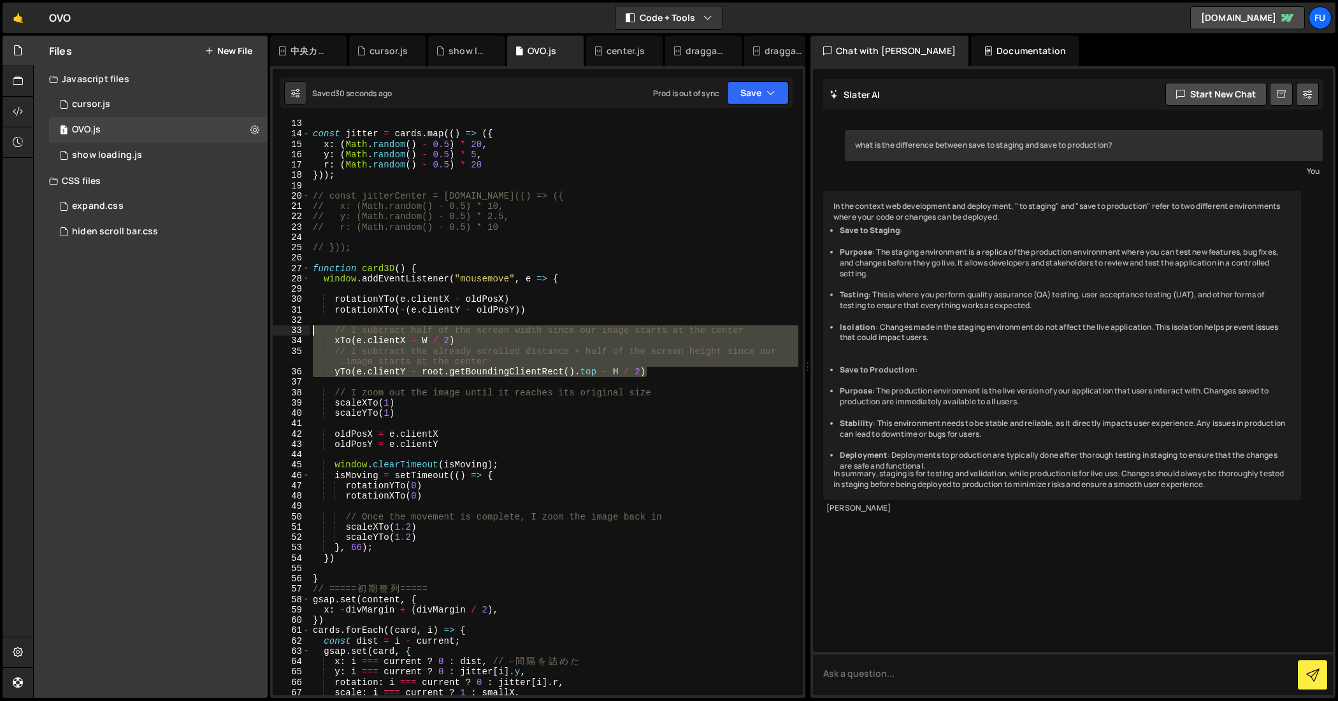
drag, startPoint x: 702, startPoint y: 373, endPoint x: 309, endPoint y: 330, distance: 395.4
click at [309, 330] on div "yTo(e.clientY - root.getBoundingClientRect().top - H / 2) 13 14 15 16 17 18 19 …" at bounding box center [538, 408] width 530 height 576
type textarea "// I subtract half of the screen width since our image starts at the center xTo…"
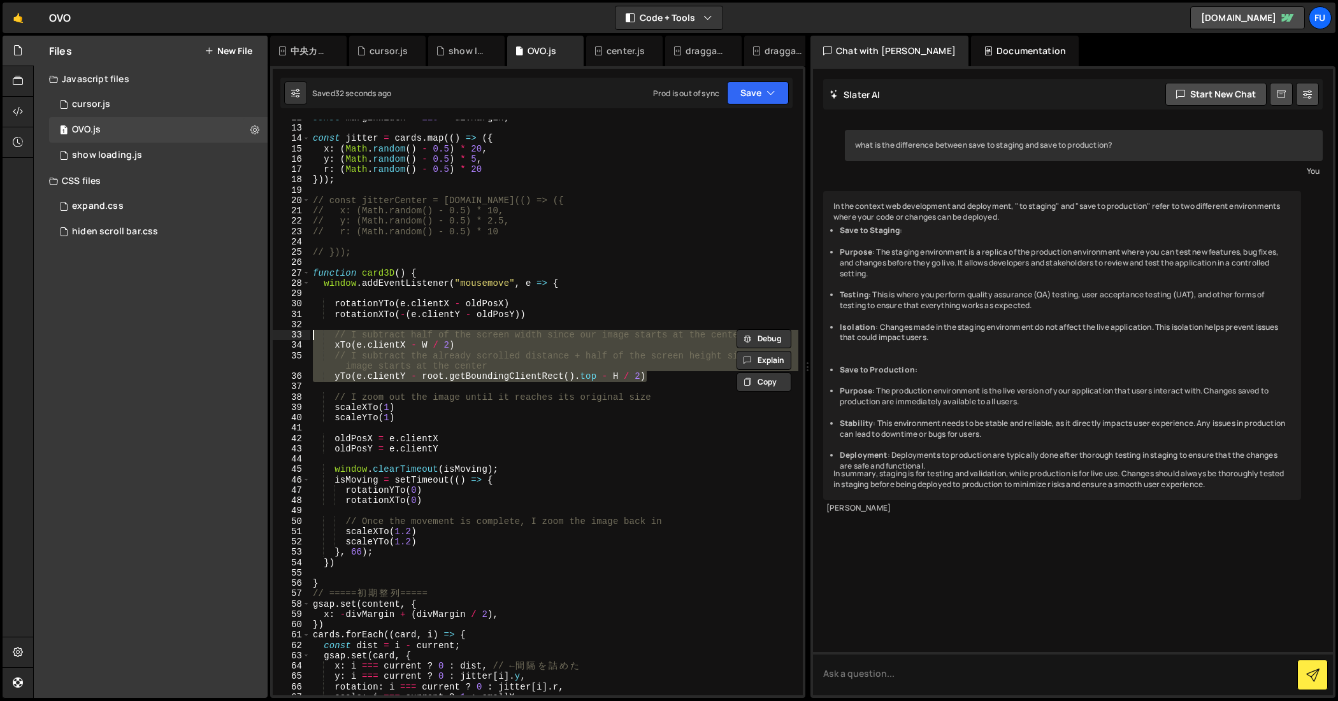
scroll to position [121, 0]
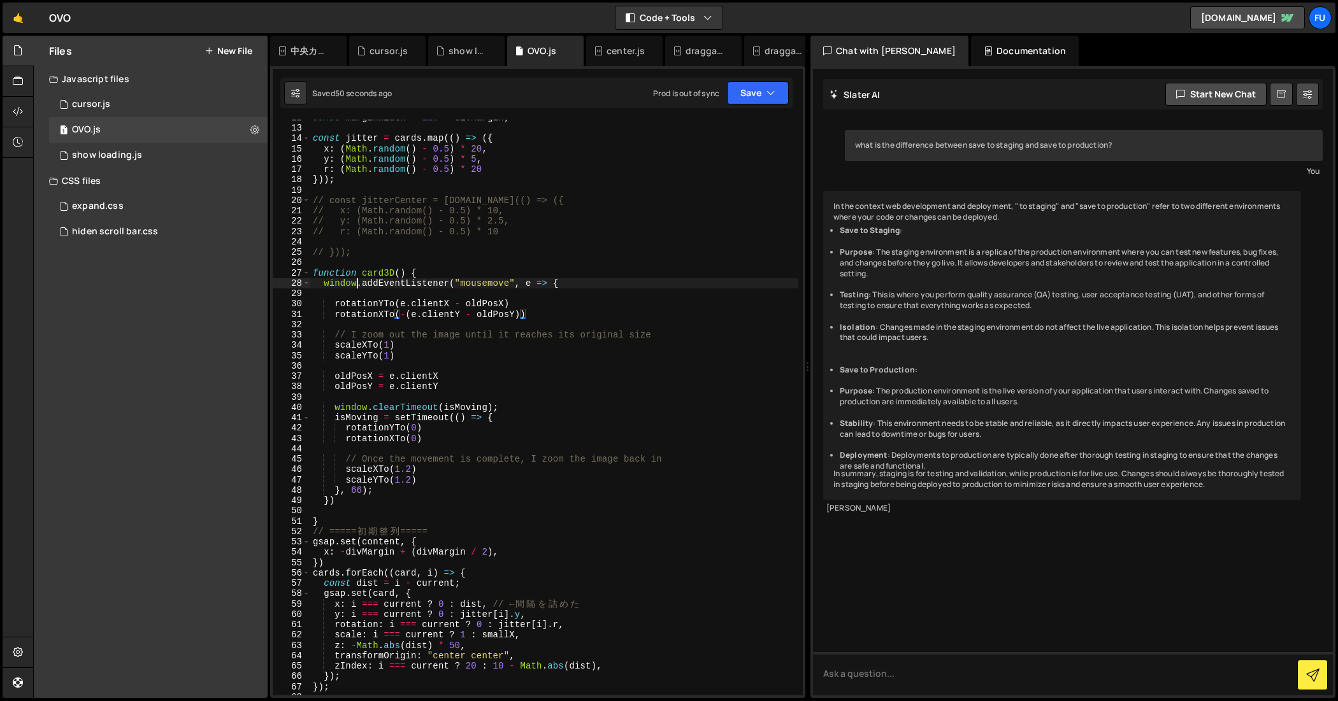
click at [355, 285] on div "const marginWidth = 110 + divMargin ; const jitter = cards . map (( ) => ({ x :…" at bounding box center [554, 411] width 489 height 597
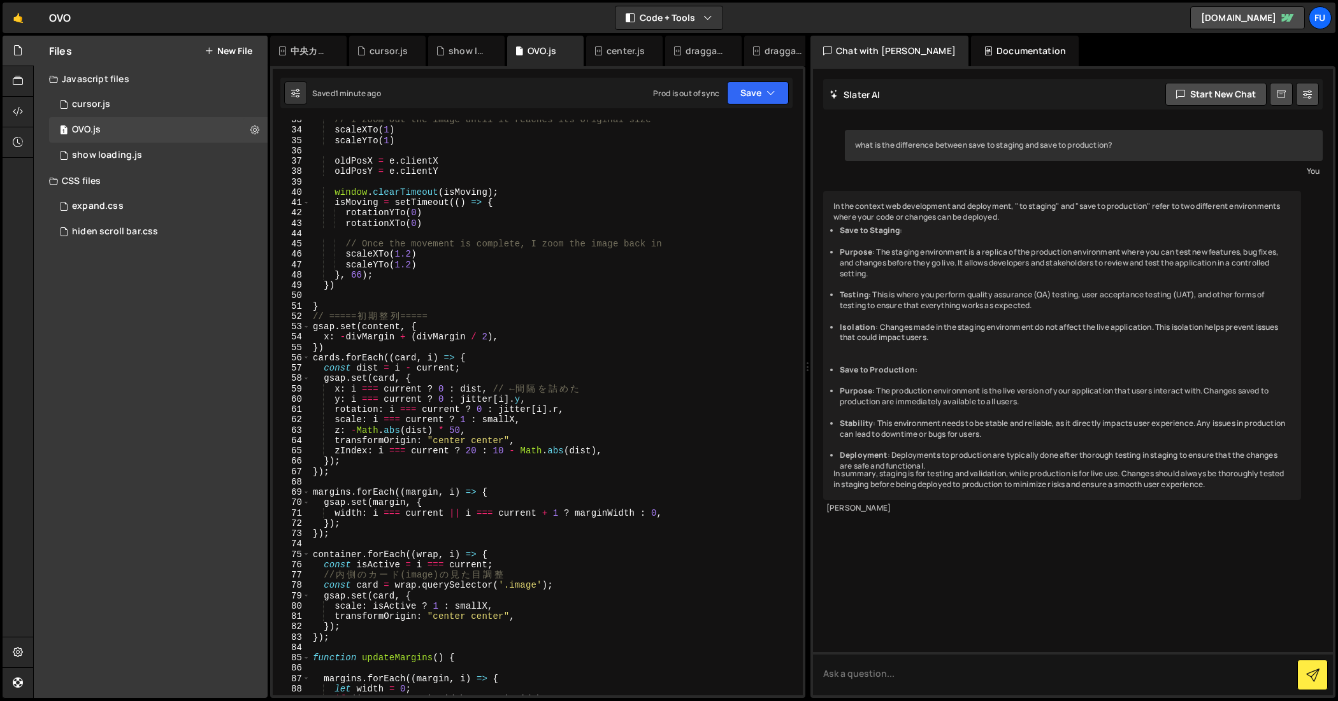
scroll to position [97, 0]
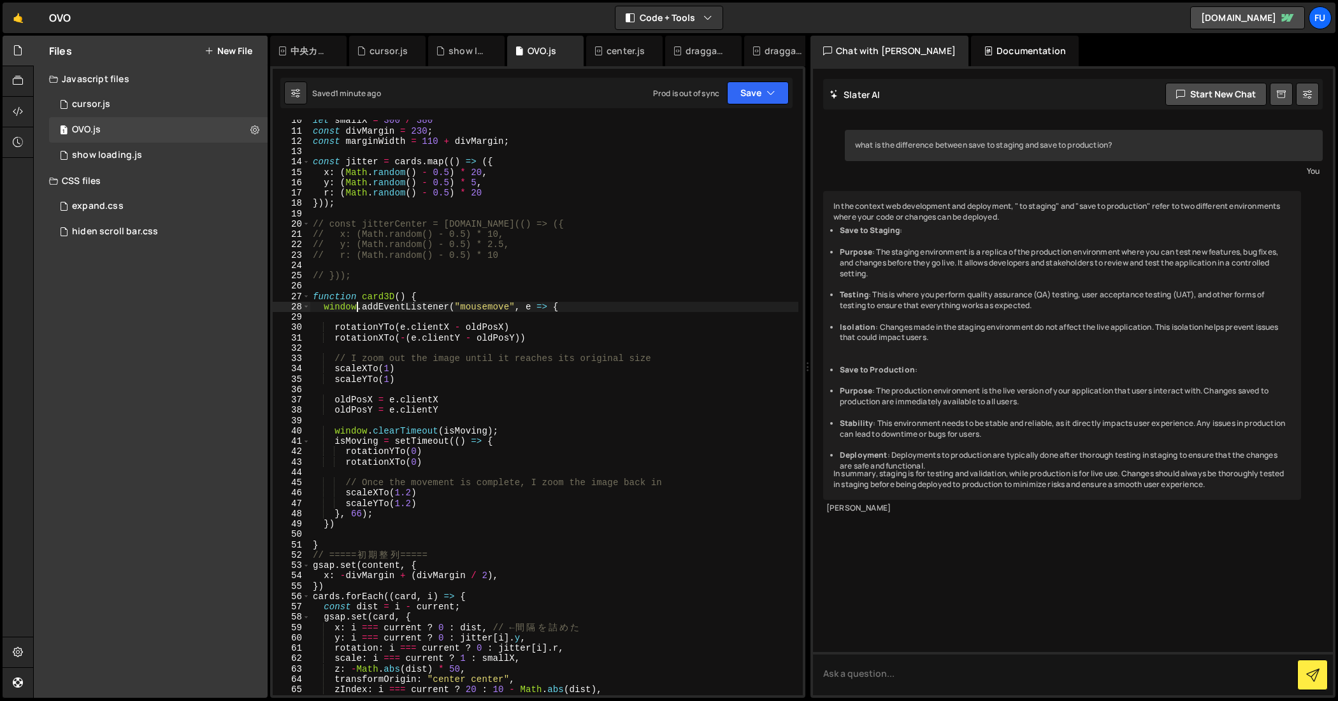
click at [403, 294] on div "let smallX = 300 / 380 const divMargin = 230 ; const marginWidth = 110 + divMar…" at bounding box center [554, 413] width 489 height 597
type textarea "function card3D(index) {"
click at [497, 290] on div "let smallX = 300 / 380 const divMargin = 230 ; const marginWidth = 110 + divMar…" at bounding box center [554, 413] width 489 height 597
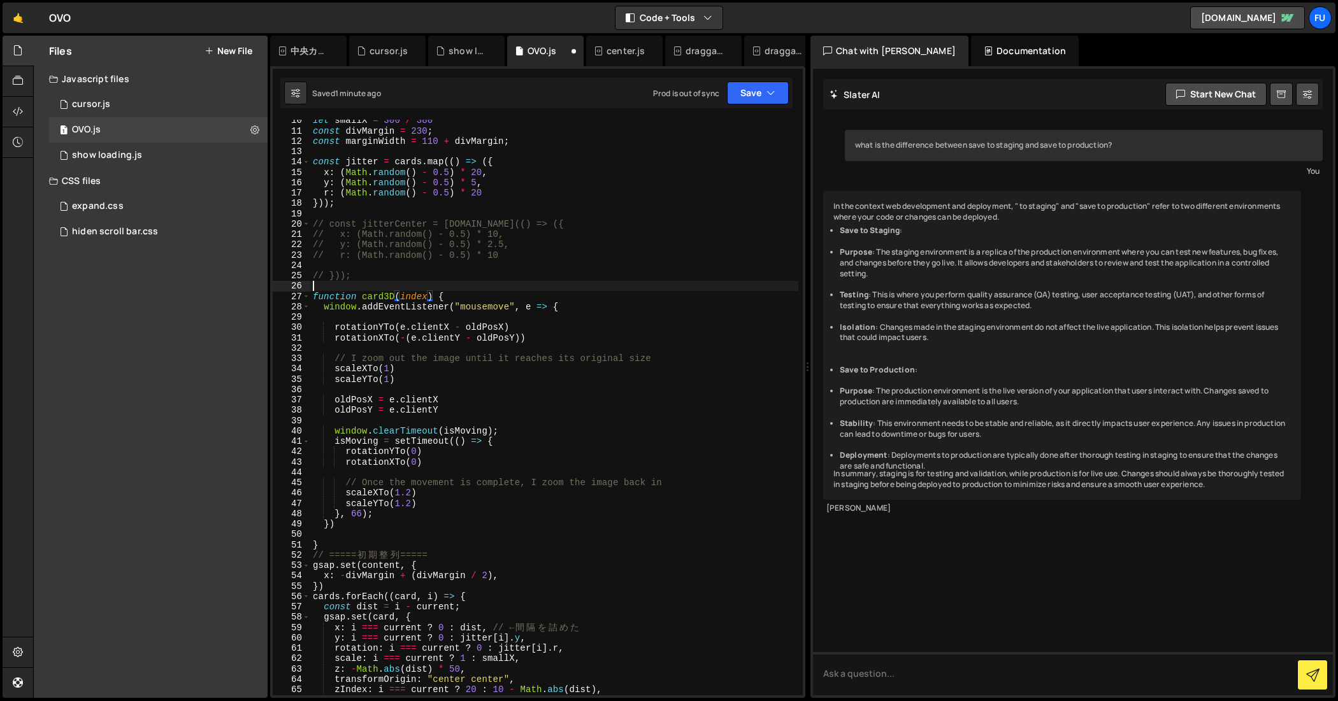
scroll to position [0, 0]
click at [493, 294] on div "let smallX = 300 / 380 const divMargin = 230 ; const marginWidth = 110 + divMar…" at bounding box center [554, 413] width 489 height 597
type textarea "function card3D(index) {"
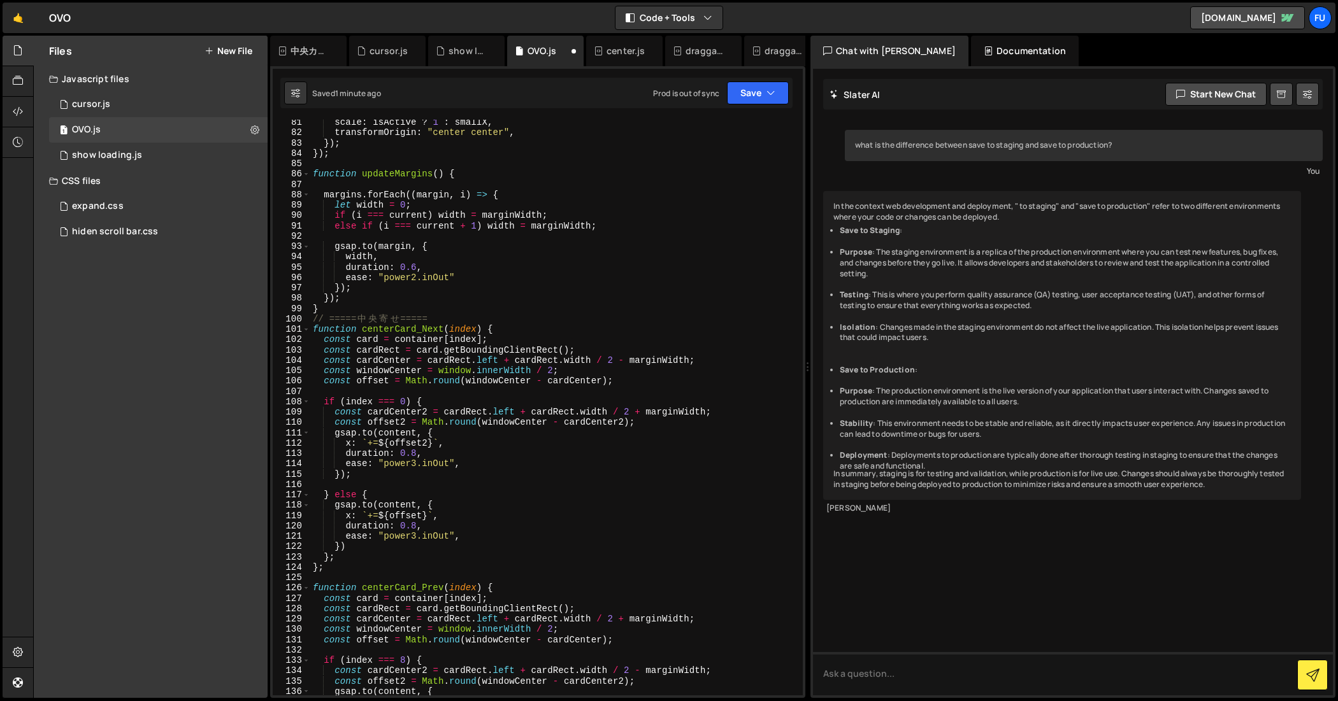
scroll to position [841, 0]
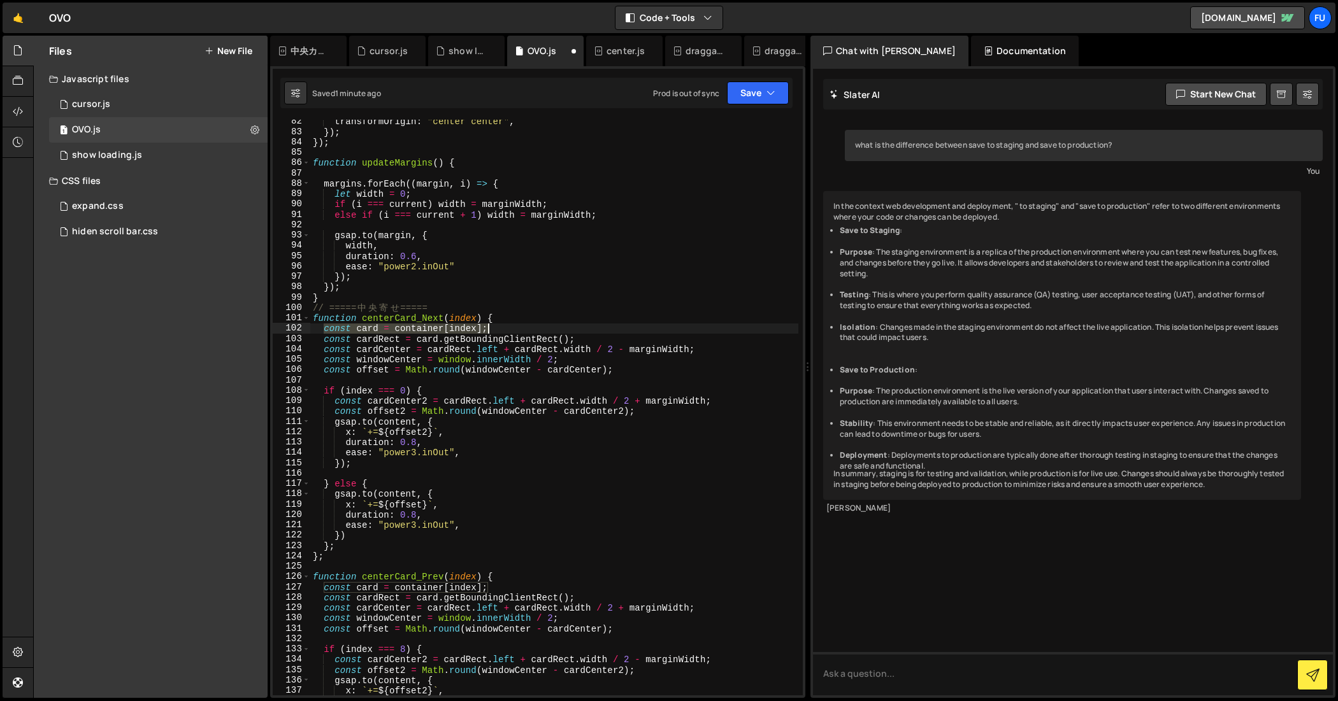
drag, startPoint x: 322, startPoint y: 331, endPoint x: 494, endPoint y: 331, distance: 172.0
click at [494, 331] on div "transformOrigin : "center center" , }) ; }) ; function updateMargins ( ) { marg…" at bounding box center [554, 415] width 489 height 597
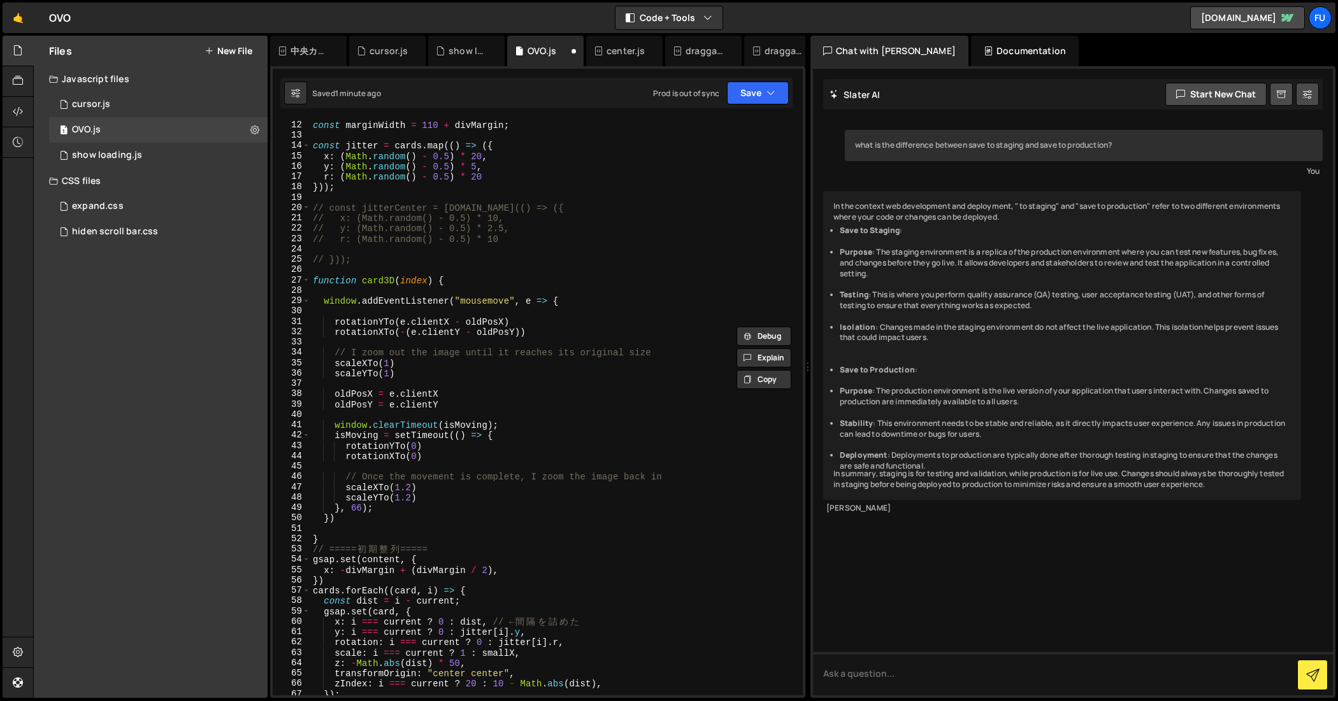
scroll to position [113, 0]
click at [462, 301] on div "const divMargin = 230 ; const marginWidth = 110 + divMargin ; const jitter = ca…" at bounding box center [554, 408] width 489 height 597
type textarea "window.addEventListener("mousemove", e => {"
click at [462, 295] on div "const divMargin = 230 ; const marginWidth = 110 + divMargin ; const jitter = ca…" at bounding box center [554, 408] width 489 height 597
paste textarea "const card = container[index];"
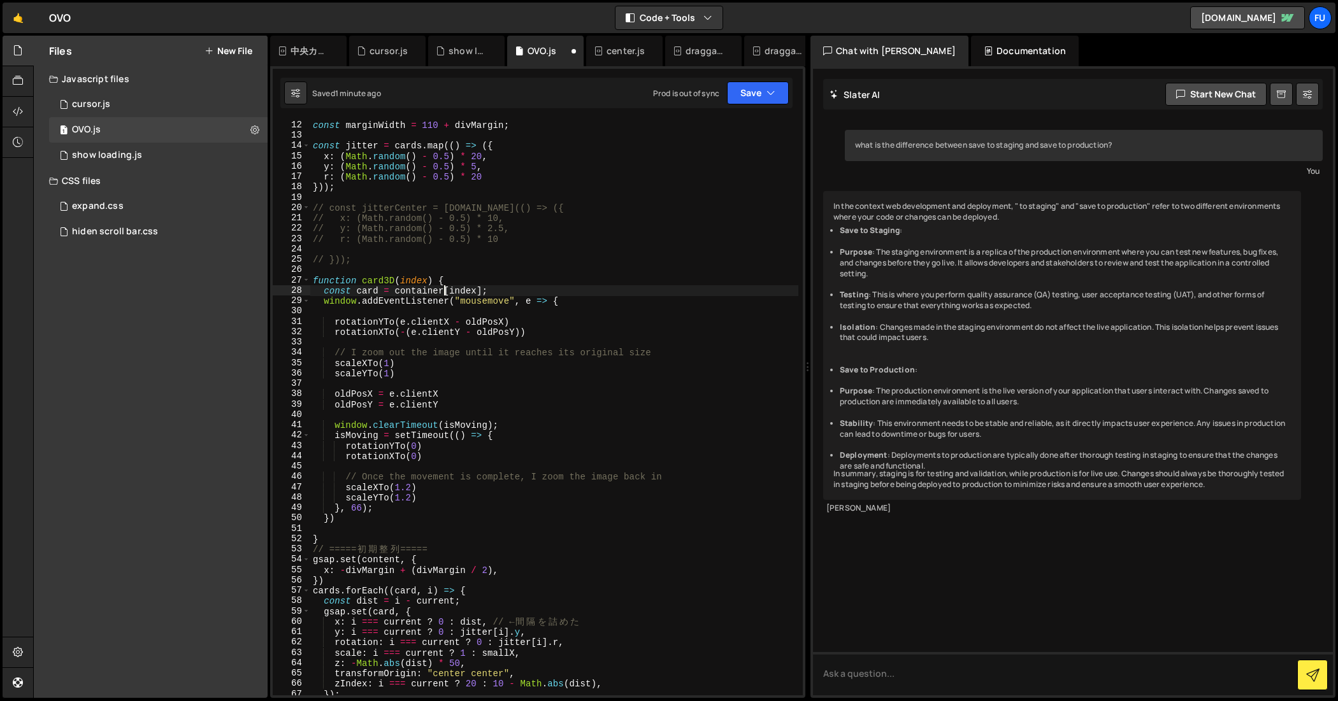
click at [445, 290] on div "const divMargin = 230 ; const marginWidth = 110 + divMargin ; const jitter = ca…" at bounding box center [554, 408] width 489 height 597
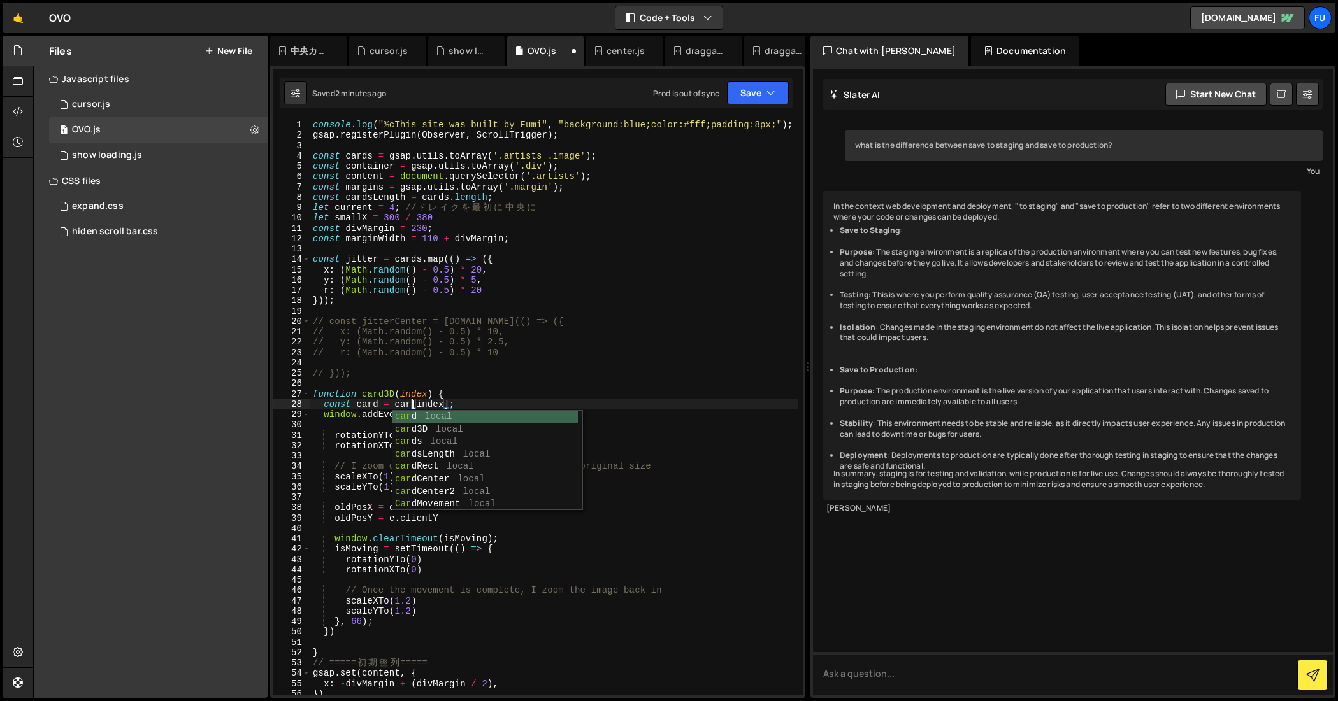
scroll to position [0, 7]
type textarea "const card = cards[index];"
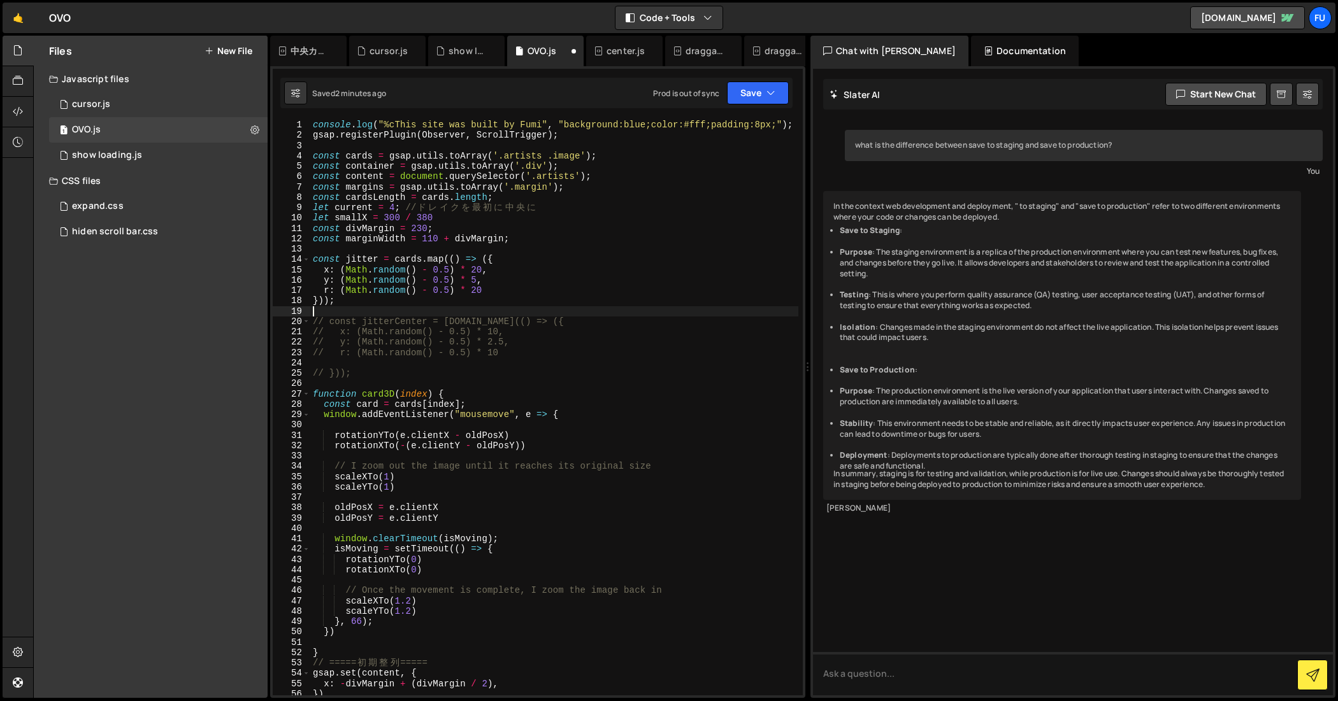
click at [743, 314] on div "console . log ( "%cThis site was built by Fumi" , "background:blue;color:#fff;p…" at bounding box center [554, 418] width 489 height 597
click at [477, 402] on div "console . log ( "%cThis site was built by Fumi" , "background:blue;color:#fff;p…" at bounding box center [554, 418] width 489 height 597
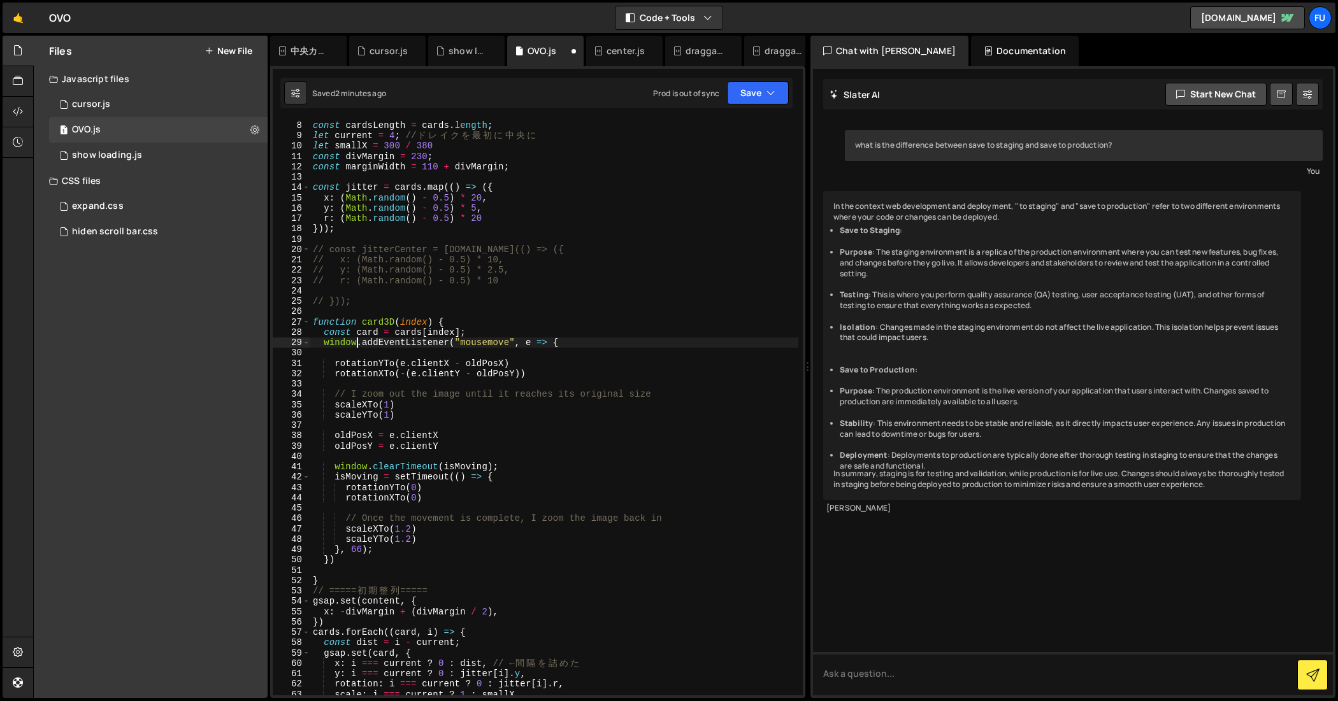
click at [356, 343] on div "const margins = gsap . utils . toArray ( '.margin' ) ; const cardsLength = card…" at bounding box center [554, 408] width 489 height 597
click at [696, 346] on div "const margins = gsap . utils . toArray ( '.margin' ) ; const cardsLength = card…" at bounding box center [554, 408] width 489 height 597
click at [573, 365] on div "const margins = gsap . utils . toArray ( '.margin' ) ; const cardsLength = card…" at bounding box center [554, 408] width 489 height 597
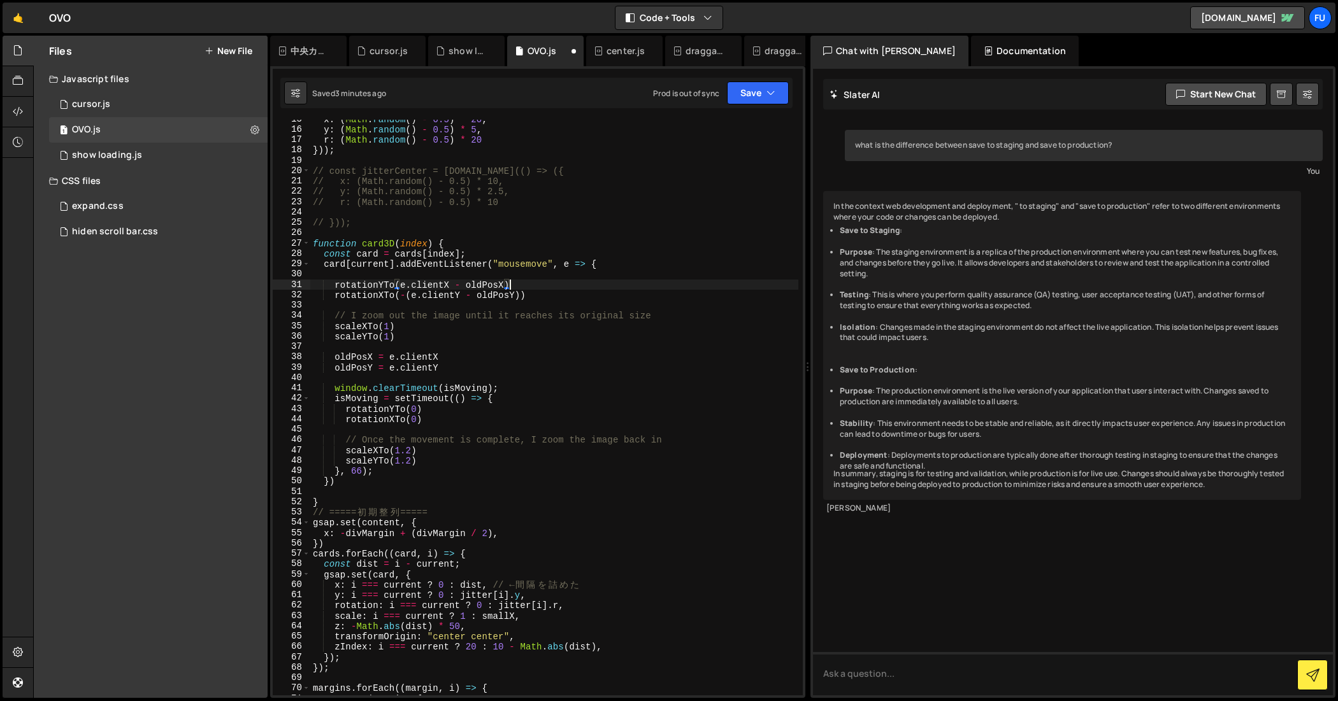
scroll to position [155, 0]
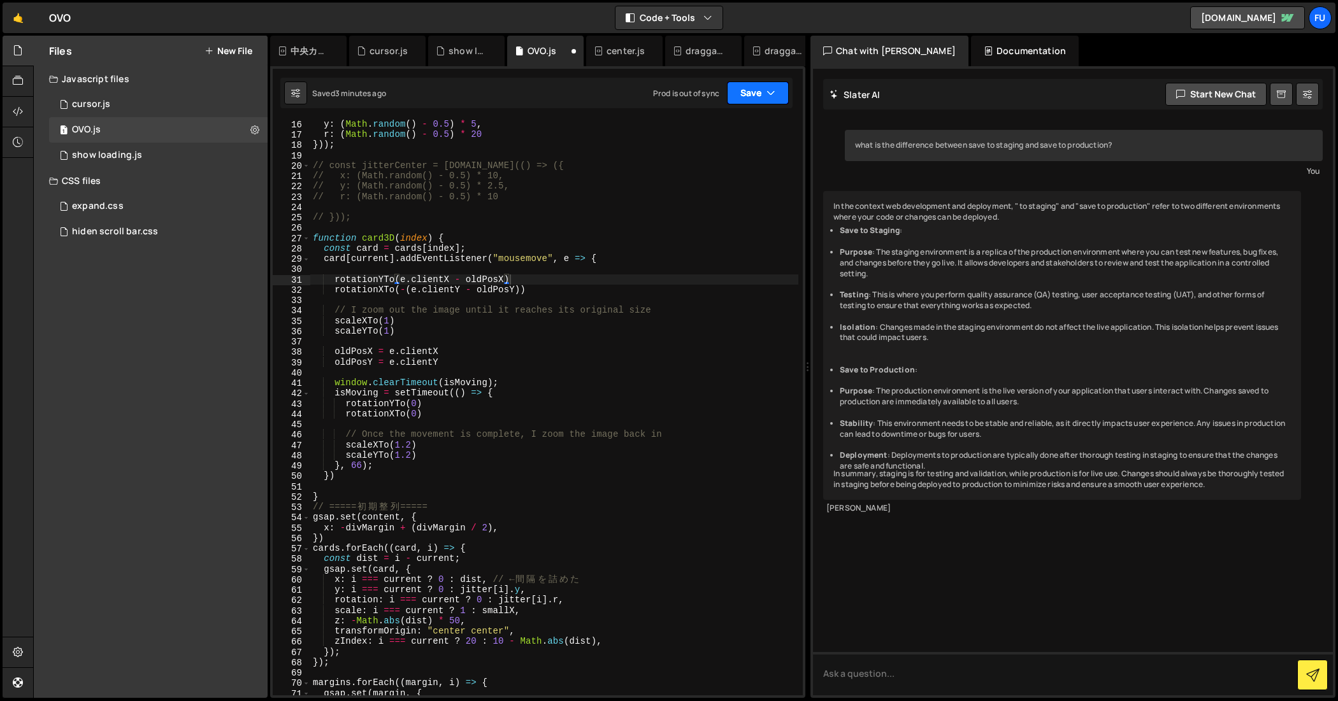
click at [744, 101] on button "Save" at bounding box center [758, 93] width 62 height 23
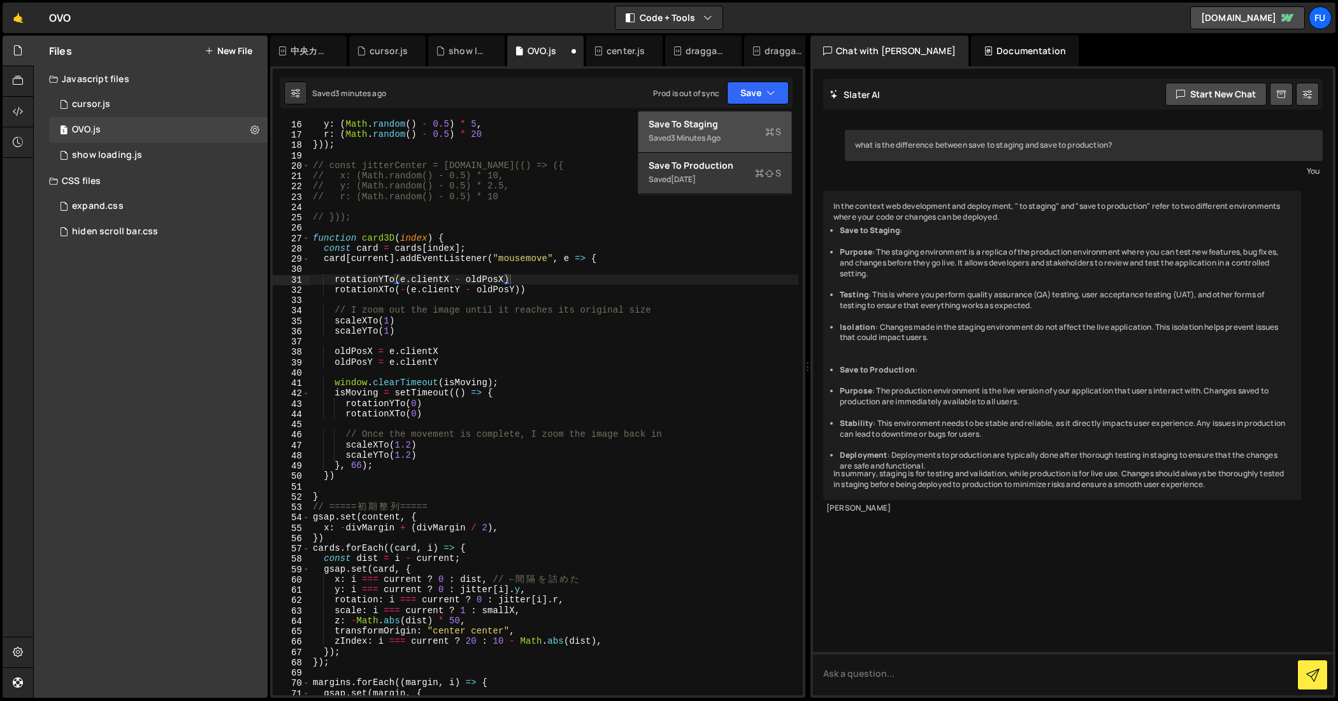
click at [744, 120] on div "Save to Staging S" at bounding box center [714, 124] width 132 height 13
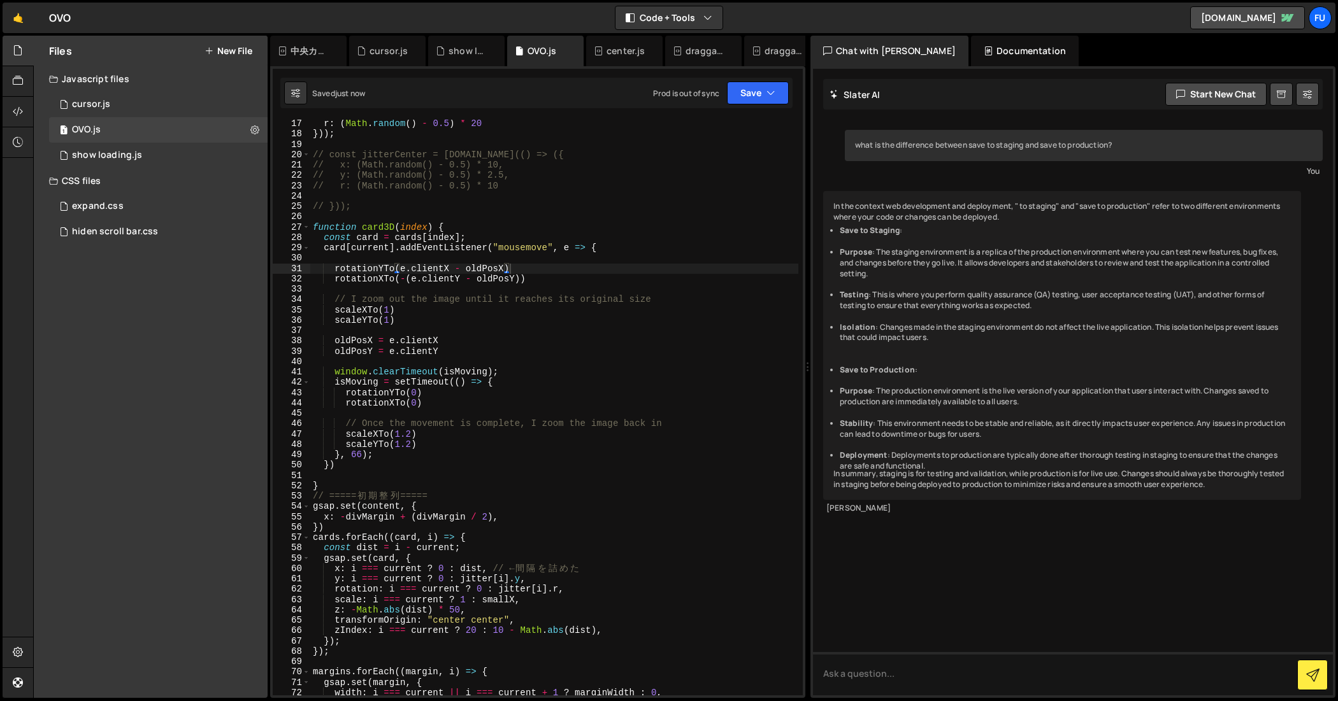
scroll to position [166, 0]
click at [621, 233] on div "r : ( Math . random ( ) - 0.5 ) * 20 })) ; // const jitterCenter = [DOMAIN_NAME…" at bounding box center [554, 416] width 489 height 597
click at [620, 246] on div "r : ( Math . random ( ) - 0.5 ) * 20 })) ; // const jitterCenter = [DOMAIN_NAME…" at bounding box center [554, 416] width 489 height 597
click at [620, 250] on div "r : ( Math . random ( ) - 0.5 ) * 20 })) ; // const jitterCenter = [DOMAIN_NAME…" at bounding box center [554, 416] width 489 height 597
click at [543, 242] on div "r : ( Math . random ( ) - 0.5 ) * 20 })) ; // const jitterCenter = [DOMAIN_NAME…" at bounding box center [554, 416] width 489 height 597
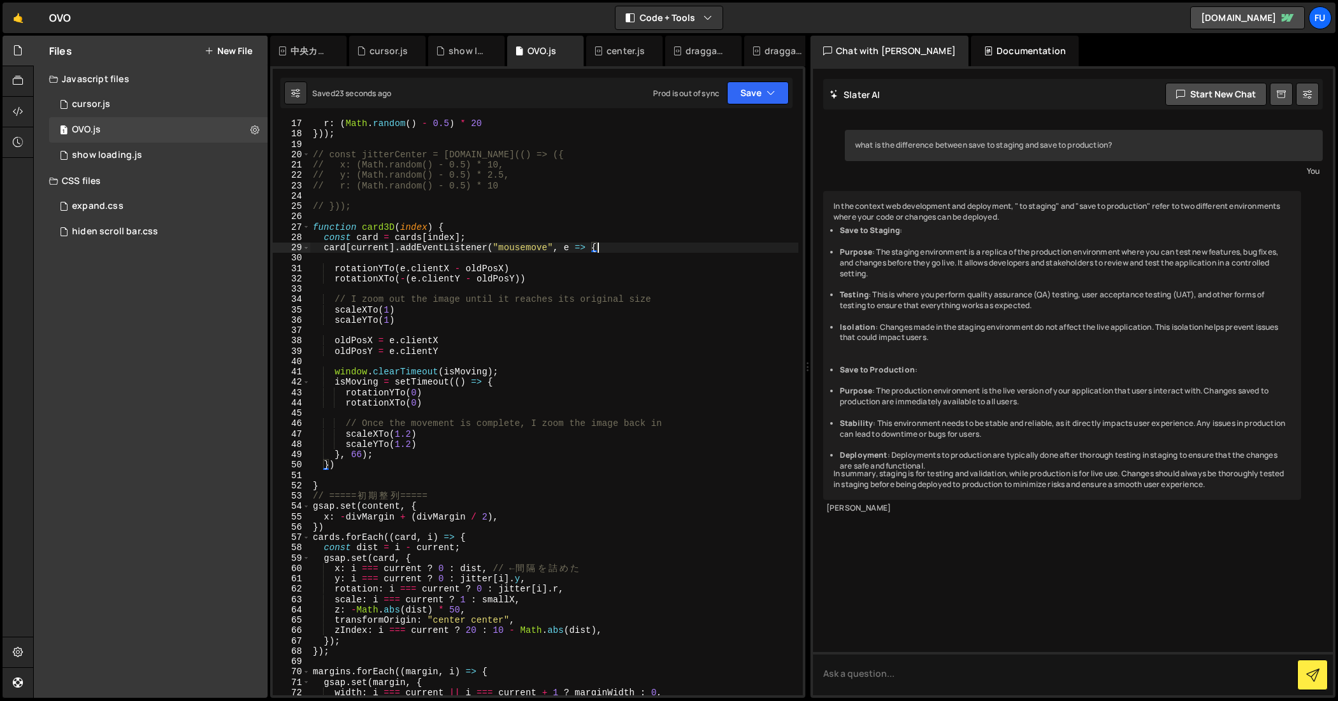
type textarea "const card = cards[index];"
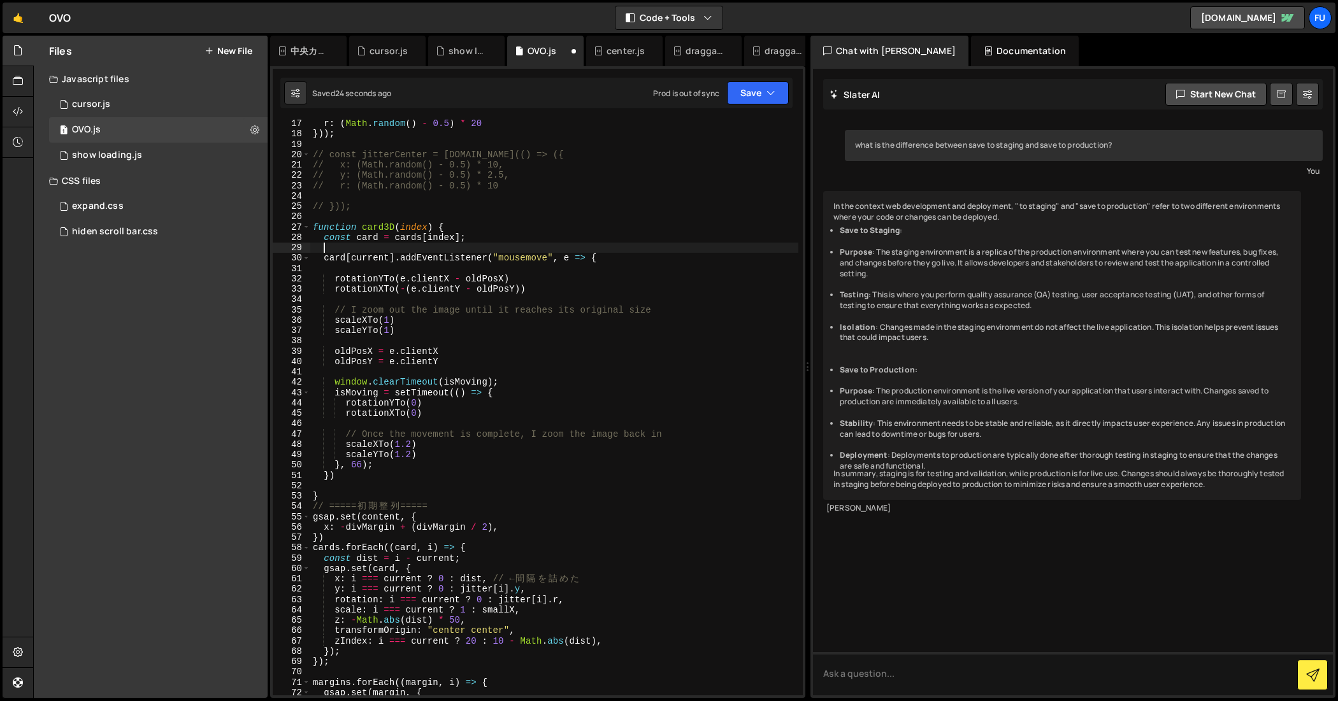
scroll to position [0, 0]
paste textarea "scaleYTo = gsap.quickTo(media, "scaleY", {duration: 2, ease: "power1"}),"
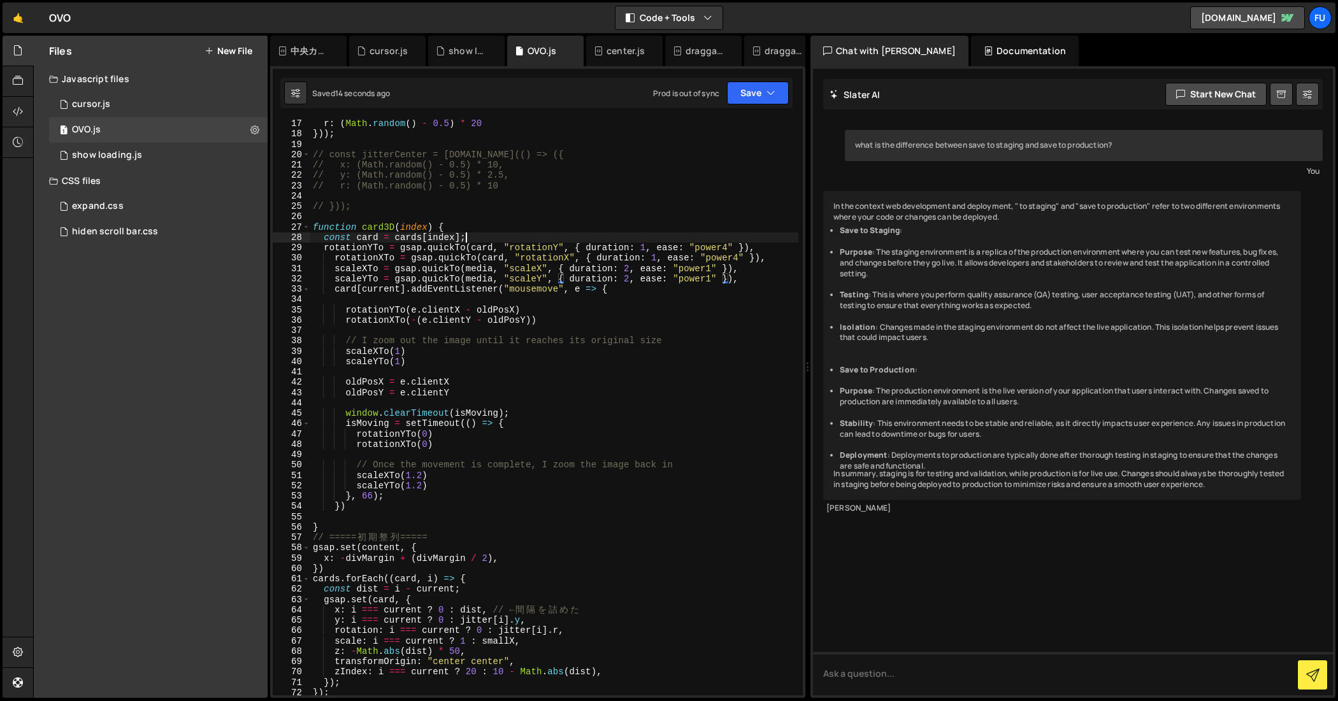
click at [489, 234] on div "r : ( Math . random ( ) - 0.5 ) * 20 })) ; // const jitterCenter = [DOMAIN_NAME…" at bounding box center [554, 416] width 489 height 597
click at [746, 288] on div "r : ( Math . random ( ) - 0.5 ) * 20 })) ; // const jitterCenter = [DOMAIN_NAME…" at bounding box center [554, 416] width 489 height 597
click at [746, 279] on div "r : ( Math . random ( ) - 0.5 ) * 20 })) ; // const jitterCenter = [DOMAIN_NAME…" at bounding box center [554, 416] width 489 height 597
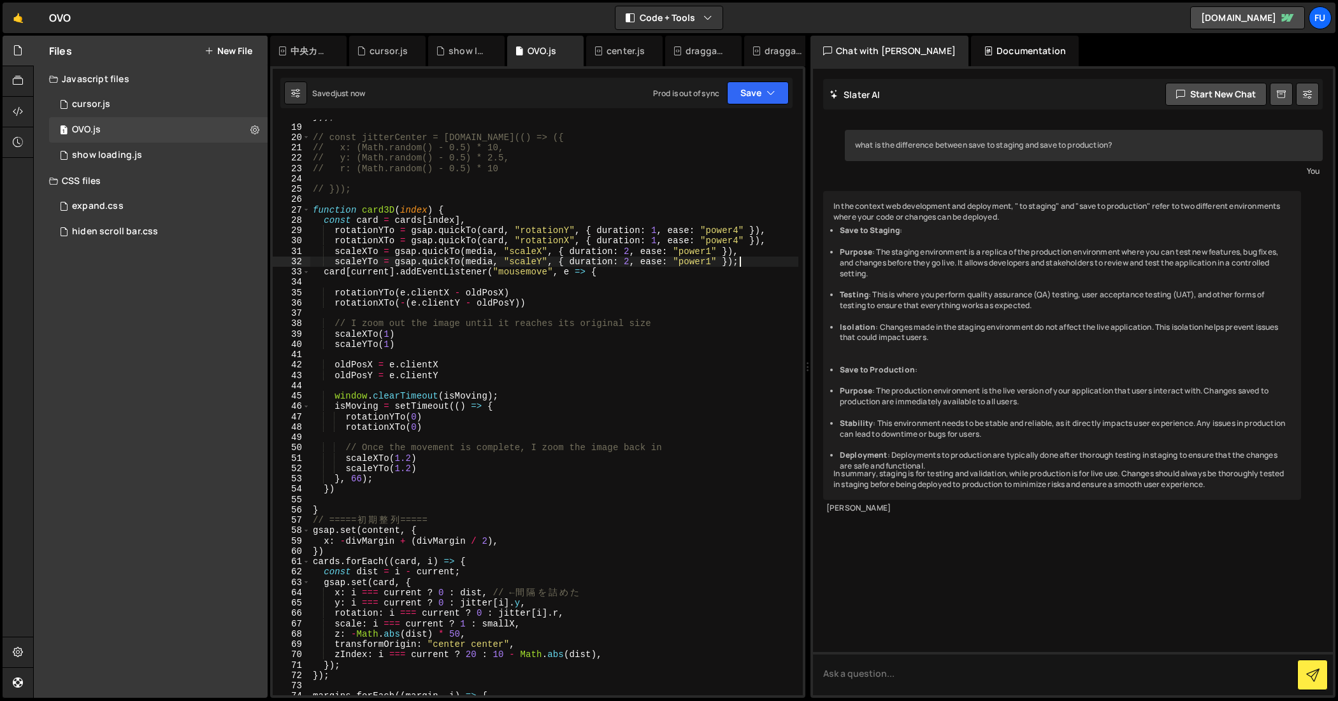
type textarea "scaleYTo = gsap.quickTo(media, "scaleY", { duration: 2, ease: "power1" })"
click at [708, 285] on div "})) ; // const jitterCenter = [DOMAIN_NAME](() => ({ // x: (Math.random() - 0.5…" at bounding box center [554, 409] width 489 height 597
click at [736, 261] on div "})) ; // const jitterCenter = [DOMAIN_NAME](() => ({ // x: (Math.random() - 0.5…" at bounding box center [554, 409] width 489 height 597
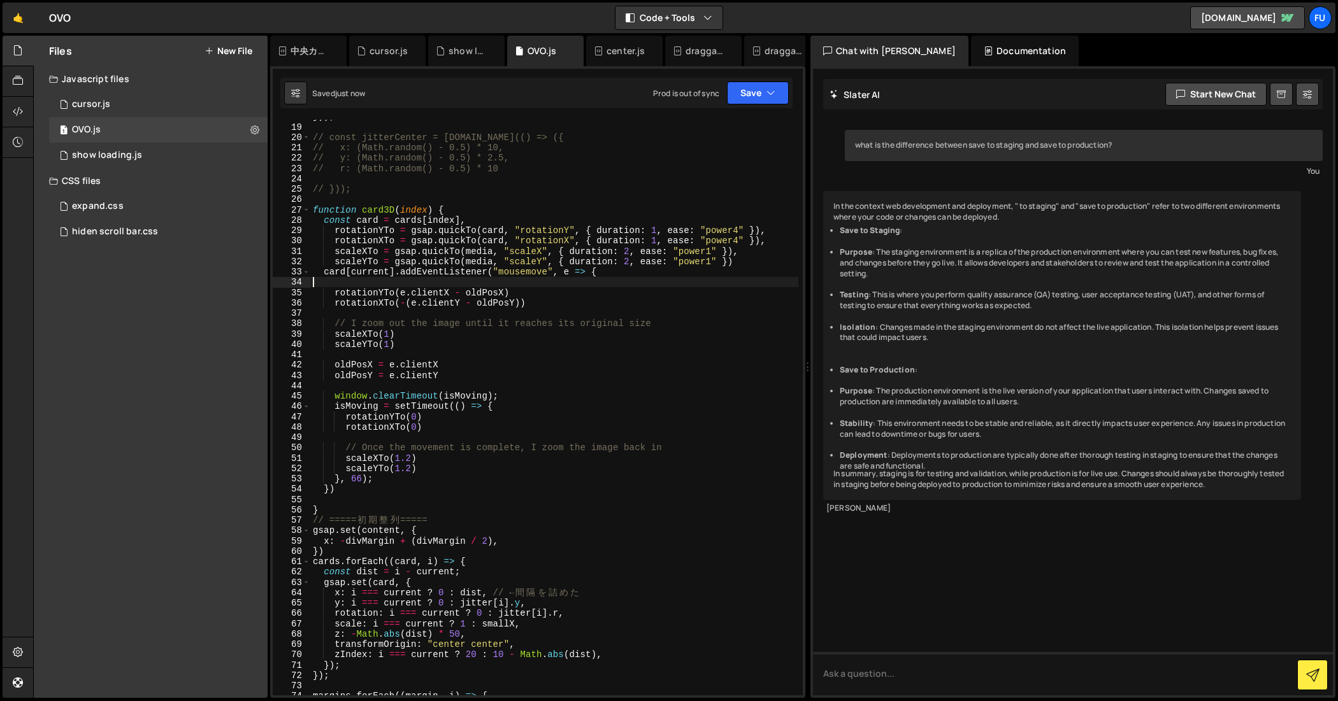
type textarea "scaleYTo = gsap.quickTo(media, "scaleY", { duration: 2, ease: "power1" })"
click at [695, 281] on div "})) ; // const jitterCenter = [DOMAIN_NAME](() => ({ // x: (Math.random() - 0.5…" at bounding box center [554, 409] width 489 height 597
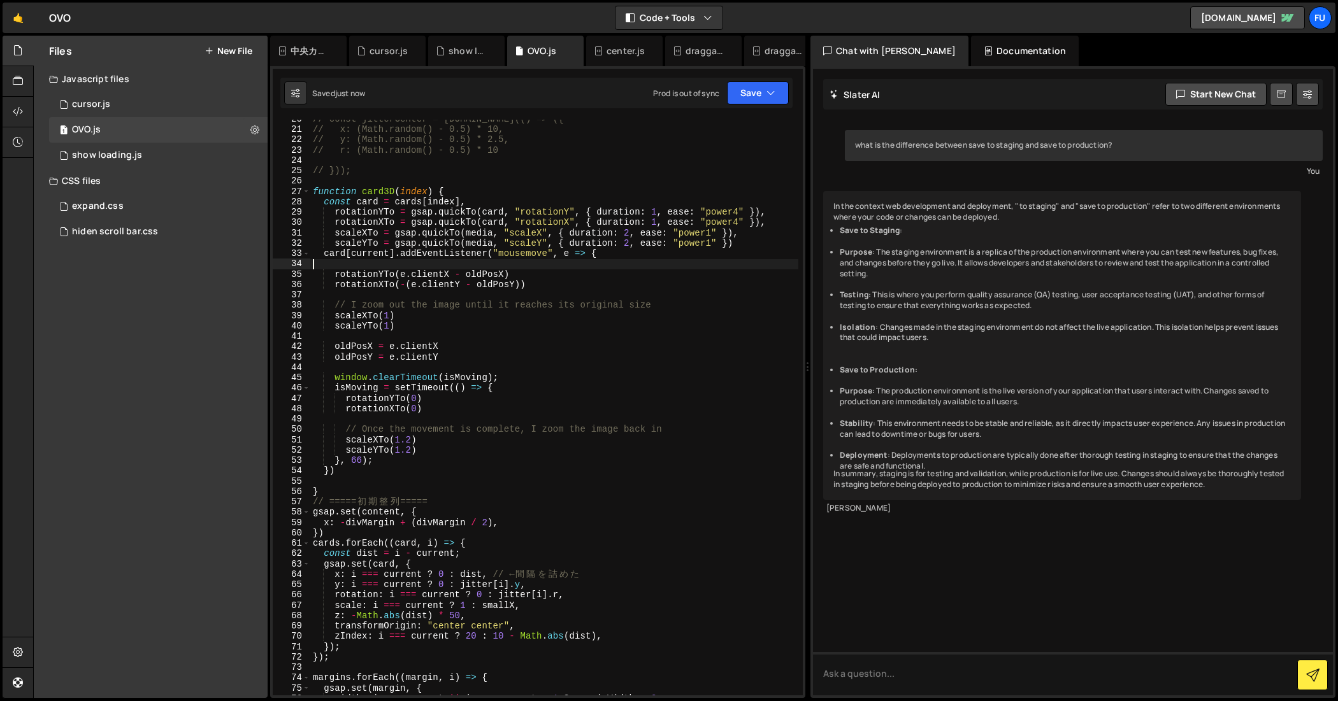
scroll to position [258, 0]
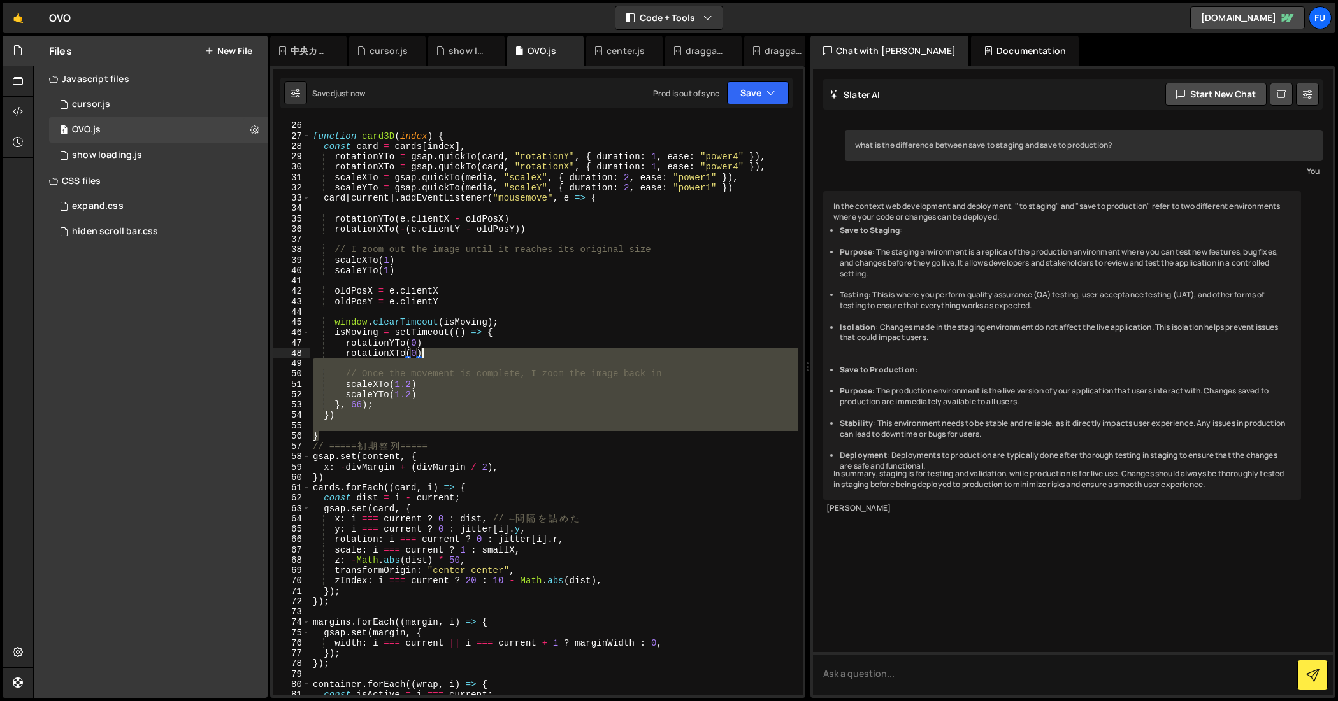
drag, startPoint x: 445, startPoint y: 432, endPoint x: 429, endPoint y: 353, distance: 80.7
click at [429, 353] on div "// })); function card3D ( index ) { const card = cards [ index ] , rotationYTo …" at bounding box center [554, 408] width 489 height 597
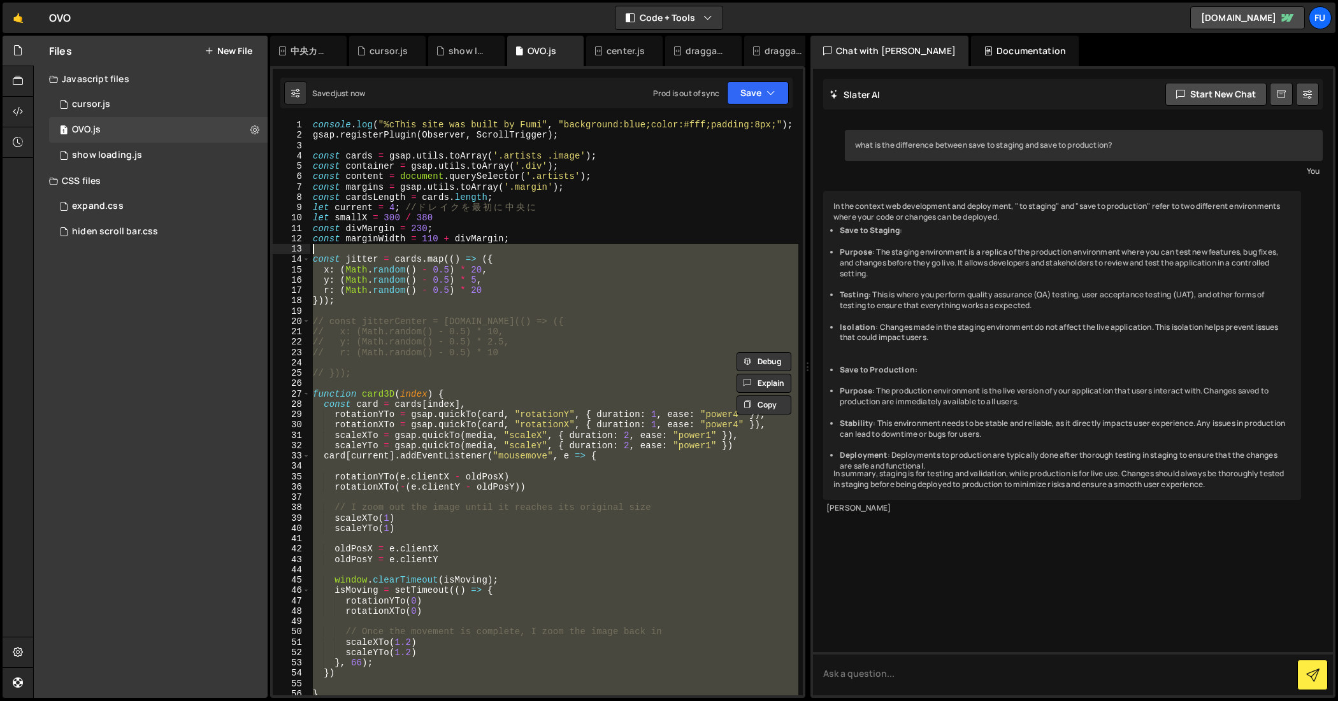
scroll to position [0, 0]
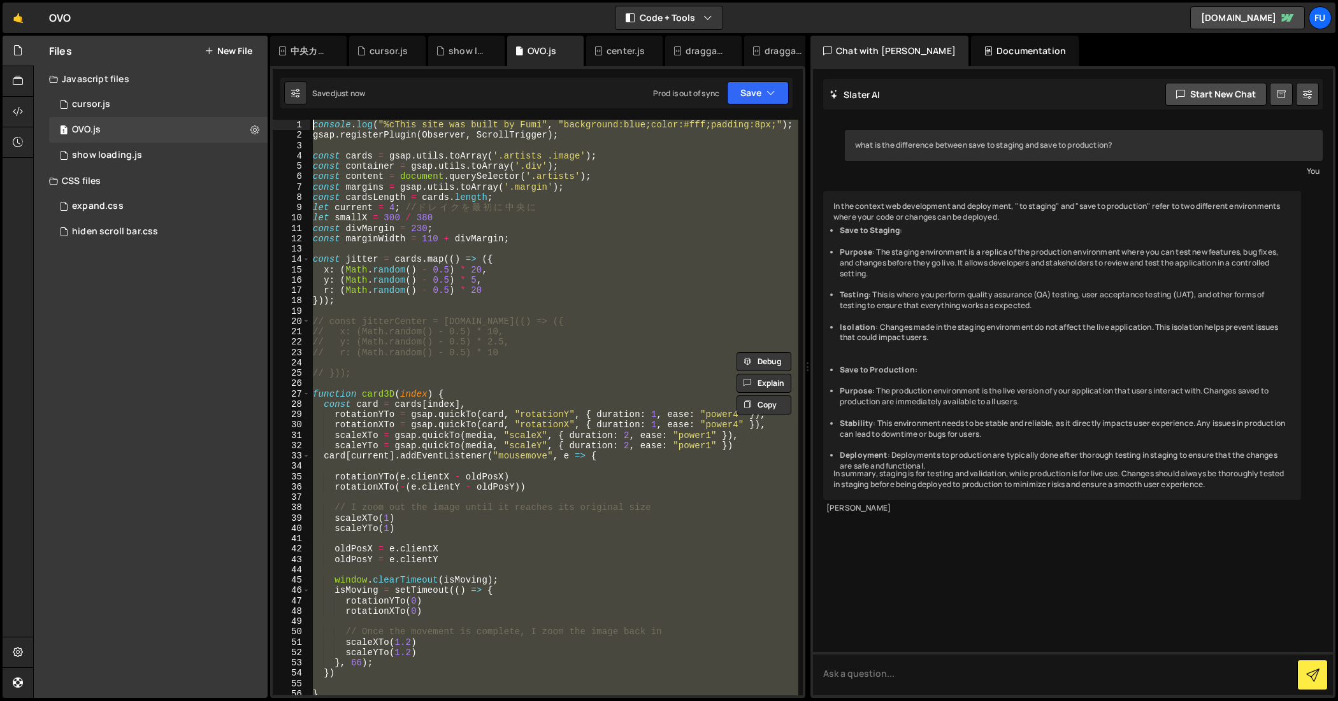
drag, startPoint x: 414, startPoint y: 506, endPoint x: 290, endPoint y: 107, distance: 417.4
click at [290, 107] on div "Debug Explain Copy 中央カードゆらゆら.js cursor.js show loading.js OVO.js center.js drag…" at bounding box center [537, 367] width 535 height 663
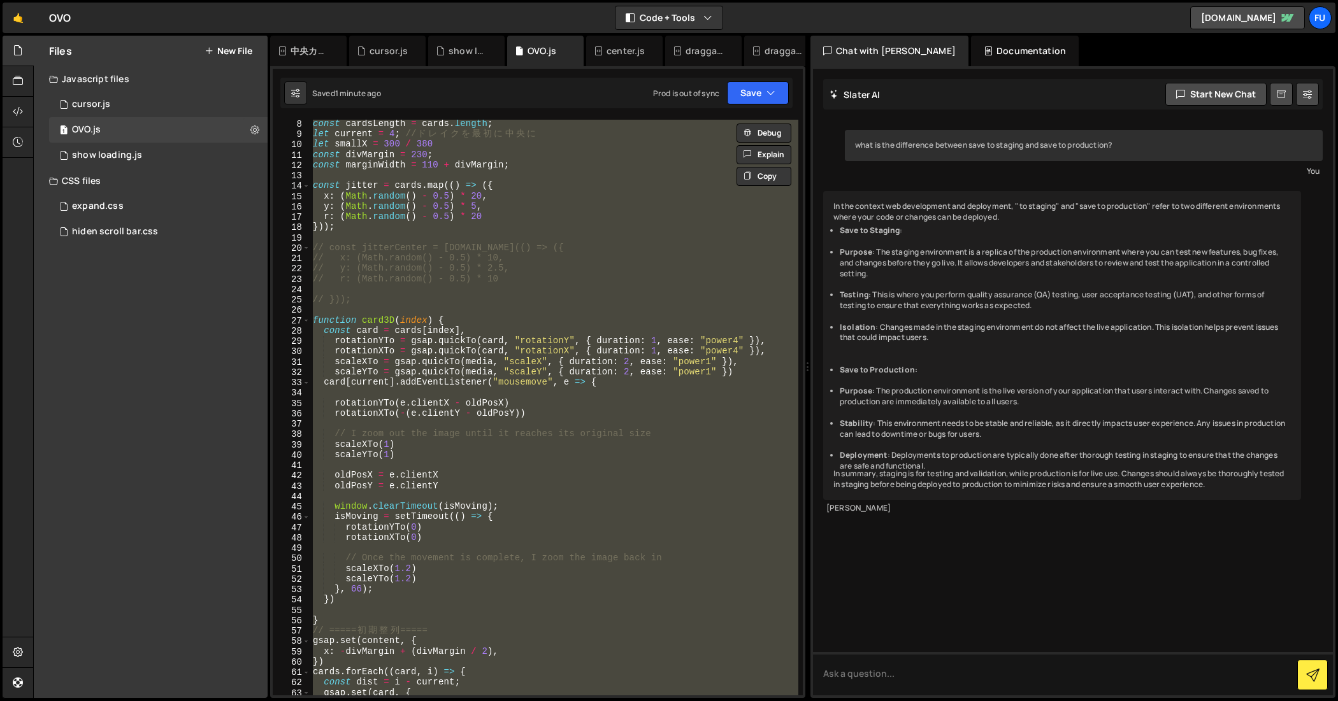
scroll to position [94, 0]
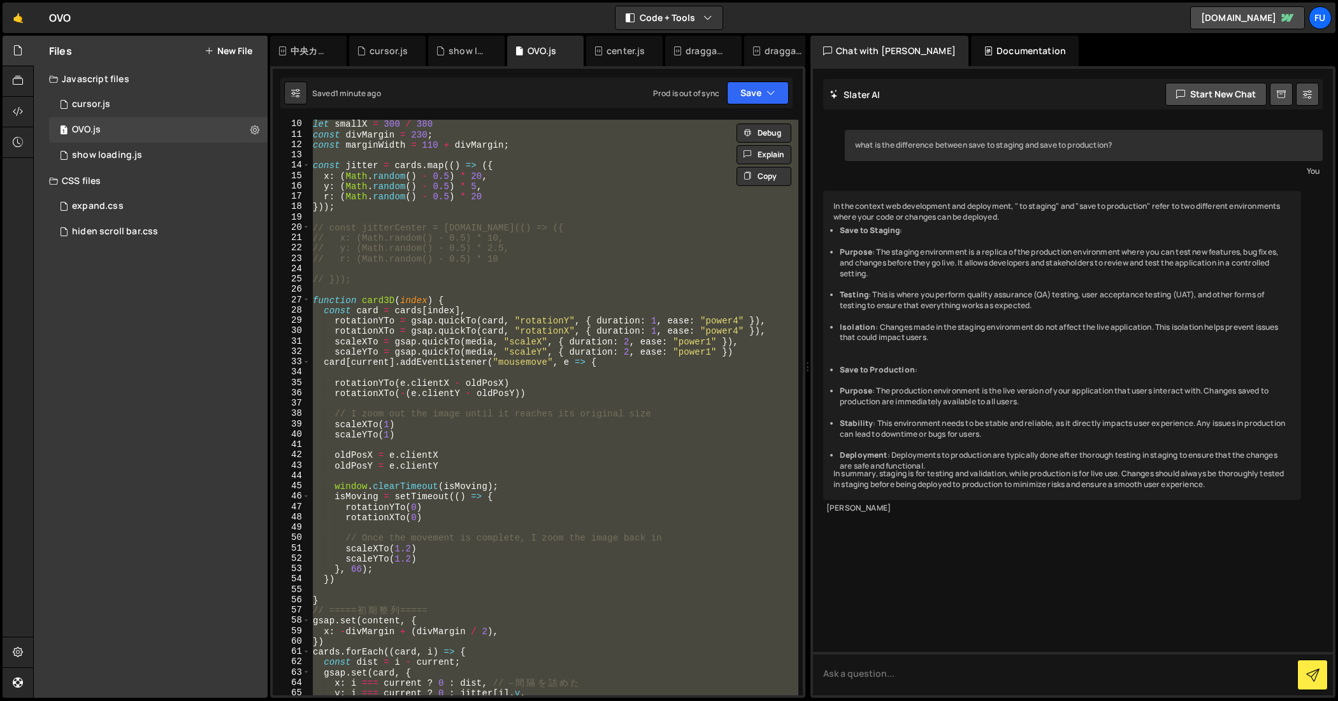
click at [410, 508] on div "let smallX = 300 / 380 const divMargin = 230 ; const marginWidth = 110 + divMar…" at bounding box center [554, 408] width 488 height 576
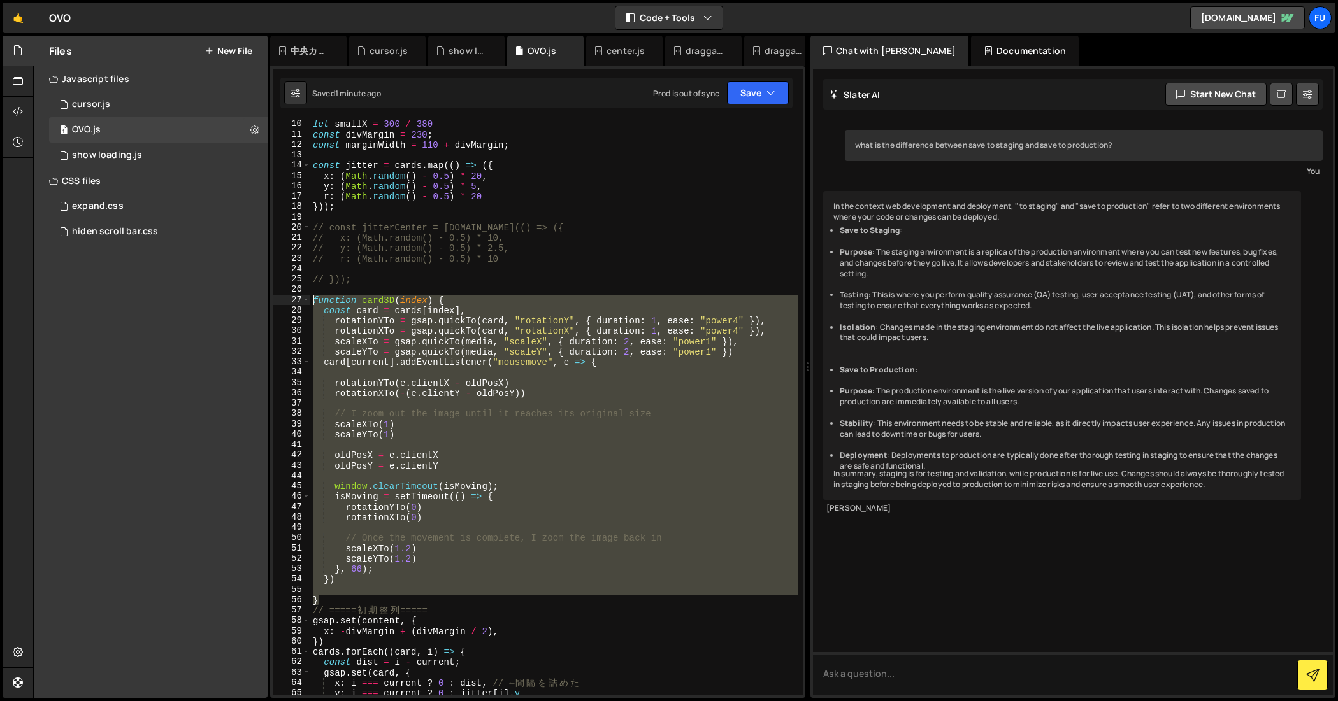
drag, startPoint x: 334, startPoint y: 601, endPoint x: 293, endPoint y: 301, distance: 302.8
click at [293, 300] on div "rotationYTo(0) 10 11 12 13 14 15 16 17 18 19 20 21 22 23 24 25 26 27 28 29 30 3…" at bounding box center [538, 408] width 530 height 576
paste textarea "}"
type textarea "}"
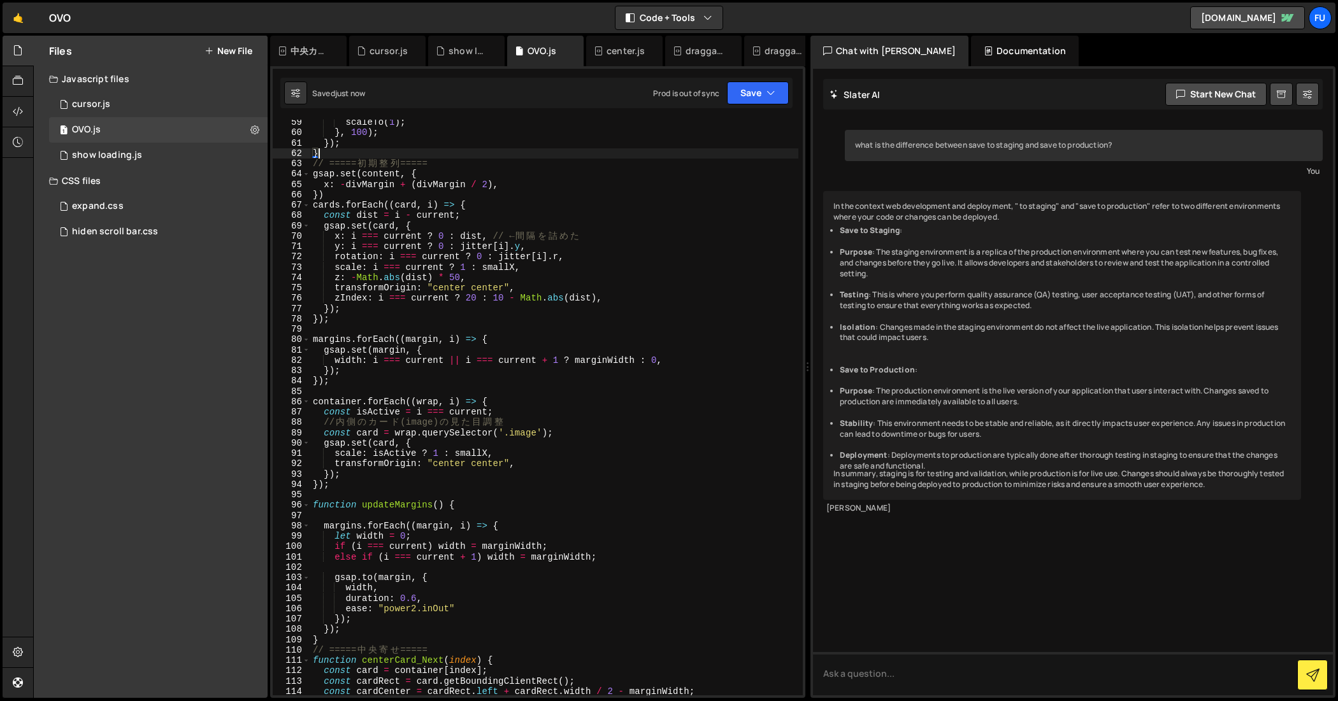
scroll to position [622, 0]
click at [345, 497] on div "scaleTo ( 1 ) ; } , 100 ) ; }) ; } // ===== 初 期 整 列 ===== gsap . set ( content …" at bounding box center [554, 416] width 489 height 597
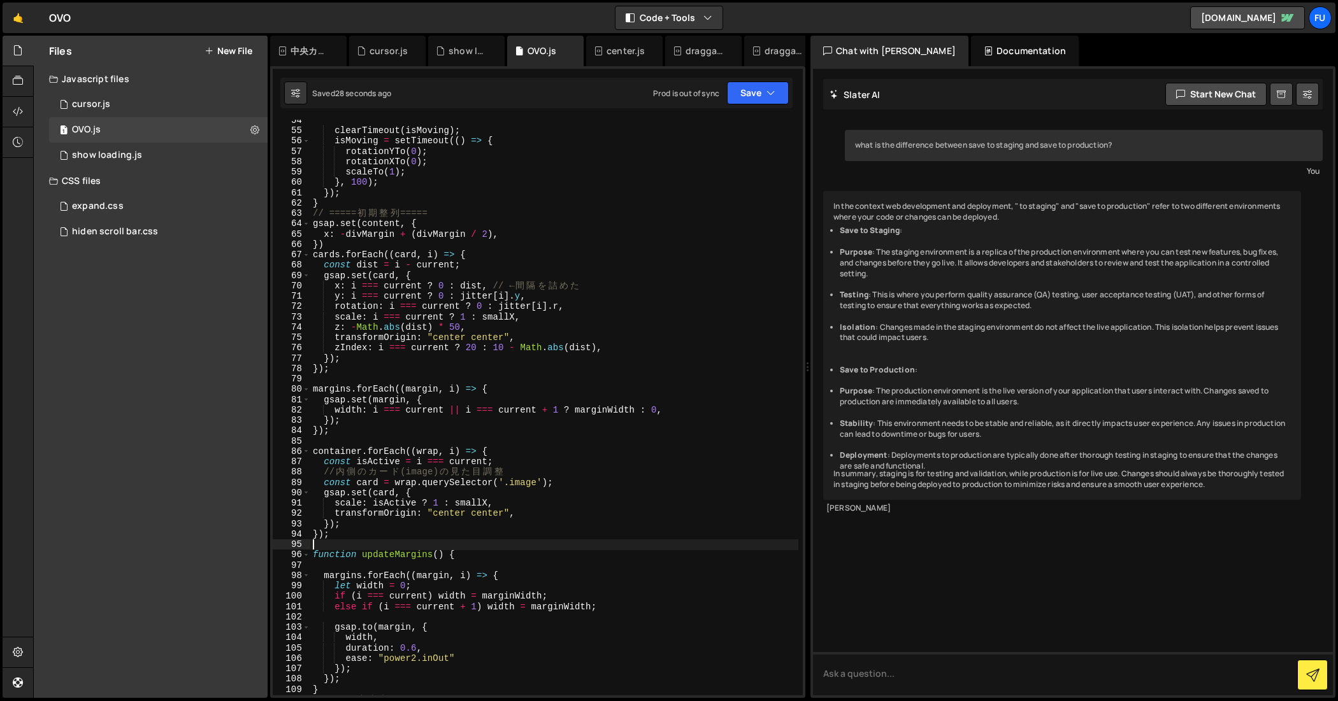
scroll to position [577, 0]
paste textarea "card3D(current);"
type textarea "card3D(current);"
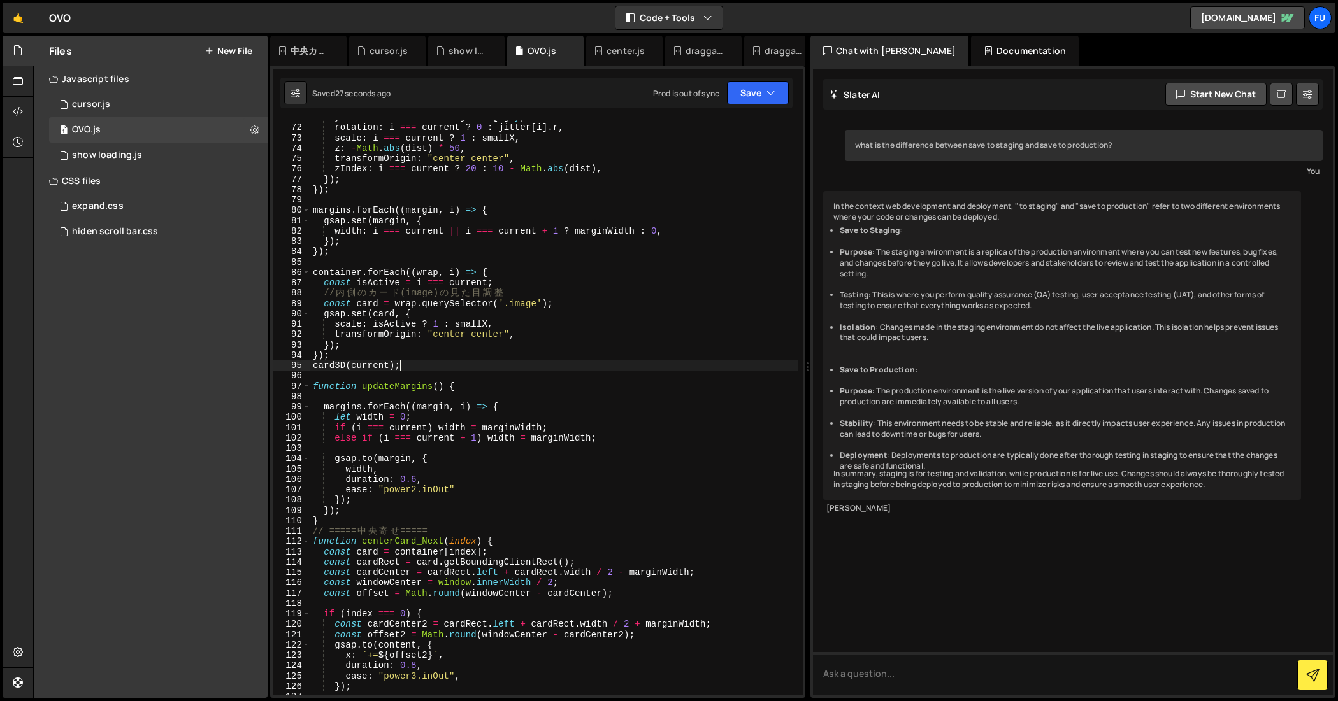
scroll to position [752, 0]
drag, startPoint x: 418, startPoint y: 363, endPoint x: 312, endPoint y: 363, distance: 105.7
click at [312, 363] on div "y : i === current ? 0 : jitter [ i ] . y , rotation : i === current ? 0 : jitte…" at bounding box center [554, 410] width 489 height 597
click at [387, 366] on div "y : i === current ? 0 : jitter [ i ] . y , rotation : i === current ? 0 : jitte…" at bounding box center [554, 408] width 488 height 576
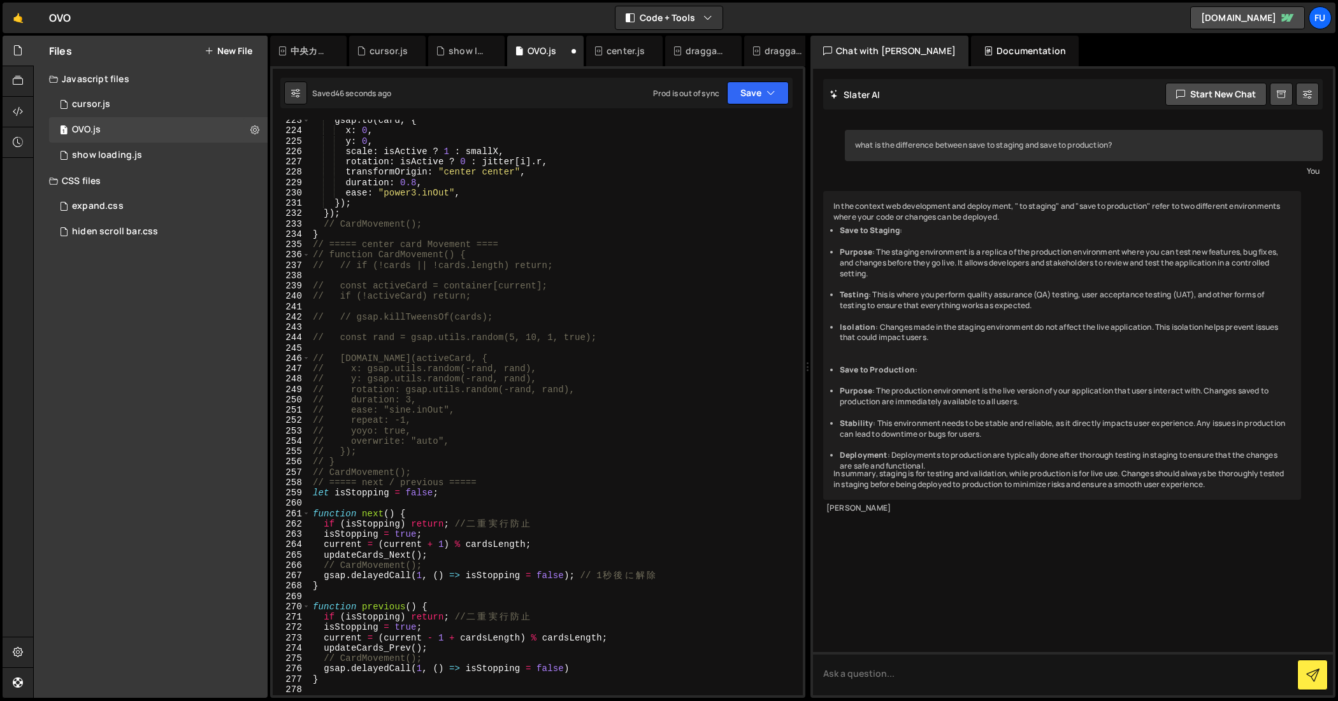
scroll to position [2443, 0]
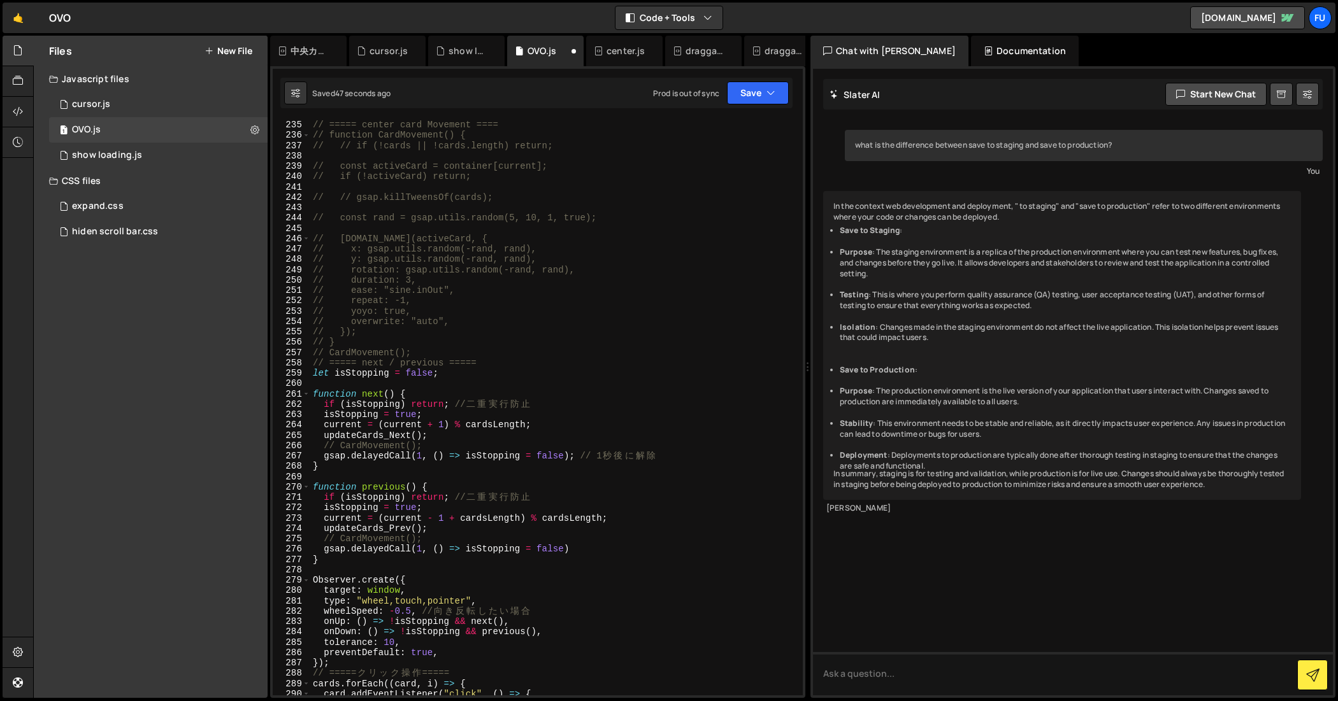
click at [683, 450] on div "// ===== center card Movement ==== // function CardMovement() { // // if (!card…" at bounding box center [554, 418] width 489 height 597
click at [670, 456] on div "// ===== center card Movement ==== // function CardMovement() { // // if (!card…" at bounding box center [554, 418] width 489 height 597
type textarea "gsap.delayedCall(1, () => isStopping = false); // 1秒後に解除"
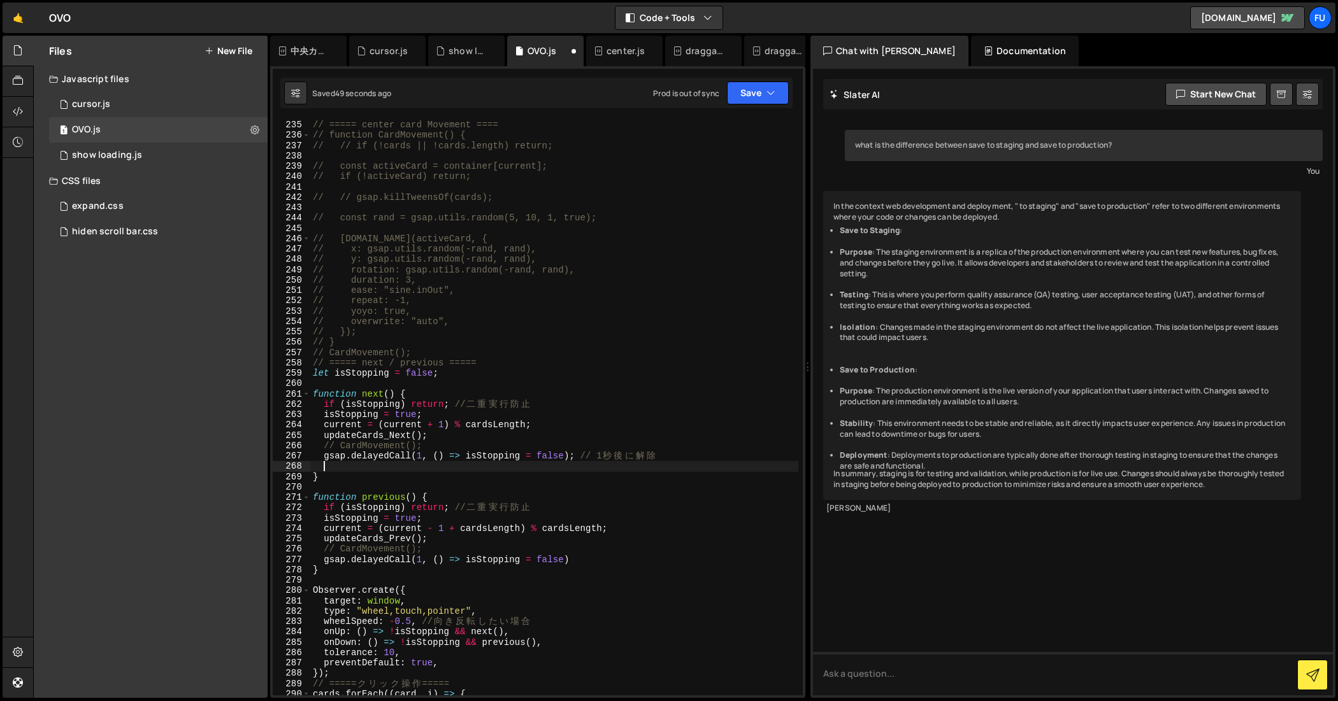
paste textarea "card3D(current);"
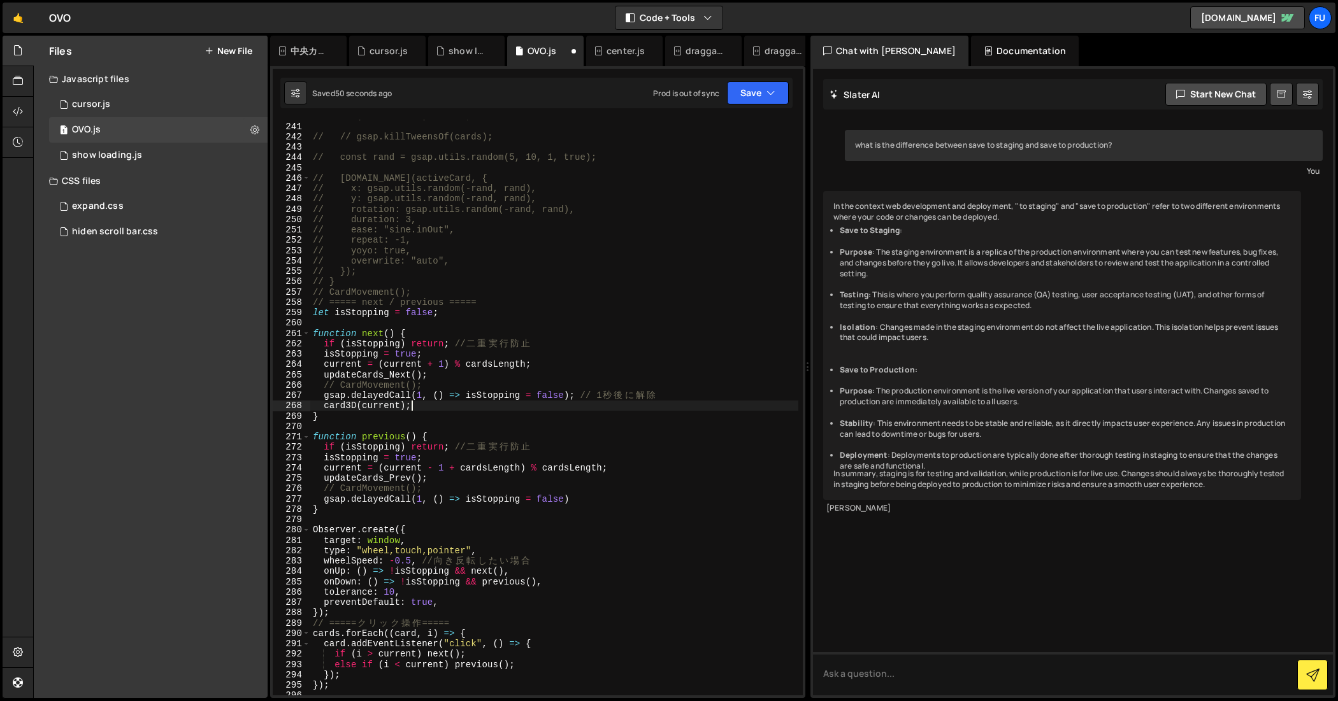
scroll to position [2607, 0]
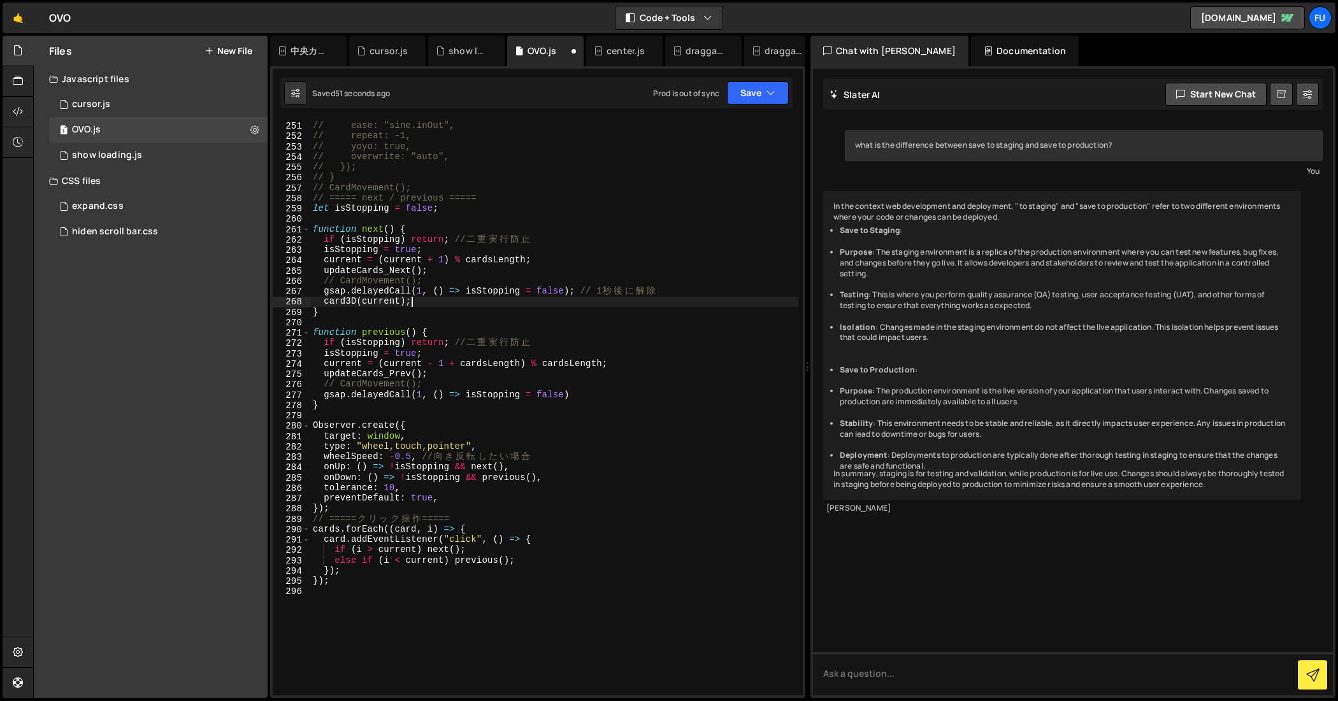
click at [588, 396] on div "// duration: 3, // ease: "sine.inOut", // repeat: -1, // yoyo: true, // overwri…" at bounding box center [554, 408] width 489 height 597
type textarea "gsap.delayedCall(1, () => isStopping = false)"
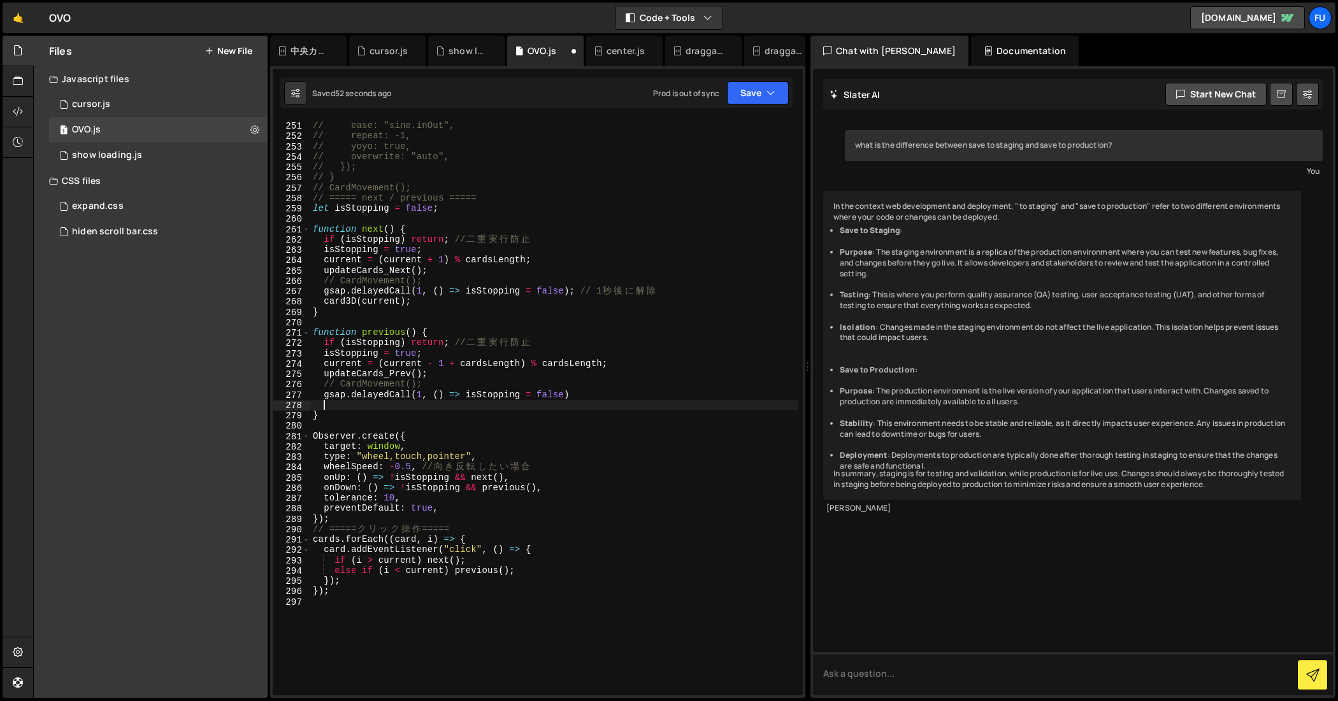
paste textarea "card3D(current);"
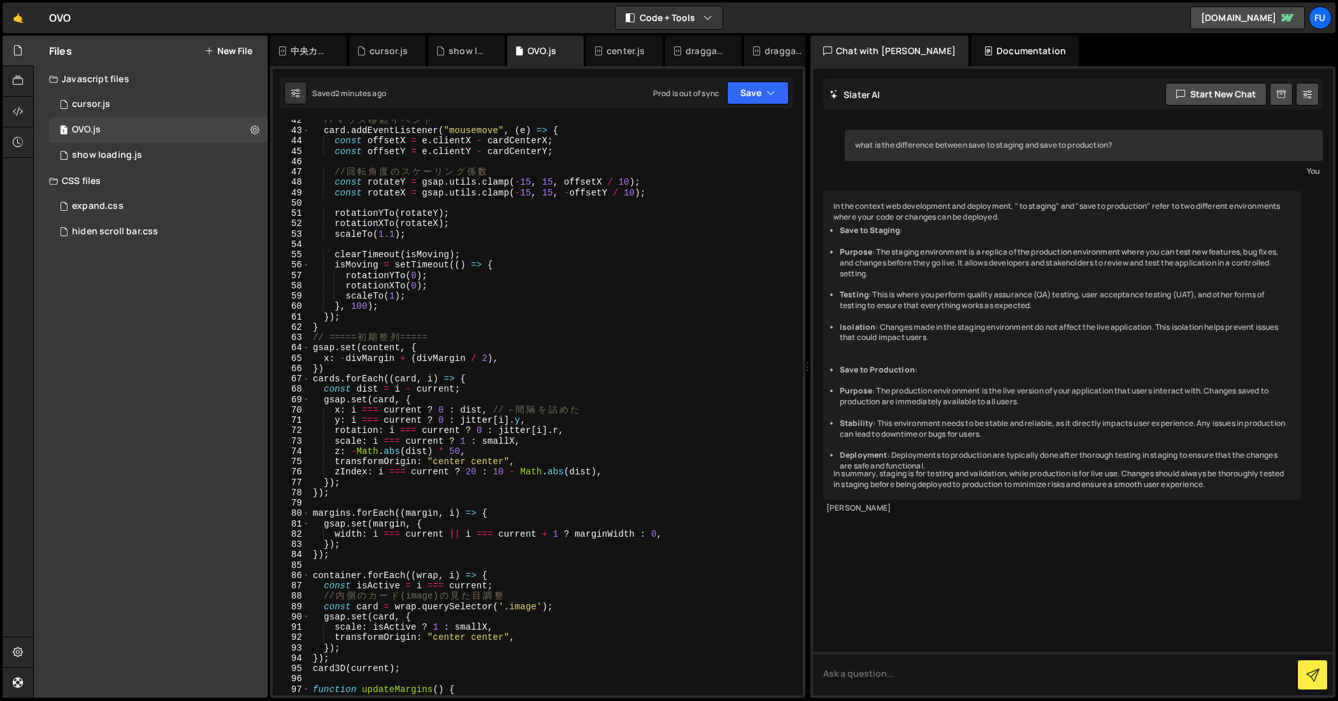
scroll to position [162, 0]
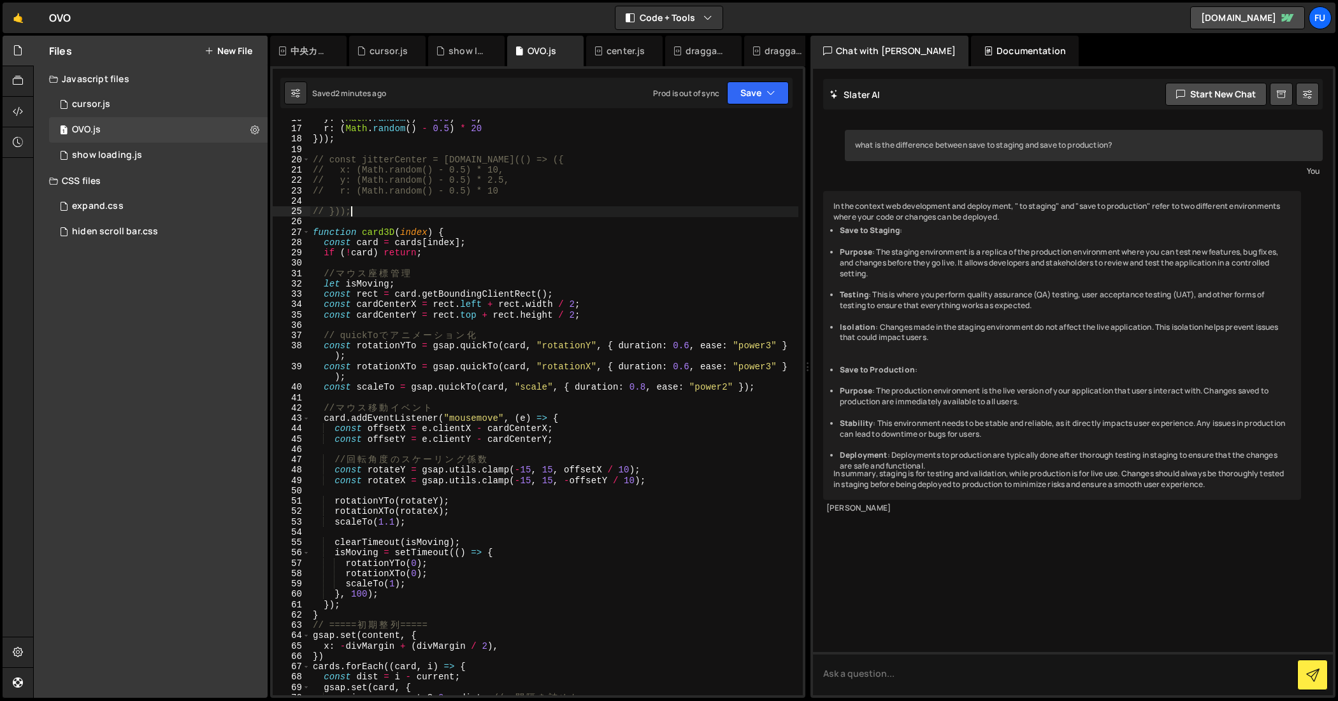
click at [480, 211] on div "y : ( Math . random ( ) - 0.5 ) * 5 , r : ( Math . random ( ) - 0.5 ) * 20 })) …" at bounding box center [554, 411] width 489 height 597
click at [476, 229] on div "y : ( Math . random ( ) - 0.5 ) * 5 , r : ( Math . random ( ) - 0.5 ) * 20 })) …" at bounding box center [554, 411] width 489 height 597
type textarea "function card3D(index) {"
click at [354, 231] on div "r : ( Math . random ( ) - 0.5 ) * 20 })) ; // const jitterCenter = [DOMAIN_NAME…" at bounding box center [554, 412] width 489 height 597
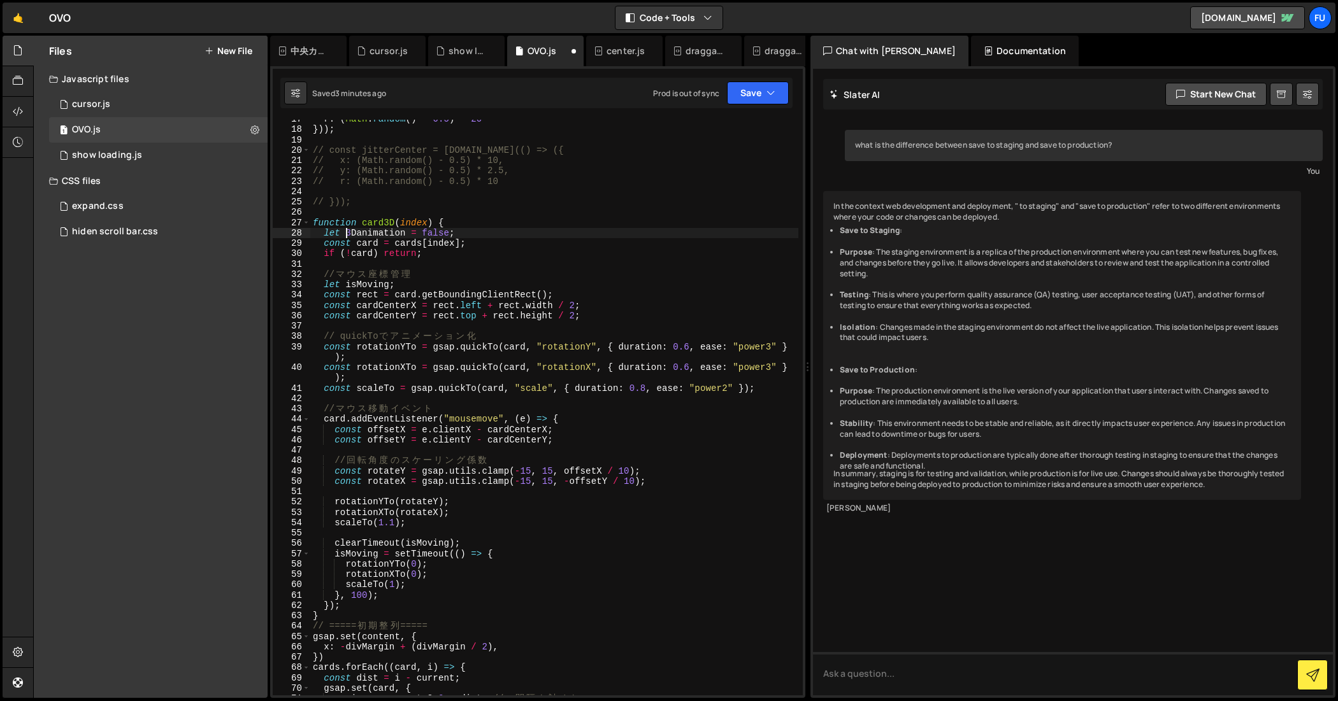
click at [348, 231] on div "r : ( Math . random ( ) - 0.5 ) * 20 })) ; // const jitterCenter = [DOMAIN_NAME…" at bounding box center [554, 412] width 489 height 597
click at [360, 230] on div "r : ( Math . random ( ) - 0.5 ) * 20 })) ; // const jitterCenter = [DOMAIN_NAME…" at bounding box center [554, 412] width 489 height 597
click at [554, 222] on div "r : ( Math . random ( ) - 0.5 ) * 20 })) ; // const jitterCenter = [DOMAIN_NAME…" at bounding box center [554, 412] width 489 height 597
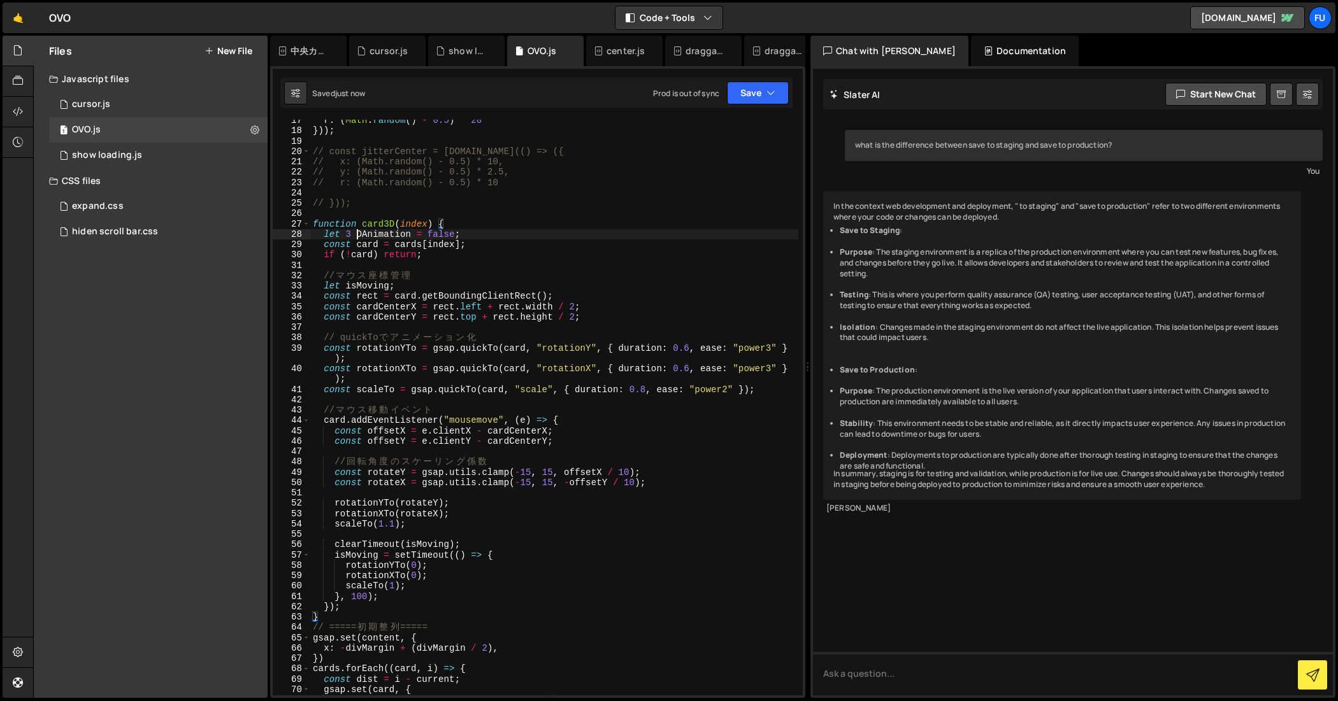
click at [354, 236] on div "r : ( Math . random ( ) - 0.5 ) * 20 })) ; // const jitterCenter = [DOMAIN_NAME…" at bounding box center [554, 413] width 489 height 597
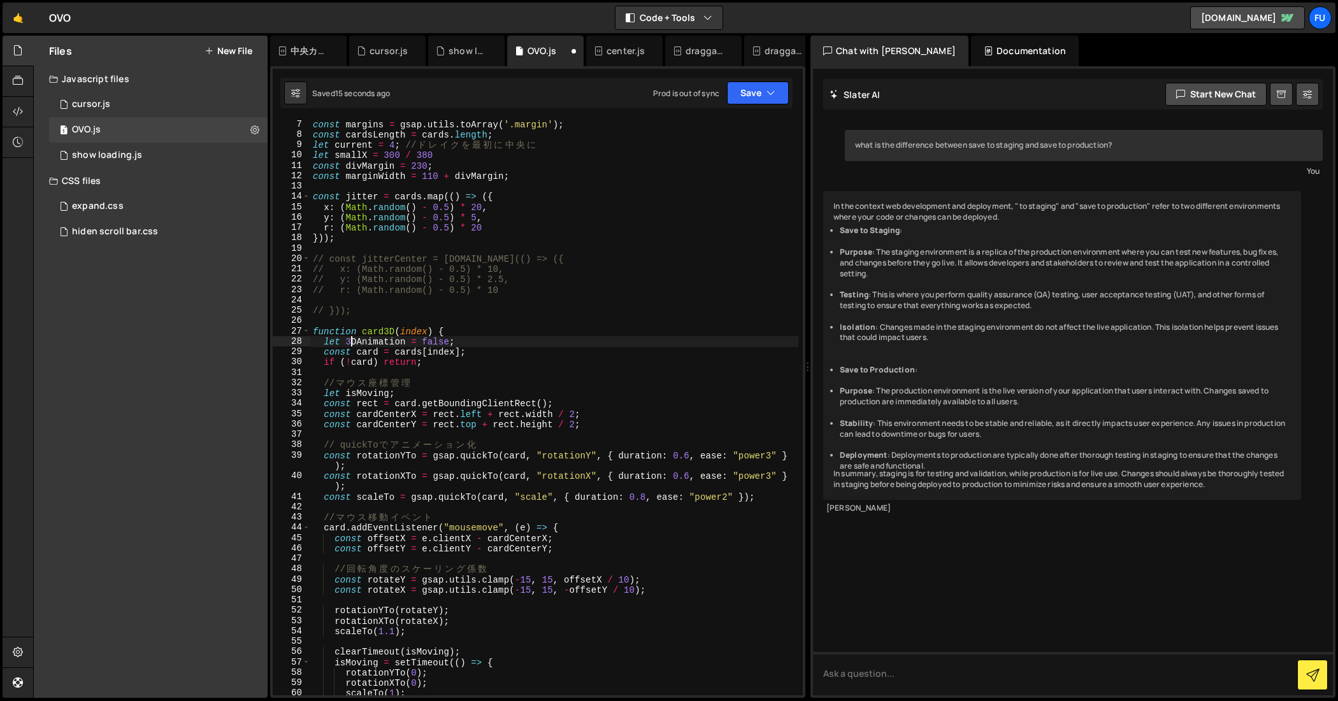
scroll to position [62, 0]
type textarea "let hoverAnimation = false;"
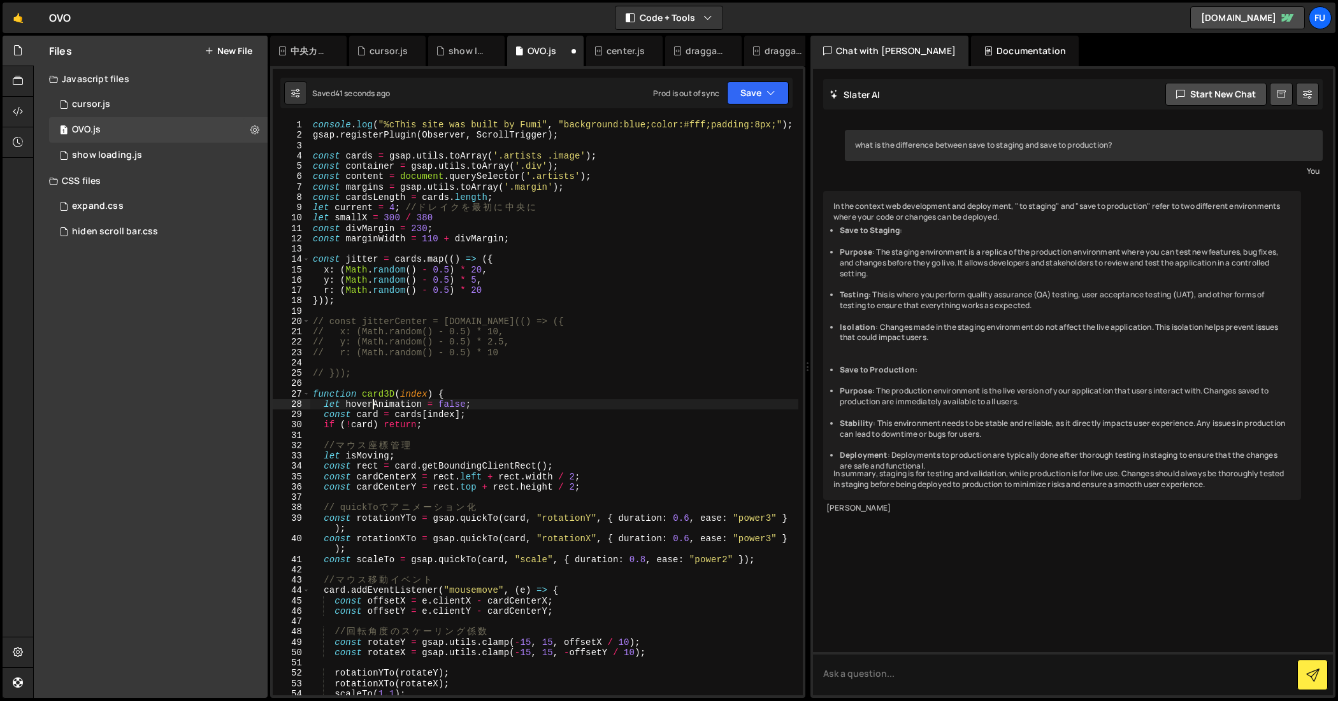
scroll to position [0, 0]
click at [487, 404] on div "console . log ( "%cThis site was built by Fumi" , "background:blue;color:#fff;p…" at bounding box center [554, 418] width 489 height 597
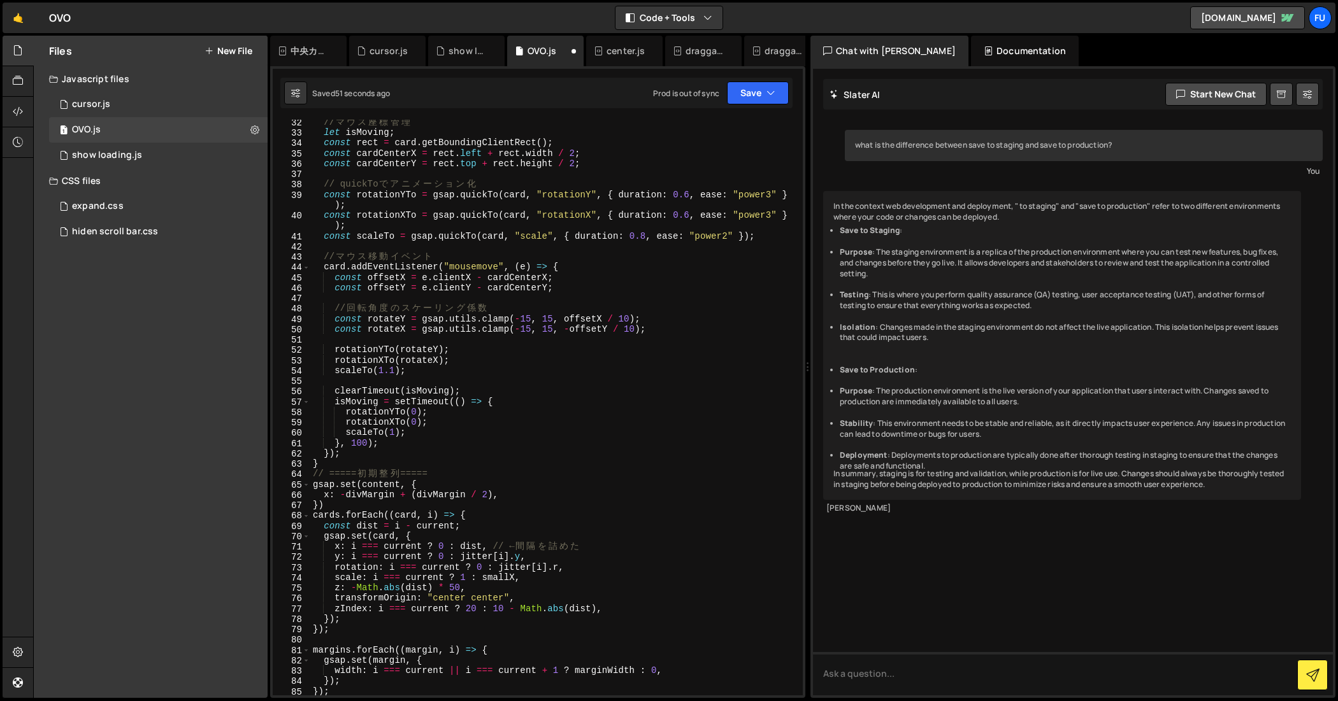
scroll to position [20, 0]
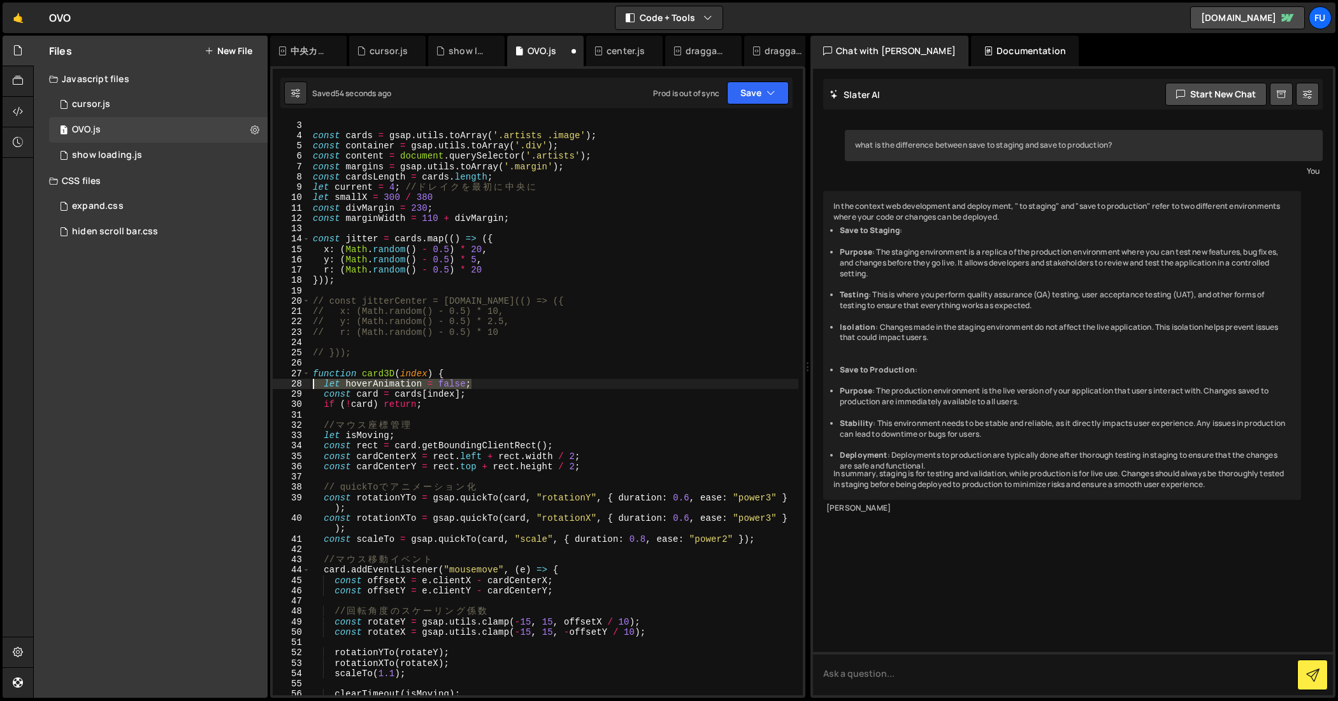
drag, startPoint x: 491, startPoint y: 383, endPoint x: 304, endPoint y: 385, distance: 187.3
click at [304, 385] on div "let hoverAnimation = false; 2 3 4 5 6 7 8 9 10 11 12 13 14 15 16 17 18 19 20 21…" at bounding box center [538, 408] width 530 height 576
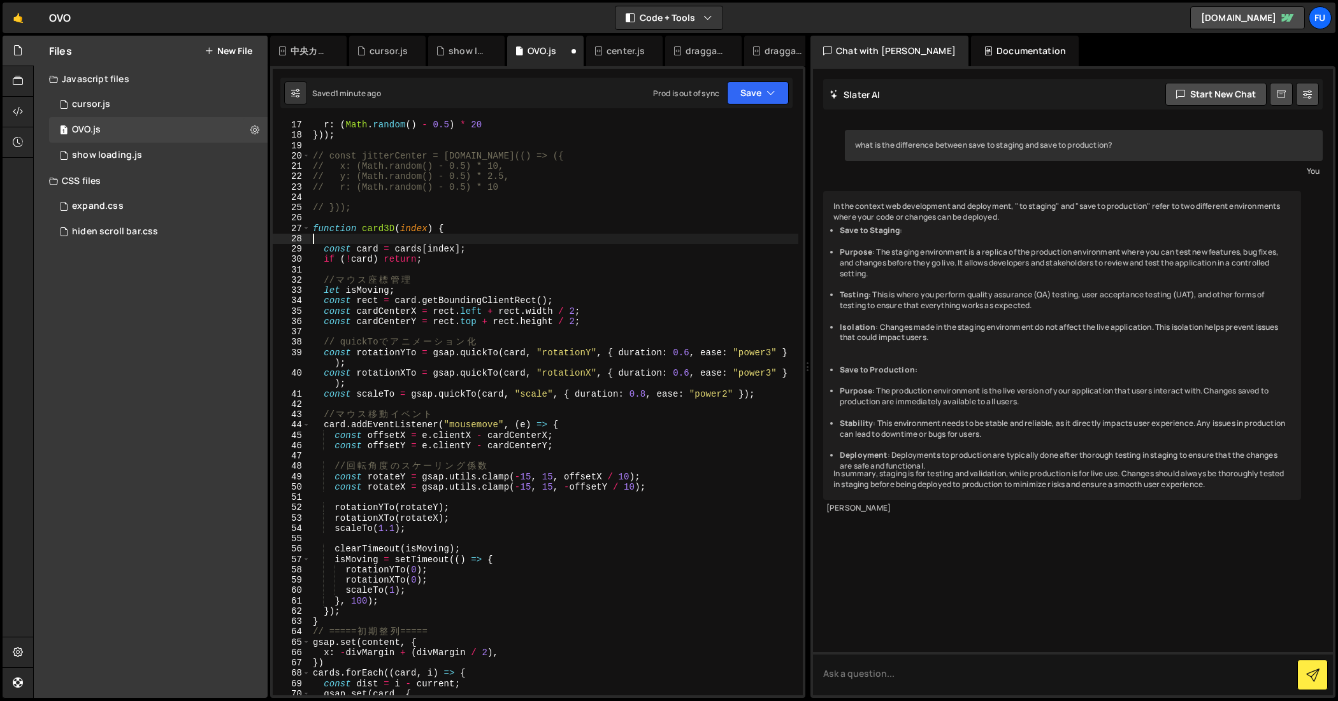
scroll to position [0, 0]
click at [392, 220] on div "r : ( Math . random ( ) - 0.5 ) * 20 })) ; // const jitterCenter = [DOMAIN_NAME…" at bounding box center [554, 418] width 489 height 597
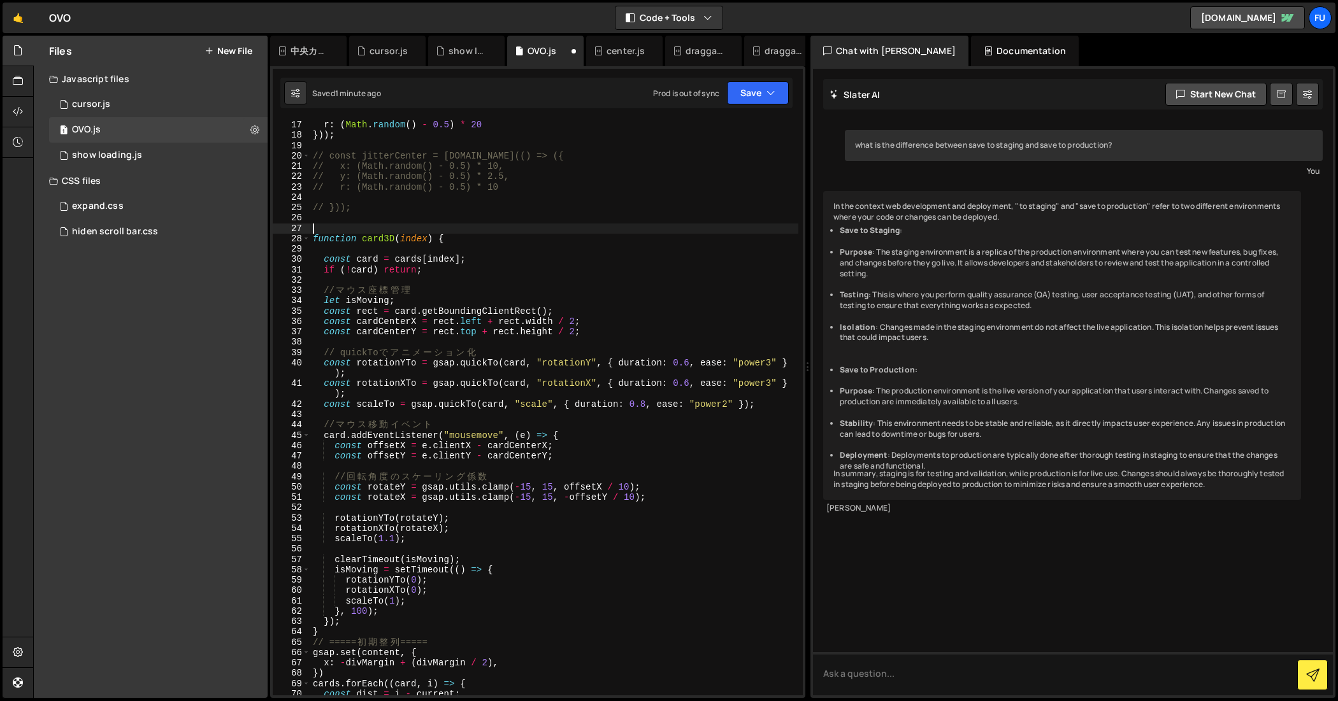
paste textarea "let hoverAnimation = false;"
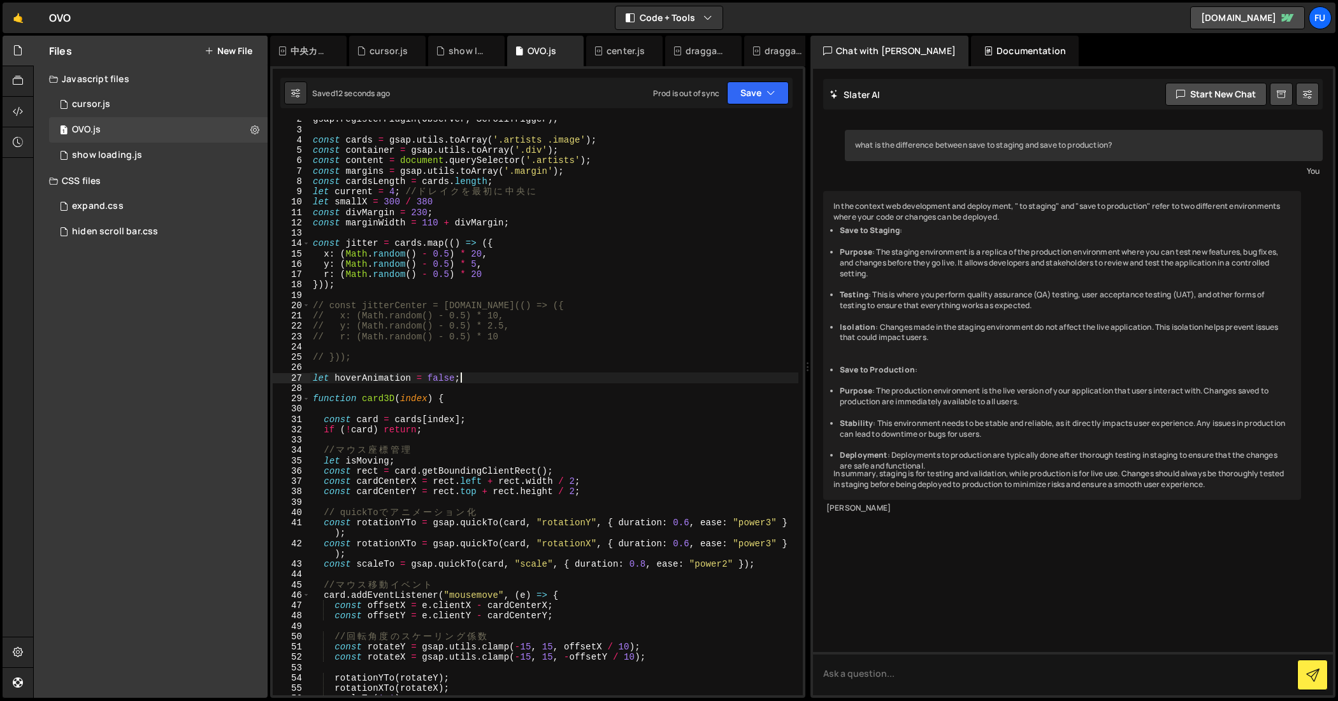
scroll to position [100, 0]
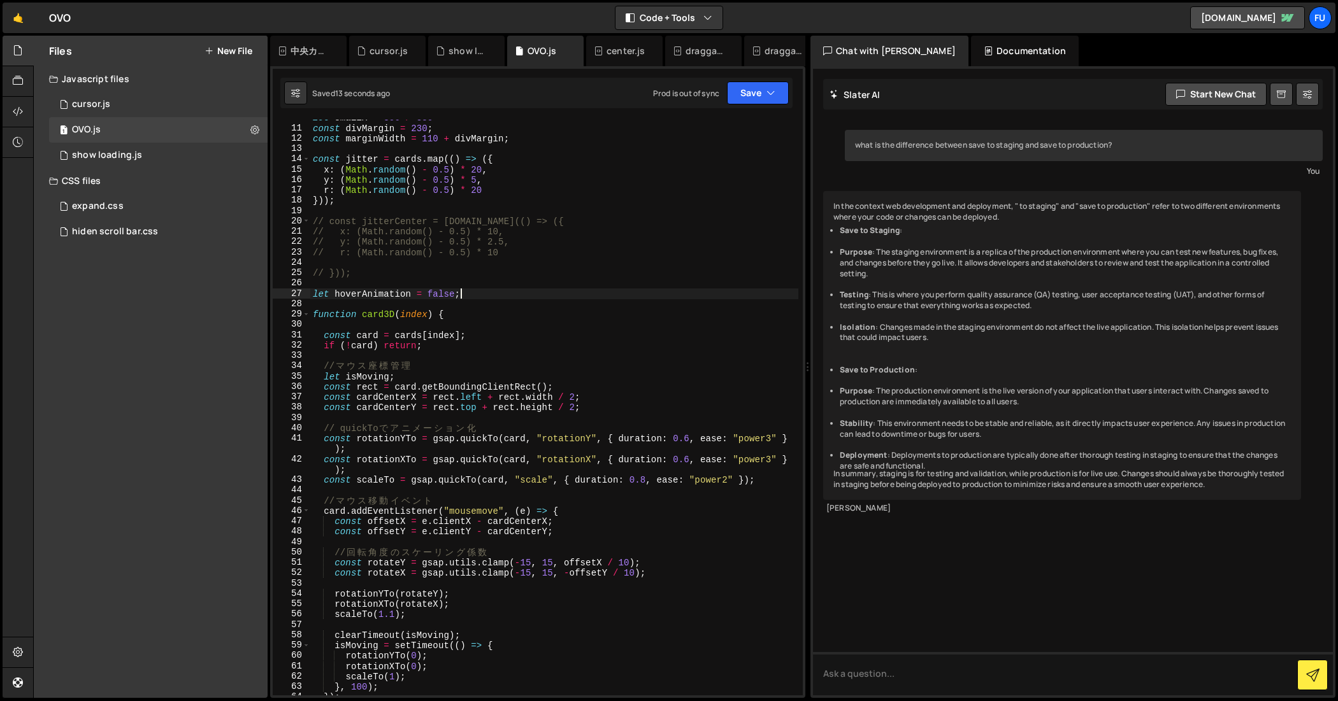
click at [380, 331] on div "let smallX = 300 / 380 const divMargin = 230 ; const marginWidth = 110 + divMar…" at bounding box center [554, 411] width 489 height 597
type textarea "const card = cards[index];"
click at [379, 334] on div "let smallX = 300 / 380 const divMargin = 230 ; const marginWidth = 110 + divMar…" at bounding box center [554, 411] width 489 height 597
click at [380, 325] on div "let smallX = 300 / 380 const divMargin = 230 ; const marginWidth = 110 + divMar…" at bounding box center [554, 411] width 489 height 597
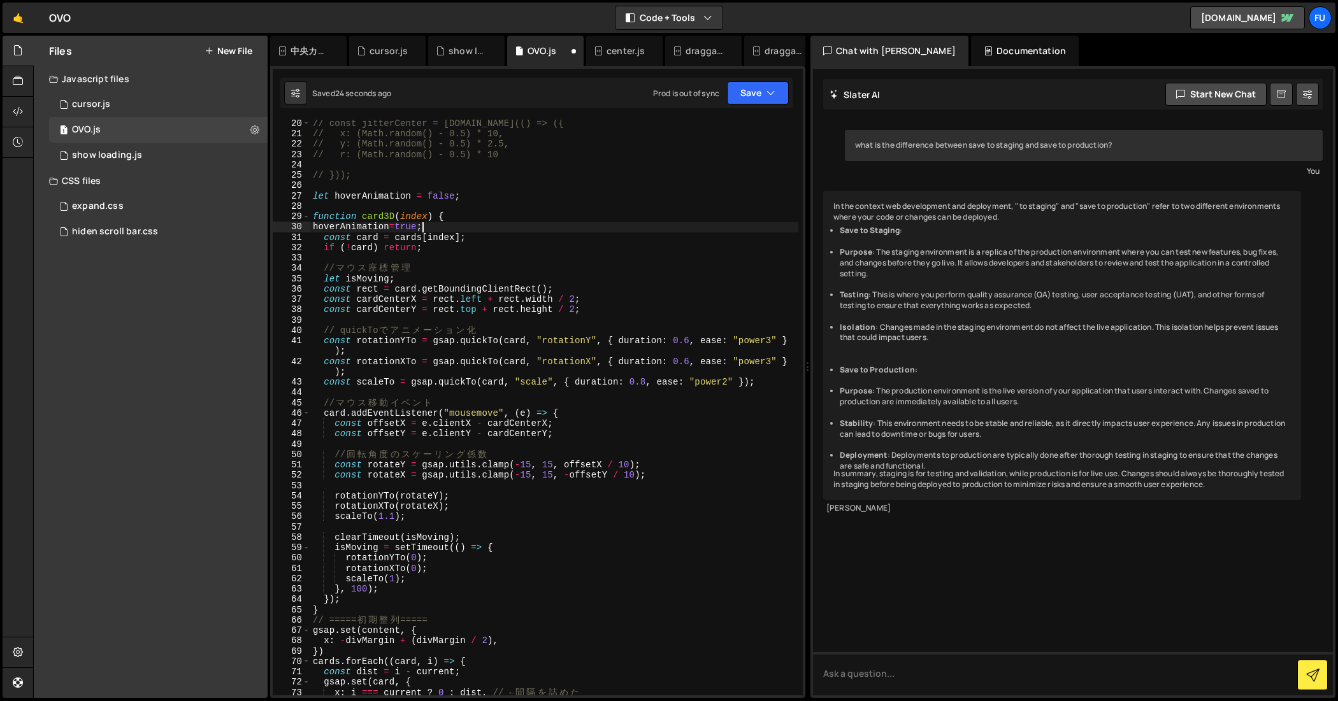
scroll to position [197, 0]
drag, startPoint x: 454, startPoint y: 222, endPoint x: 325, endPoint y: 222, distance: 129.3
click at [325, 222] on div "// const jitterCenter = [DOMAIN_NAME](() => ({ // x: (Math.random() - 0.5) * 10…" at bounding box center [554, 416] width 489 height 597
drag, startPoint x: 466, startPoint y: 224, endPoint x: 261, endPoint y: 228, distance: 205.1
click at [261, 228] on div "Files New File Javascript files 1 cursor.js 0 1 OVO.js 0 1 show loading.js 0" at bounding box center [685, 367] width 1304 height 663
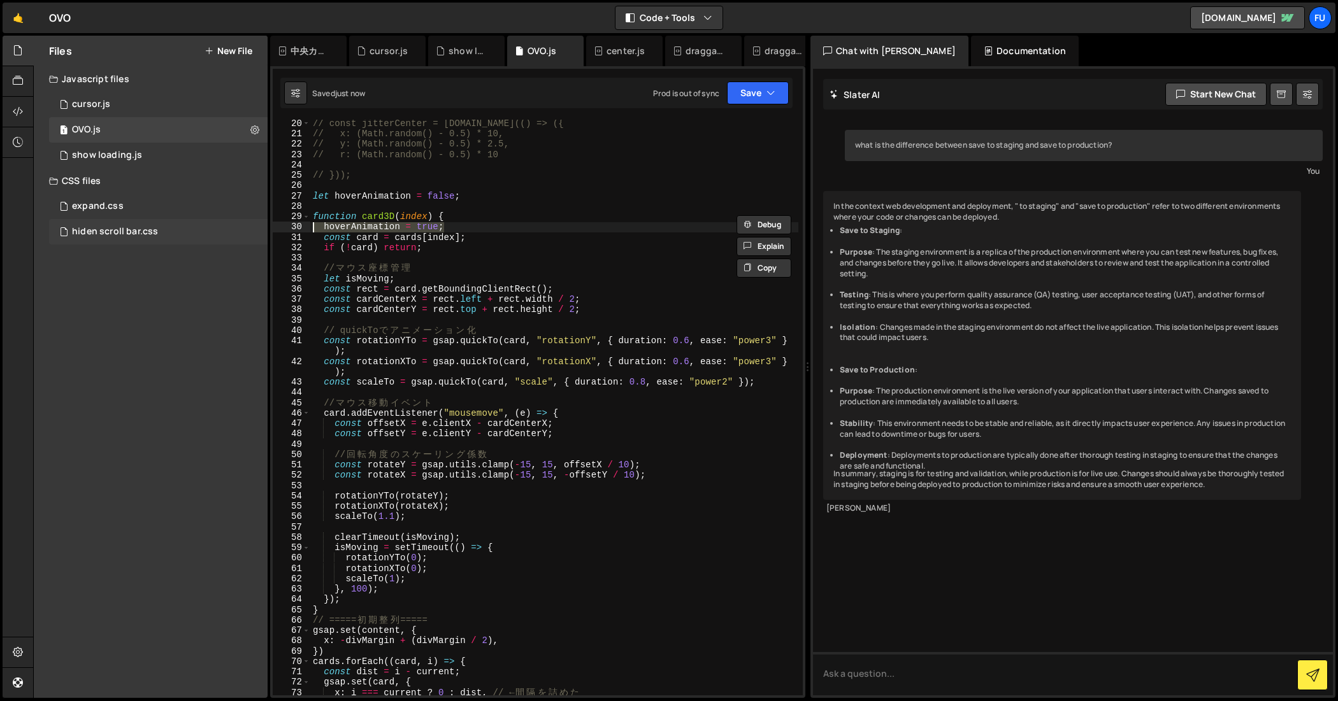
type textarea "hoverAnimation = true;"
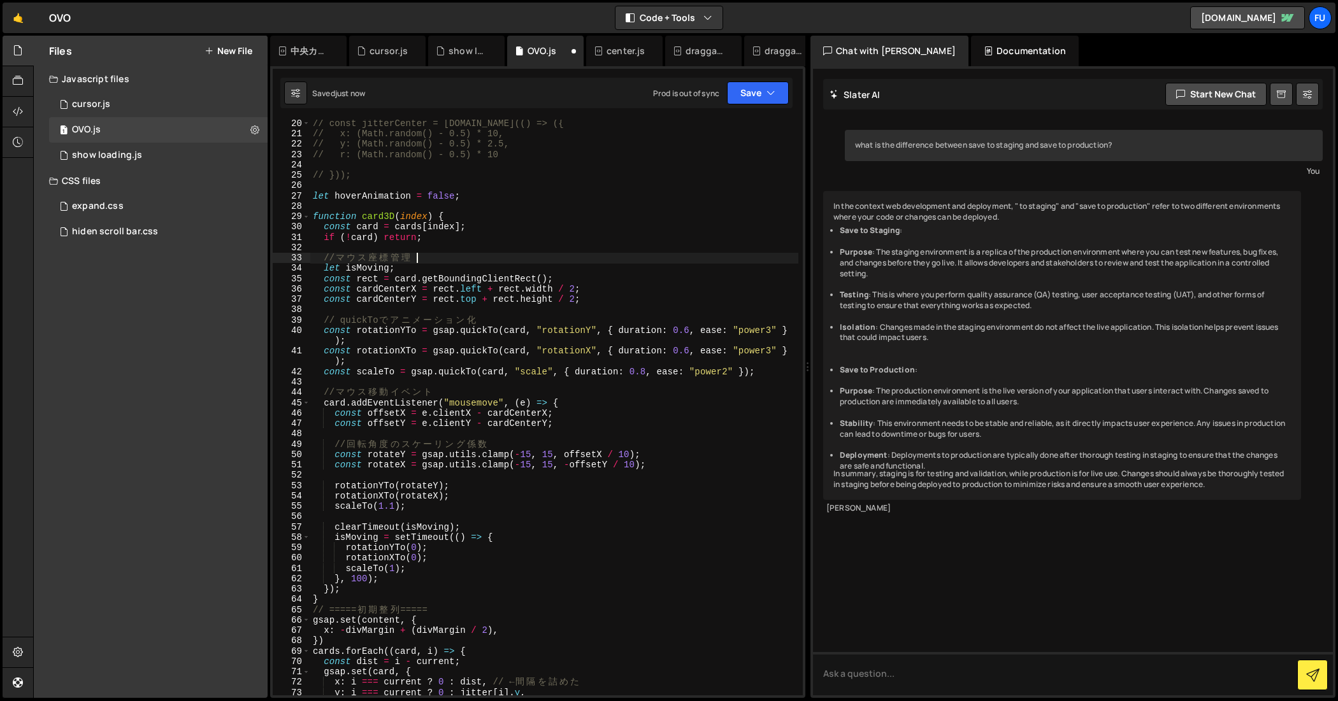
click at [450, 253] on div "// const jitterCenter = [DOMAIN_NAME](() => ({ // x: (Math.random() - 0.5) * 10…" at bounding box center [554, 416] width 489 height 597
type textarea "// マウス座標管理"
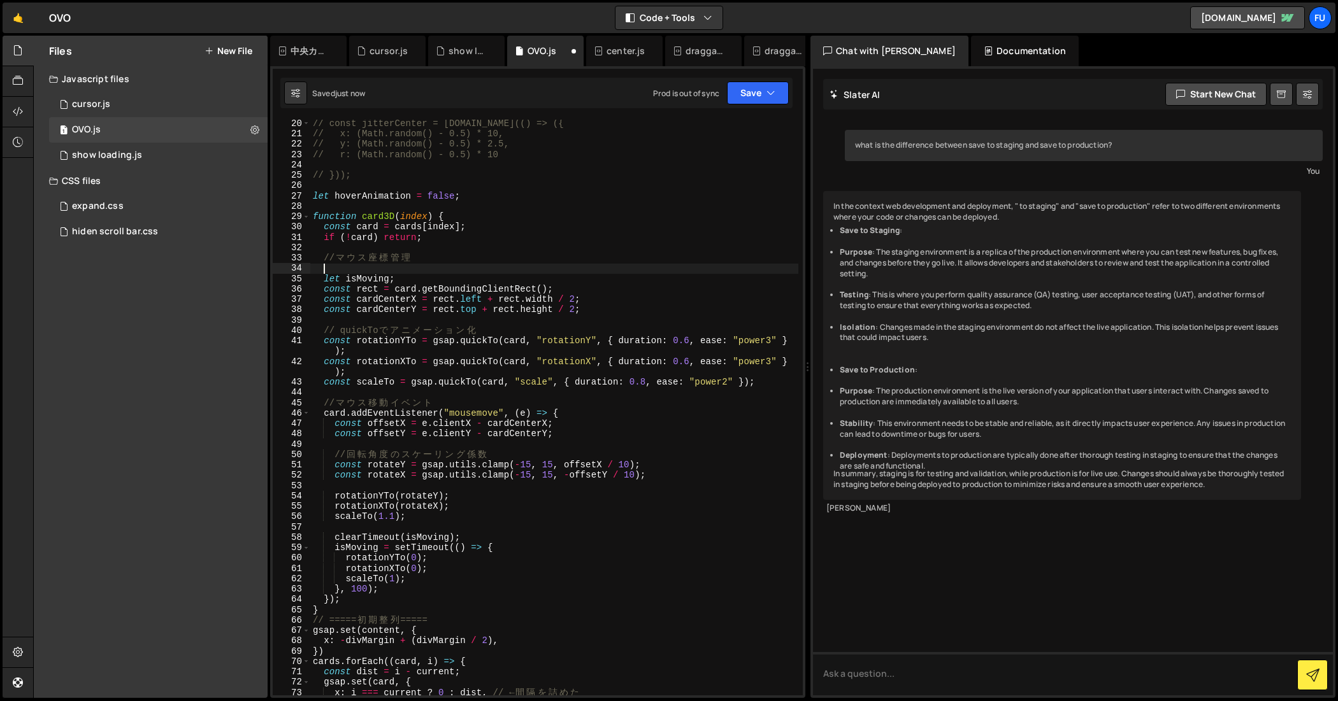
paste textarea "hoverAnimation = true;"
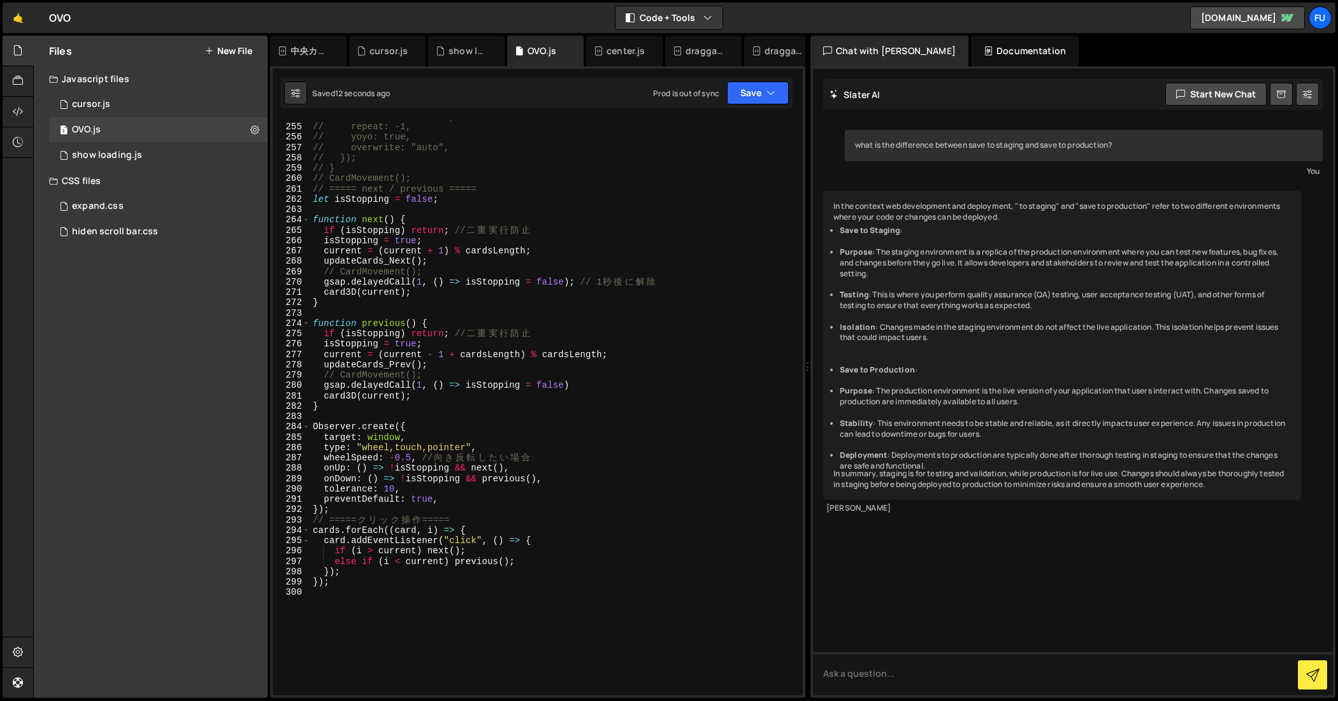
scroll to position [2631, 0]
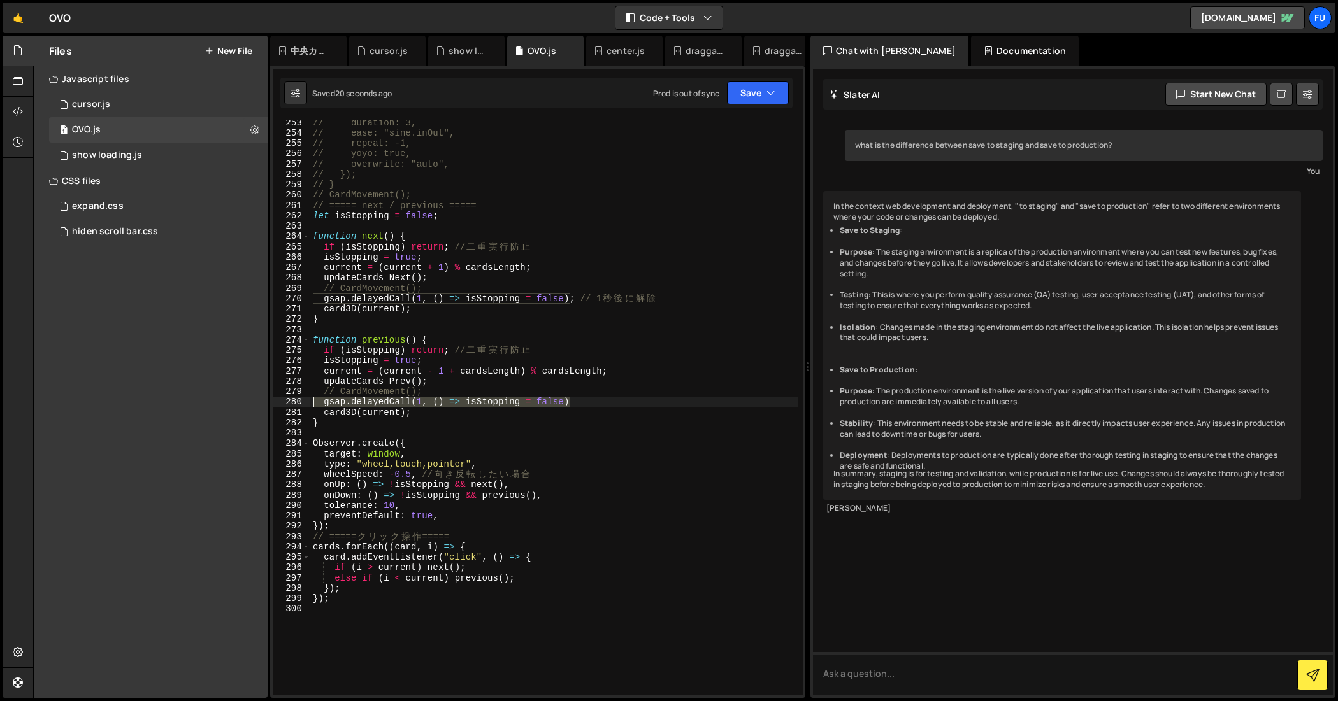
drag, startPoint x: 589, startPoint y: 403, endPoint x: 301, endPoint y: 403, distance: 287.9
click at [301, 403] on div "hoverAnimation = true; 253 254 255 256 257 258 259 260 261 262 263 264 265 266 …" at bounding box center [538, 408] width 530 height 576
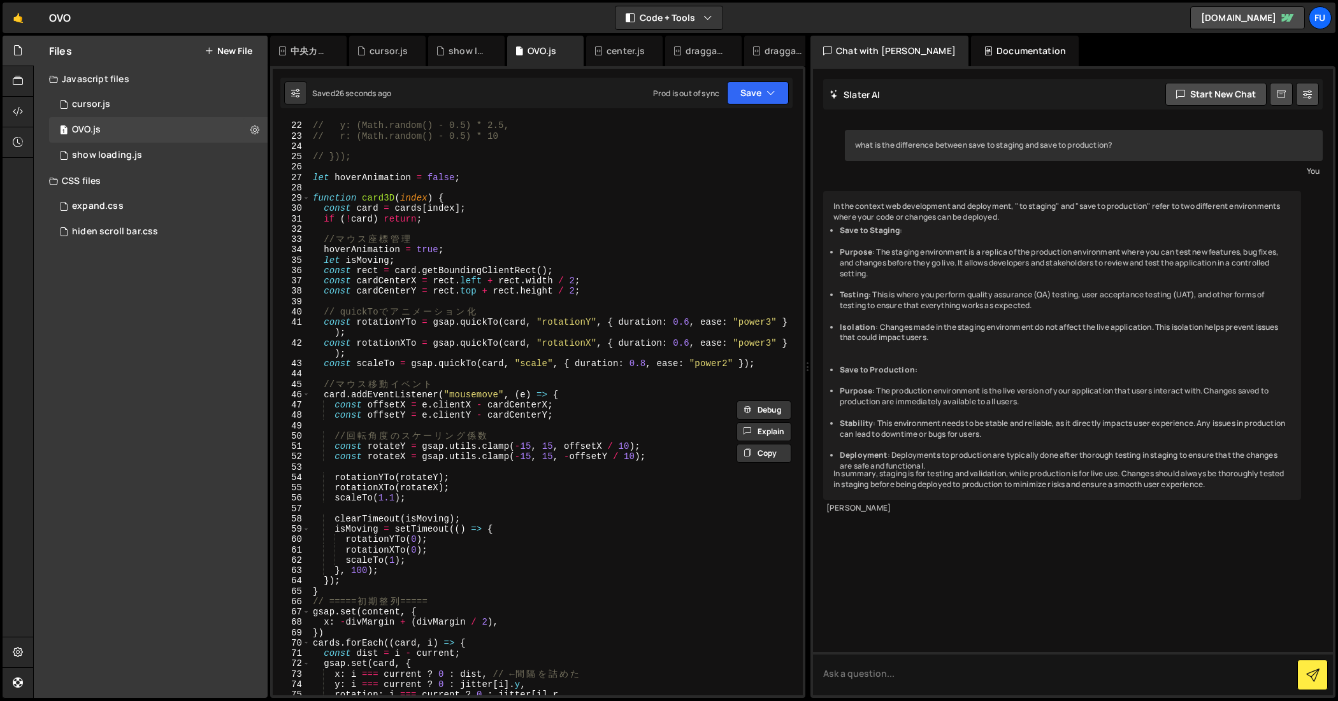
scroll to position [269, 0]
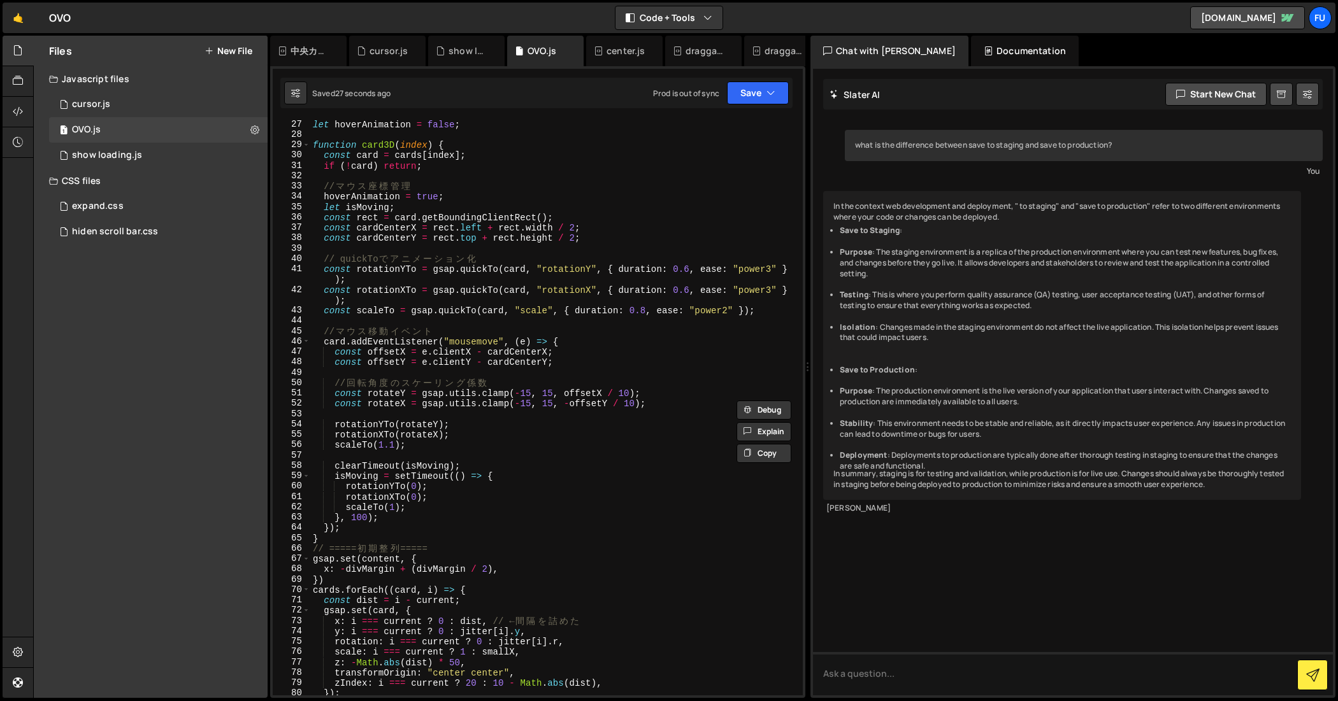
click at [366, 527] on div "let hoverAnimation = false ; function card3D ( index ) { const card = cards [ i…" at bounding box center [554, 417] width 489 height 597
type textarea "});"
click at [335, 528] on div "let hoverAnimation = false ; function card3D ( index ) { const card = cards [ i…" at bounding box center [554, 417] width 489 height 597
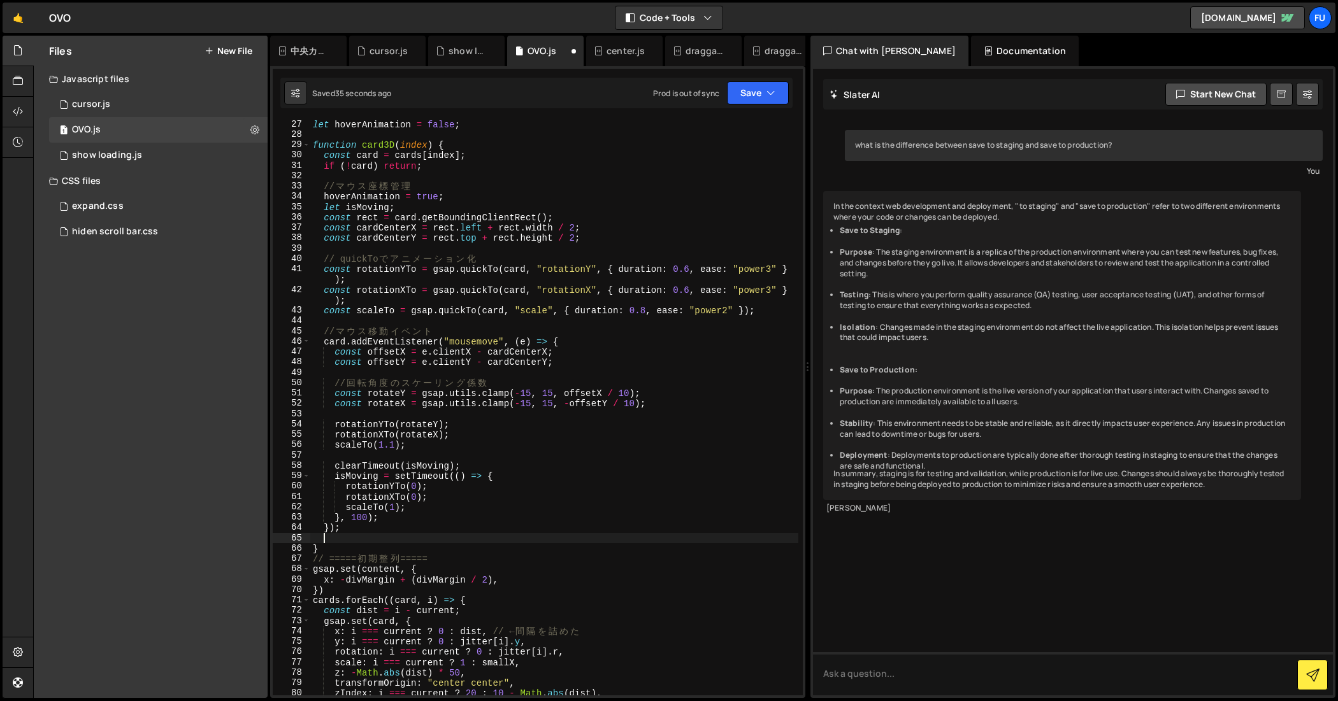
paste textarea "gsap.delayedCall(1, () => isStopping = false)"
drag, startPoint x: 524, startPoint y: 536, endPoint x: 472, endPoint y: 535, distance: 51.6
click at [472, 535] on div "let hoverAnimation = false ; function card3D ( index ) { const card = cards [ i…" at bounding box center [554, 417] width 489 height 597
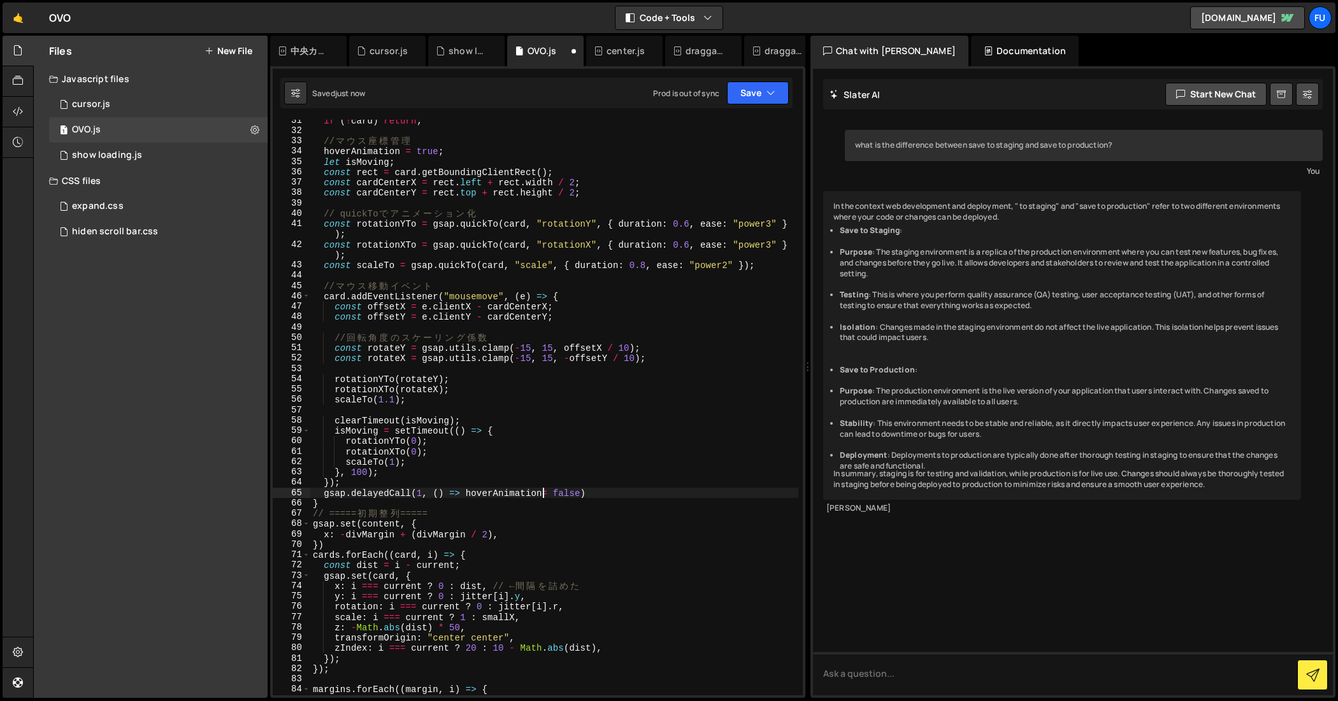
scroll to position [333, 0]
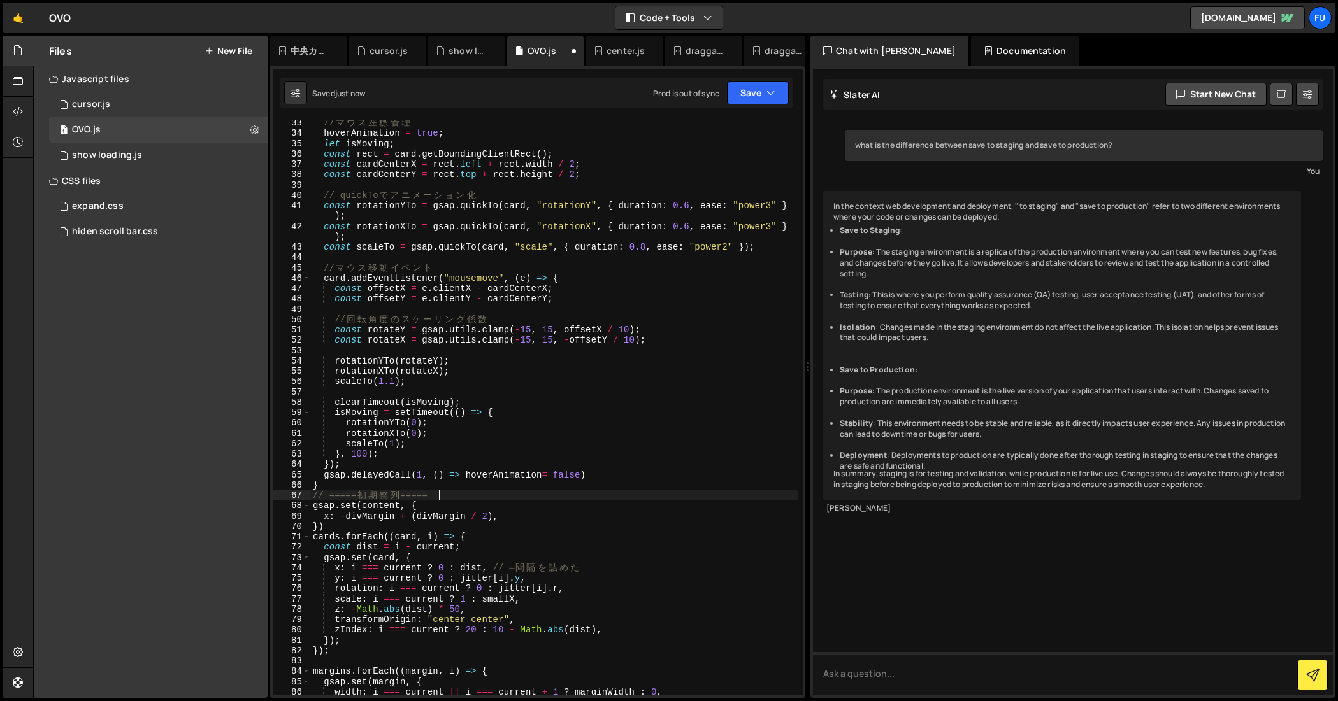
click at [586, 496] on div "// マ ウ ス 座 標 管 理 hoverAnimation = true ; let isMoving ; const rect = card . get…" at bounding box center [554, 416] width 489 height 597
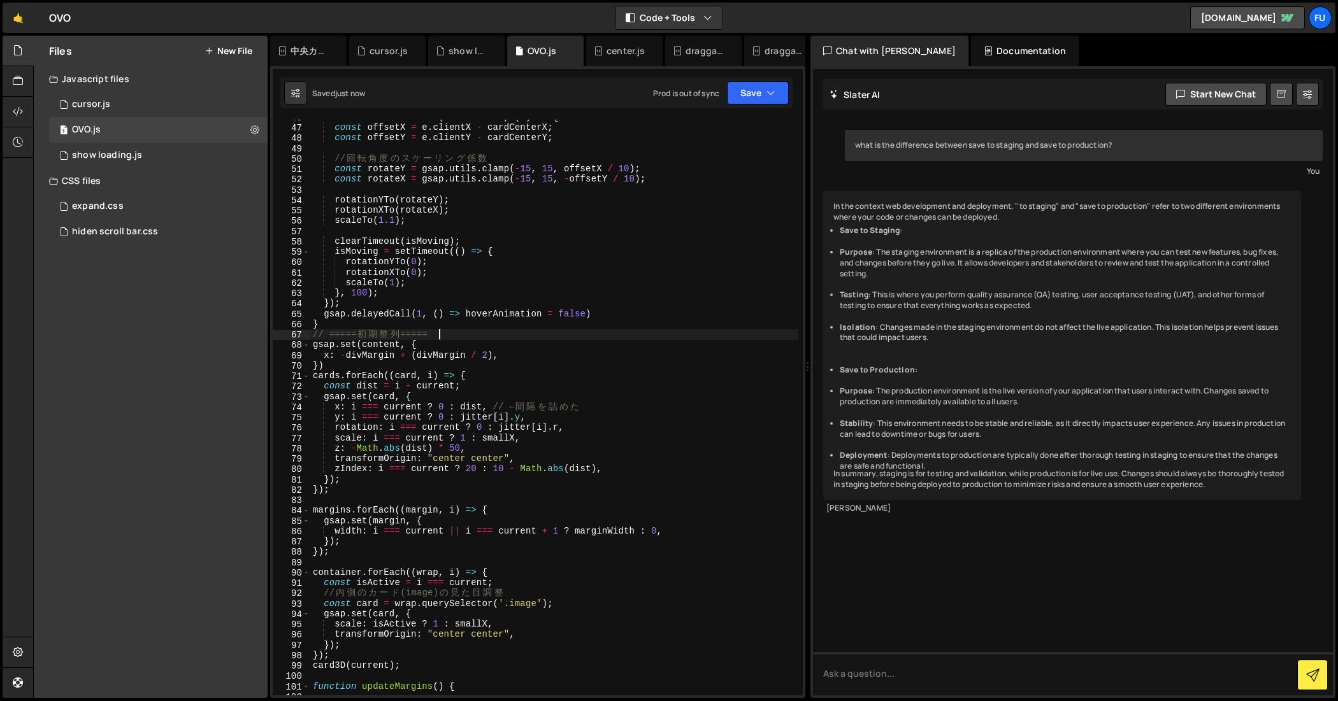
scroll to position [492, 0]
click at [496, 348] on div "card . addEventListener ( "mousemove" , ( e ) => { const offsetX = e . clientX …" at bounding box center [554, 411] width 489 height 597
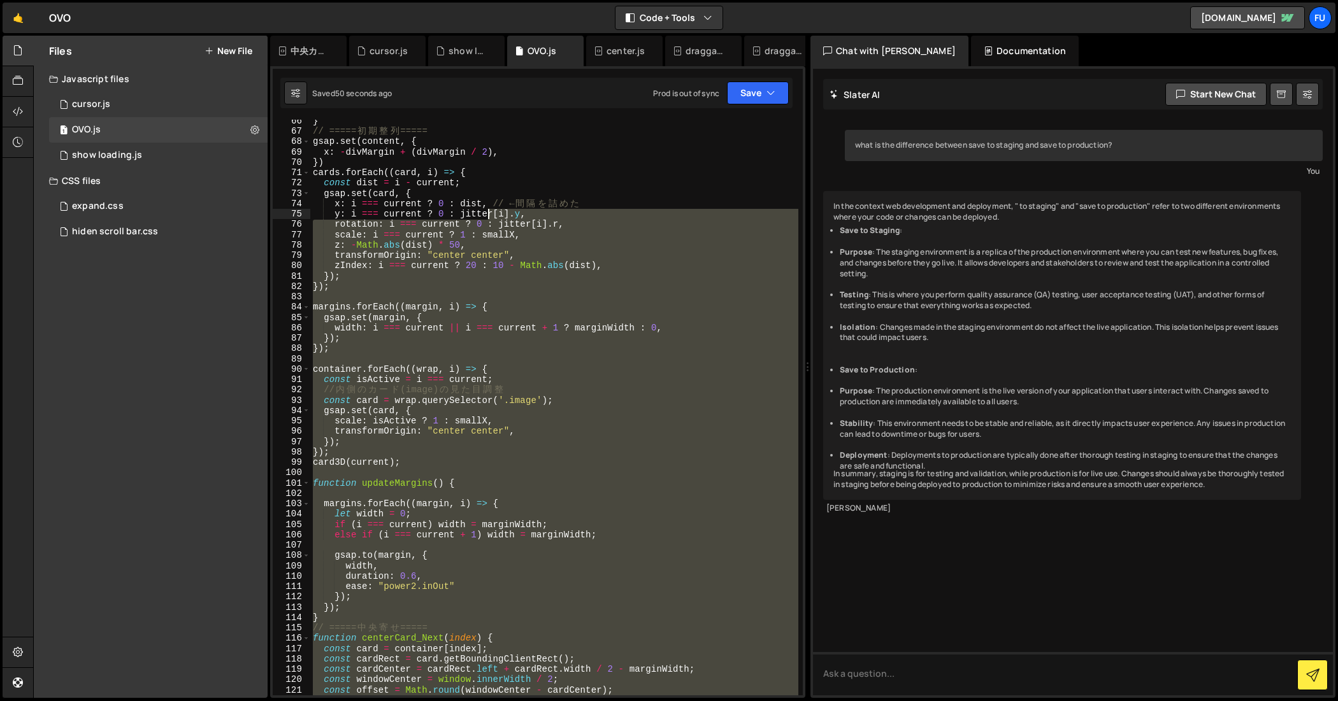
scroll to position [0, 0]
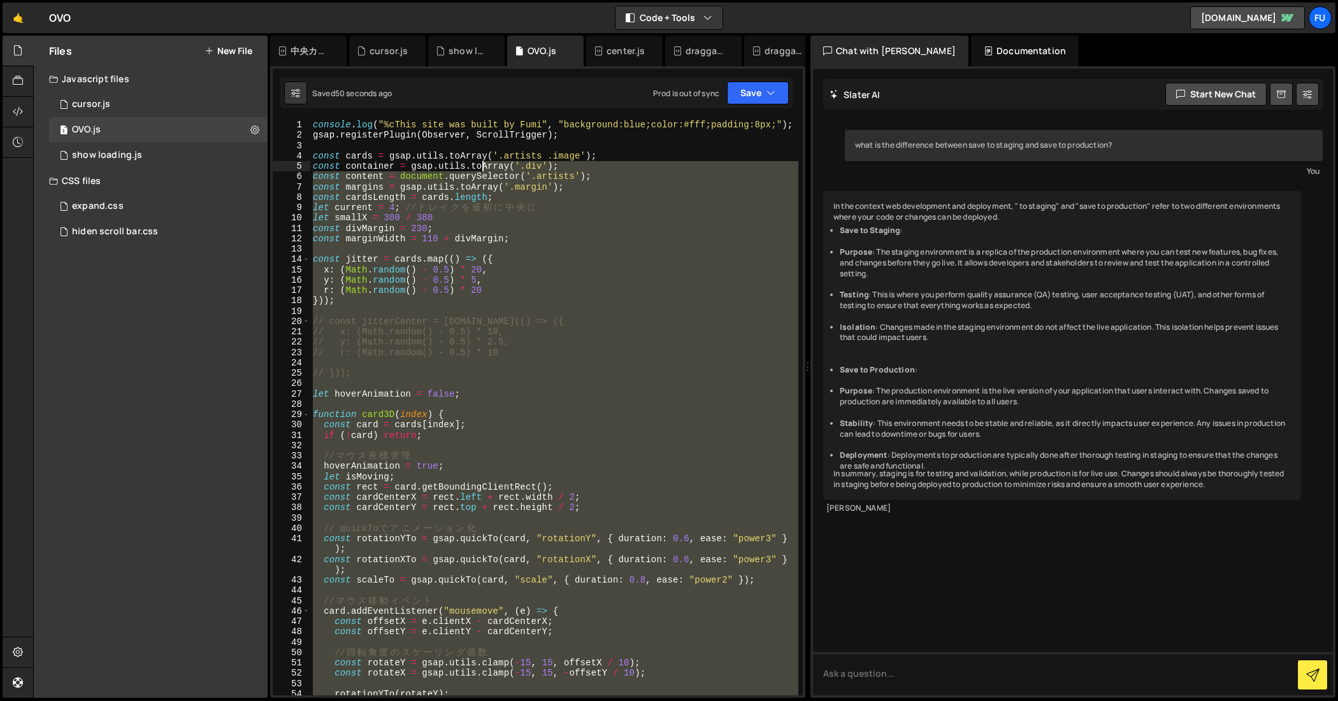
drag, startPoint x: 520, startPoint y: 478, endPoint x: 479, endPoint y: 154, distance: 327.5
click at [480, 168] on div "console . log ( "%cThis site was built by Fumi" , "background:blue;color:#fff;p…" at bounding box center [554, 418] width 489 height 597
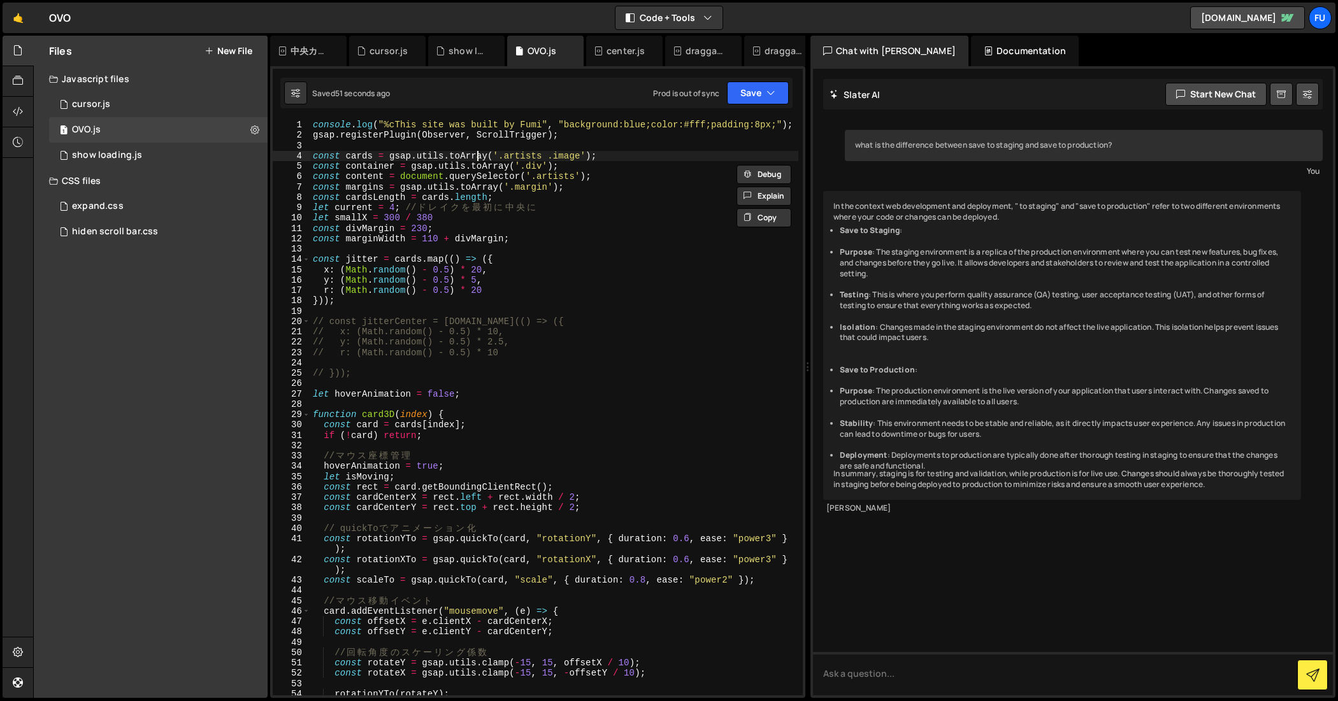
click at [479, 154] on div "console . log ( "%cThis site was built by Fumi" , "background:blue;color:#fff;p…" at bounding box center [554, 418] width 489 height 597
drag, startPoint x: 308, startPoint y: 120, endPoint x: 454, endPoint y: 282, distance: 217.8
click at [454, 282] on div "const cards = gsap.utils.toArray('.artists .image'); 1 2 3 4 5 6 7 8 9 10 11 12…" at bounding box center [538, 408] width 530 height 576
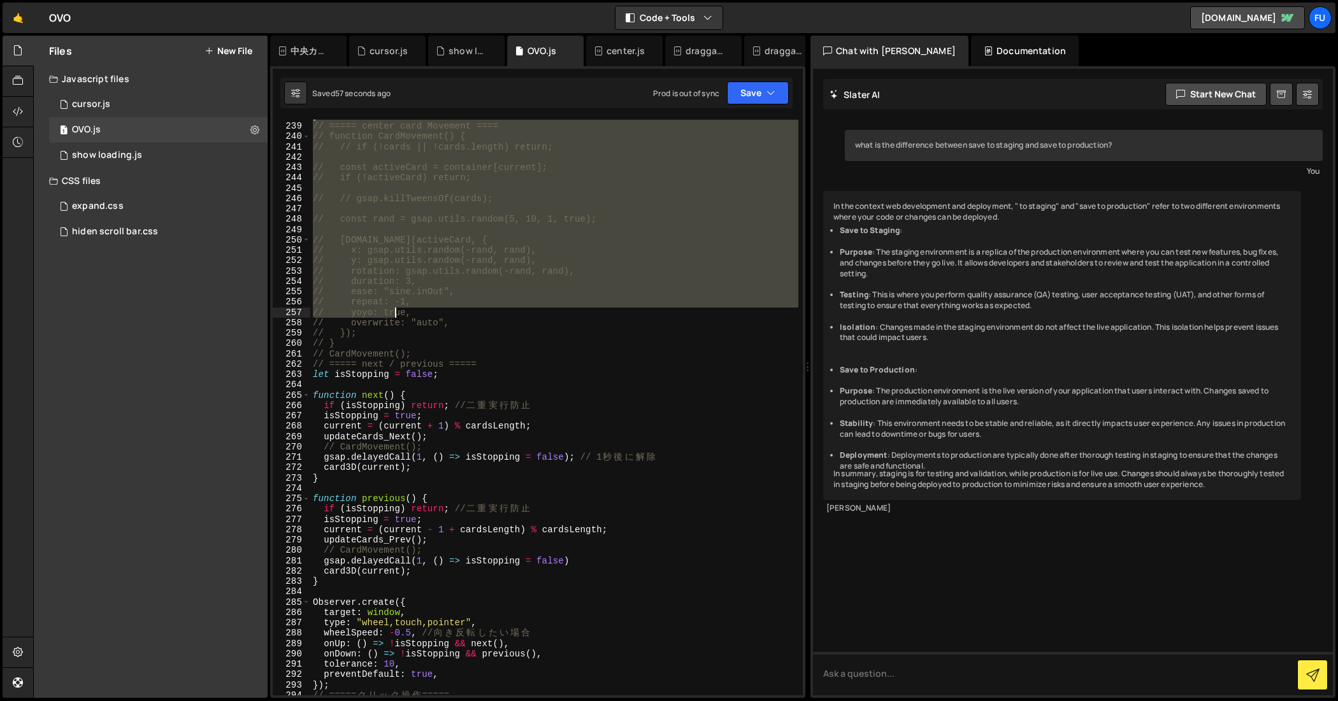
scroll to position [2843, 0]
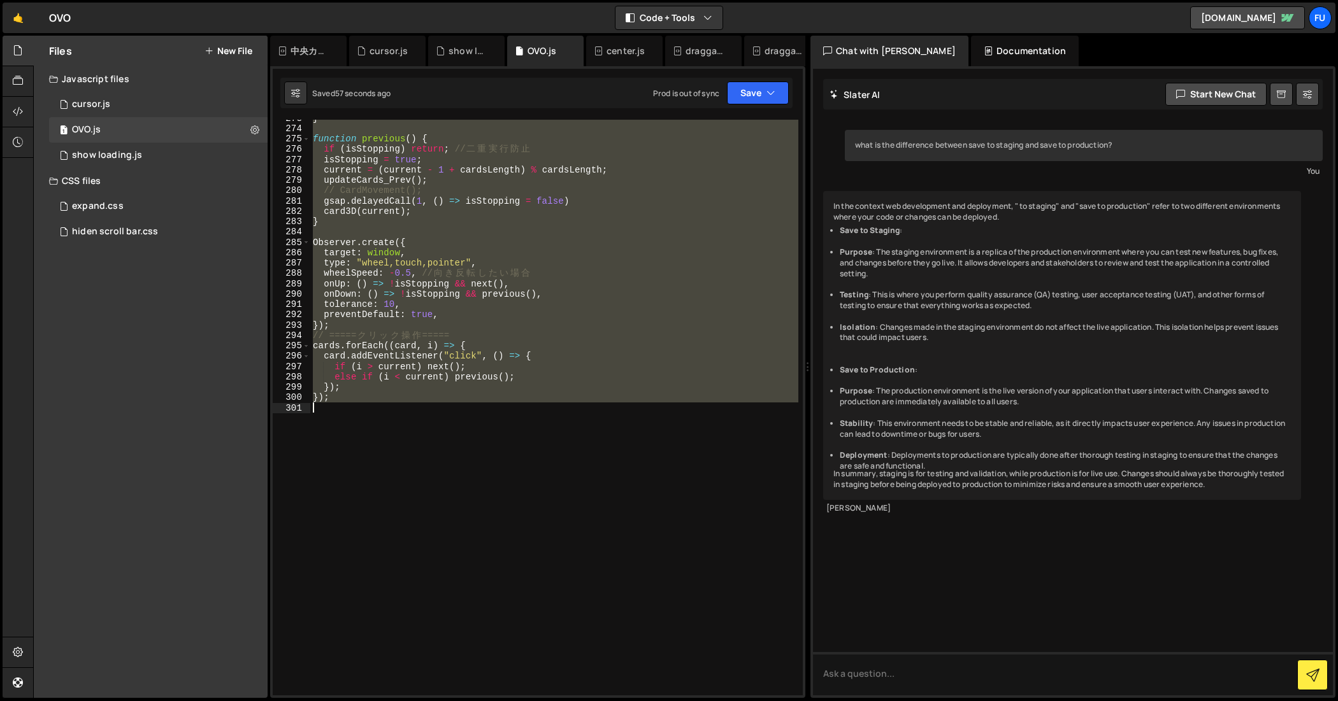
drag, startPoint x: 313, startPoint y: 123, endPoint x: 364, endPoint y: 413, distance: 294.4
click at [389, 445] on div "} function previous ( ) { if ( isStopping ) return ; // 二 重 実 行 防 止 isStopping …" at bounding box center [554, 411] width 489 height 597
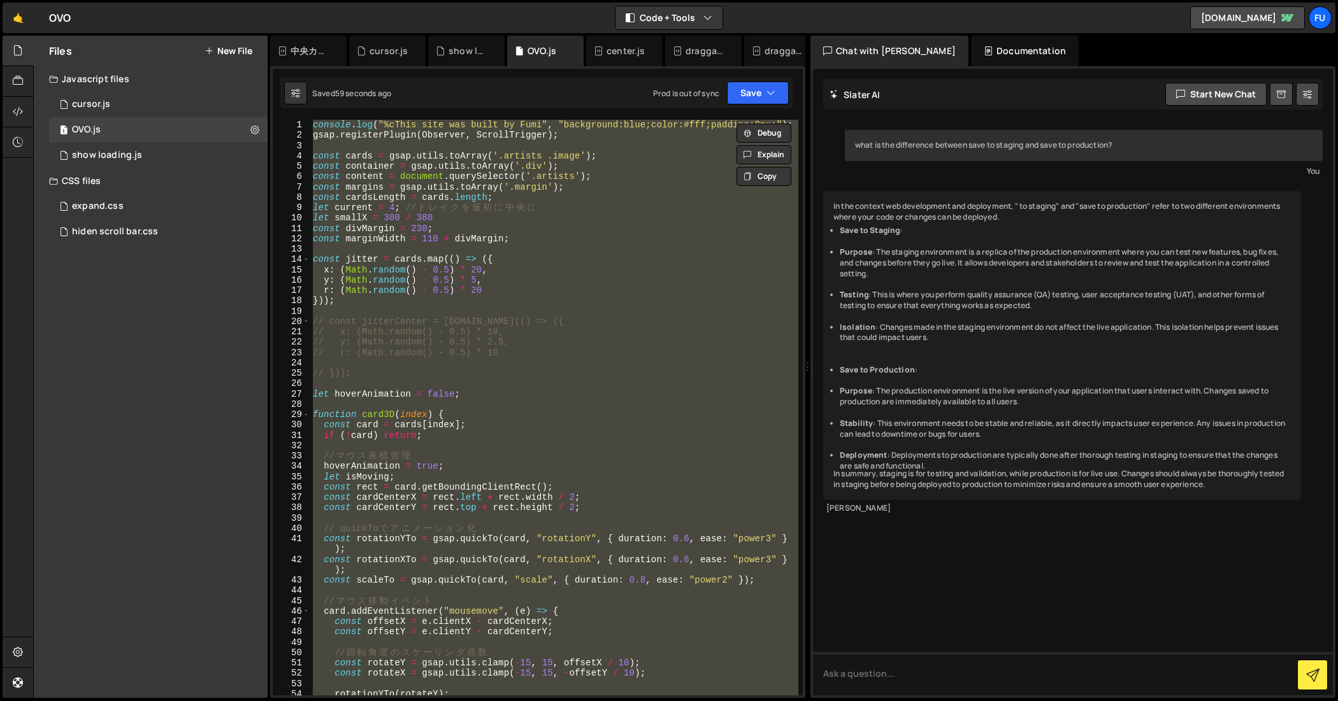
scroll to position [0, 0]
click at [475, 298] on div "console . log ( "%cThis site was built by Fumi" , "background:blue;color:#fff;p…" at bounding box center [554, 408] width 488 height 576
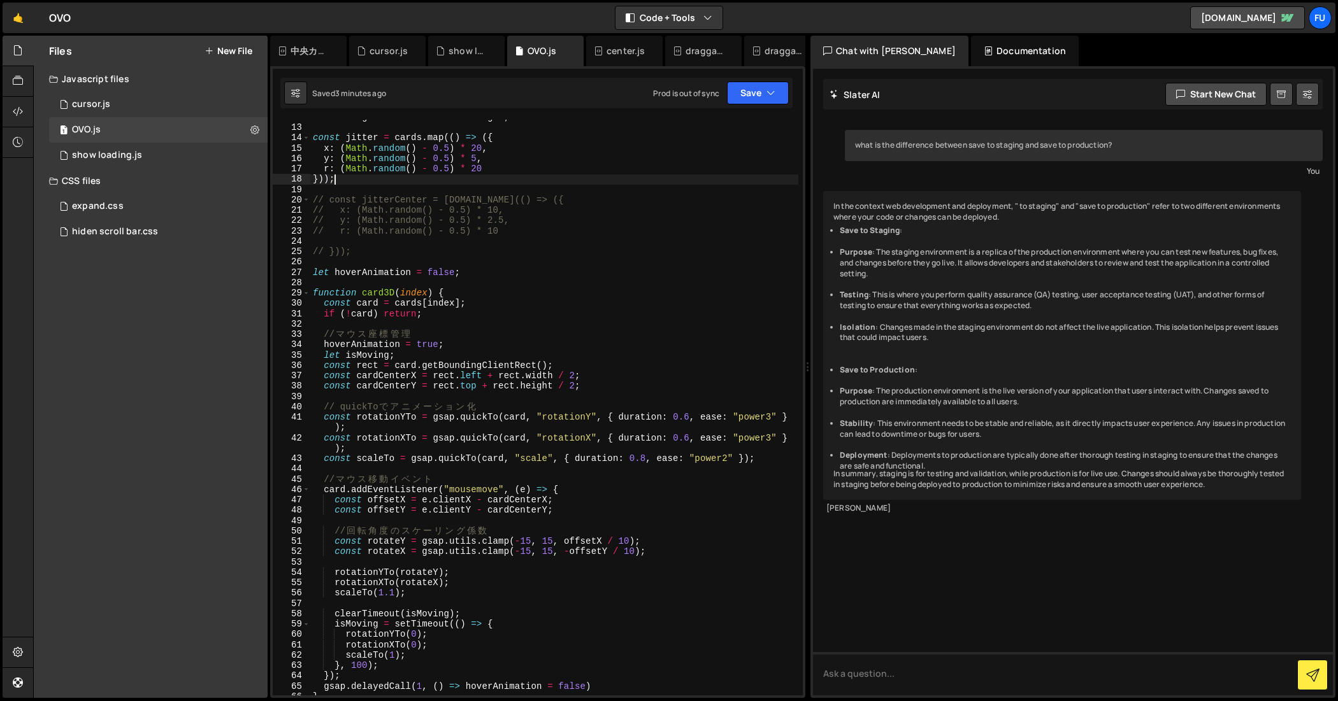
scroll to position [304, 0]
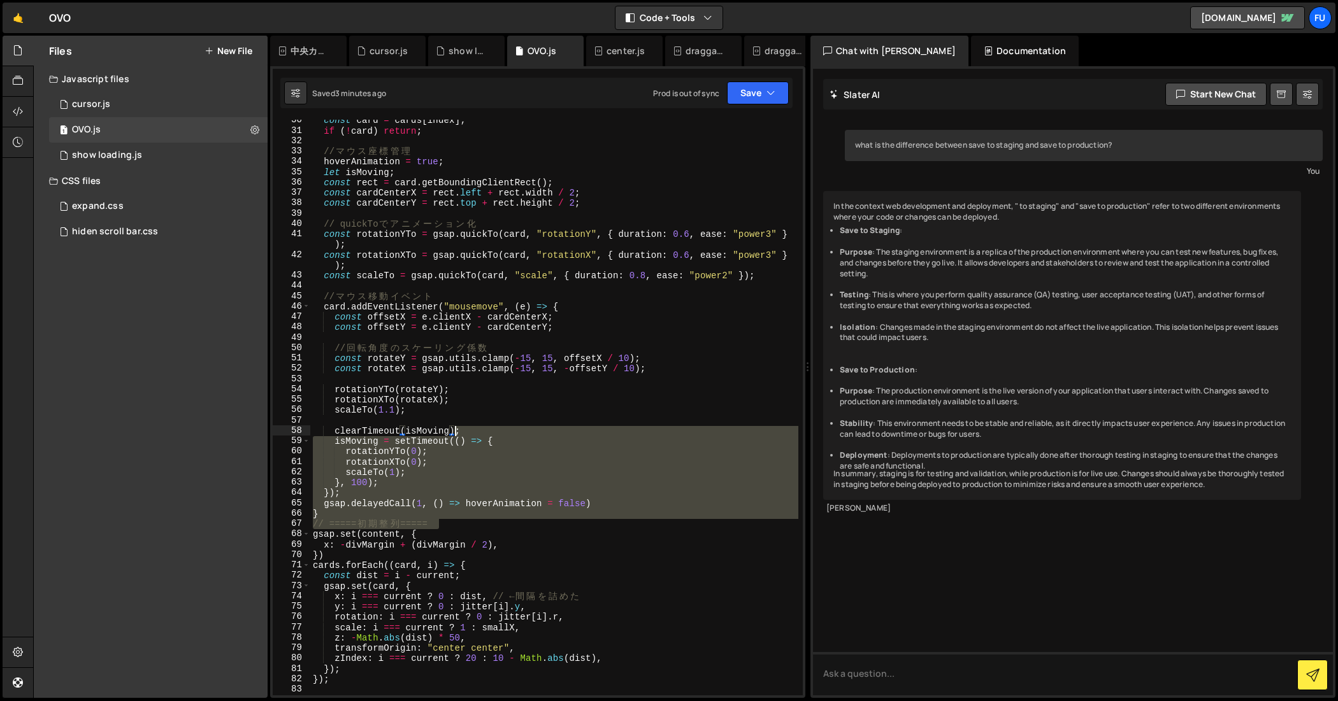
drag, startPoint x: 466, startPoint y: 522, endPoint x: 452, endPoint y: 433, distance: 90.2
click at [452, 433] on div "const card = cards [ index ] ; if ( ! card ) return ; // マ ウ ス 座 標 管 理 hoverAni…" at bounding box center [554, 413] width 489 height 597
click at [445, 519] on div "const card = cards [ index ] ; if ( ! card ) return ; // マ ウ ス 座 標 管 理 hoverAni…" at bounding box center [554, 408] width 488 height 576
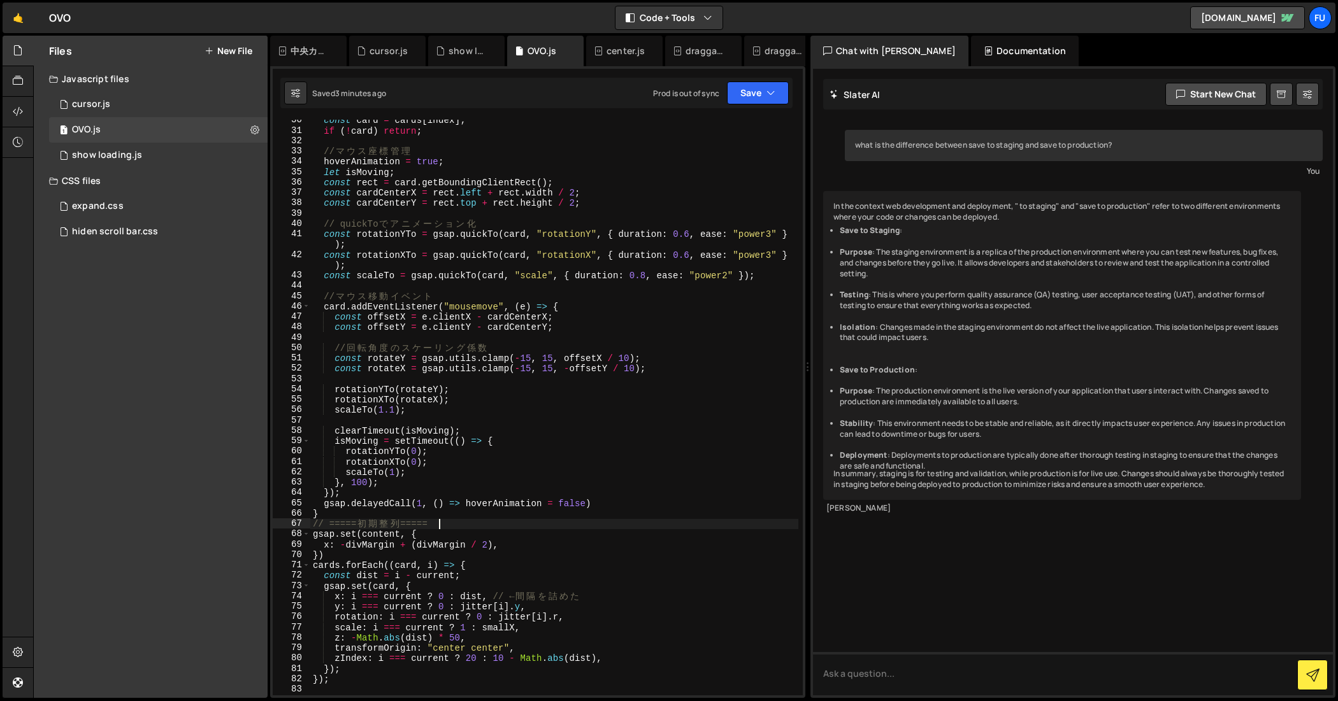
click at [425, 515] on div "const card = cards [ index ] ; if ( ! card ) return ; // マ ウ ス 座 標 管 理 hoverAni…" at bounding box center [554, 413] width 489 height 597
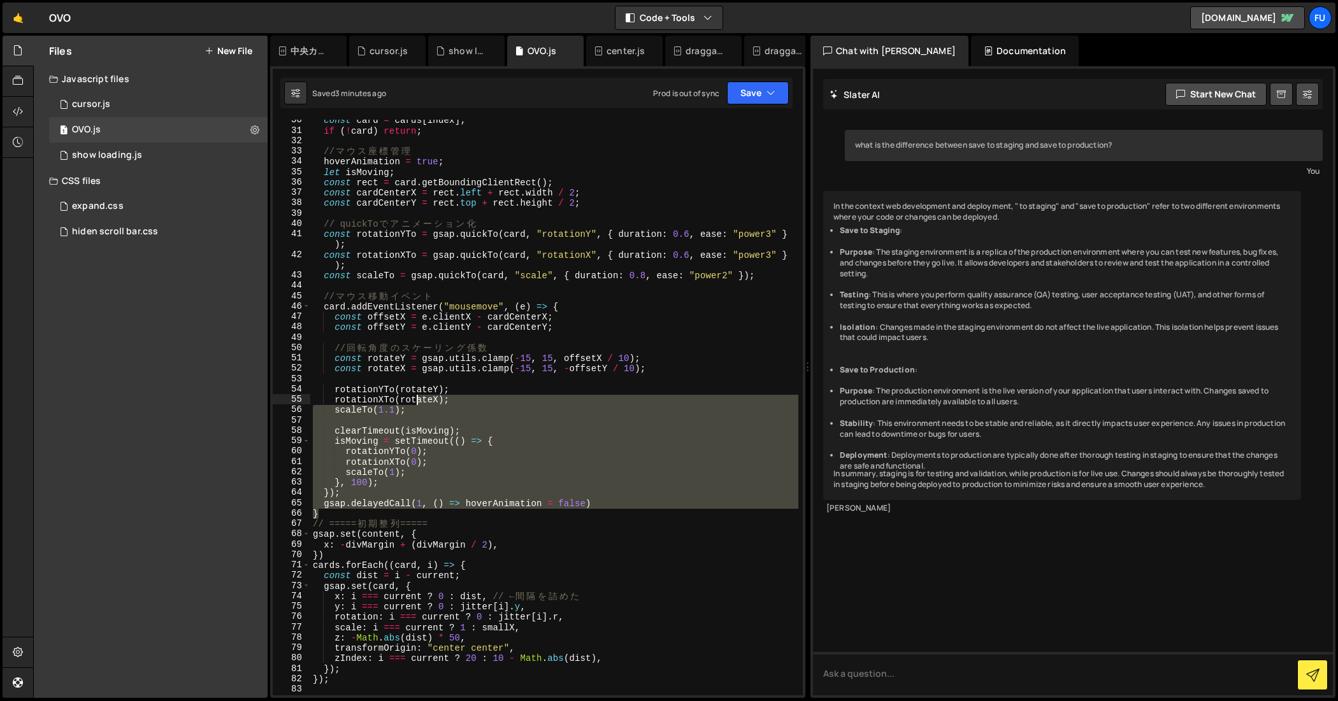
scroll to position [0, 0]
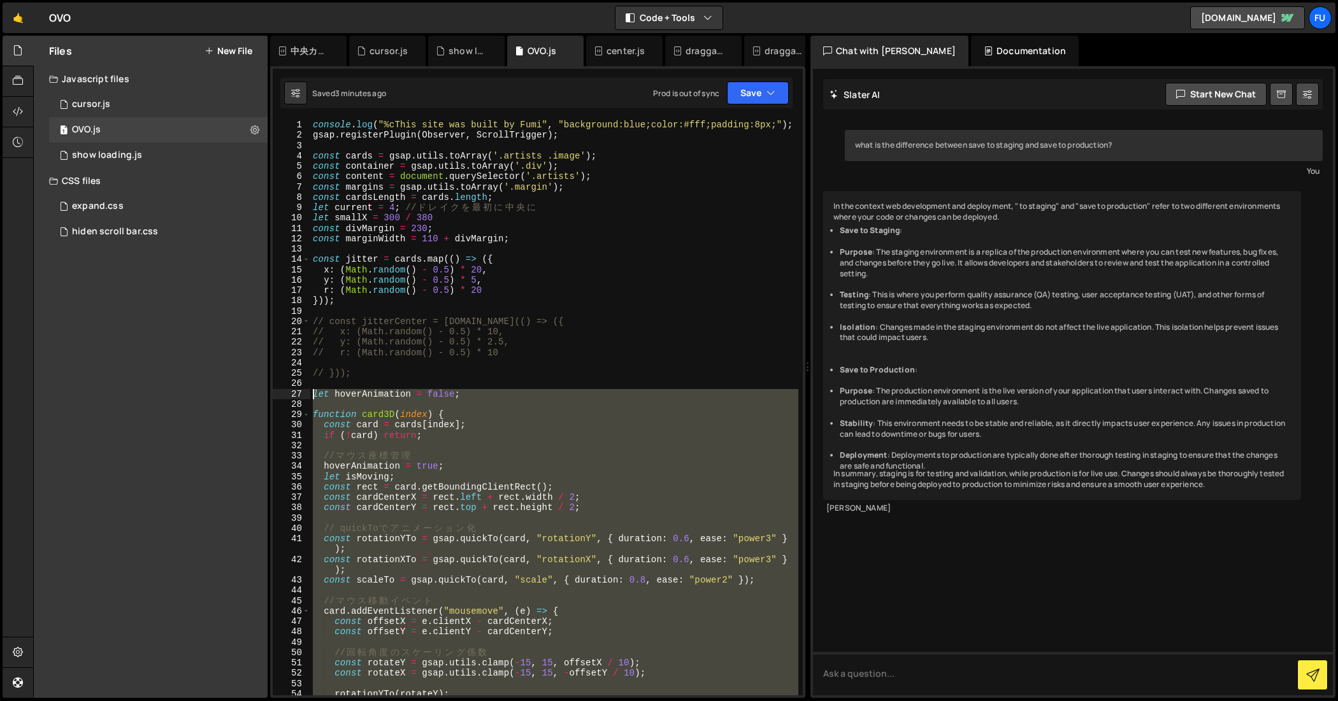
drag, startPoint x: 424, startPoint y: 511, endPoint x: 271, endPoint y: 390, distance: 195.0
click at [271, 390] on div "XXXXXXXXXXXXXXXXXXXXXXXXXXXXXXXXXXXXXXXXXXXXXXXXXXXXXXXXXXXXXXXXXXXXXXXXXXXXXXX…" at bounding box center [537, 382] width 535 height 632
paste textarea "}"
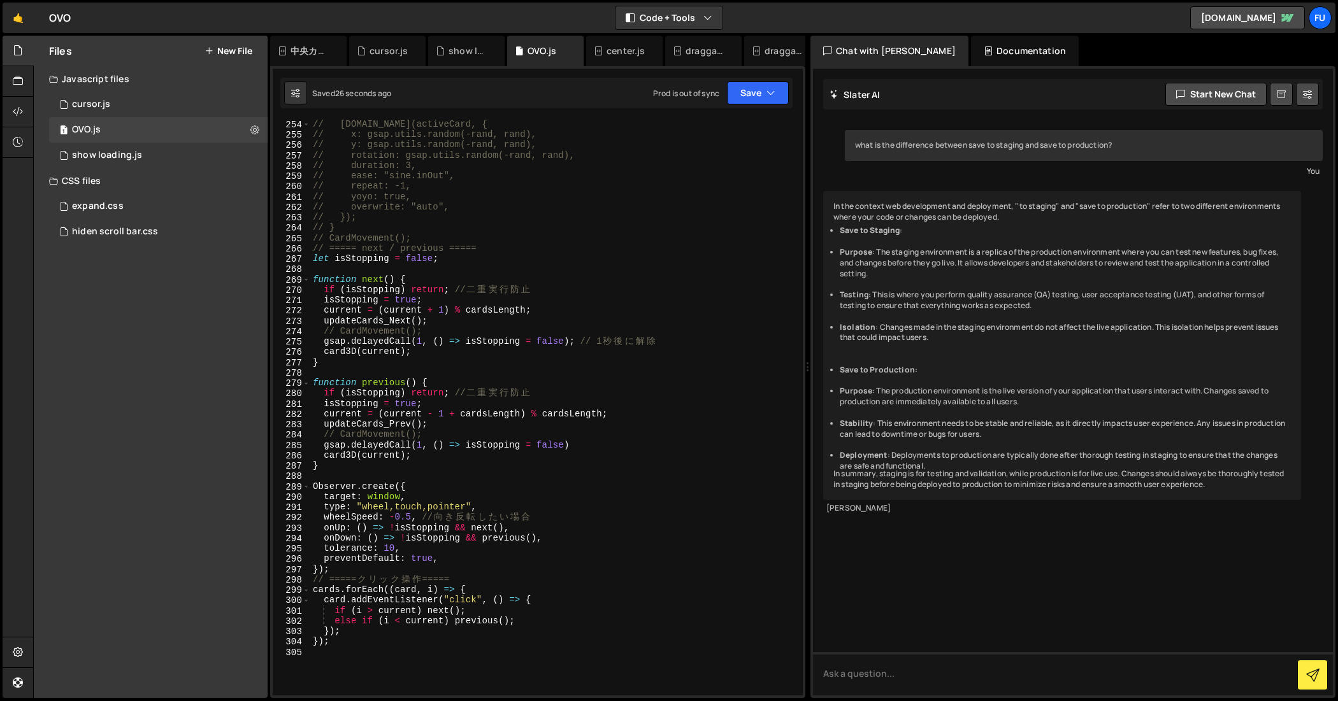
scroll to position [2639, 0]
click at [430, 327] on div "// [DOMAIN_NAME](activeCard, { // x: gsap.utils.random(-[PERSON_NAME]), // y: g…" at bounding box center [554, 417] width 489 height 597
type textarea "// CardMovement();"
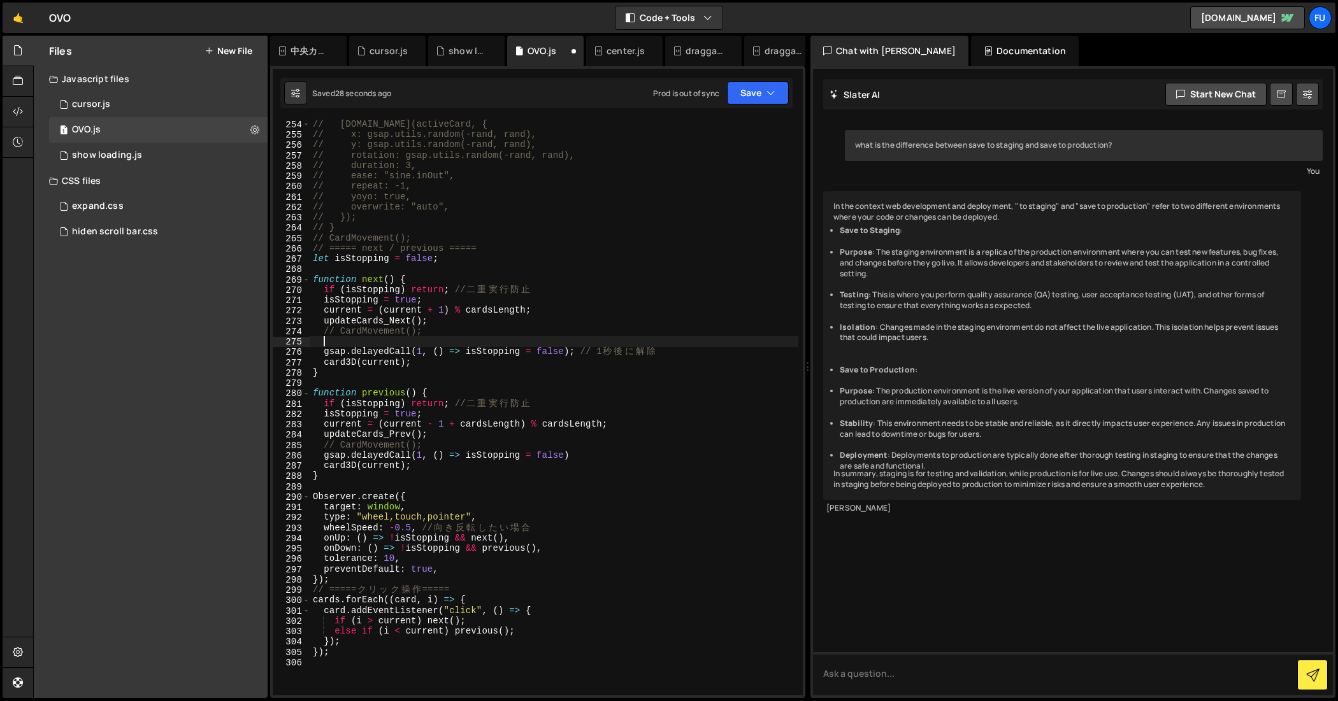
paste textarea "card3D(current);"
drag, startPoint x: 431, startPoint y: 364, endPoint x: 292, endPoint y: 365, distance: 138.9
click at [292, 365] on div "card3D(current); 254 255 256 257 258 259 260 261 262 263 264 265 266 267 268 26…" at bounding box center [538, 408] width 530 height 576
type textarea "￥"
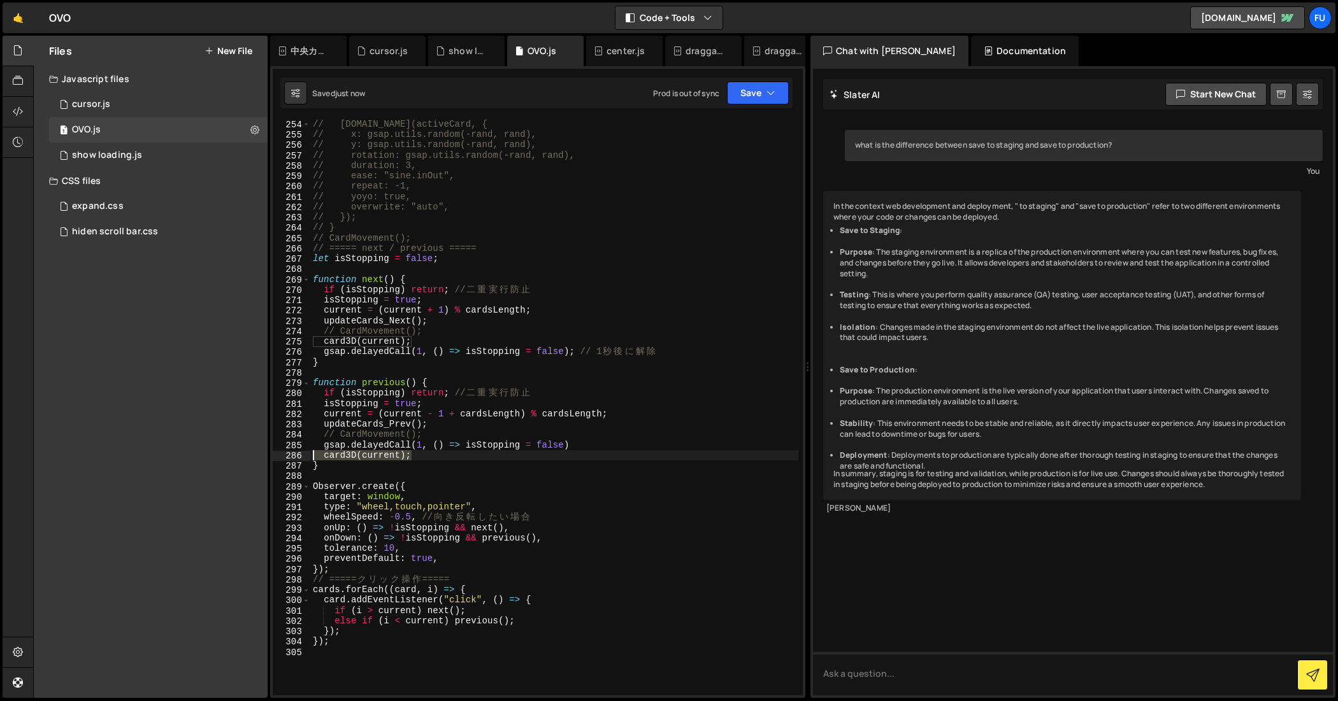
drag, startPoint x: 417, startPoint y: 459, endPoint x: 273, endPoint y: 453, distance: 143.5
click at [273, 453] on div "gsap.delayedCall(1, () => isStopping = false); // 1秒後に解除 254 255 256 257 258 25…" at bounding box center [538, 408] width 530 height 576
type textarea "card3D(current);"
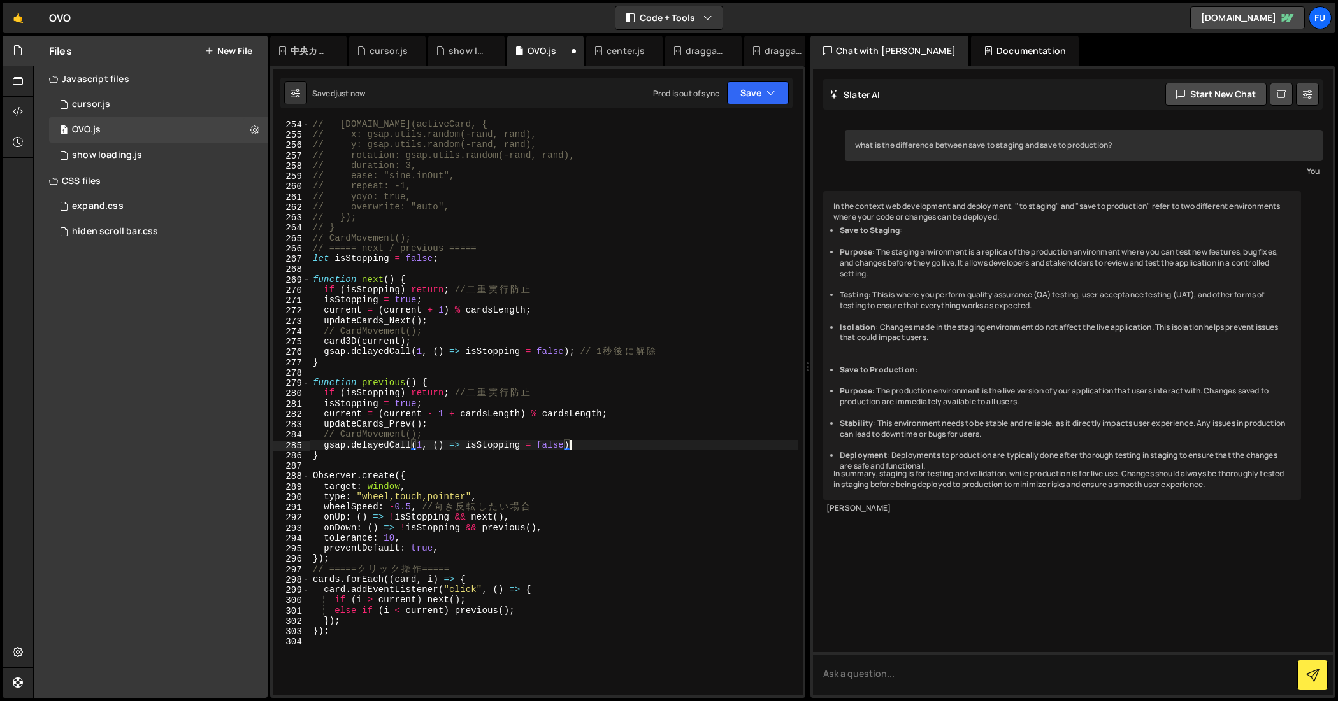
click at [441, 433] on div "// [DOMAIN_NAME](activeCard, { // x: gsap.utils.random(-[PERSON_NAME]), // y: g…" at bounding box center [554, 417] width 489 height 597
type textarea "」"
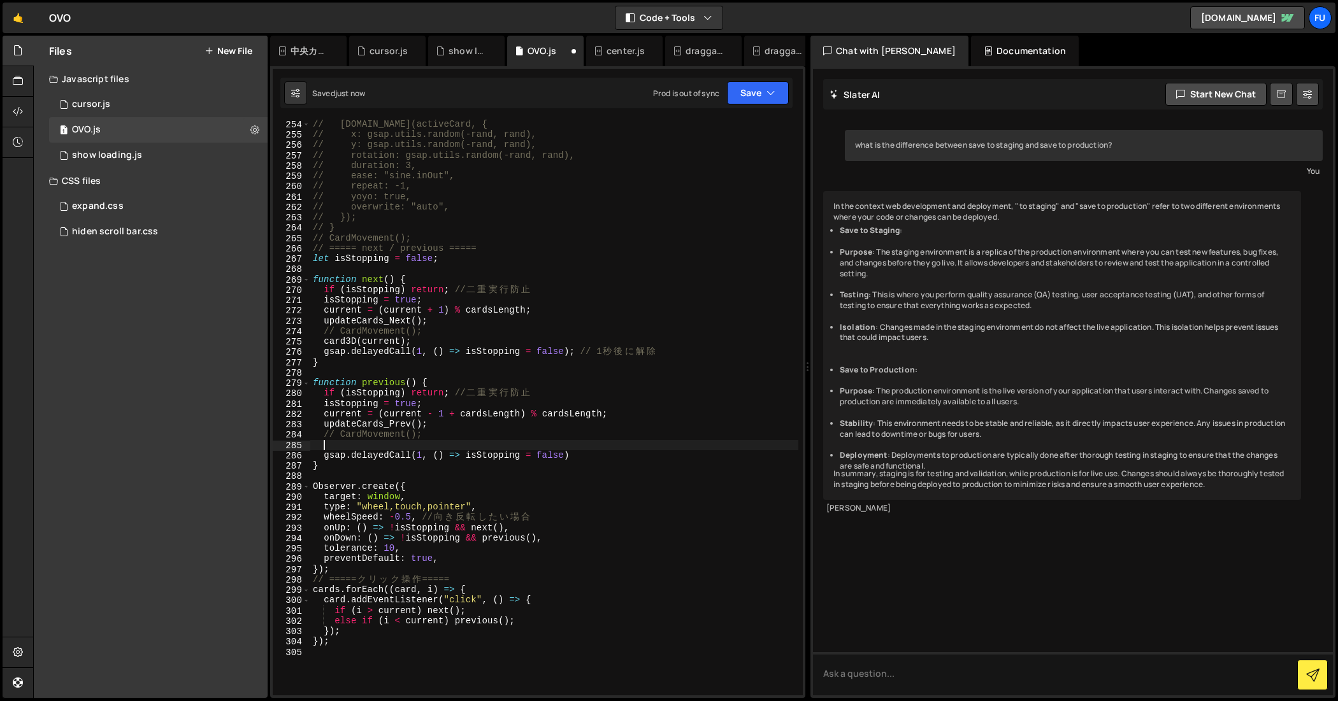
paste textarea "card3D(current);"
type textarea "card3D(current);"
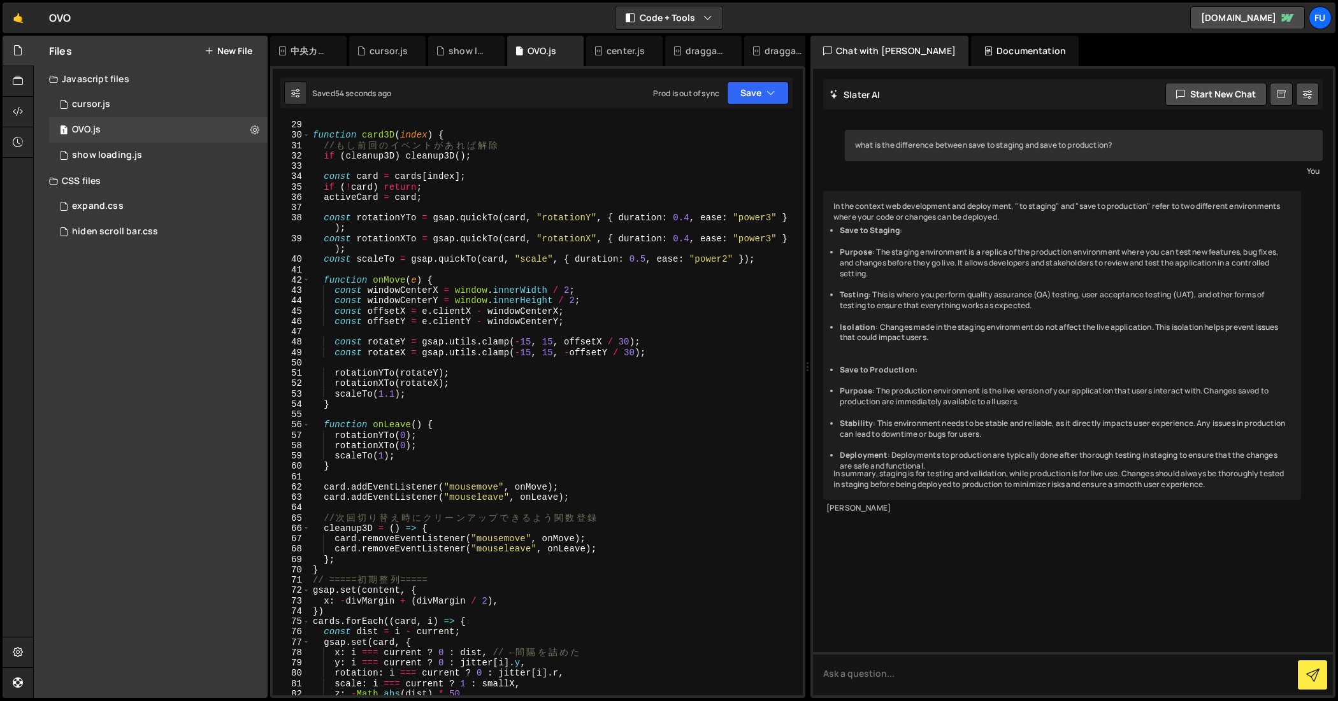
scroll to position [364, 0]
